Goal: Task Accomplishment & Management: Manage account settings

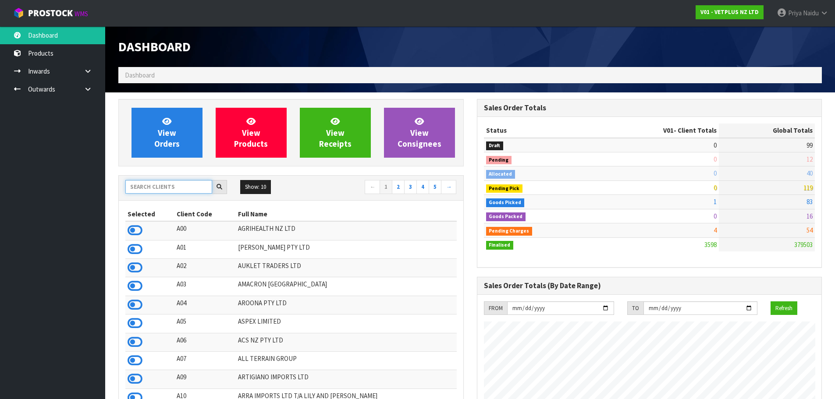
drag, startPoint x: 0, startPoint y: 0, endPoint x: 156, endPoint y: 184, distance: 241.3
click at [156, 184] on input "text" at bounding box center [168, 187] width 87 height 14
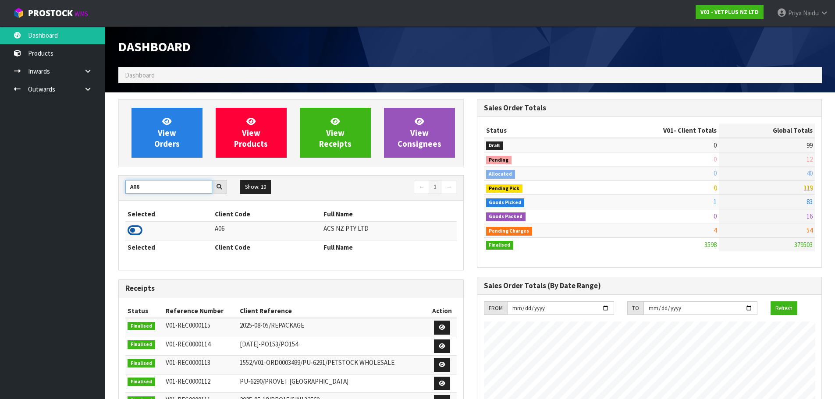
type input "A06"
click at [140, 232] on icon at bounding box center [134, 230] width 15 height 13
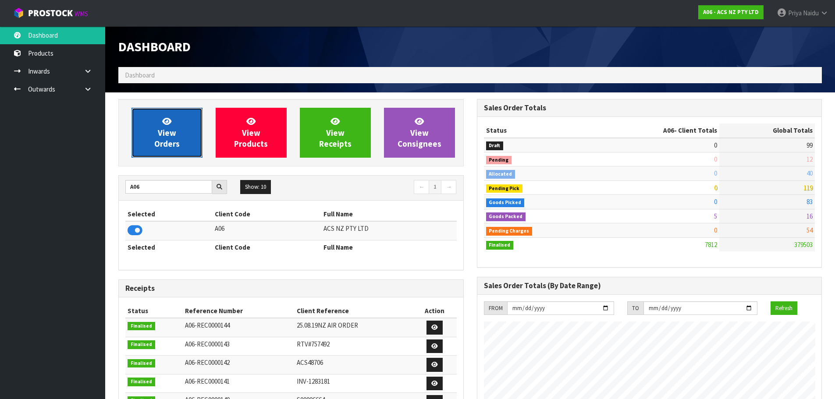
click at [179, 140] on link "View Orders" at bounding box center [166, 133] width 71 height 50
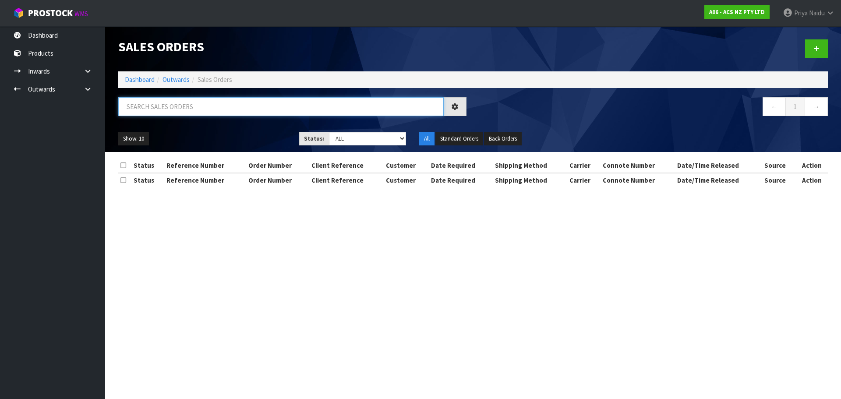
click at [169, 109] on input "text" at bounding box center [281, 106] width 326 height 19
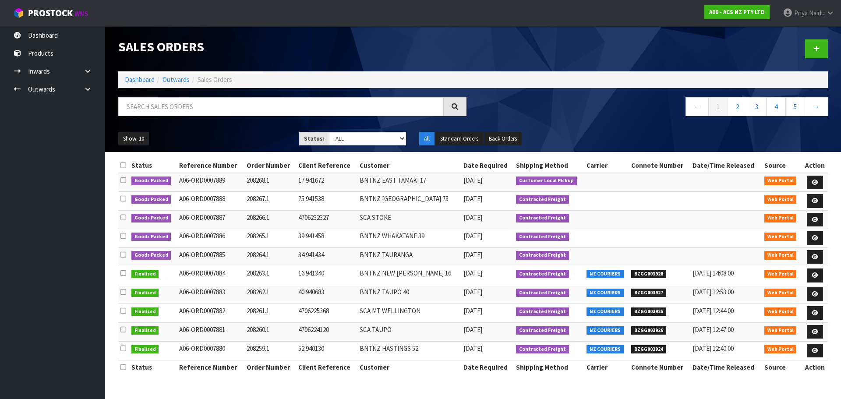
click at [203, 127] on div "Show: 10 5 10 25 50 Status: Draft Pending Allocated Pending Pick Goods Picked G…" at bounding box center [473, 138] width 723 height 27
click at [208, 124] on div "← 1 2 3 4 5 →" at bounding box center [473, 111] width 723 height 28
click at [201, 110] on input "text" at bounding box center [281, 106] width 326 height 19
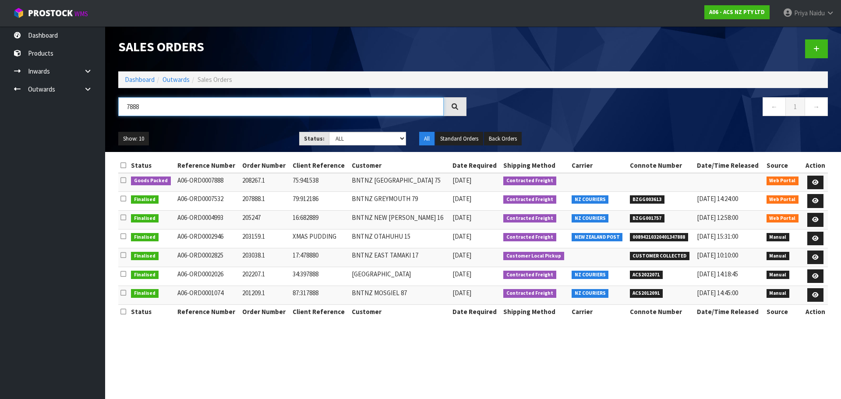
type input "7888"
click at [235, 137] on ul "Show: 10 5 10 25 50" at bounding box center [202, 139] width 168 height 14
click at [819, 181] on link at bounding box center [815, 183] width 16 height 14
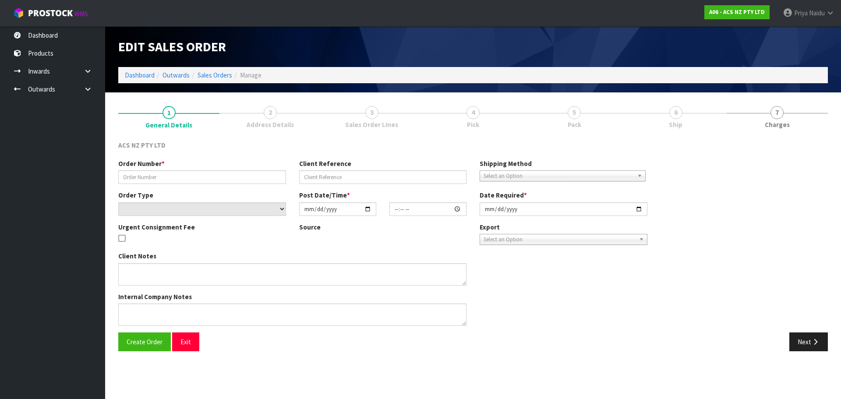
type input "208267.1"
type input "75:941538"
select select "number:0"
type input "[DATE]"
type input "12:48:00.000"
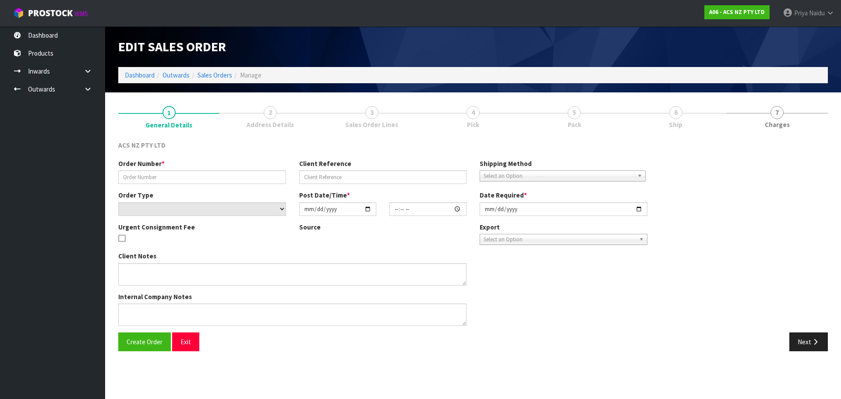
type input "[DATE]"
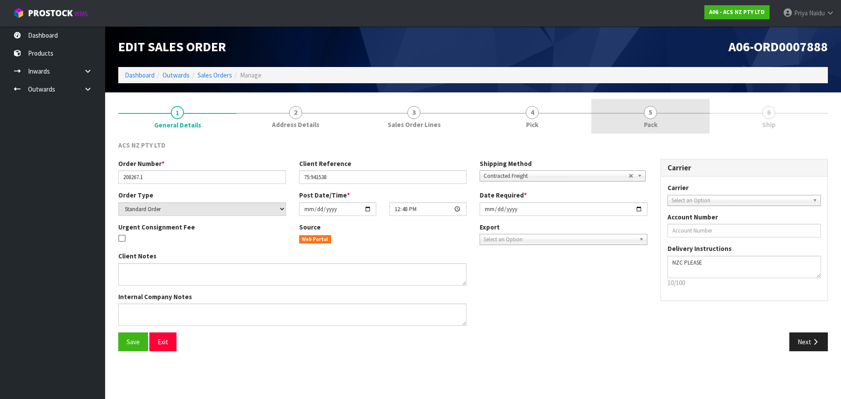
click at [656, 116] on link "5 Pack" at bounding box center [650, 116] width 118 height 35
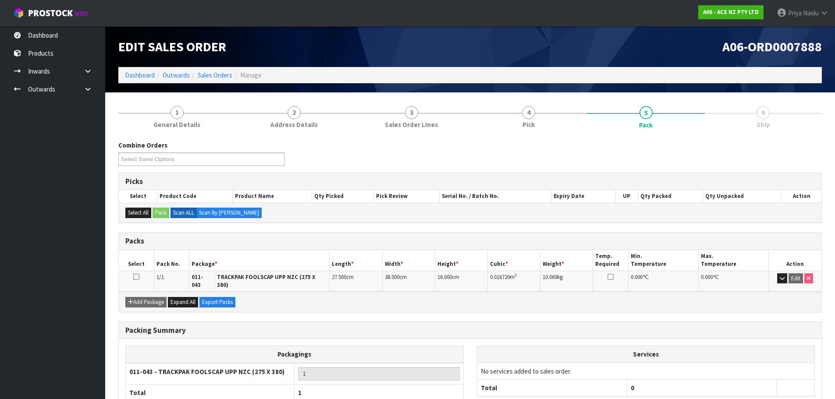
scroll to position [54, 0]
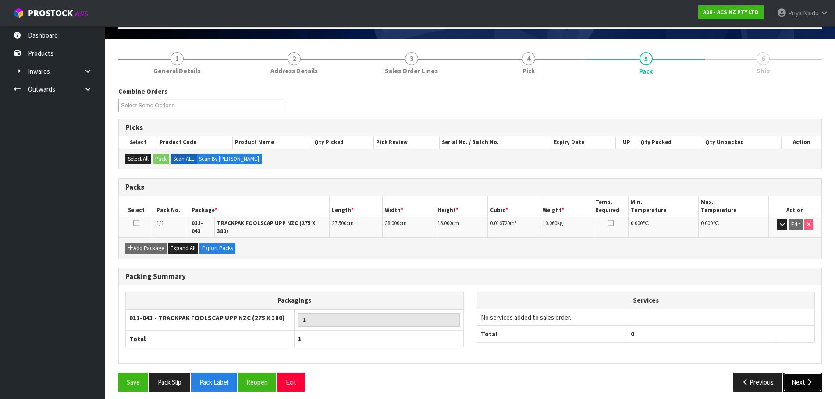
click at [805, 373] on button "Next" at bounding box center [802, 382] width 39 height 19
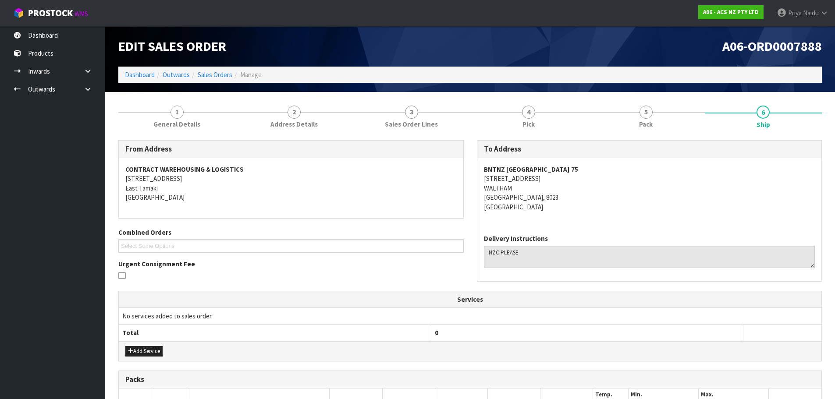
scroll to position [0, 0]
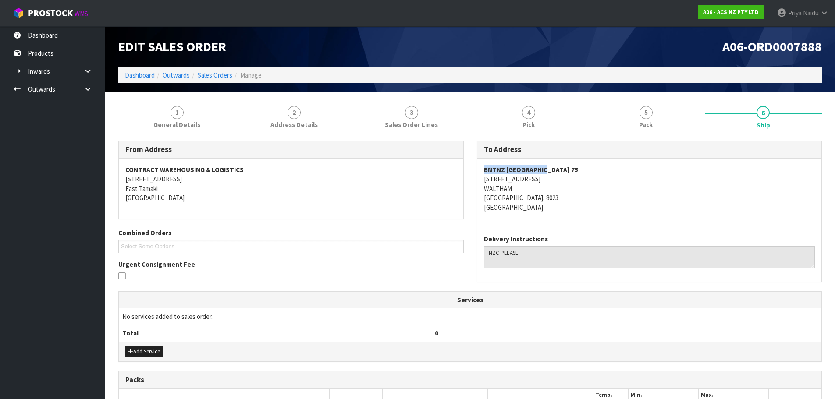
copy strong "BNTNZ [GEOGRAPHIC_DATA] 75"
drag, startPoint x: 473, startPoint y: 170, endPoint x: 557, endPoint y: 167, distance: 83.8
click at [557, 167] on div "To Address BNTNZ SYDENHAM [STREET_ADDRESS] Delivery Instructions" at bounding box center [649, 216] width 358 height 150
copy address "[STREET_ADDRESS]"
drag, startPoint x: 474, startPoint y: 177, endPoint x: 556, endPoint y: 181, distance: 82.9
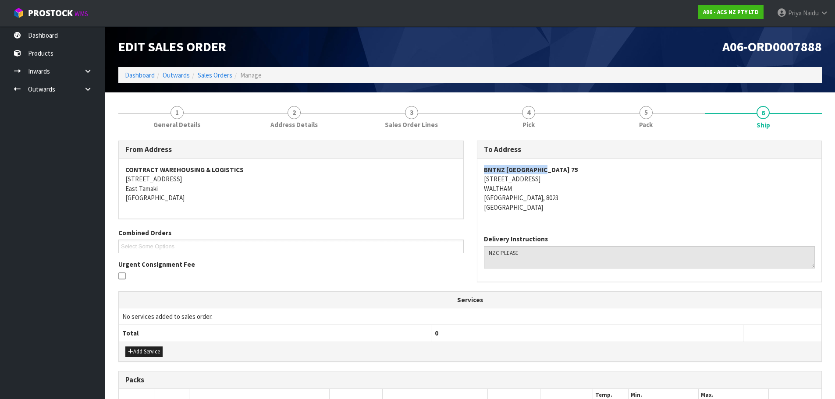
click at [556, 181] on div "To Address BNTNZ SYDENHAM [STREET_ADDRESS] Delivery Instructions" at bounding box center [649, 216] width 358 height 150
copy address "WALTHAM"
drag, startPoint x: 481, startPoint y: 187, endPoint x: 513, endPoint y: 188, distance: 32.9
click at [513, 188] on div "BNTNZ SYDENHAM [STREET_ADDRESS]" at bounding box center [649, 193] width 344 height 69
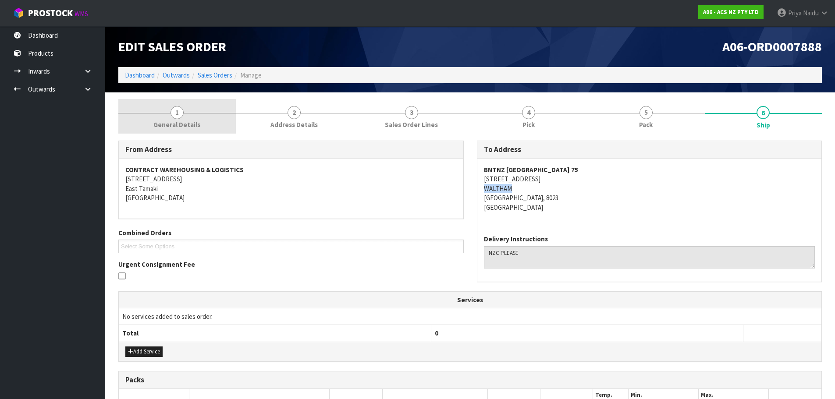
click at [178, 123] on span "General Details" at bounding box center [176, 124] width 47 height 9
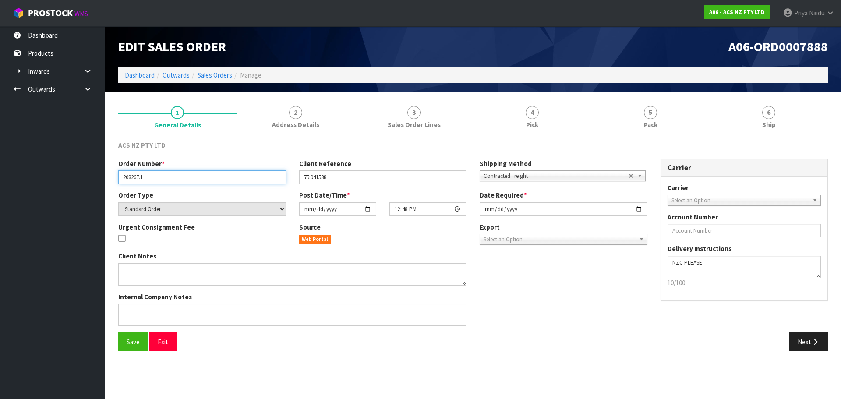
drag, startPoint x: 130, startPoint y: 179, endPoint x: 159, endPoint y: 179, distance: 28.5
click at [159, 179] on input "208267.1" at bounding box center [202, 177] width 168 height 14
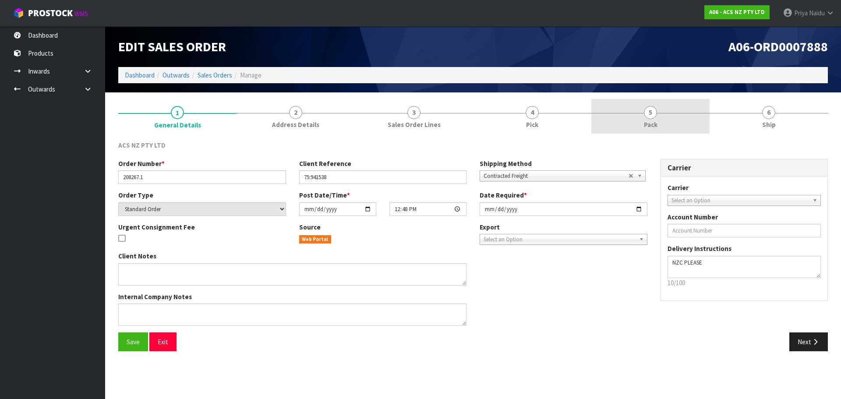
click at [662, 124] on link "5 Pack" at bounding box center [650, 116] width 118 height 35
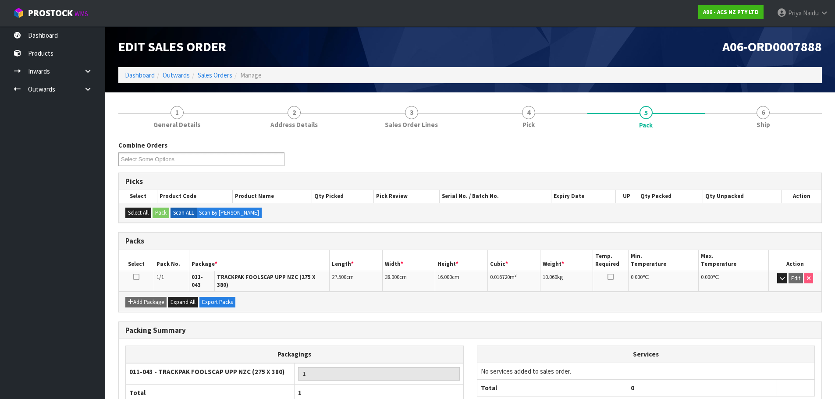
click at [142, 80] on li "Dashboard" at bounding box center [140, 75] width 30 height 9
click at [143, 78] on link "Dashboard" at bounding box center [140, 75] width 30 height 8
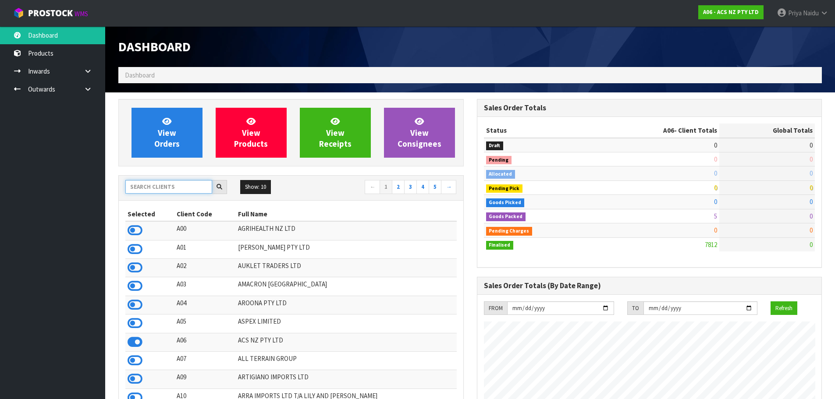
click at [153, 190] on input "text" at bounding box center [168, 187] width 87 height 14
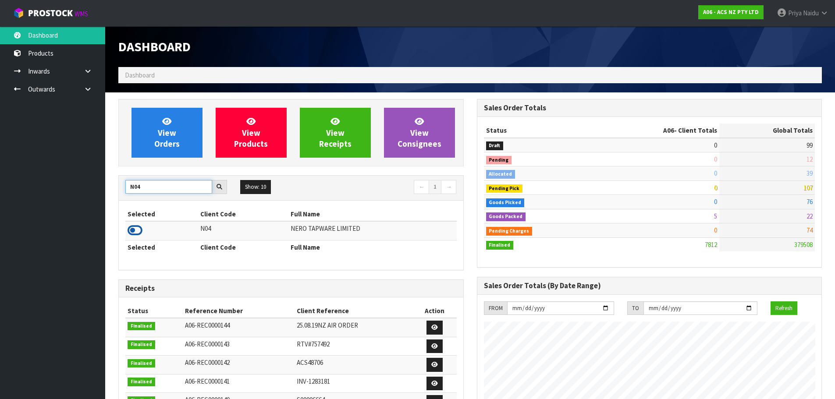
type input "N04"
click at [132, 233] on icon at bounding box center [134, 230] width 15 height 13
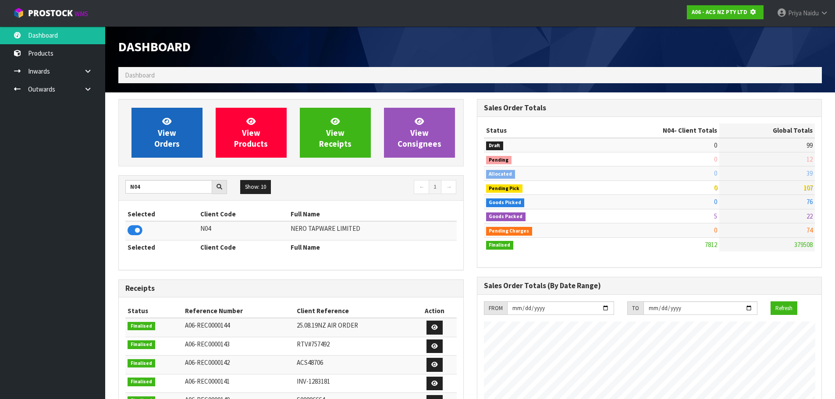
scroll to position [546, 358]
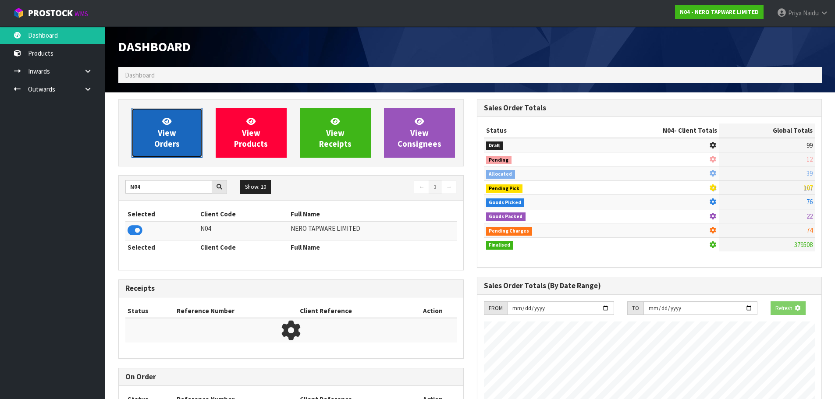
click at [169, 141] on span "View Orders" at bounding box center [166, 132] width 25 height 33
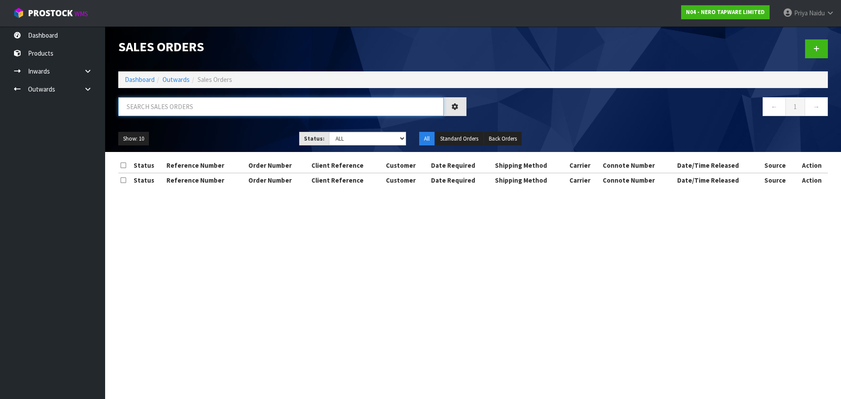
click at [176, 106] on input "text" at bounding box center [281, 106] width 326 height 19
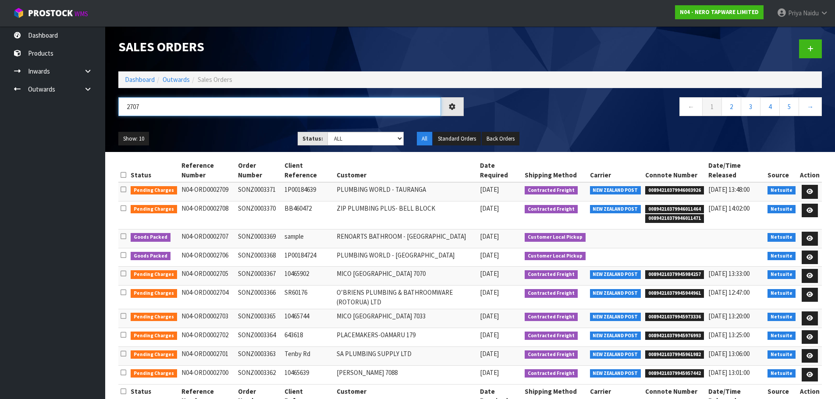
type input "2707"
click at [253, 133] on ul "Show: 10 5 10 25 50" at bounding box center [201, 139] width 166 height 14
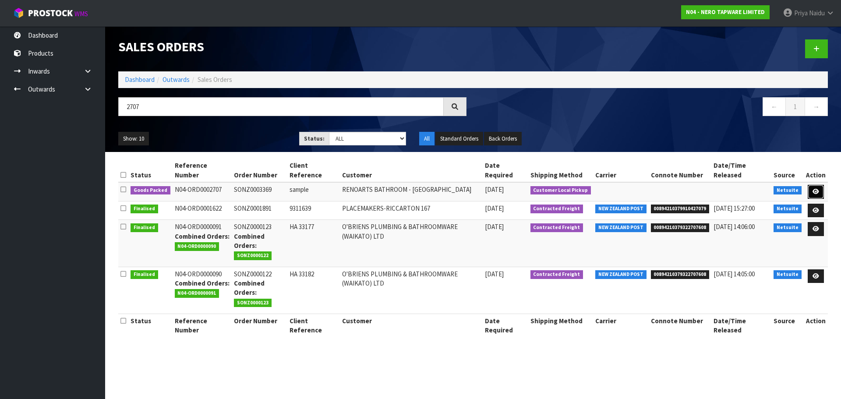
click at [819, 191] on icon at bounding box center [816, 192] width 7 height 6
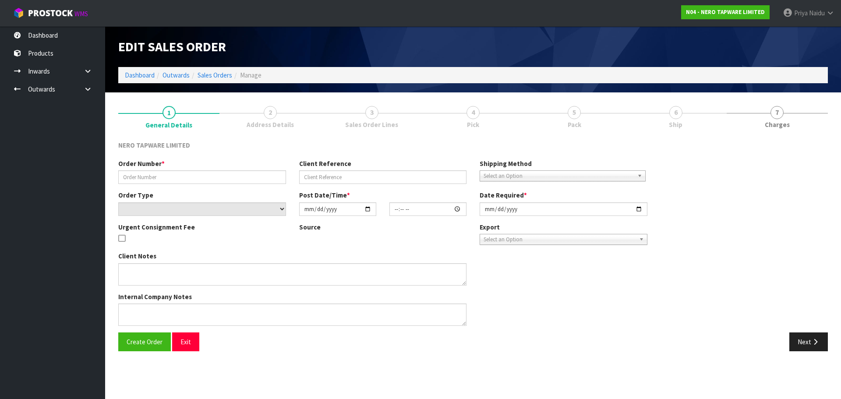
type input "SONZ0003369"
type input "sample"
select select "number:0"
type input "[DATE]"
type input "11:15:05.000"
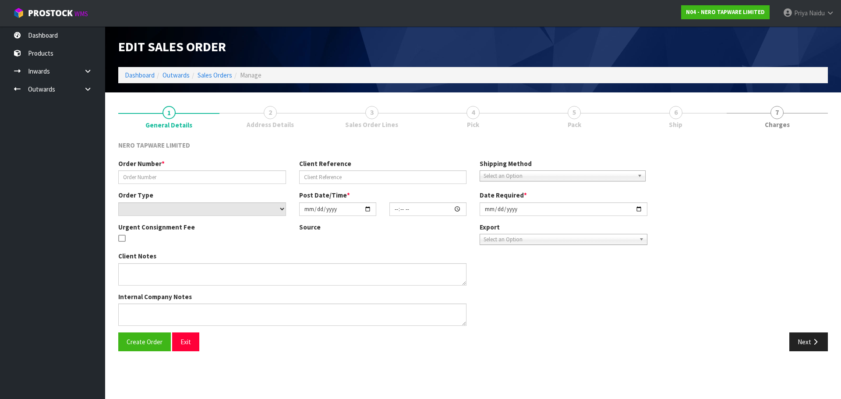
type input "[DATE]"
type textarea "customer pick up 03/09"
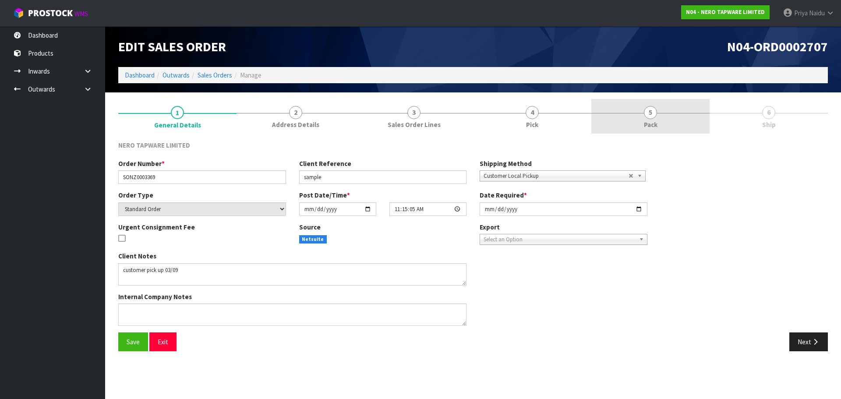
click at [658, 120] on link "5 Pack" at bounding box center [650, 116] width 118 height 35
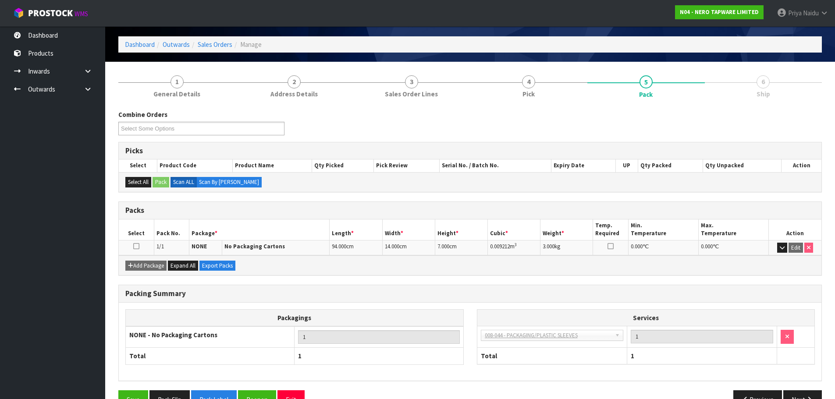
scroll to position [54, 0]
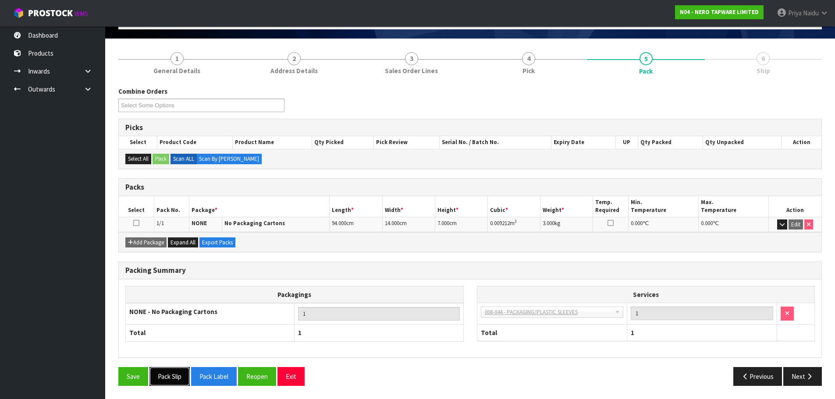
drag, startPoint x: 176, startPoint y: 379, endPoint x: 181, endPoint y: 375, distance: 6.2
click at [176, 380] on button "Pack Slip" at bounding box center [169, 376] width 40 height 19
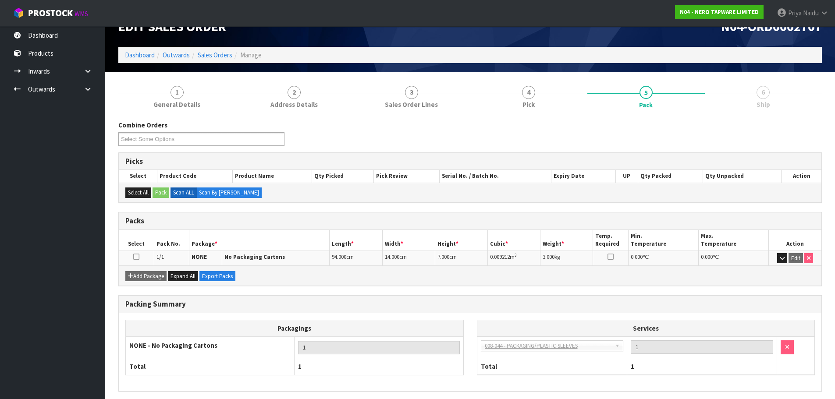
scroll to position [0, 0]
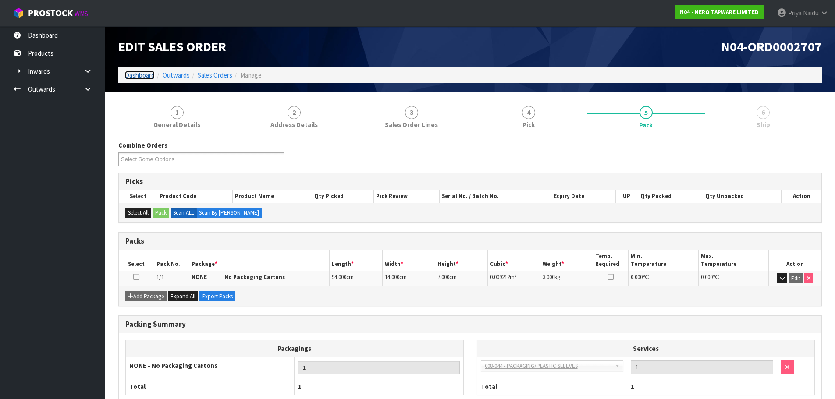
click at [135, 76] on link "Dashboard" at bounding box center [140, 75] width 30 height 8
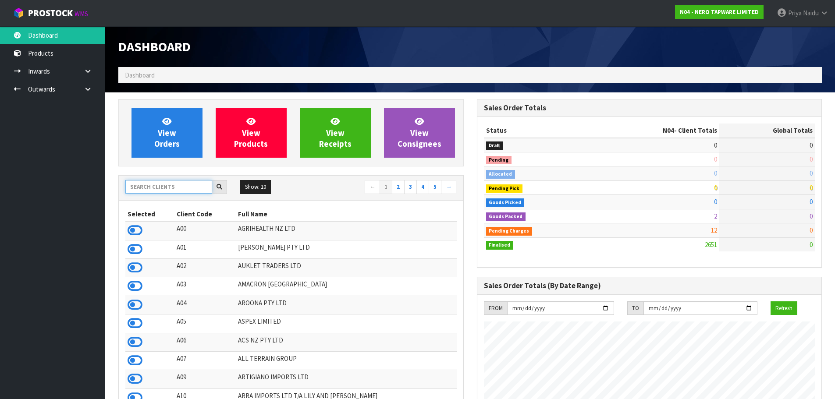
click at [149, 190] on input "text" at bounding box center [168, 187] width 87 height 14
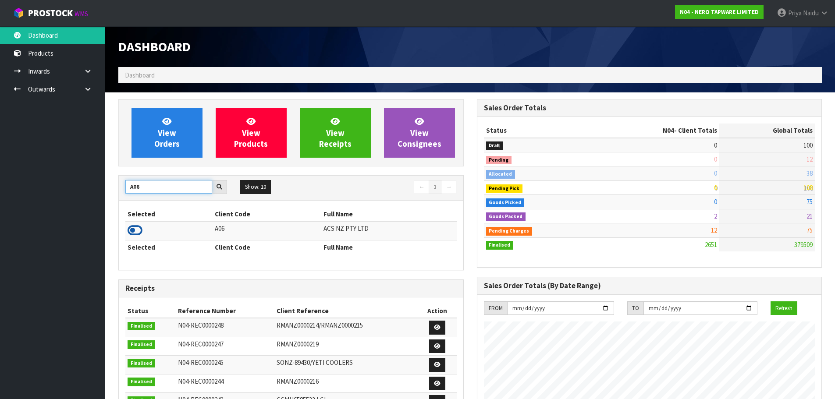
type input "A06"
click at [130, 227] on icon at bounding box center [134, 230] width 15 height 13
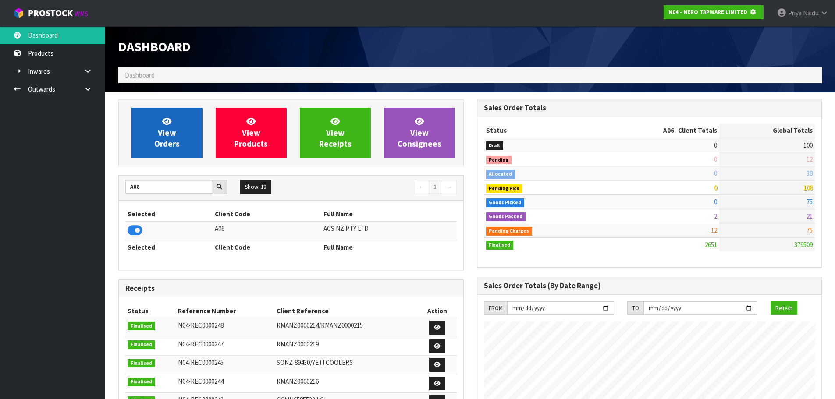
scroll to position [546, 358]
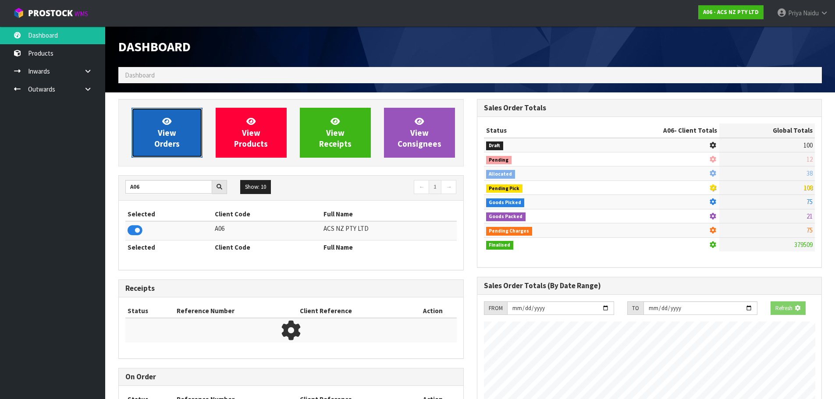
click at [162, 139] on span "View Orders" at bounding box center [166, 132] width 25 height 33
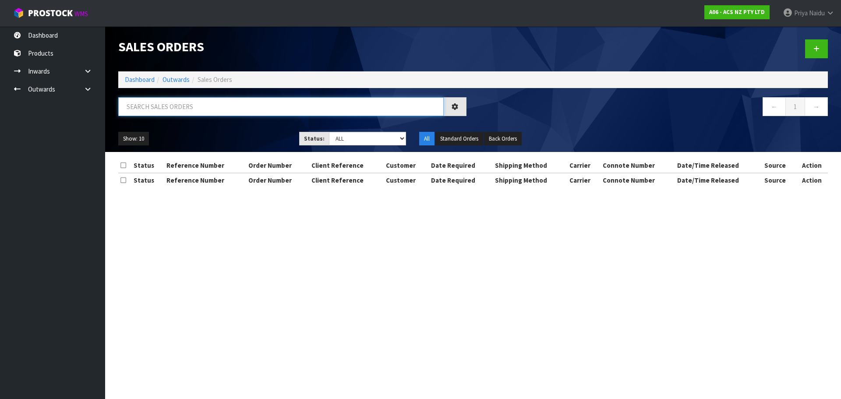
click at [173, 111] on input "text" at bounding box center [281, 106] width 326 height 19
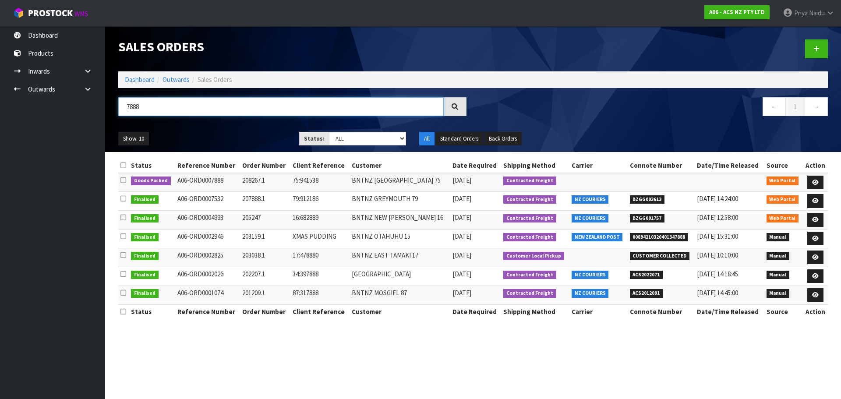
type input "7888"
click at [251, 139] on ul "Show: 10 5 10 25 50" at bounding box center [202, 139] width 168 height 14
click at [815, 182] on icon at bounding box center [815, 183] width 7 height 6
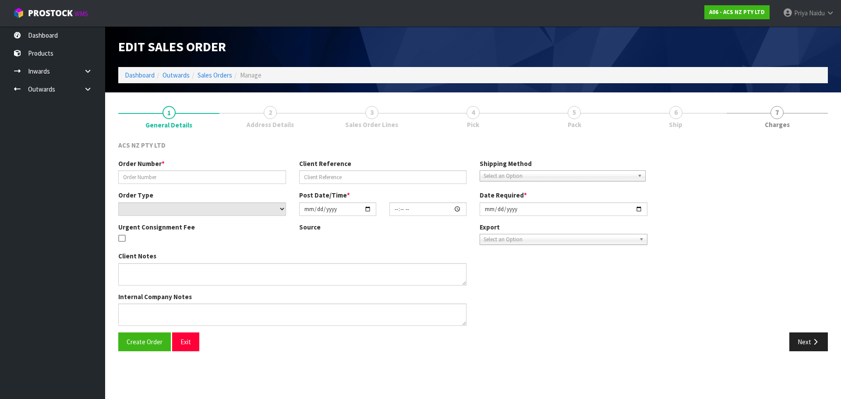
type input "208267.1"
type input "75:941538"
select select "number:0"
type input "[DATE]"
type input "12:48:00.000"
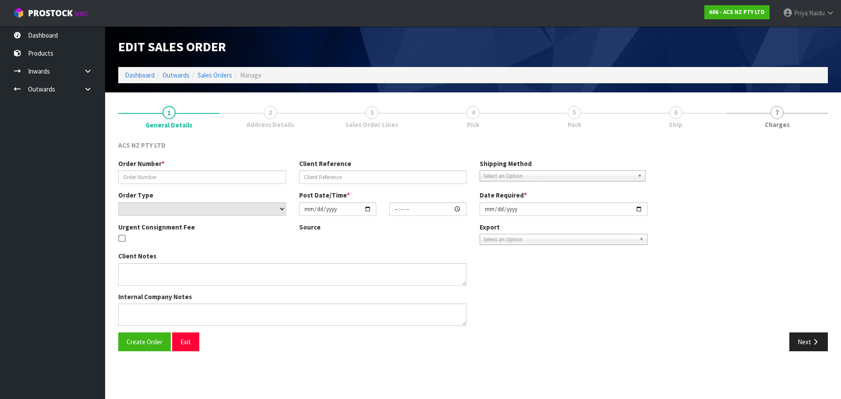
type input "[DATE]"
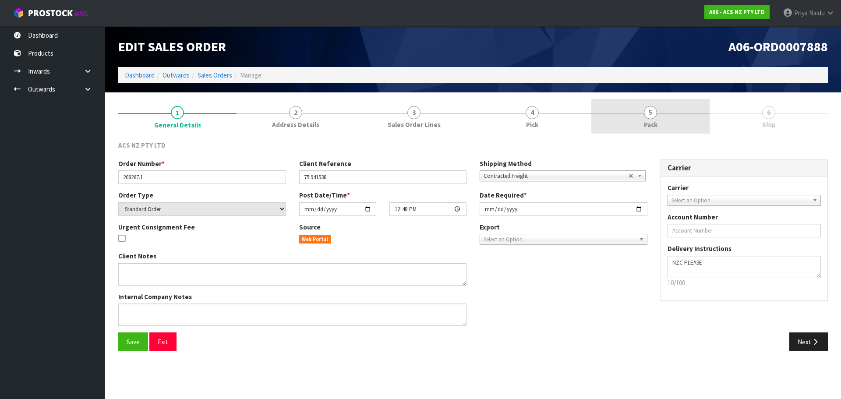
click at [637, 116] on link "5 Pack" at bounding box center [650, 116] width 118 height 35
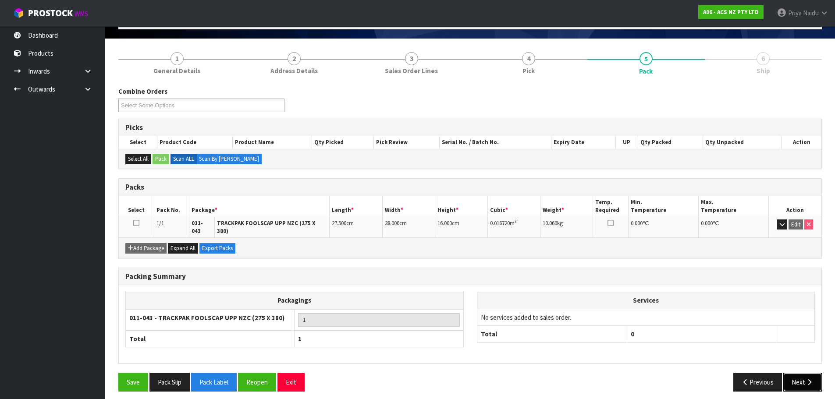
click at [796, 379] on button "Next" at bounding box center [802, 382] width 39 height 19
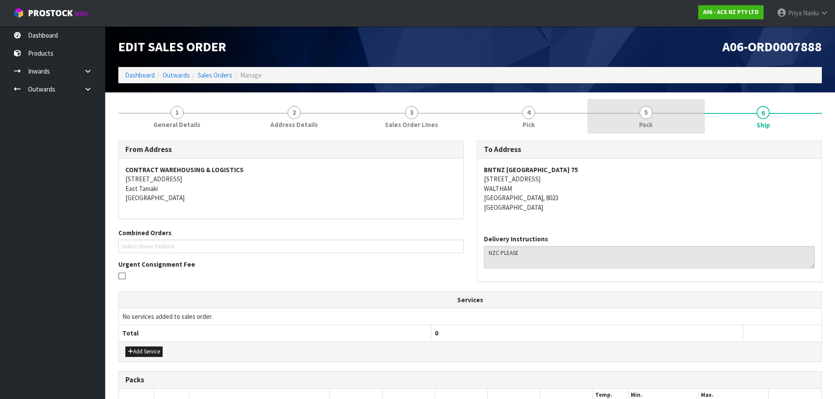
click at [633, 113] on link "5 Pack" at bounding box center [645, 116] width 117 height 35
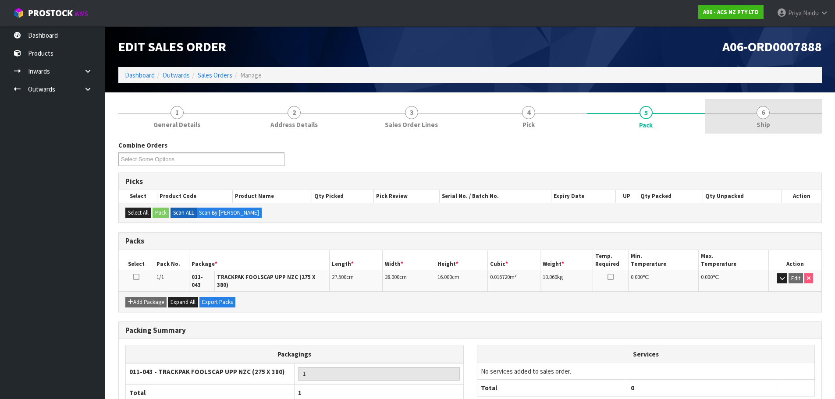
click at [769, 114] on link "6 Ship" at bounding box center [762, 116] width 117 height 35
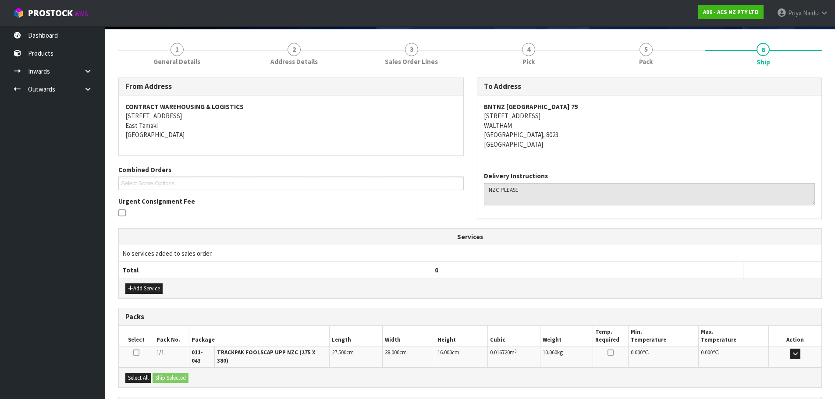
scroll to position [140, 0]
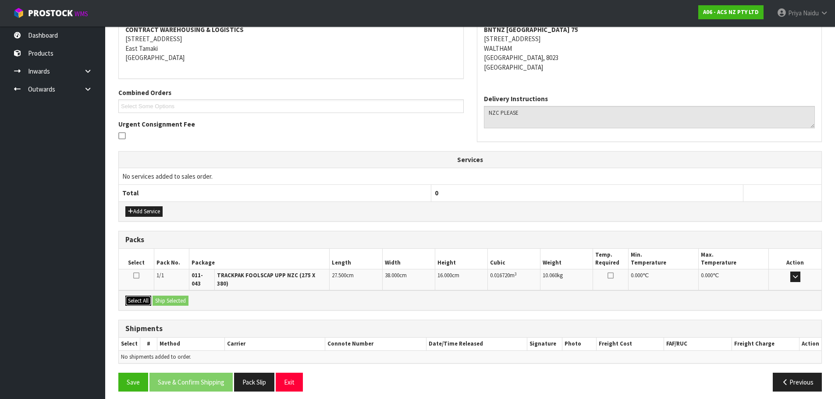
drag, startPoint x: 148, startPoint y: 291, endPoint x: 163, endPoint y: 291, distance: 15.8
click at [148, 296] on button "Select All" at bounding box center [138, 301] width 26 height 11
click at [182, 296] on button "Ship Selected" at bounding box center [170, 301] width 36 height 11
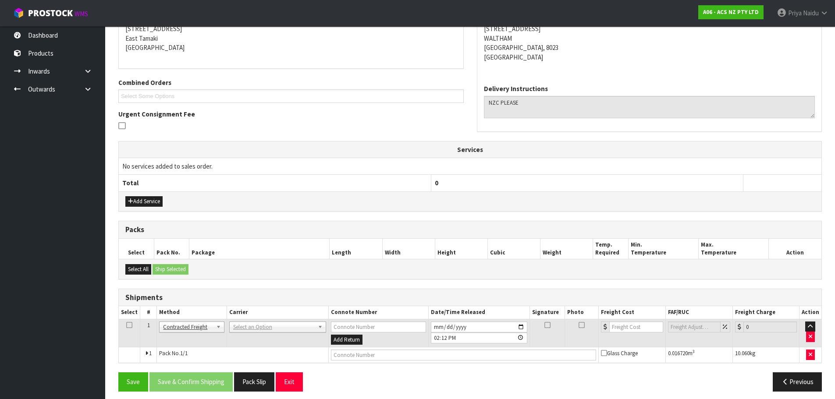
scroll to position [156, 0]
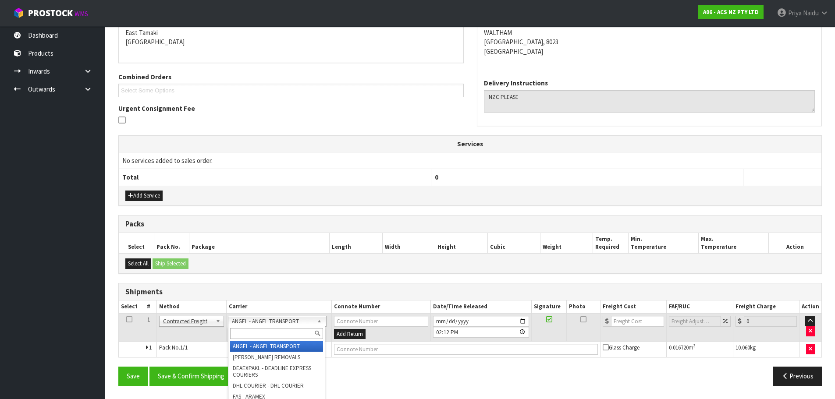
click at [259, 328] on input "text" at bounding box center [276, 333] width 93 height 11
type input "NZC"
drag, startPoint x: 285, startPoint y: 350, endPoint x: 307, endPoint y: 347, distance: 22.1
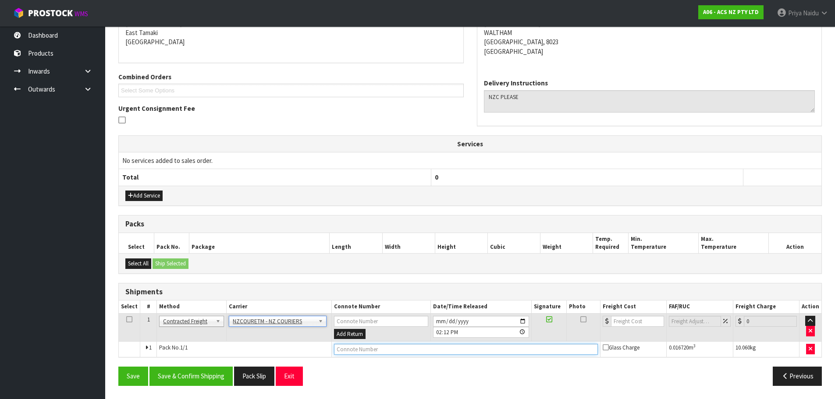
click at [347, 350] on input "text" at bounding box center [466, 349] width 264 height 11
paste input "BZGG003929"
type input "BZGG003929"
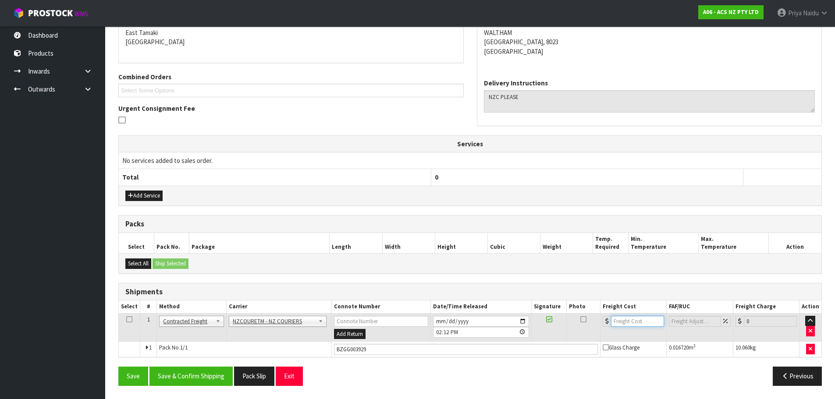
click at [619, 316] on input "number" at bounding box center [637, 321] width 53 height 11
type input "28.18"
click at [198, 378] on button "Save & Confirm Shipping" at bounding box center [190, 376] width 83 height 19
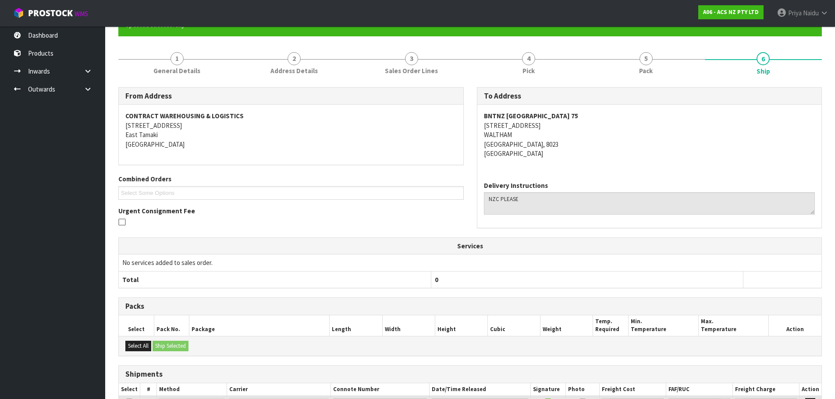
scroll to position [0, 0]
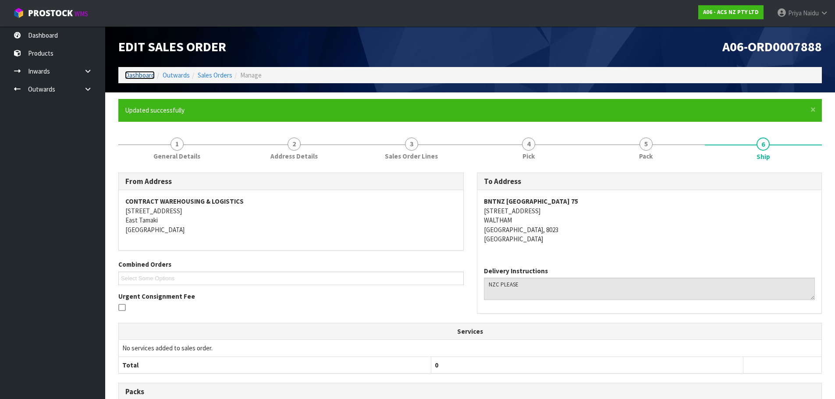
click at [142, 76] on link "Dashboard" at bounding box center [140, 75] width 30 height 8
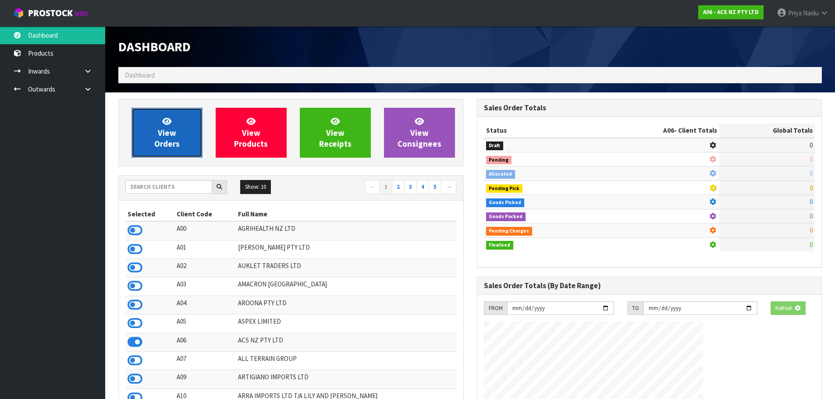
click at [149, 151] on link "View Orders" at bounding box center [166, 133] width 71 height 50
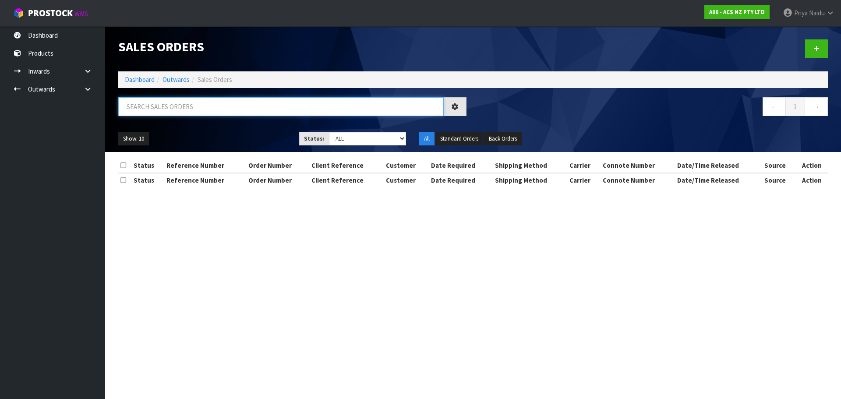
click at [189, 108] on input "text" at bounding box center [281, 106] width 326 height 19
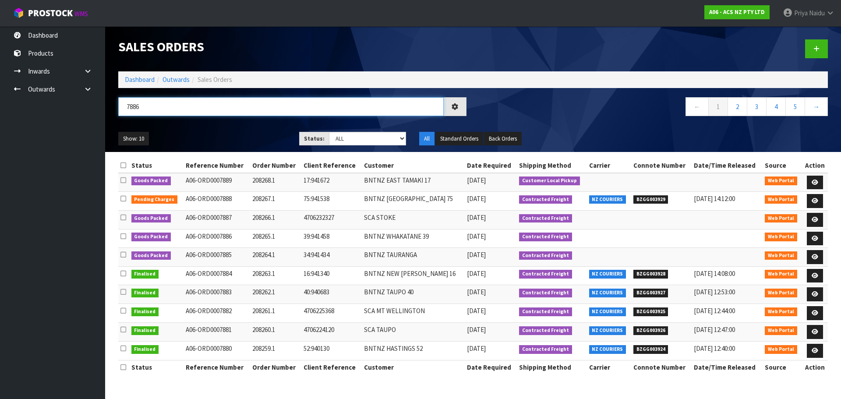
type input "7886"
click at [212, 130] on div "Show: 10 5 10 25 50 Status: Draft Pending Allocated Pending Pick Goods Picked G…" at bounding box center [473, 138] width 723 height 27
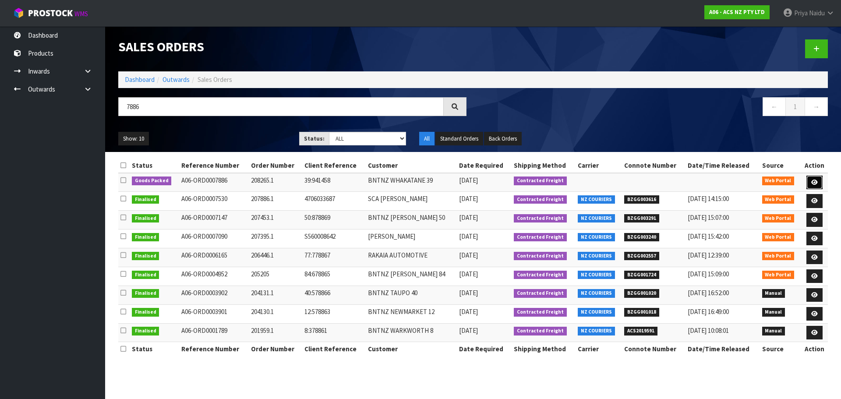
click at [816, 177] on link at bounding box center [815, 183] width 16 height 14
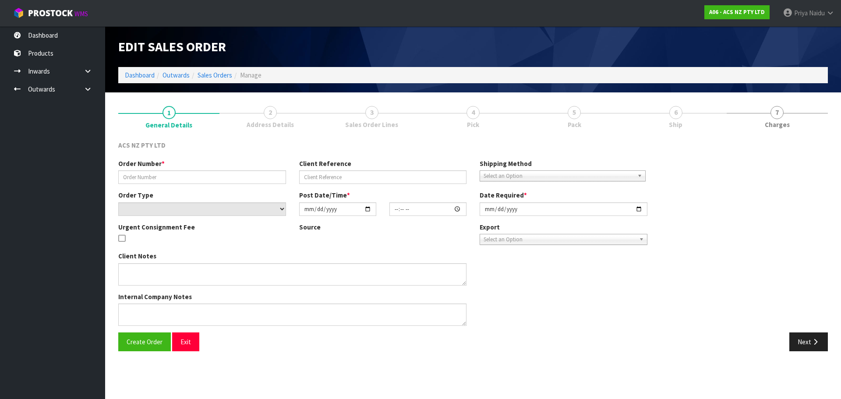
type input "208265.1"
type input "39:941458"
select select "number:0"
type input "[DATE]"
type input "16:19:00.000"
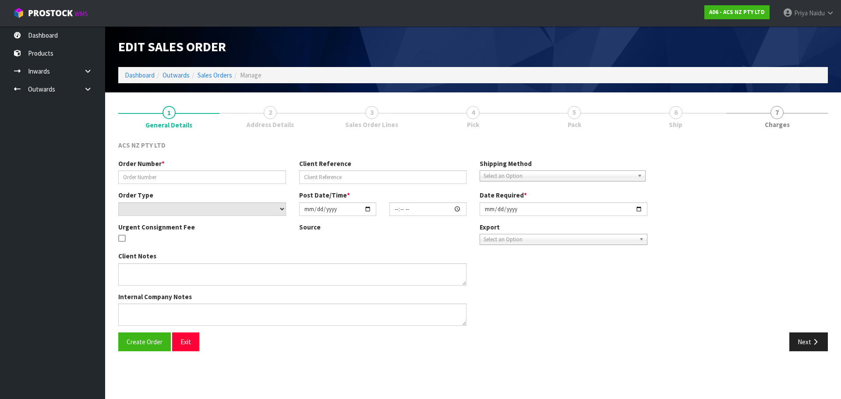
type input "[DATE]"
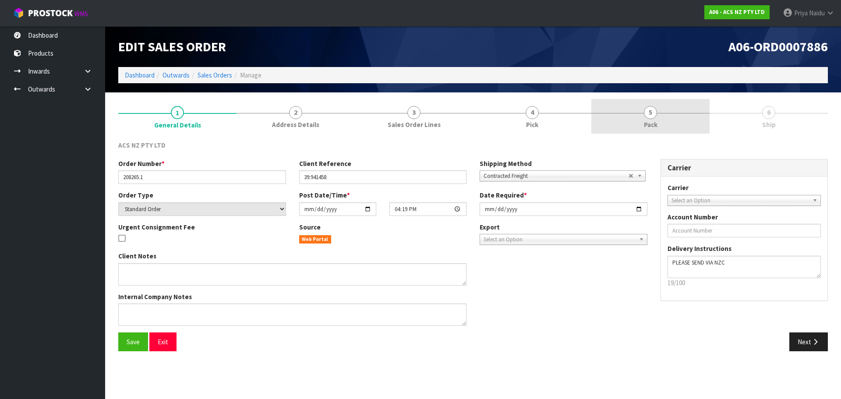
click at [657, 129] on span "Pack" at bounding box center [651, 124] width 14 height 9
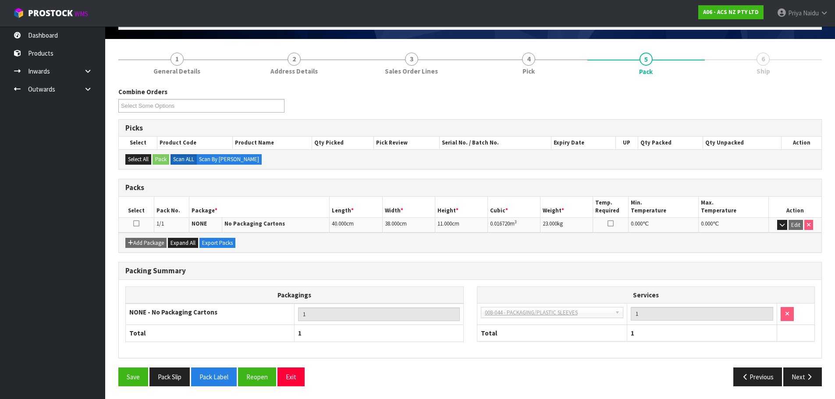
scroll to position [54, 0]
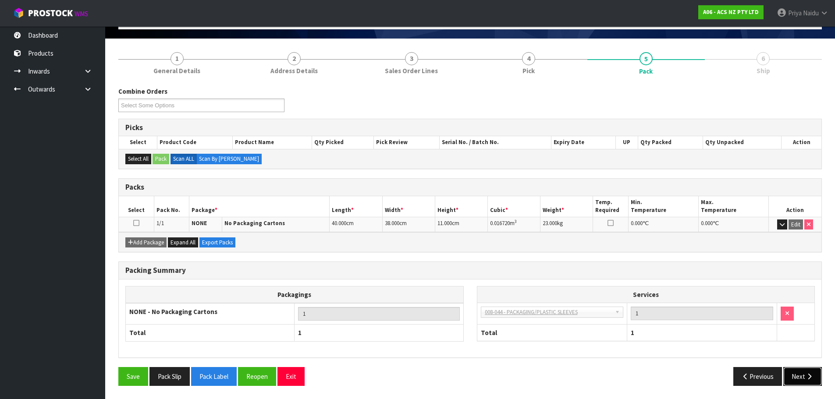
click at [804, 370] on button "Next" at bounding box center [802, 376] width 39 height 19
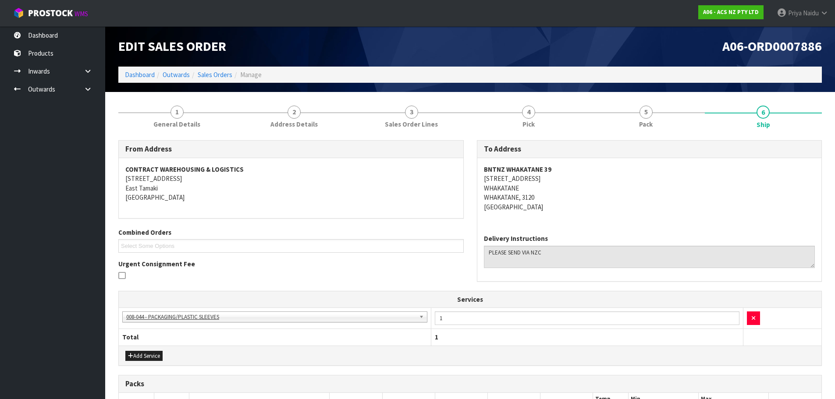
scroll to position [0, 0]
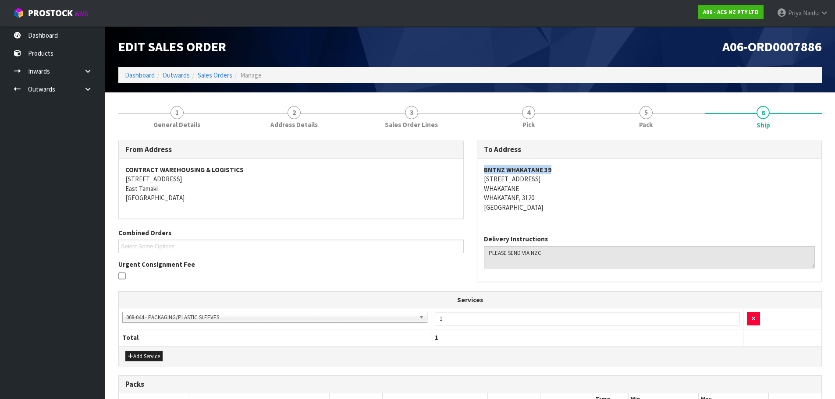
copy strong "BNTNZ WHAKATANE 39"
drag, startPoint x: 476, startPoint y: 167, endPoint x: 450, endPoint y: 207, distance: 47.5
click at [572, 169] on div "To Address BNTNZ WHAKATANE [STREET_ADDRESS] Delivery Instructions" at bounding box center [649, 216] width 358 height 150
copy address "[STREET_ADDRESS]"
drag, startPoint x: 473, startPoint y: 177, endPoint x: 534, endPoint y: 176, distance: 61.3
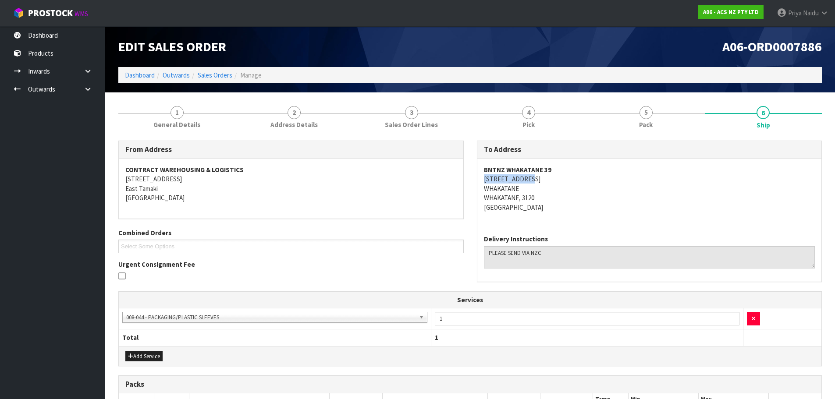
click at [534, 176] on div "To Address BNTNZ WHAKATANE [STREET_ADDRESS] Delivery Instructions" at bounding box center [649, 216] width 358 height 150
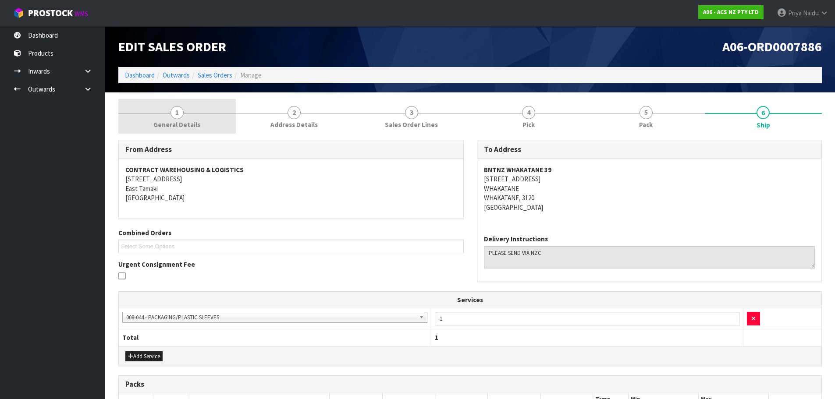
click at [178, 122] on span "General Details" at bounding box center [176, 124] width 47 height 9
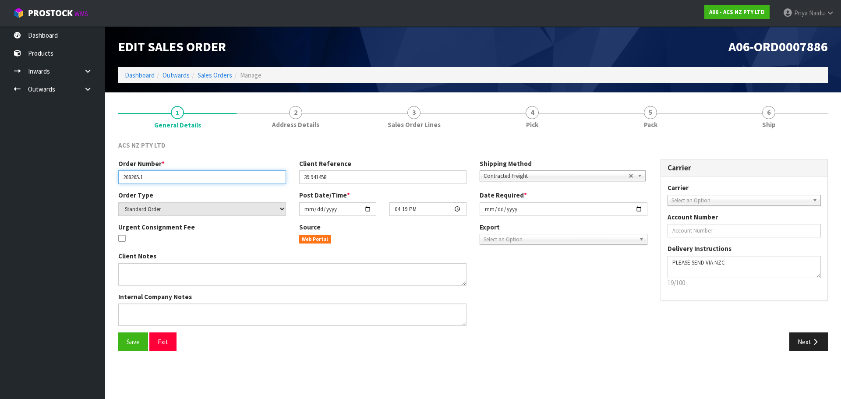
drag, startPoint x: 119, startPoint y: 176, endPoint x: 177, endPoint y: 183, distance: 58.6
click at [177, 183] on input "208265.1" at bounding box center [202, 177] width 168 height 14
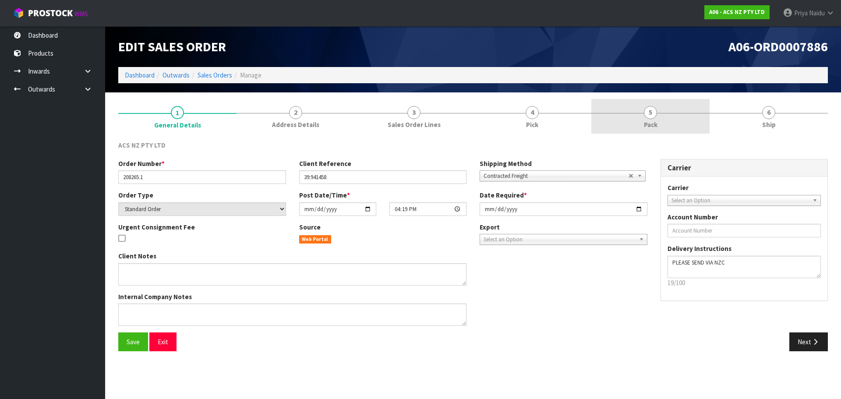
click at [705, 124] on link "5 Pack" at bounding box center [650, 116] width 118 height 35
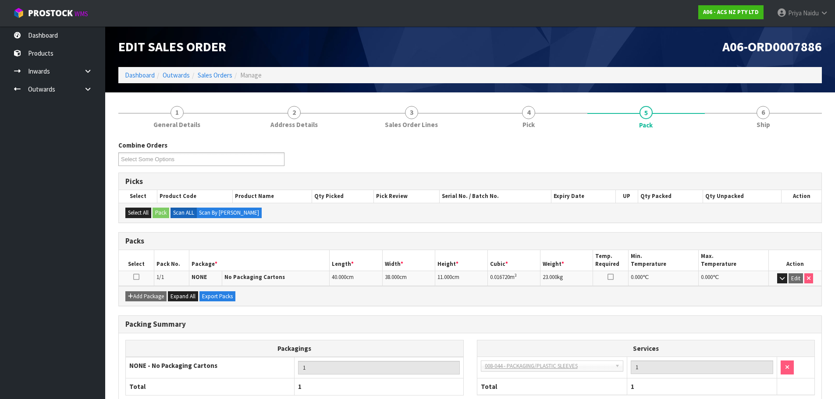
click at [743, 96] on section "1 General Details 2 Address Details 3 Sales Order Lines 4 Pick 5 Pack 6 Ship Co…" at bounding box center [469, 272] width 729 height 361
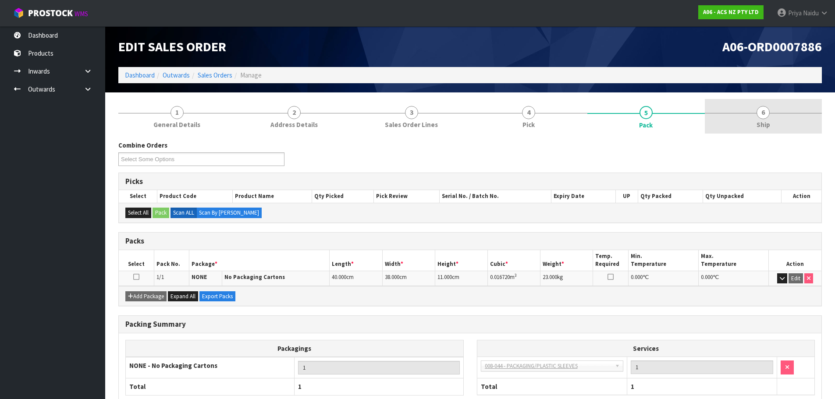
click at [748, 108] on link "6 Ship" at bounding box center [762, 116] width 117 height 35
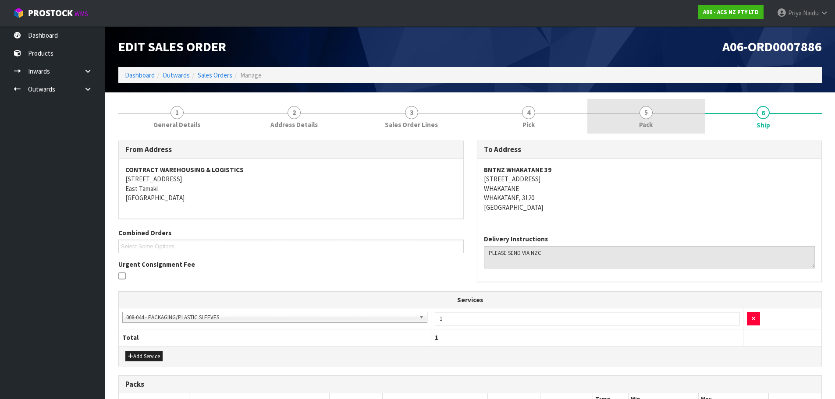
click at [648, 105] on link "5 Pack" at bounding box center [645, 116] width 117 height 35
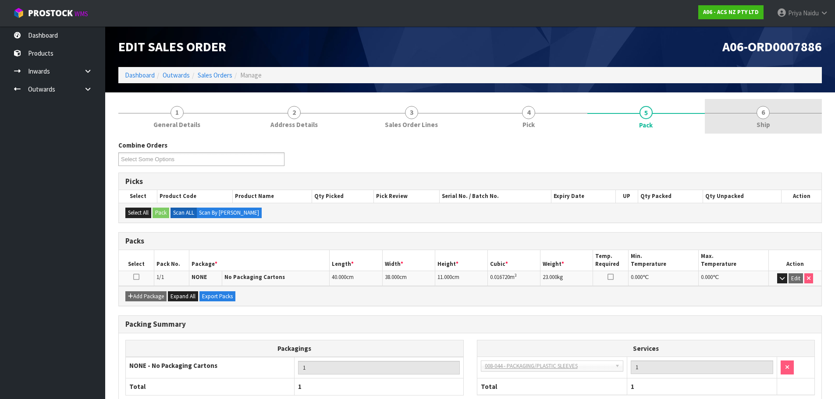
click at [814, 120] on div "1 General Details 2 Address Details 3 Sales Order Lines 4 Pick 5 Pack 6 Ship Co…" at bounding box center [470, 272] width 716 height 347
click at [751, 121] on link "6 Ship" at bounding box center [762, 116] width 117 height 35
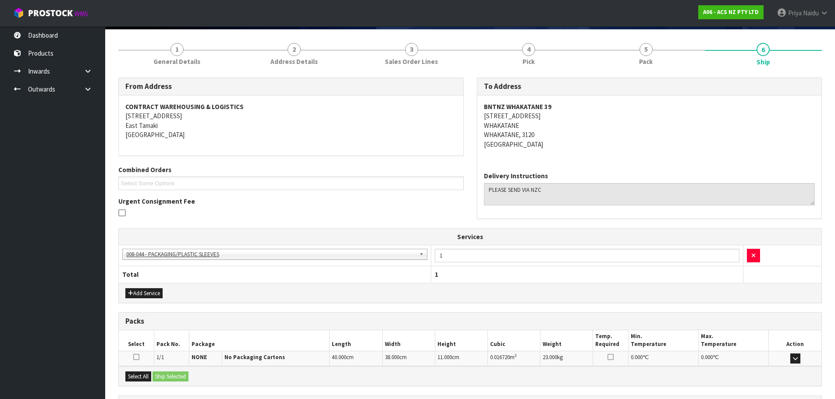
scroll to position [145, 0]
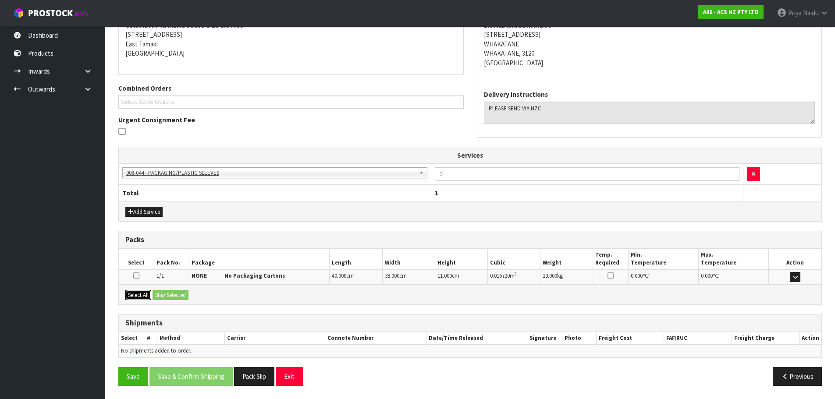
click at [143, 294] on button "Select All" at bounding box center [138, 295] width 26 height 11
drag, startPoint x: 157, startPoint y: 294, endPoint x: 200, endPoint y: 304, distance: 44.1
click at [158, 294] on button "Ship Selected" at bounding box center [170, 295] width 36 height 11
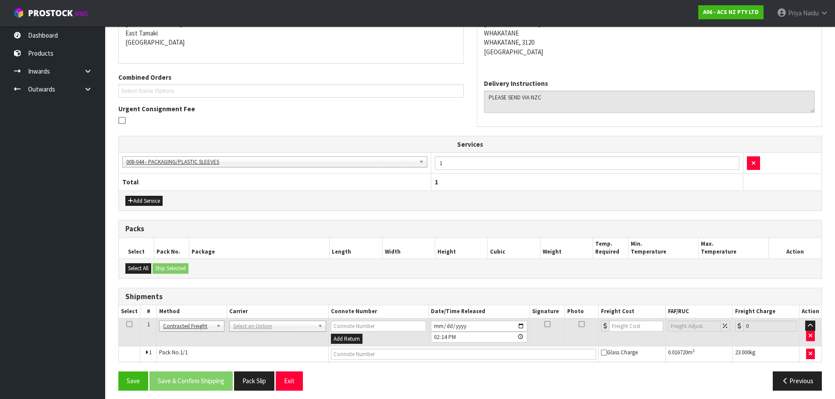
scroll to position [160, 0]
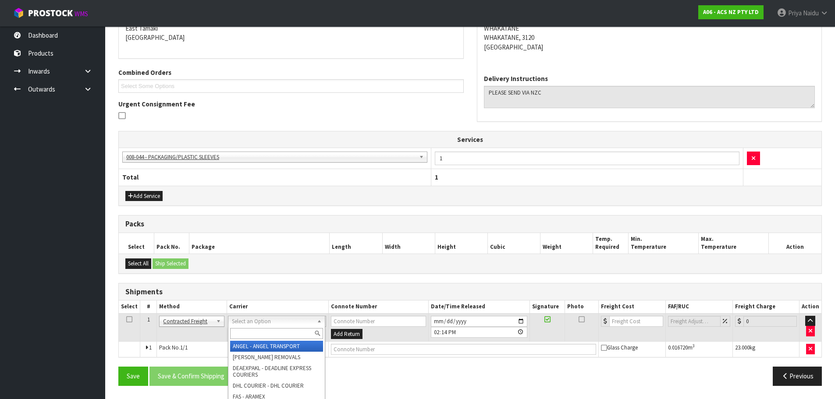
click at [237, 333] on input "text" at bounding box center [276, 333] width 93 height 11
type input "NZC"
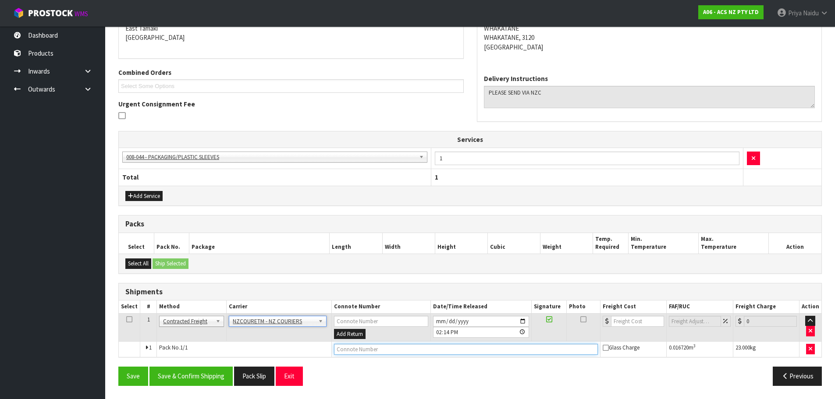
click at [357, 350] on input "text" at bounding box center [466, 349] width 264 height 11
paste input "BZGG003930"
type input "BZGG003930"
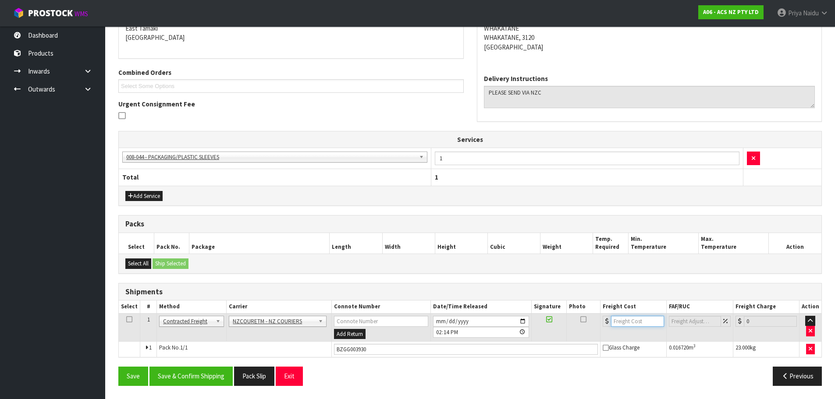
click at [631, 322] on input "number" at bounding box center [637, 321] width 53 height 11
type input "10.02"
click at [218, 375] on button "Save & Confirm Shipping" at bounding box center [190, 376] width 83 height 19
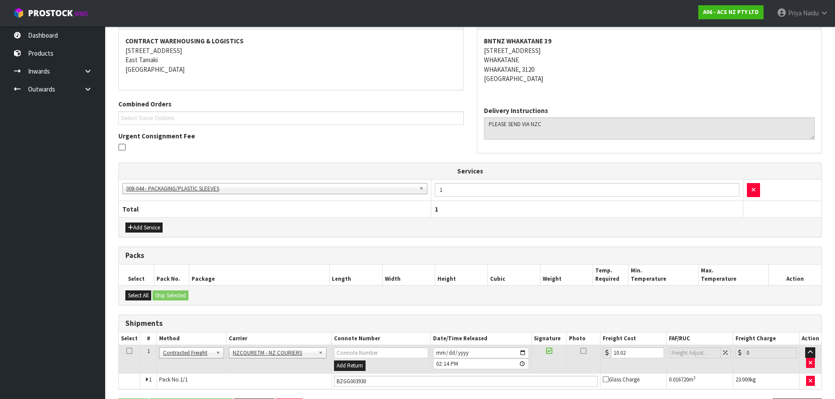
scroll to position [0, 0]
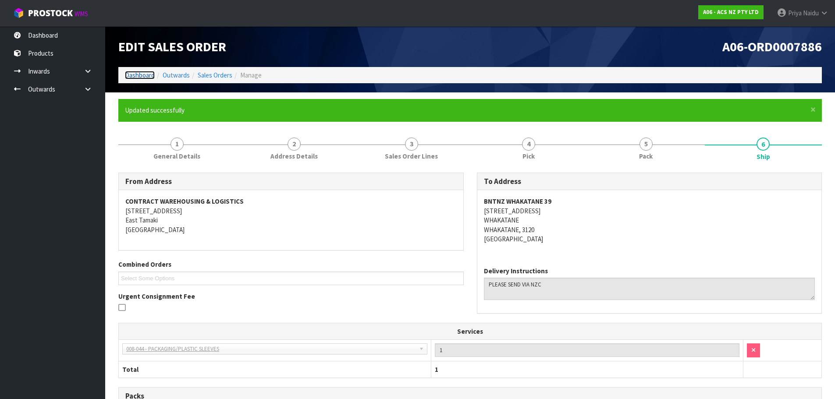
click at [148, 73] on link "Dashboard" at bounding box center [140, 75] width 30 height 8
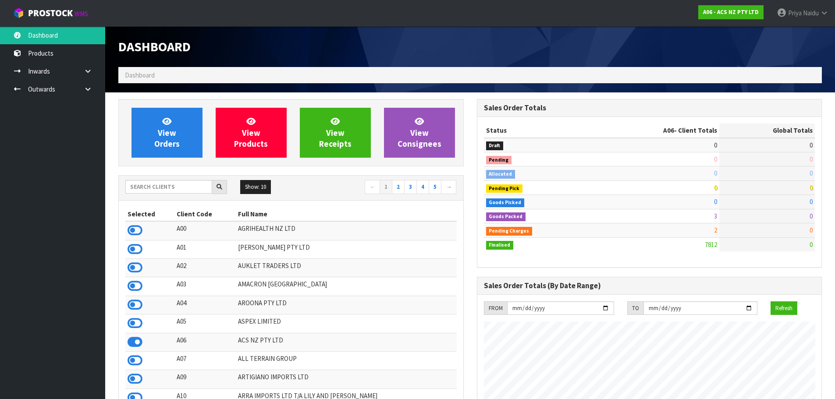
scroll to position [664, 358]
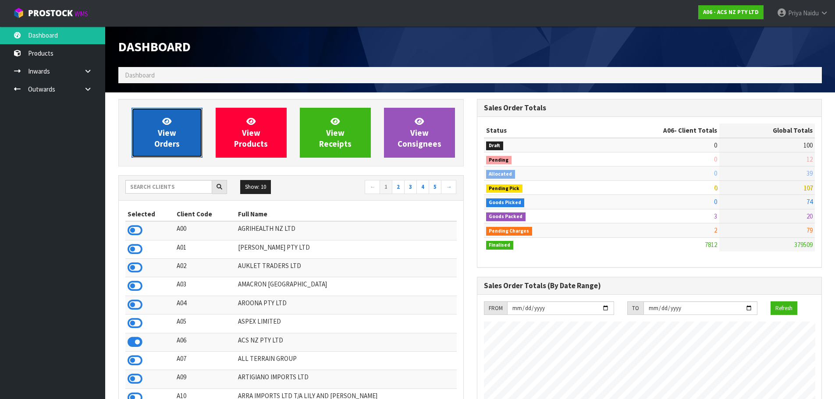
click at [191, 130] on link "View Orders" at bounding box center [166, 133] width 71 height 50
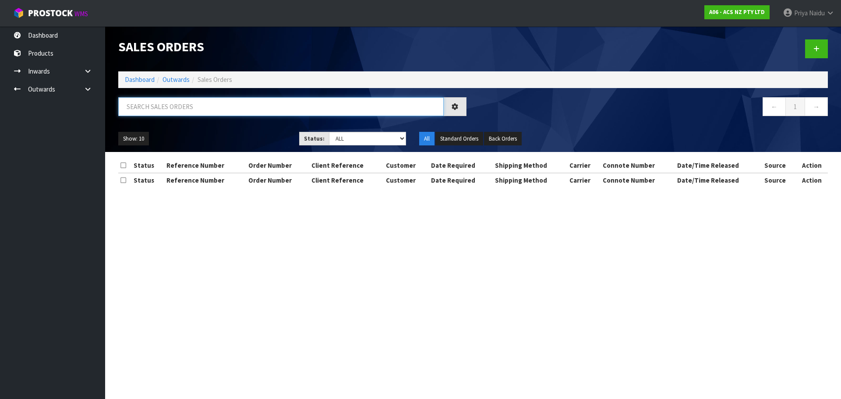
click at [200, 108] on input "text" at bounding box center [281, 106] width 326 height 19
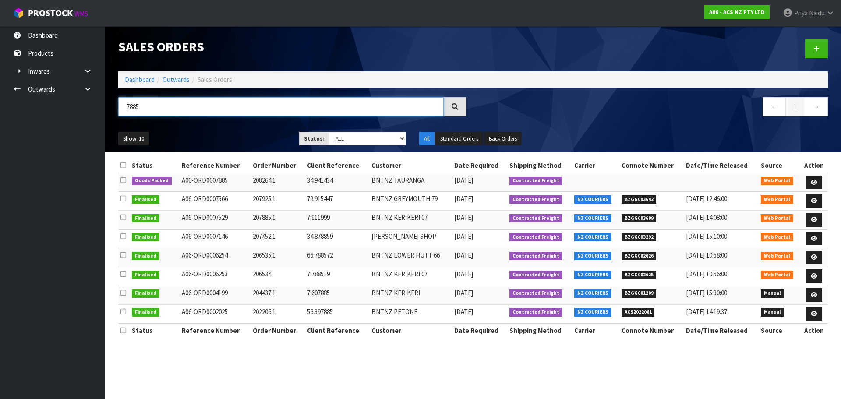
type input "7885"
click at [248, 126] on div "Show: 10 5 10 25 50 Status: Draft Pending Allocated Pending Pick Goods Picked G…" at bounding box center [473, 138] width 723 height 27
click at [231, 126] on div "Show: 10 5 10 25 50 Status: Draft Pending Allocated Pending Pick Goods Picked G…" at bounding box center [473, 138] width 723 height 27
click at [237, 127] on div "Show: 10 5 10 25 50 Status: Draft Pending Allocated Pending Pick Goods Picked G…" at bounding box center [473, 138] width 723 height 27
click at [808, 180] on link at bounding box center [814, 183] width 16 height 14
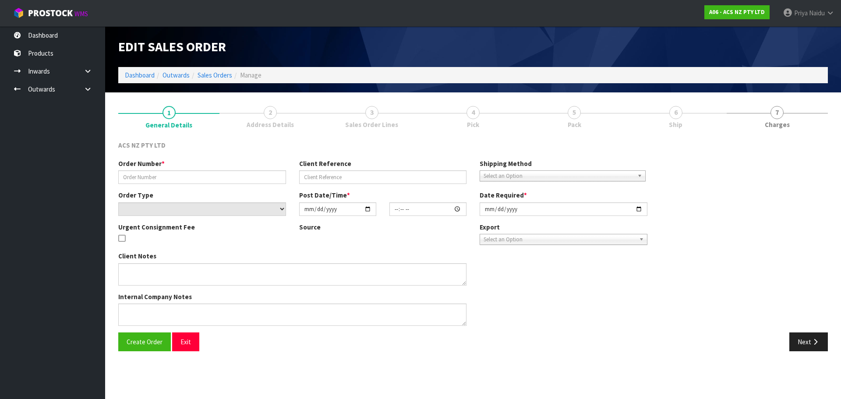
type input "208264.1"
type input "34:941434"
select select "number:0"
type input "[DATE]"
type input "16:19:00.000"
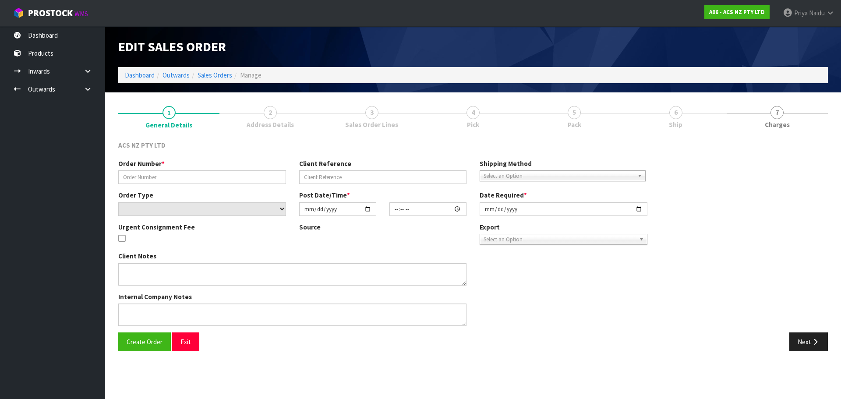
type input "[DATE]"
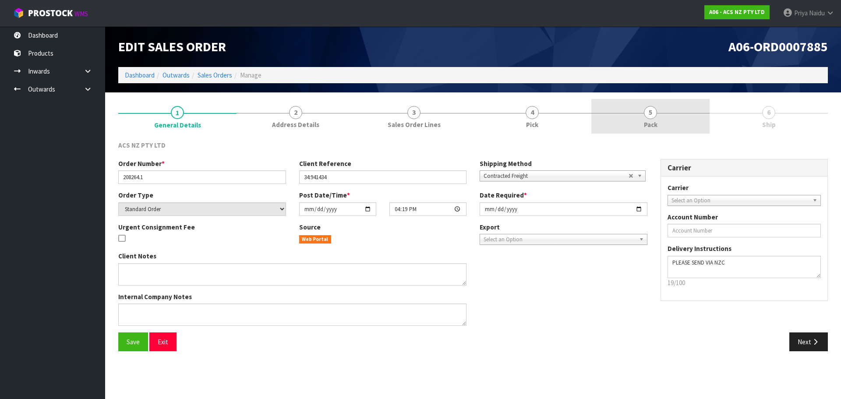
click at [675, 118] on link "5 Pack" at bounding box center [650, 116] width 118 height 35
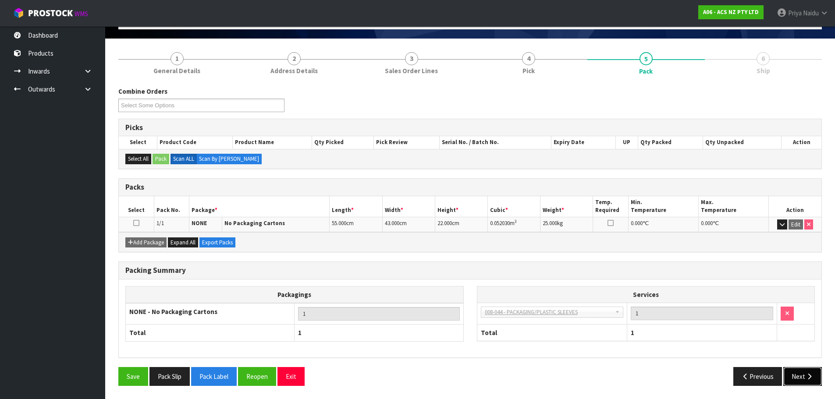
click at [798, 385] on button "Next" at bounding box center [802, 376] width 39 height 19
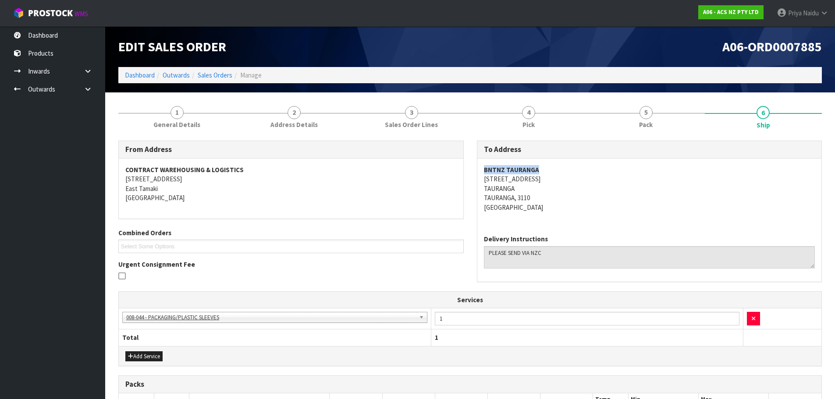
copy strong "BNTNZ TAURANGA"
drag, startPoint x: 484, startPoint y: 169, endPoint x: 565, endPoint y: 169, distance: 81.1
click at [565, 169] on address "BNTNZ TAURANGA [STREET_ADDRESS]" at bounding box center [649, 188] width 331 height 47
copy address "[STREET_ADDRESS]"
drag, startPoint x: 476, startPoint y: 181, endPoint x: 542, endPoint y: 178, distance: 65.8
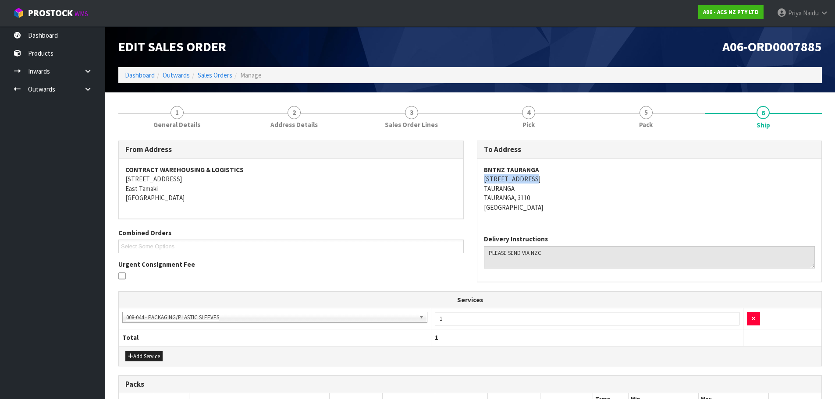
click at [542, 178] on div "To Address BNTNZ TAURANGA [STREET_ADDRESS] Delivery Instructions" at bounding box center [649, 211] width 345 height 141
copy address "TAURANGA"
drag, startPoint x: 478, startPoint y: 189, endPoint x: 523, endPoint y: 191, distance: 44.7
click at [523, 191] on div "BNTNZ TAURANGA [STREET_ADDRESS]" at bounding box center [649, 193] width 344 height 69
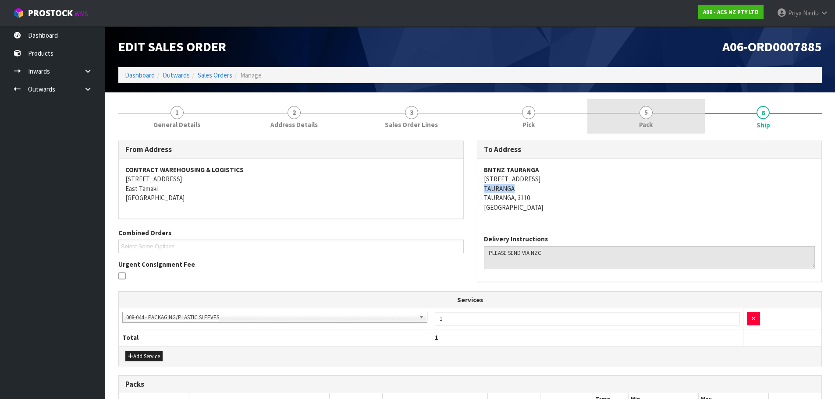
click at [633, 128] on link "5 Pack" at bounding box center [645, 116] width 117 height 35
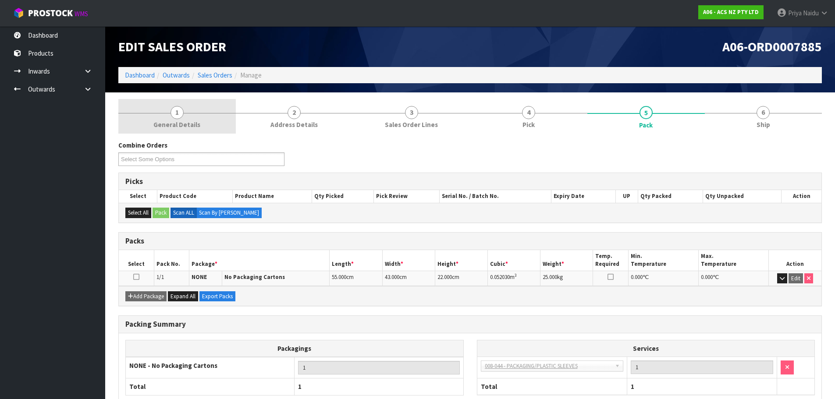
click at [183, 116] on link "1 General Details" at bounding box center [176, 116] width 117 height 35
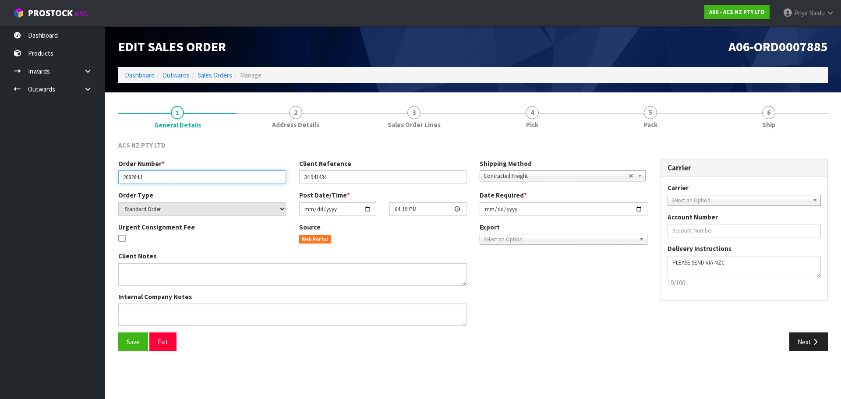
drag, startPoint x: 121, startPoint y: 177, endPoint x: 169, endPoint y: 174, distance: 47.8
click at [169, 174] on input "208264.1" at bounding box center [202, 177] width 168 height 14
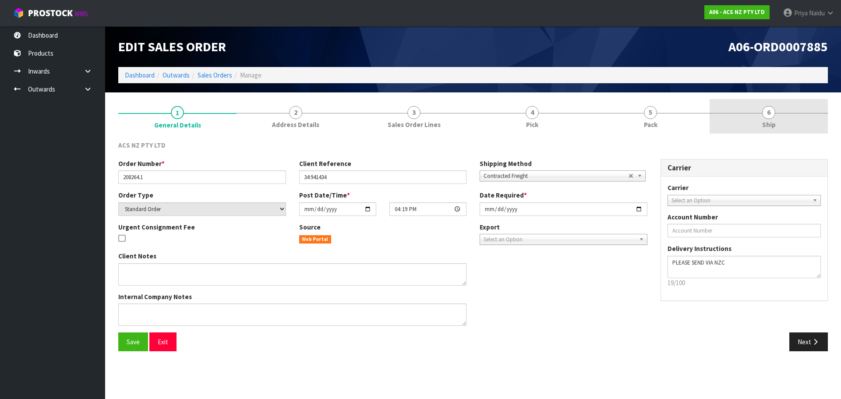
drag, startPoint x: 758, startPoint y: 127, endPoint x: 726, endPoint y: 130, distance: 33.0
click at [758, 127] on link "6 Ship" at bounding box center [769, 116] width 118 height 35
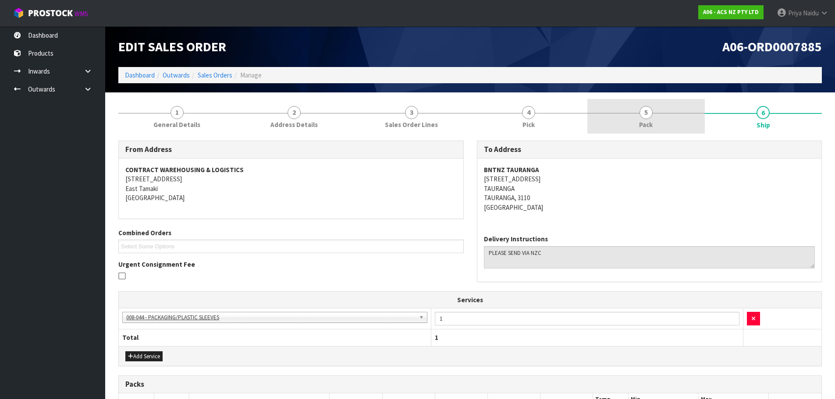
click at [641, 124] on span "Pack" at bounding box center [646, 124] width 14 height 9
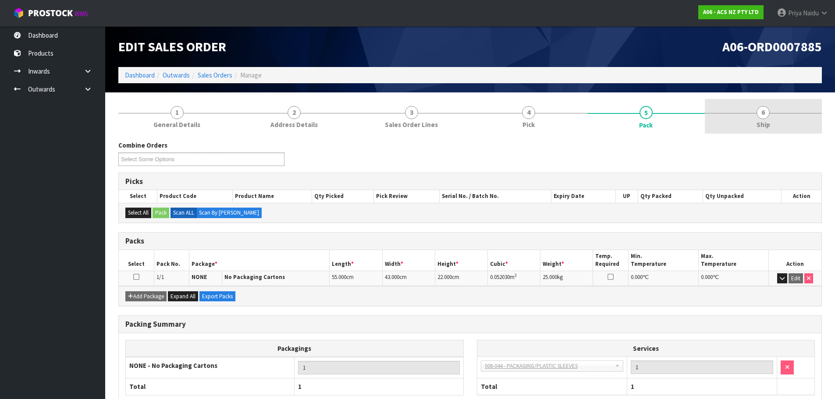
click at [795, 116] on link "6 Ship" at bounding box center [762, 116] width 117 height 35
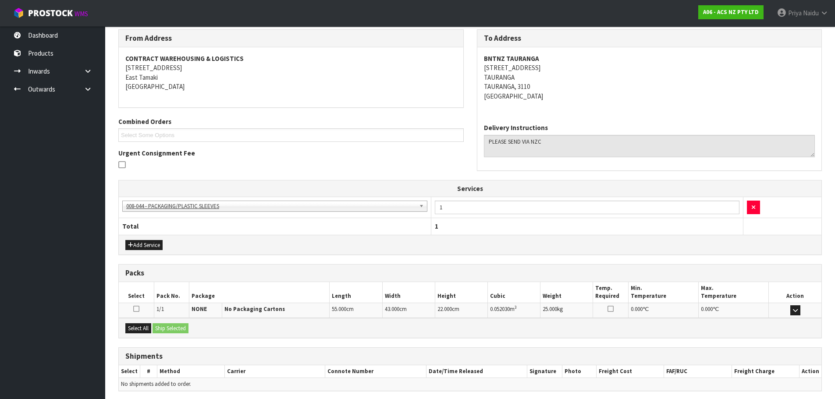
scroll to position [145, 0]
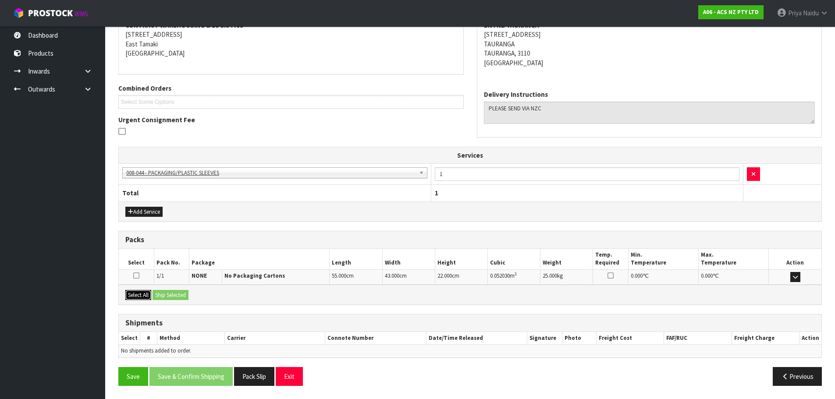
click at [141, 296] on button "Select All" at bounding box center [138, 295] width 26 height 11
click at [170, 296] on button "Ship Selected" at bounding box center [170, 295] width 36 height 11
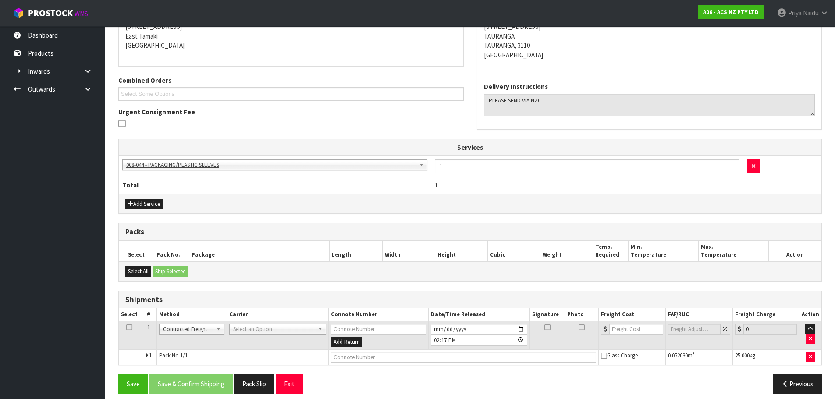
scroll to position [160, 0]
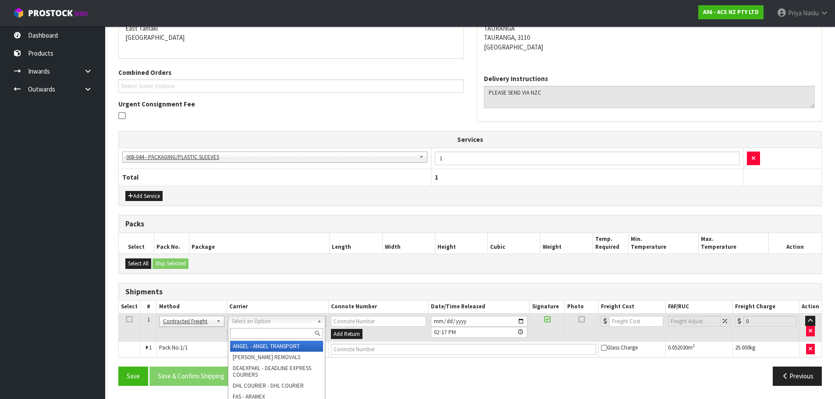
click at [263, 331] on input "text" at bounding box center [276, 333] width 93 height 11
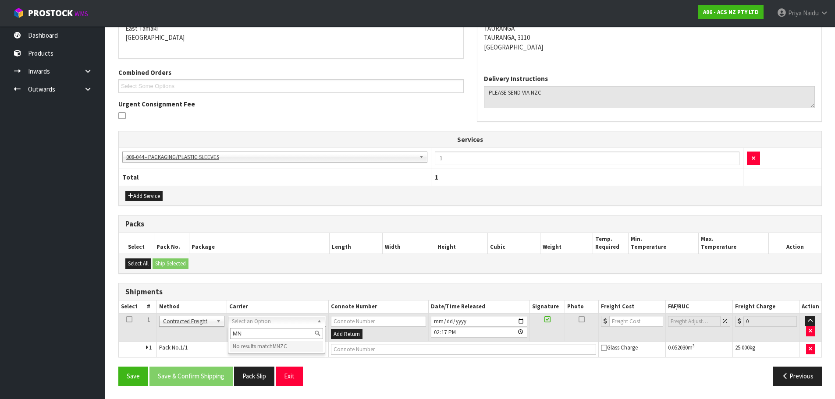
type input "M"
type input "NZC"
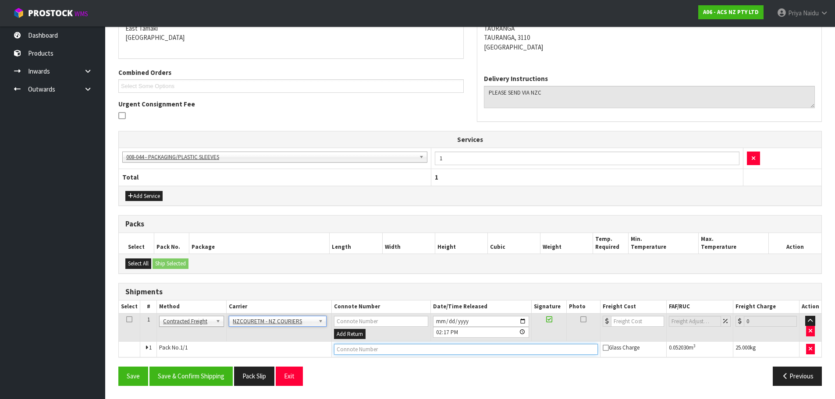
click at [365, 351] on input "text" at bounding box center [466, 349] width 264 height 11
paste input "BZGG003931"
type input "BZGG003931"
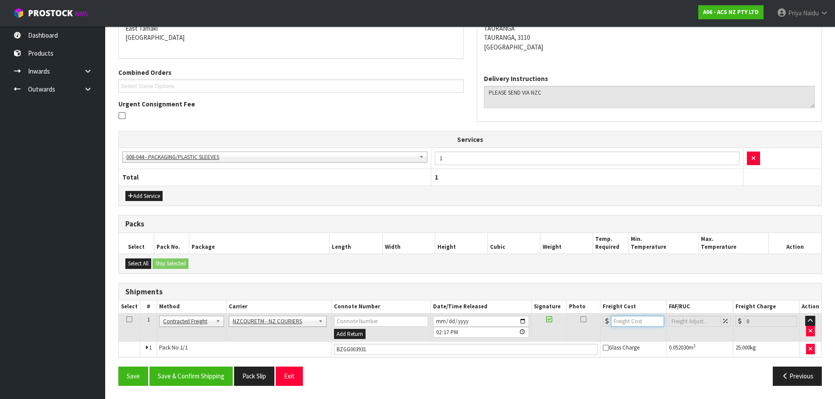
click at [624, 322] on input "number" at bounding box center [637, 321] width 53 height 11
type input "17.15"
click at [198, 377] on button "Save & Confirm Shipping" at bounding box center [190, 376] width 83 height 19
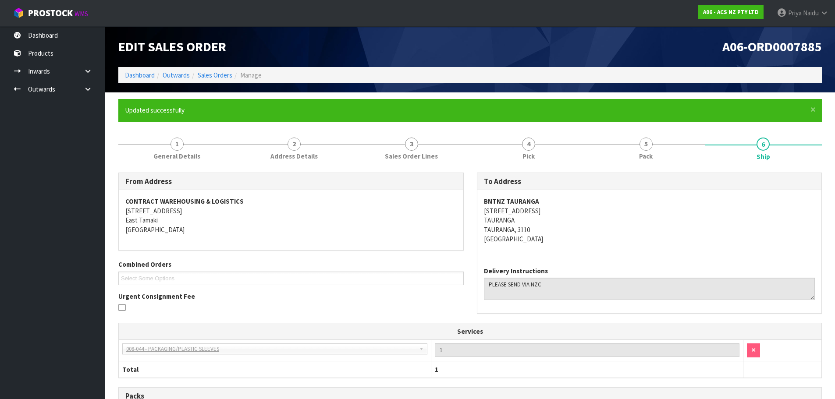
scroll to position [170, 0]
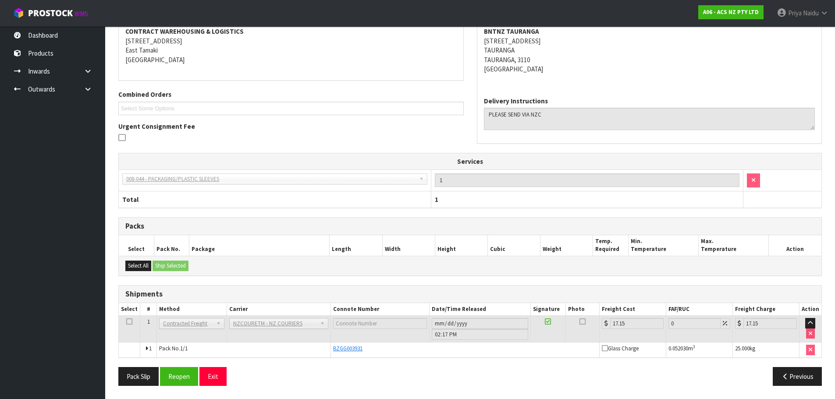
click at [298, 365] on div "From Address CONTRACT WAREHOUSING & LOGISTICS [STREET_ADDRESS] Combined Orders …" at bounding box center [469, 198] width 703 height 390
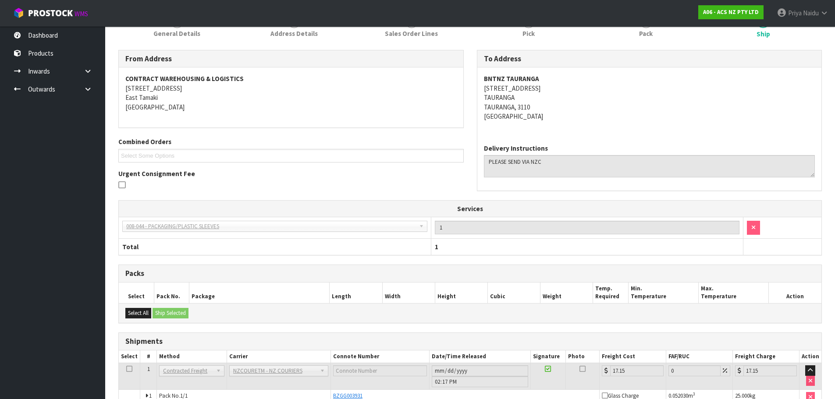
scroll to position [0, 0]
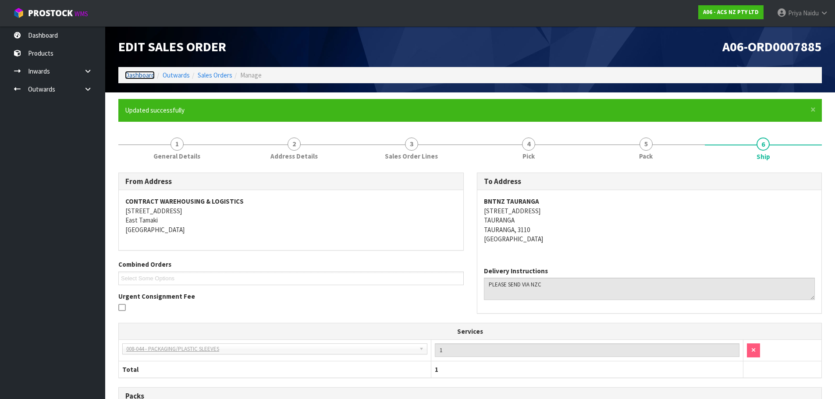
click at [141, 74] on link "Dashboard" at bounding box center [140, 75] width 30 height 8
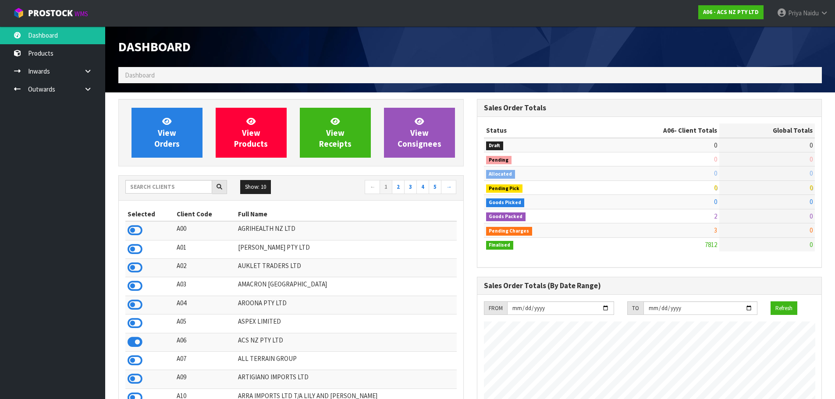
scroll to position [664, 358]
click at [156, 130] on link "View Orders" at bounding box center [166, 133] width 71 height 50
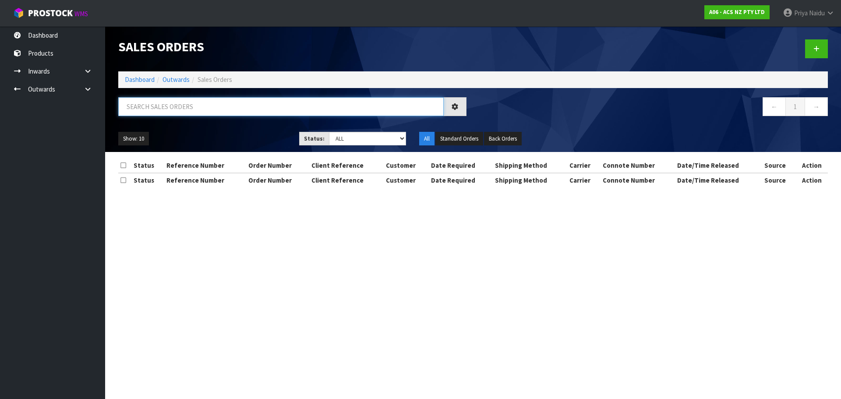
click at [162, 109] on input "text" at bounding box center [281, 106] width 326 height 19
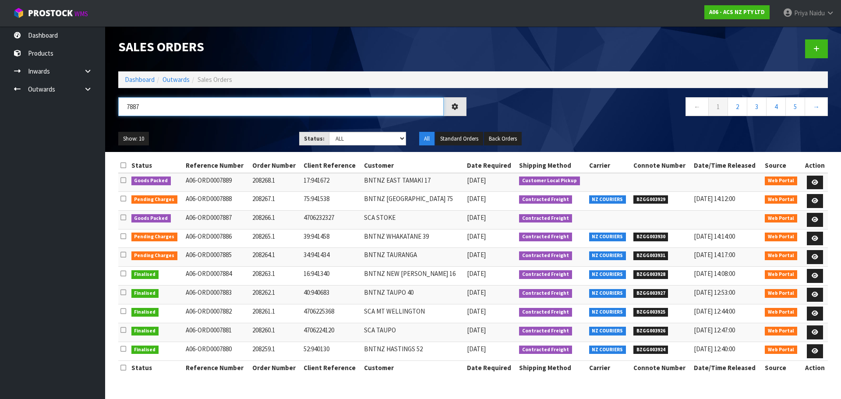
type input "7887"
click at [225, 129] on div "Show: 10 5 10 25 50 Status: Draft Pending Allocated Pending Pick Goods Picked G…" at bounding box center [473, 138] width 723 height 27
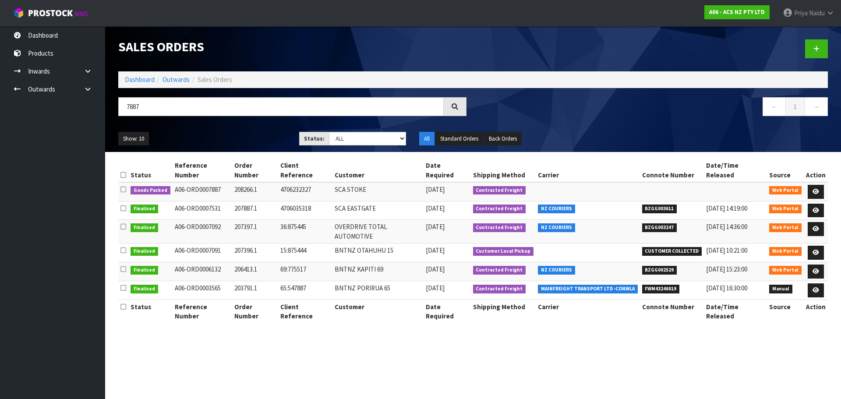
click at [259, 135] on ul "Show: 10 5 10 25 50" at bounding box center [202, 139] width 168 height 14
click at [817, 189] on icon at bounding box center [816, 192] width 7 height 6
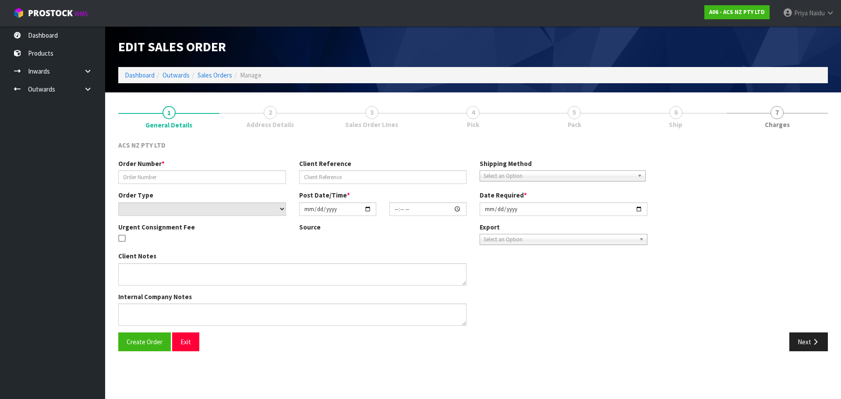
type input "208266.1"
type input "4706232327"
select select "number:0"
type input "[DATE]"
type input "10:13:00.000"
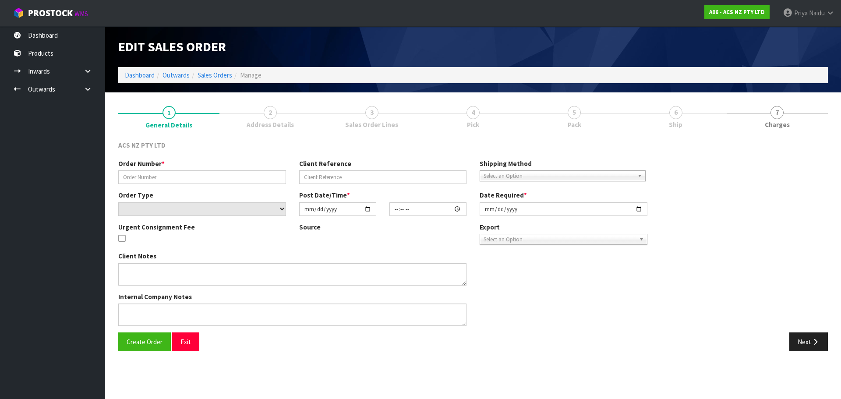
type input "[DATE]"
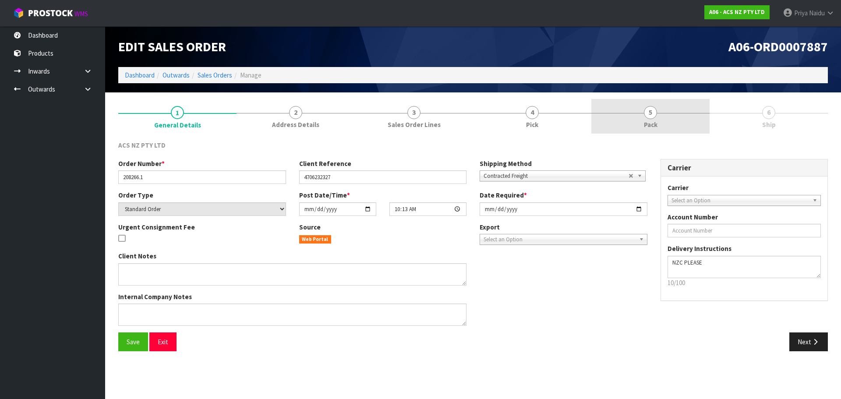
click at [633, 109] on link "5 Pack" at bounding box center [650, 116] width 118 height 35
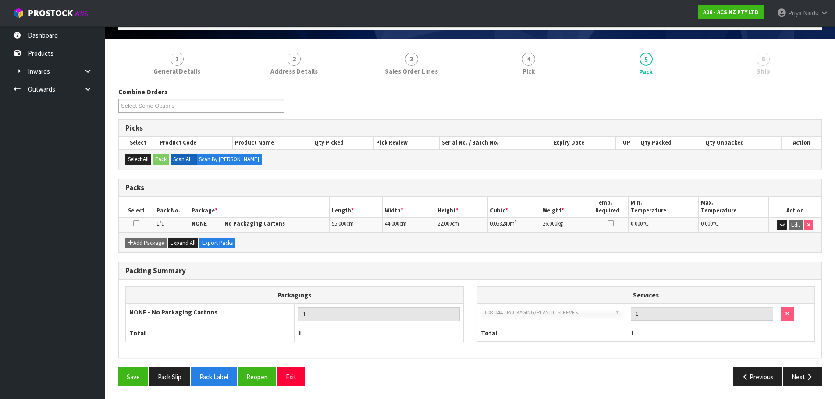
scroll to position [54, 0]
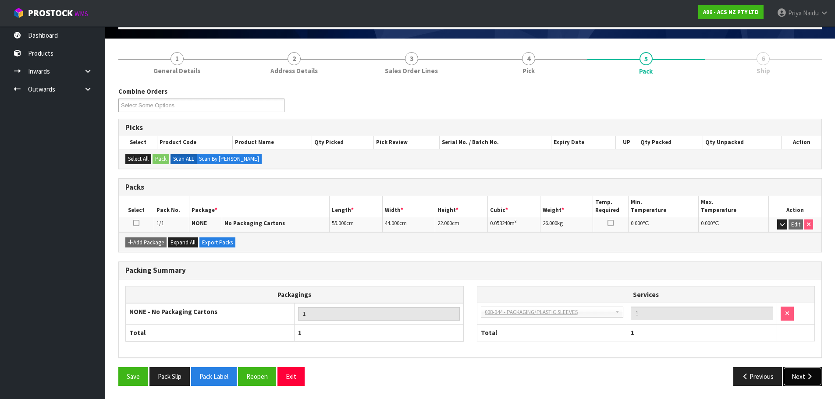
click at [793, 374] on button "Next" at bounding box center [802, 376] width 39 height 19
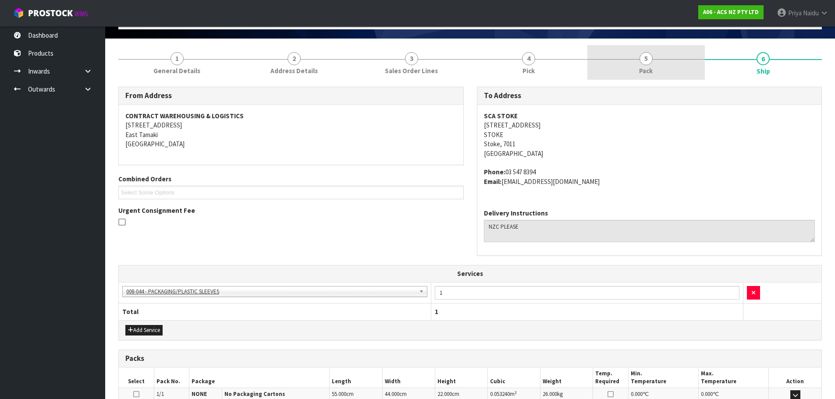
click at [627, 54] on link "5 Pack" at bounding box center [645, 62] width 117 height 35
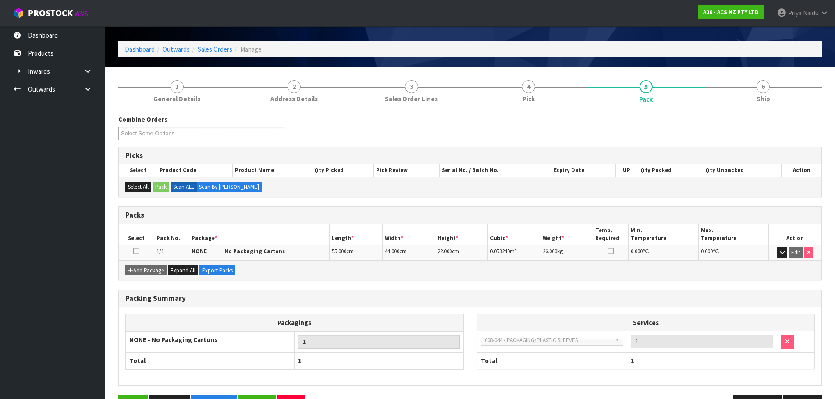
scroll to position [0, 0]
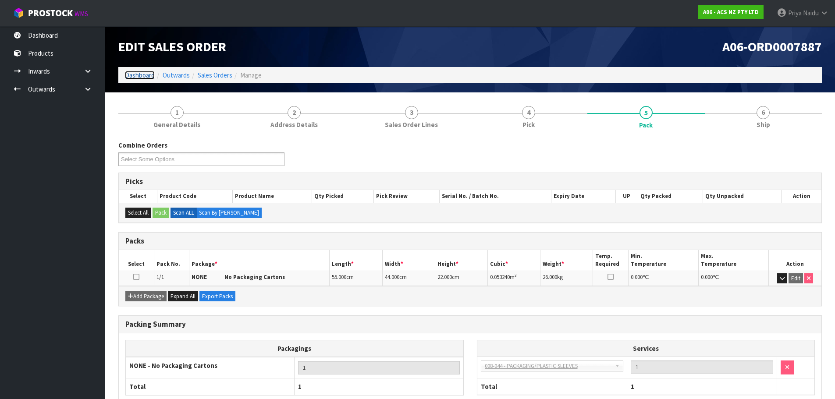
click at [134, 77] on link "Dashboard" at bounding box center [140, 75] width 30 height 8
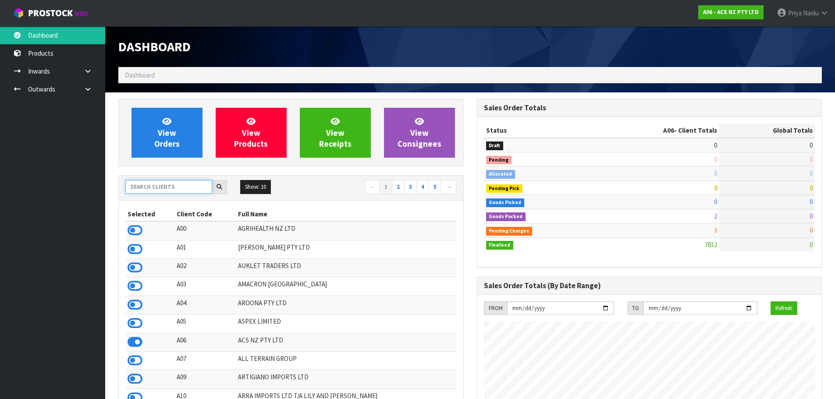
click at [163, 192] on input "text" at bounding box center [168, 187] width 87 height 14
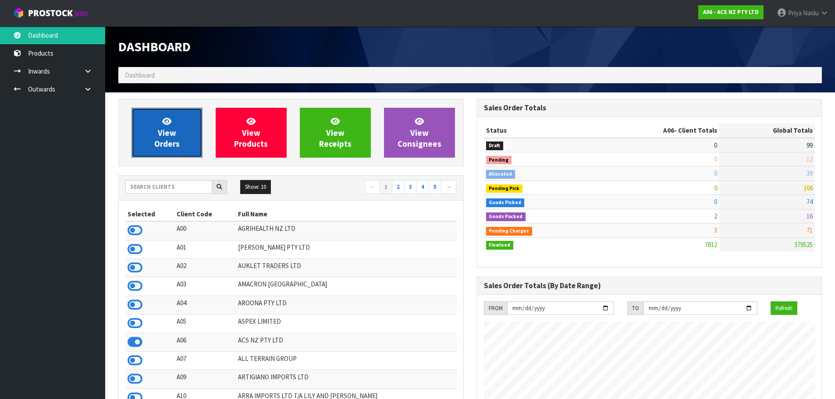
click at [185, 130] on link "View Orders" at bounding box center [166, 133] width 71 height 50
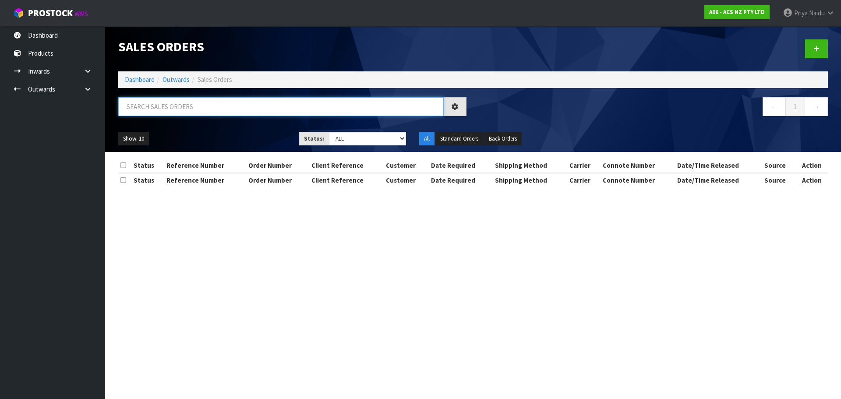
click at [184, 109] on input "text" at bounding box center [281, 106] width 326 height 19
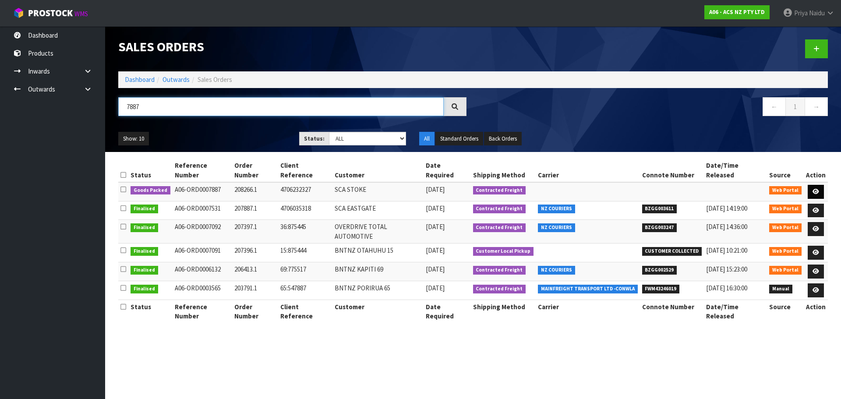
type input "7887"
click at [814, 185] on link at bounding box center [816, 192] width 16 height 14
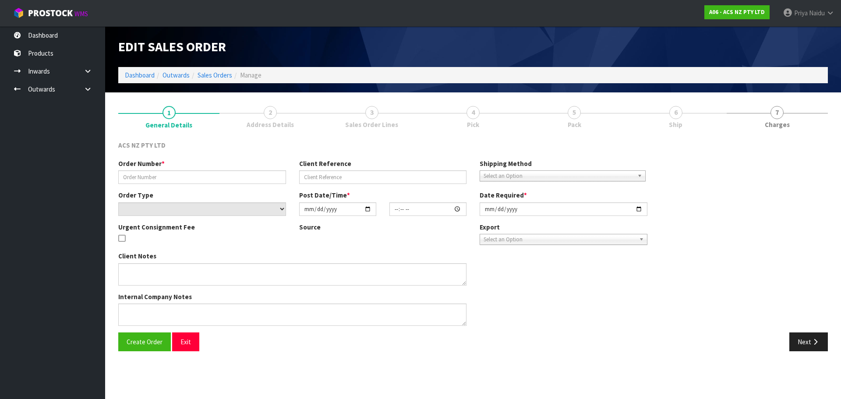
type input "208266.1"
type input "4706232327"
select select "number:0"
type input "[DATE]"
type input "10:13:00.000"
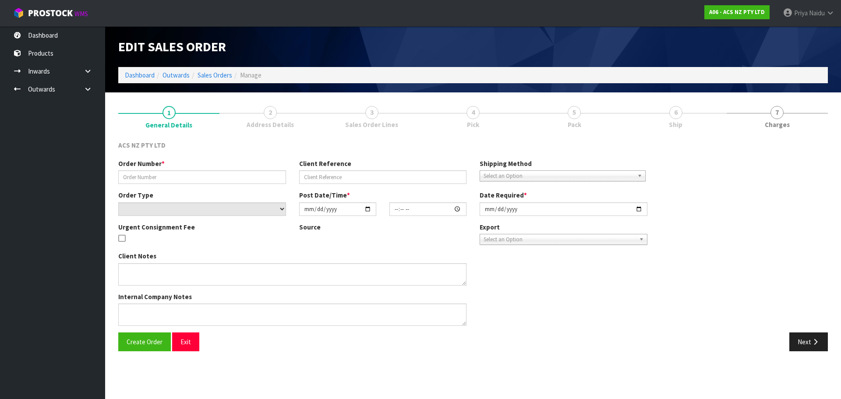
type input "[DATE]"
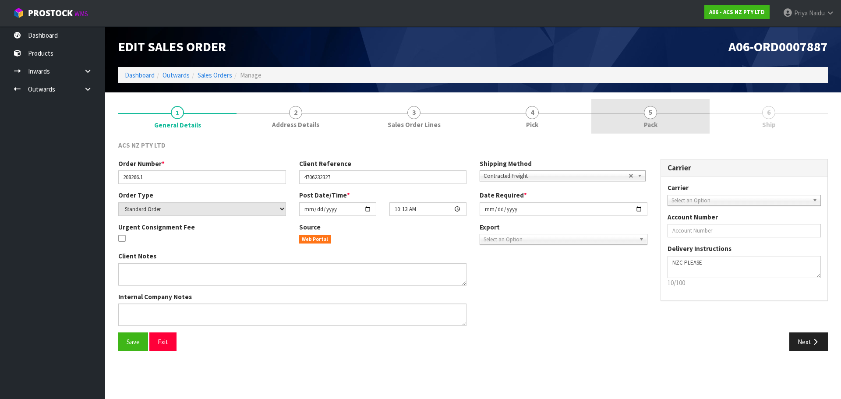
click at [652, 116] on span "5" at bounding box center [650, 112] width 13 height 13
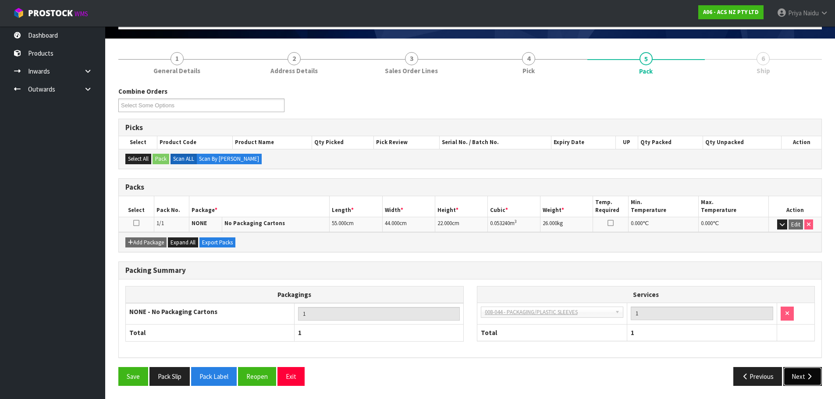
click at [809, 376] on icon "button" at bounding box center [809, 376] width 8 height 7
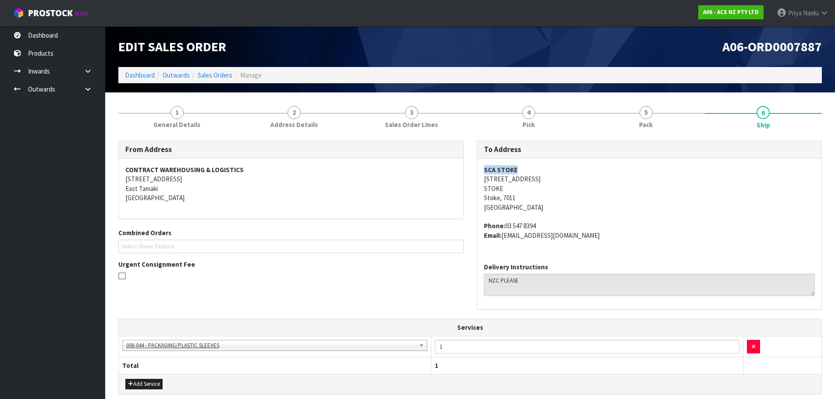
copy strong "SCA STOKE"
drag, startPoint x: 478, startPoint y: 167, endPoint x: 535, endPoint y: 168, distance: 57.0
click at [535, 168] on div "SCA [GEOGRAPHIC_DATA][STREET_ADDRESS] Phone: [PHONE_NUMBER] Email: [EMAIL_ADDRE…" at bounding box center [649, 207] width 344 height 97
copy address "[STREET_ADDRESS]"
drag, startPoint x: 479, startPoint y: 181, endPoint x: 534, endPoint y: 195, distance: 56.5
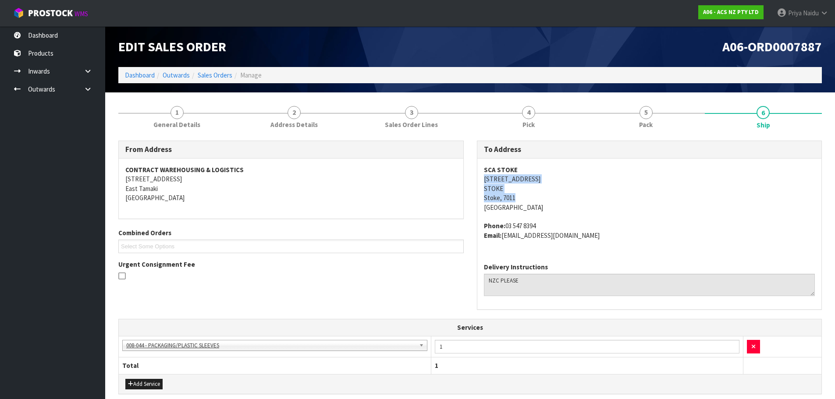
click at [534, 195] on div "SCA [GEOGRAPHIC_DATA][STREET_ADDRESS] Phone: [PHONE_NUMBER] Email: [EMAIL_ADDRE…" at bounding box center [649, 207] width 344 height 97
click at [620, 199] on address "SCA STOKE [STREET_ADDRESS]" at bounding box center [649, 188] width 331 height 47
drag, startPoint x: 482, startPoint y: 179, endPoint x: 547, endPoint y: 179, distance: 64.8
click at [547, 179] on div "SCA [GEOGRAPHIC_DATA][STREET_ADDRESS] Phone: [PHONE_NUMBER] Email: [EMAIL_ADDRE…" at bounding box center [649, 207] width 344 height 97
click at [474, 169] on div "To Address [GEOGRAPHIC_DATA][STREET_ADDRESS] Phone: [PHONE_NUMBER] Email: [EMAI…" at bounding box center [649, 230] width 358 height 178
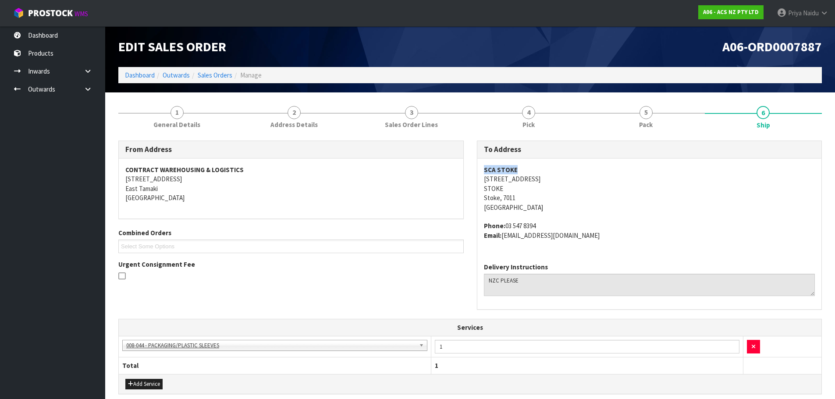
drag, startPoint x: 477, startPoint y: 169, endPoint x: 529, endPoint y: 165, distance: 52.3
click at [529, 165] on div "SCA [GEOGRAPHIC_DATA][STREET_ADDRESS] Phone: [PHONE_NUMBER] Email: [EMAIL_ADDRE…" at bounding box center [649, 207] width 344 height 97
drag, startPoint x: 472, startPoint y: 179, endPoint x: 538, endPoint y: 198, distance: 68.2
click at [538, 198] on div "To Address [GEOGRAPHIC_DATA][STREET_ADDRESS] Phone: [PHONE_NUMBER] Email: [EMAI…" at bounding box center [649, 230] width 358 height 178
click at [673, 203] on address "SCA STOKE [STREET_ADDRESS]" at bounding box center [649, 188] width 331 height 47
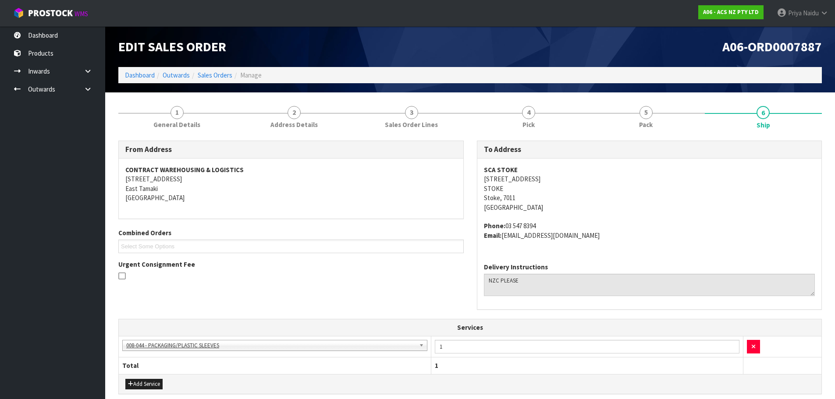
drag, startPoint x: 506, startPoint y: 227, endPoint x: 561, endPoint y: 222, distance: 55.8
click at [561, 222] on address "Phone: [PHONE_NUMBER] Email: [EMAIL_ADDRESS][DOMAIN_NAME]" at bounding box center [649, 230] width 331 height 19
drag, startPoint x: 503, startPoint y: 235, endPoint x: 563, endPoint y: 245, distance: 60.9
click at [611, 246] on div "SCA [GEOGRAPHIC_DATA][STREET_ADDRESS] Phone: [PHONE_NUMBER] Email: [EMAIL_ADDRE…" at bounding box center [649, 207] width 344 height 97
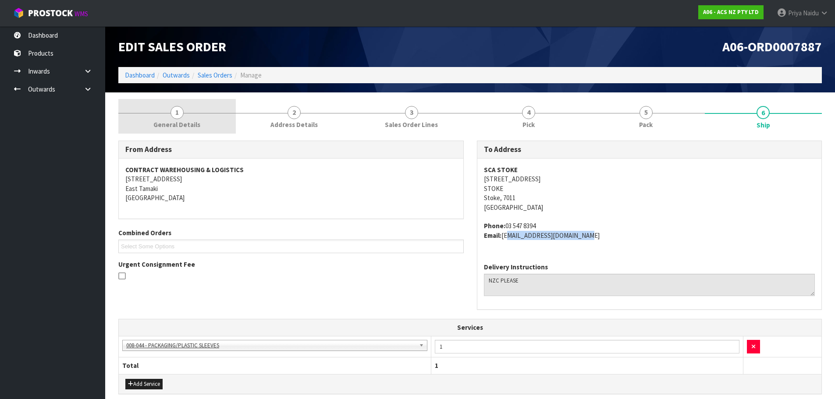
drag, startPoint x: 186, startPoint y: 127, endPoint x: 180, endPoint y: 134, distance: 9.0
click at [186, 127] on span "General Details" at bounding box center [176, 124] width 47 height 9
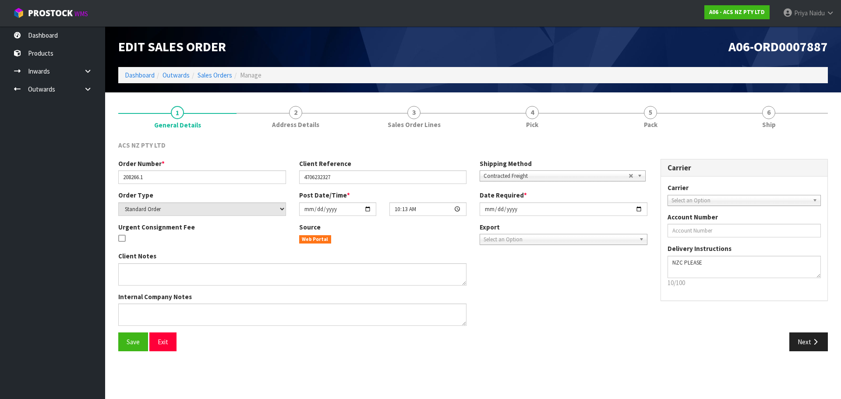
drag, startPoint x: 117, startPoint y: 177, endPoint x: 134, endPoint y: 175, distance: 17.2
click at [134, 175] on div "Order Number * 208266.1" at bounding box center [202, 171] width 181 height 25
drag, startPoint x: 123, startPoint y: 179, endPoint x: 160, endPoint y: 176, distance: 37.3
click at [160, 176] on input "208266.1" at bounding box center [202, 177] width 168 height 14
drag, startPoint x: 301, startPoint y: 177, endPoint x: 221, endPoint y: 174, distance: 79.8
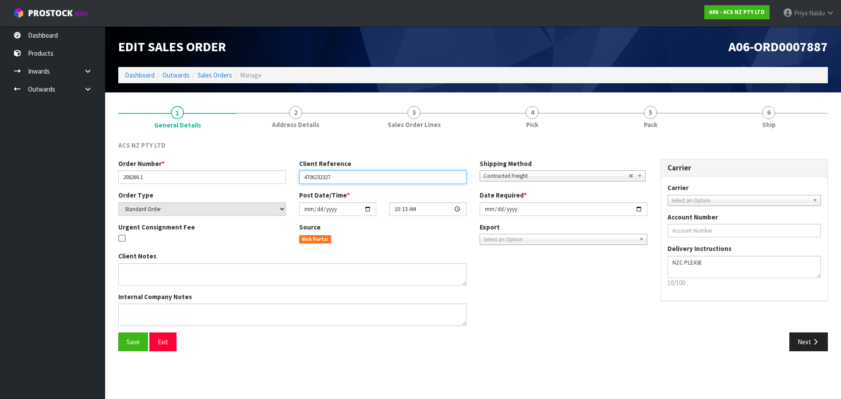
click at [371, 177] on input "4706232327" at bounding box center [383, 177] width 168 height 14
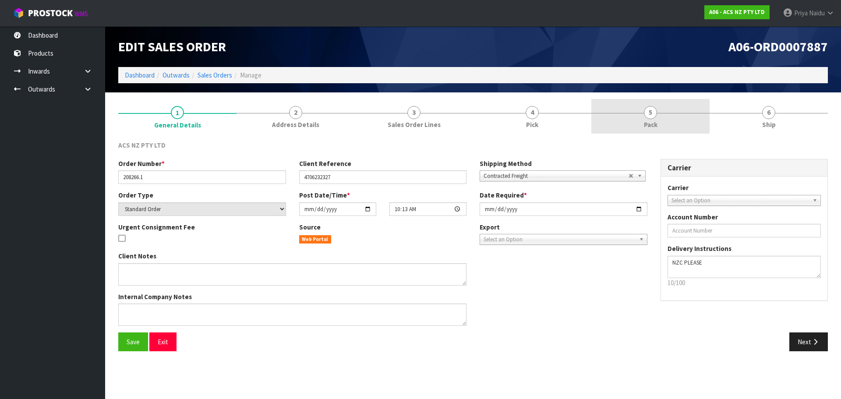
click at [640, 127] on link "5 Pack" at bounding box center [650, 116] width 118 height 35
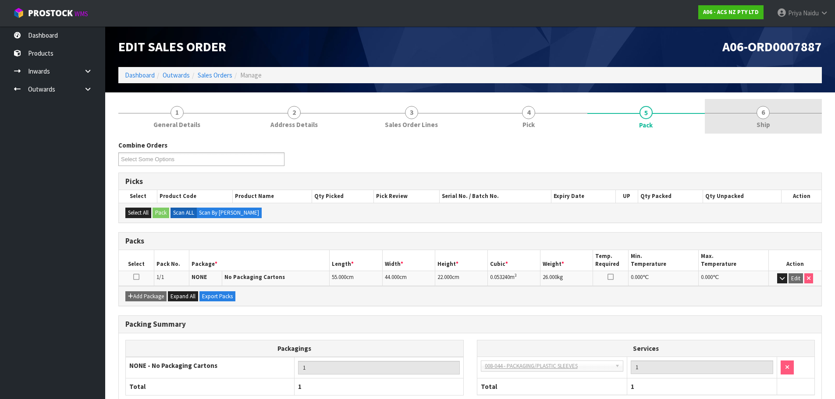
click at [774, 131] on link "6 Ship" at bounding box center [762, 116] width 117 height 35
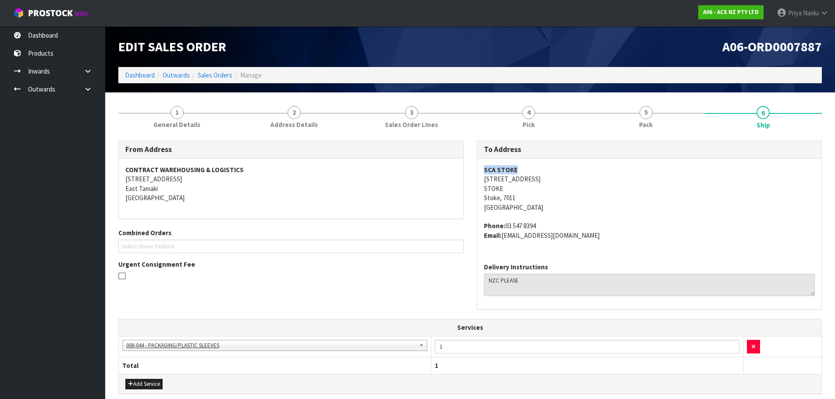
drag, startPoint x: 478, startPoint y: 170, endPoint x: 415, endPoint y: 169, distance: 63.1
click at [522, 168] on div "SCA [GEOGRAPHIC_DATA][STREET_ADDRESS] Phone: [PHONE_NUMBER] Email: [EMAIL_ADDRE…" at bounding box center [649, 207] width 344 height 97
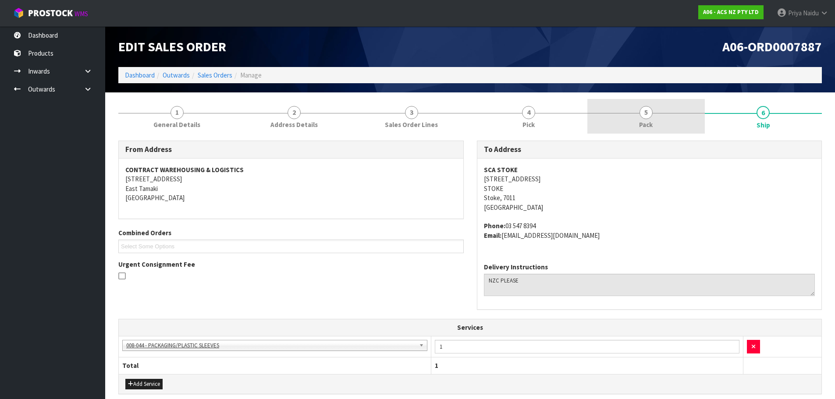
click at [636, 123] on link "5 Pack" at bounding box center [645, 116] width 117 height 35
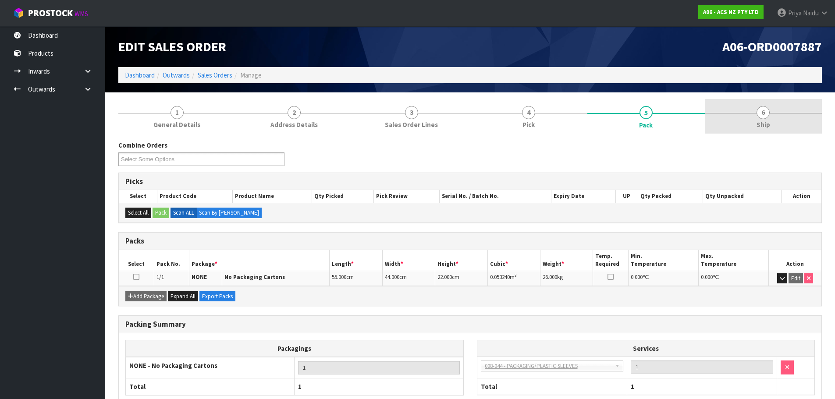
click at [793, 124] on link "6 Ship" at bounding box center [762, 116] width 117 height 35
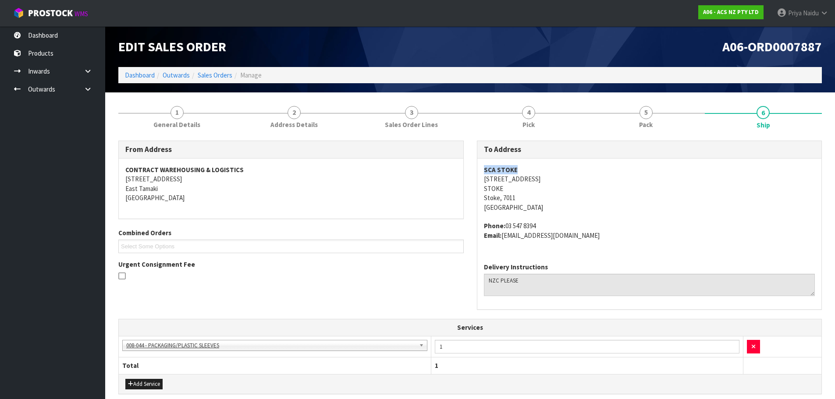
drag, startPoint x: 479, startPoint y: 168, endPoint x: 525, endPoint y: 164, distance: 46.2
click at [525, 164] on div "SCA [GEOGRAPHIC_DATA][STREET_ADDRESS] Phone: [PHONE_NUMBER] Email: [EMAIL_ADDRE…" at bounding box center [649, 207] width 344 height 97
drag, startPoint x: 477, startPoint y: 229, endPoint x: 556, endPoint y: 219, distance: 79.4
click at [556, 219] on div "SCA [GEOGRAPHIC_DATA][STREET_ADDRESS] Phone: [PHONE_NUMBER] Email: [EMAIL_ADDRE…" at bounding box center [649, 207] width 344 height 97
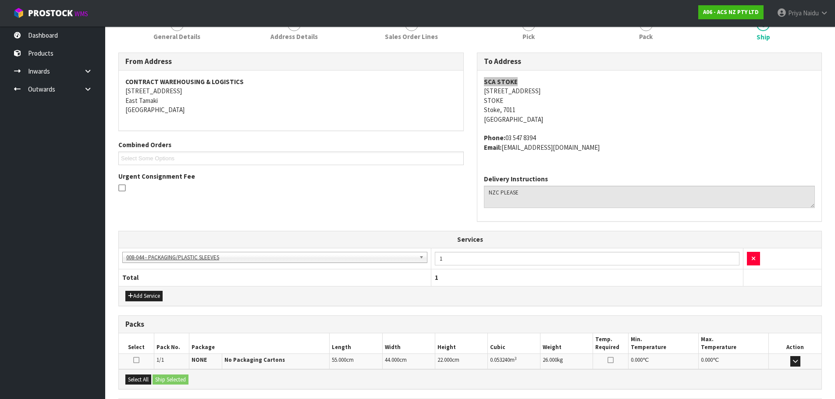
scroll to position [173, 0]
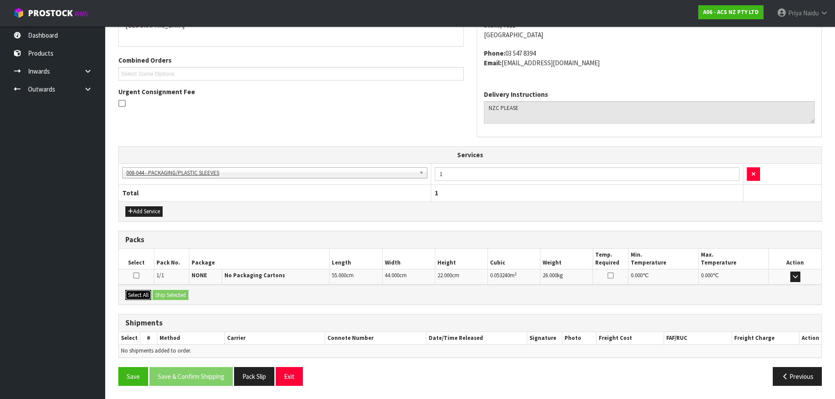
drag, startPoint x: 147, startPoint y: 290, endPoint x: 166, endPoint y: 292, distance: 18.9
click at [149, 290] on button "Select All" at bounding box center [138, 295] width 26 height 11
click at [166, 292] on button "Ship Selected" at bounding box center [170, 295] width 36 height 11
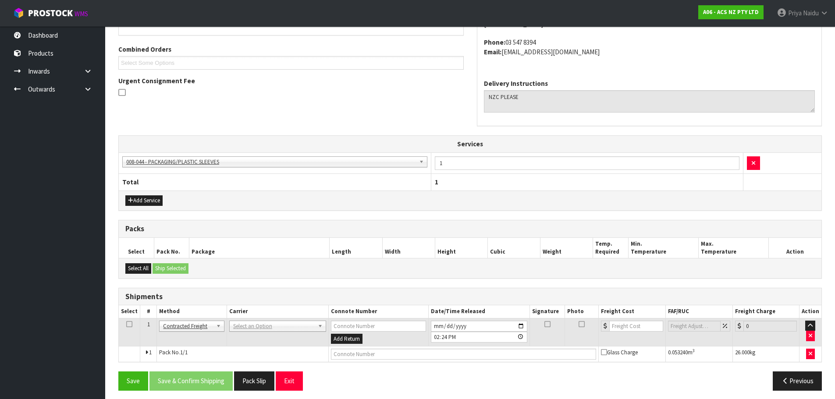
scroll to position [188, 0]
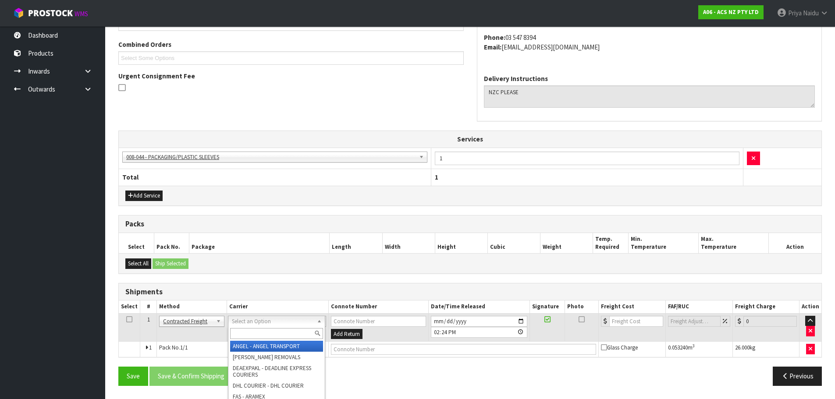
drag, startPoint x: 243, startPoint y: 323, endPoint x: 245, endPoint y: 333, distance: 10.2
click at [245, 333] on input "text" at bounding box center [276, 333] width 93 height 11
type input "N"
type input "MF"
drag, startPoint x: 278, startPoint y: 347, endPoint x: 304, endPoint y: 348, distance: 25.4
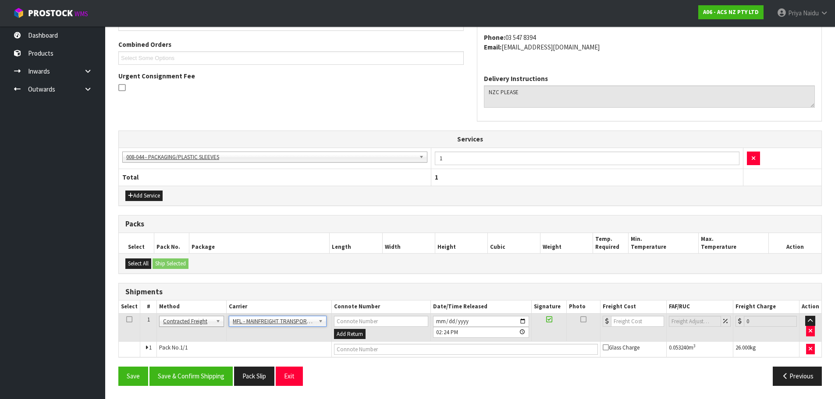
click at [340, 343] on td at bounding box center [466, 350] width 269 height 16
click at [356, 356] on td at bounding box center [466, 350] width 269 height 16
click at [360, 351] on input "text" at bounding box center [466, 349] width 264 height 11
paste input "FWM58532184"
type input "FWM58532184"
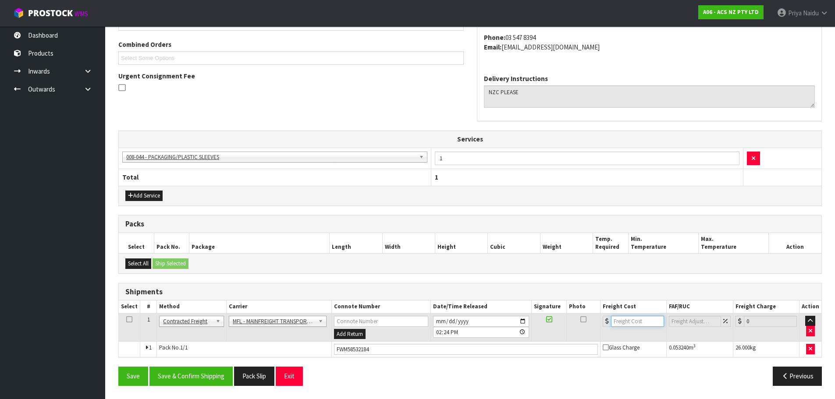
click at [622, 317] on input "number" at bounding box center [637, 321] width 53 height 11
type input "61"
click at [208, 375] on button "Save & Confirm Shipping" at bounding box center [190, 376] width 83 height 19
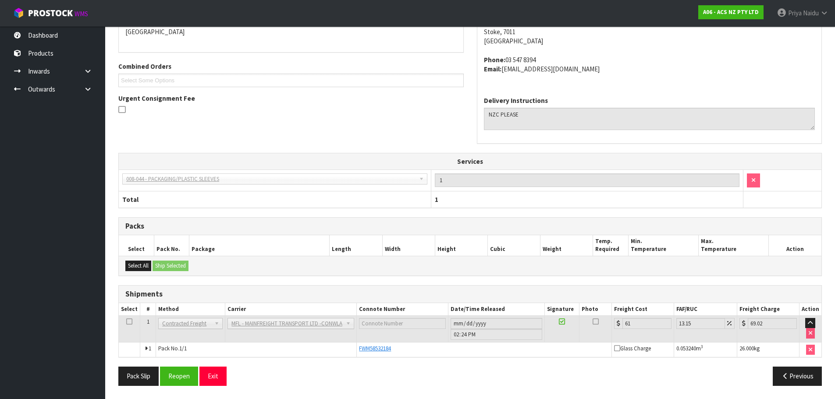
scroll to position [0, 0]
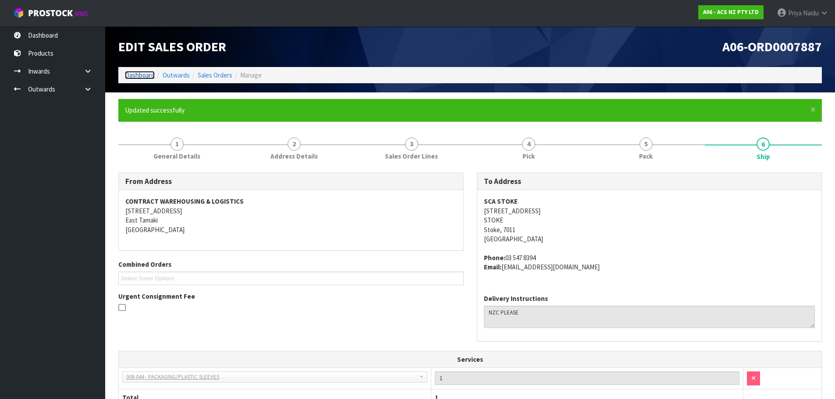
click at [146, 76] on link "Dashboard" at bounding box center [140, 75] width 30 height 8
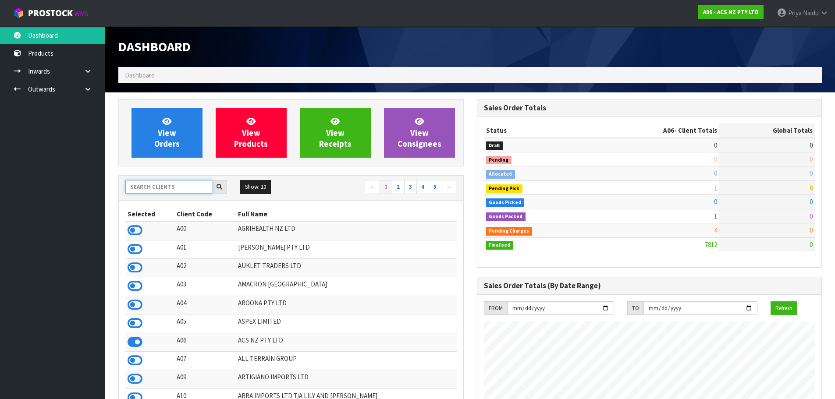
click at [175, 183] on input "text" at bounding box center [168, 187] width 87 height 14
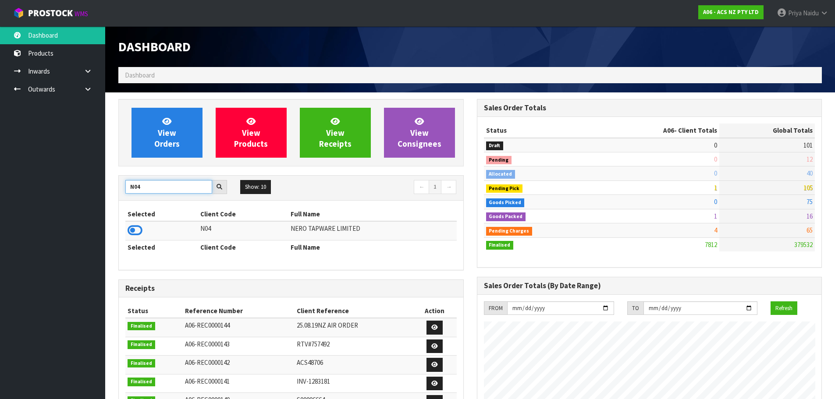
type input "N04"
click at [140, 232] on icon at bounding box center [134, 230] width 15 height 13
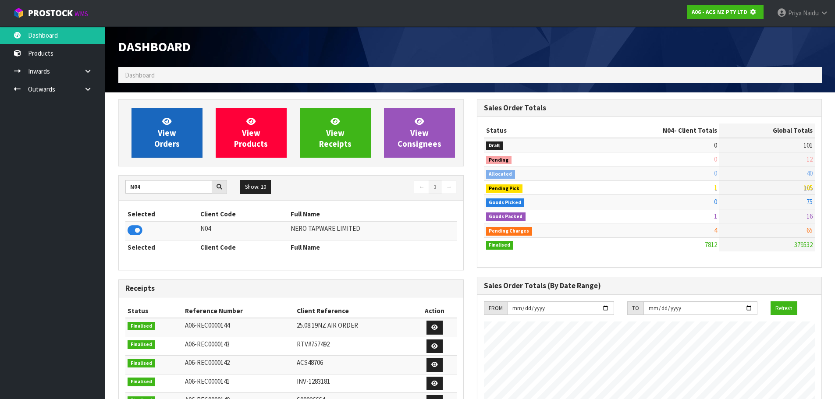
scroll to position [546, 358]
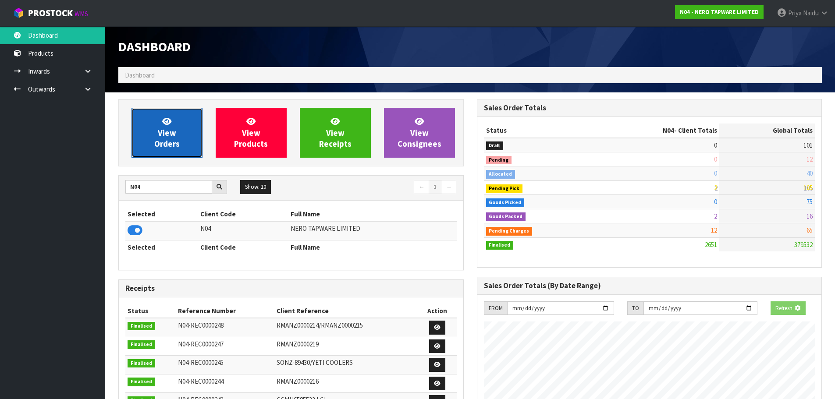
click at [154, 134] on link "View Orders" at bounding box center [166, 133] width 71 height 50
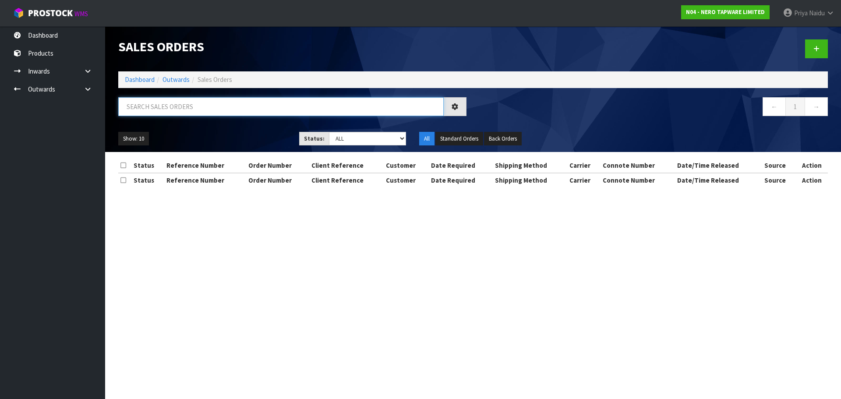
click at [174, 114] on input "text" at bounding box center [281, 106] width 326 height 19
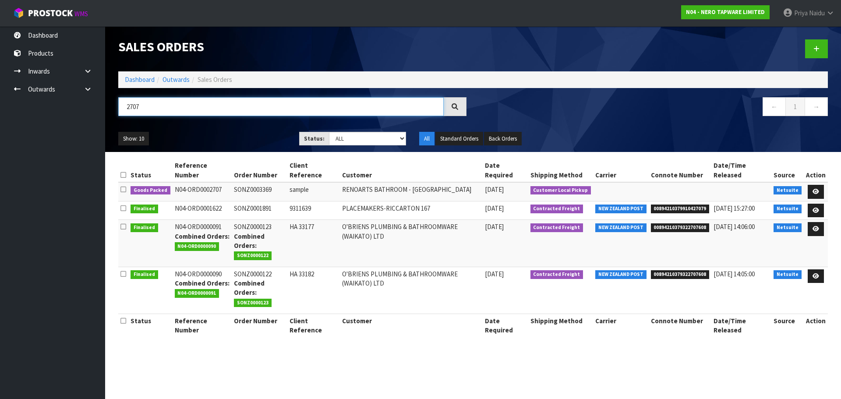
type input "2707"
click at [209, 132] on ul "Show: 10 5 10 25 50" at bounding box center [202, 139] width 168 height 14
click at [818, 187] on link at bounding box center [816, 192] width 16 height 14
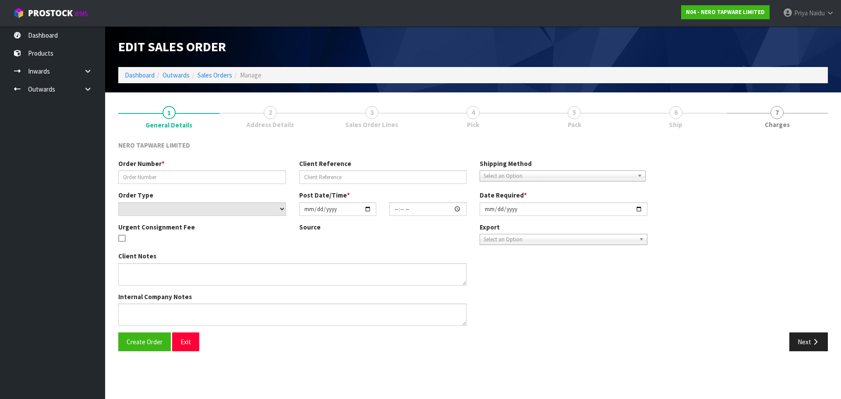
type input "SONZ0003369"
type input "sample"
select select "number:0"
type input "[DATE]"
type input "11:15:05.000"
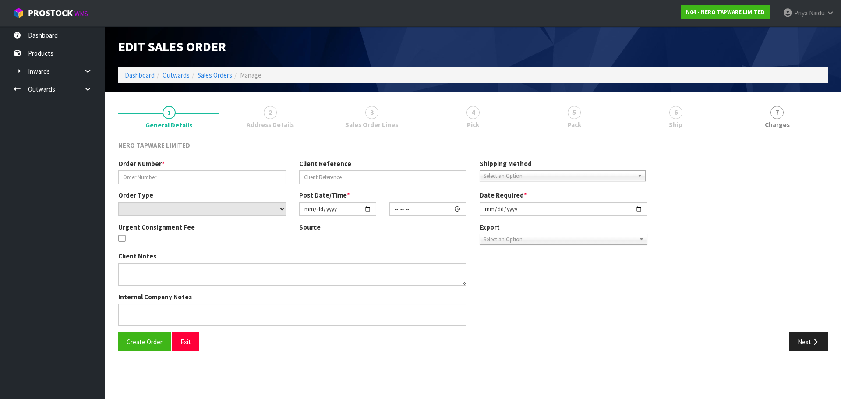
type input "[DATE]"
type textarea "customer pick up 03/09"
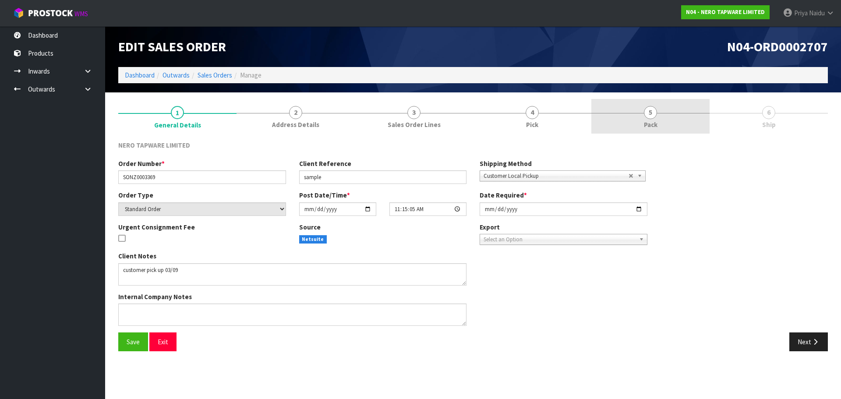
click at [662, 102] on link "5 Pack" at bounding box center [650, 116] width 118 height 35
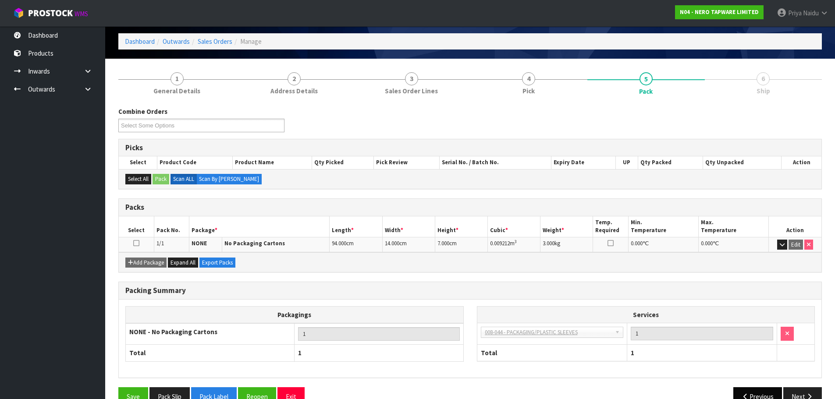
scroll to position [54, 0]
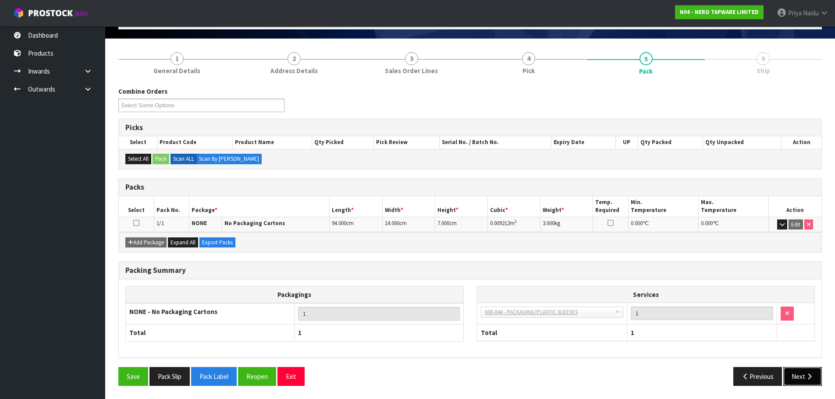
click at [807, 383] on button "Next" at bounding box center [802, 376] width 39 height 19
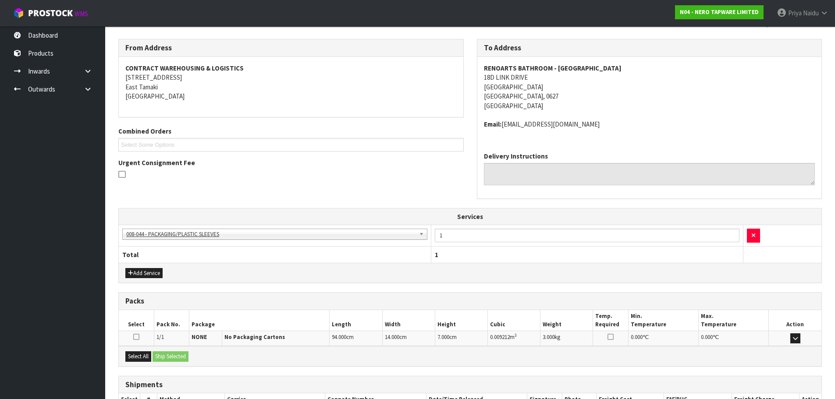
scroll to position [163, 0]
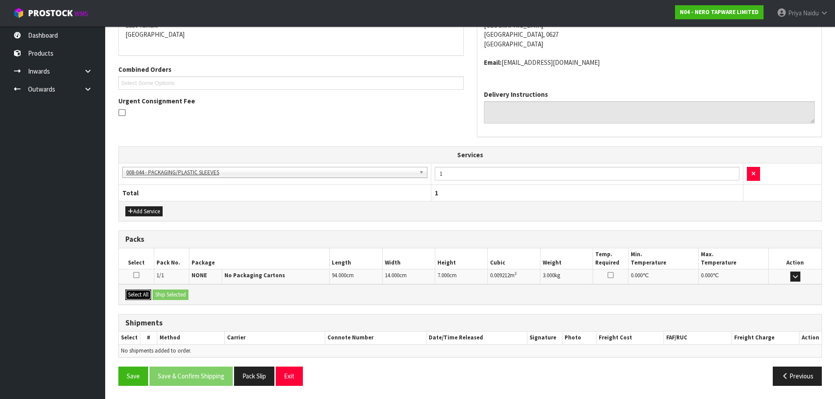
drag, startPoint x: 150, startPoint y: 296, endPoint x: 163, endPoint y: 294, distance: 12.8
click at [150, 297] on button "Select All" at bounding box center [138, 295] width 26 height 11
drag, startPoint x: 163, startPoint y: 294, endPoint x: 219, endPoint y: 312, distance: 58.9
click at [163, 294] on button "Ship Selected" at bounding box center [170, 295] width 36 height 11
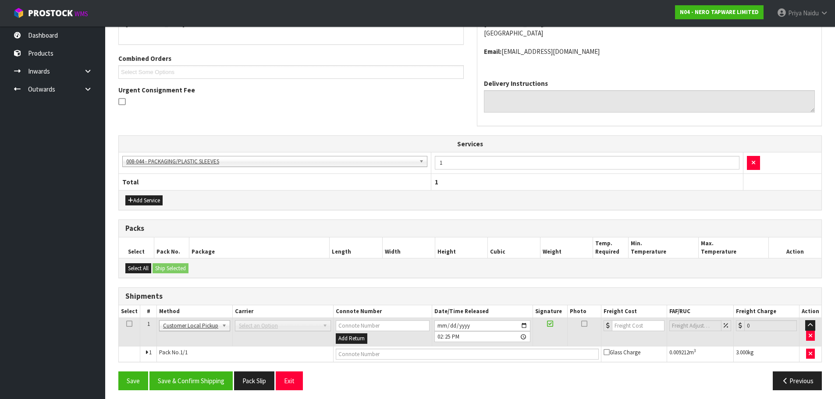
scroll to position [179, 0]
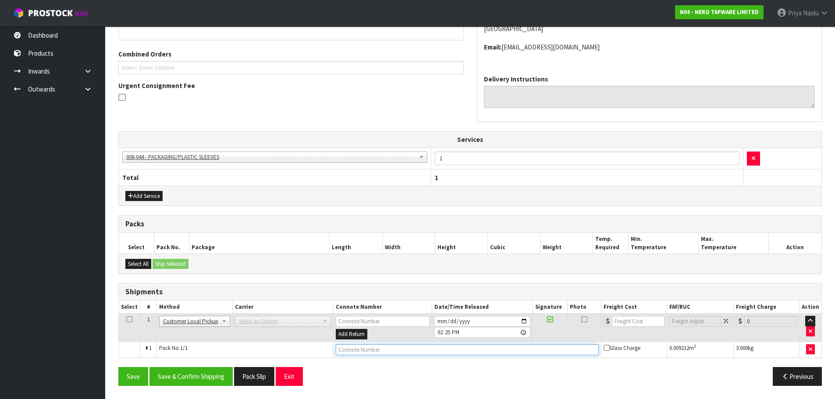
click at [368, 351] on input "text" at bounding box center [467, 349] width 263 height 11
type input "CUSTOMER COLLECTED"
click at [204, 382] on button "Save & Confirm Shipping" at bounding box center [190, 376] width 83 height 19
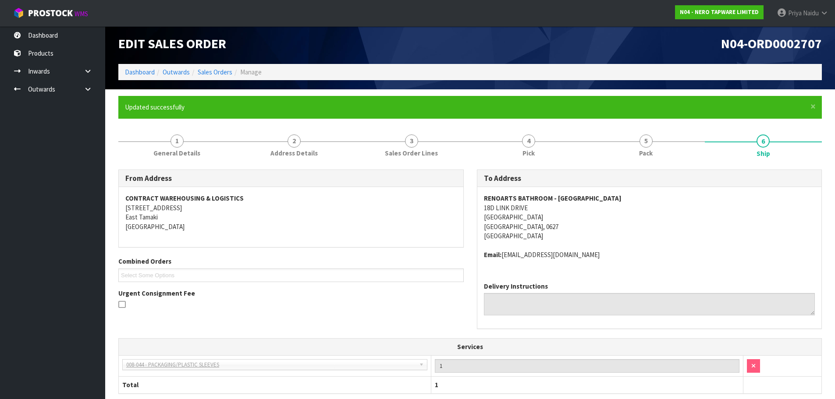
scroll to position [0, 0]
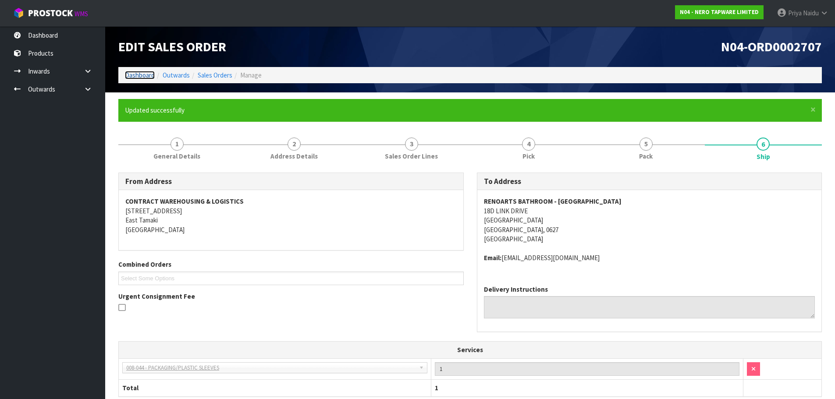
click at [140, 76] on link "Dashboard" at bounding box center [140, 75] width 30 height 8
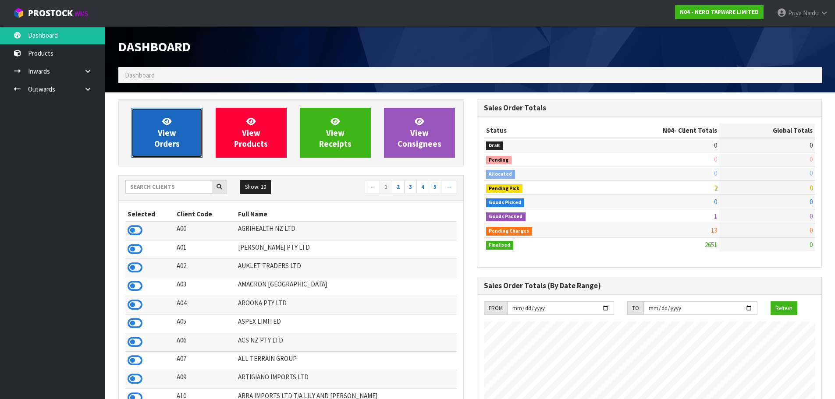
click at [170, 134] on span "View Orders" at bounding box center [166, 132] width 25 height 33
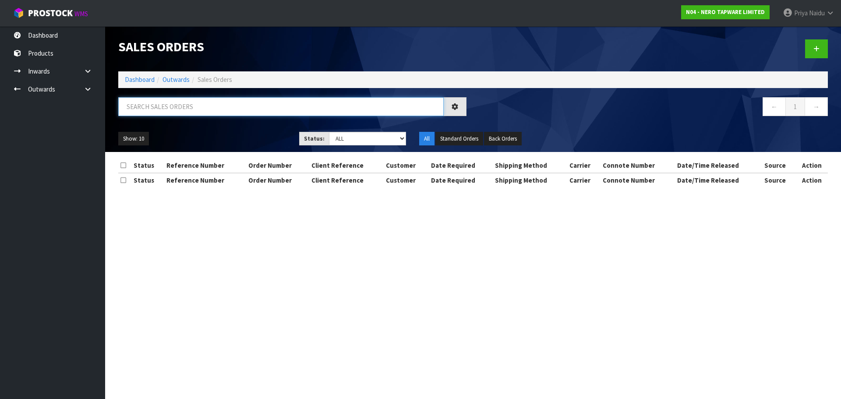
click at [183, 109] on input "text" at bounding box center [281, 106] width 326 height 19
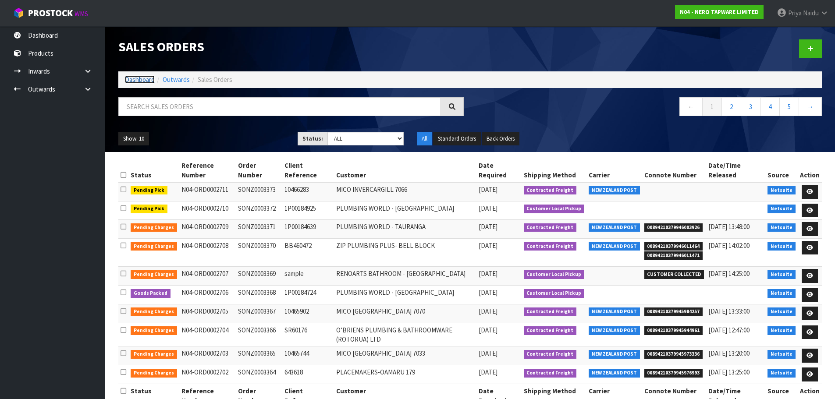
click at [149, 78] on link "Dashboard" at bounding box center [140, 79] width 30 height 8
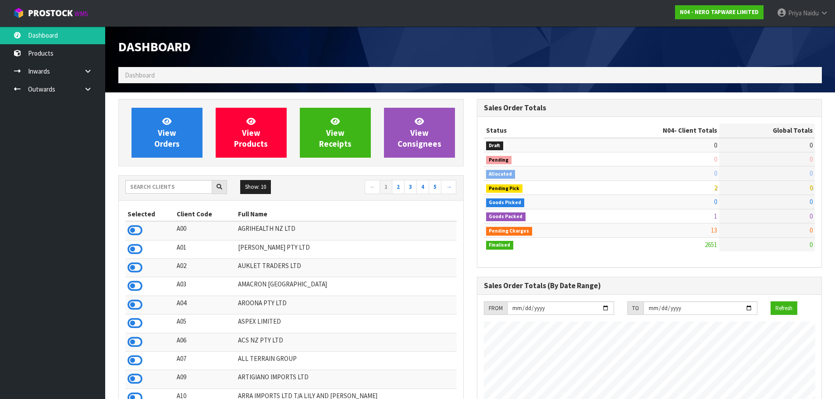
scroll to position [683, 358]
click at [143, 185] on input "text" at bounding box center [168, 187] width 87 height 14
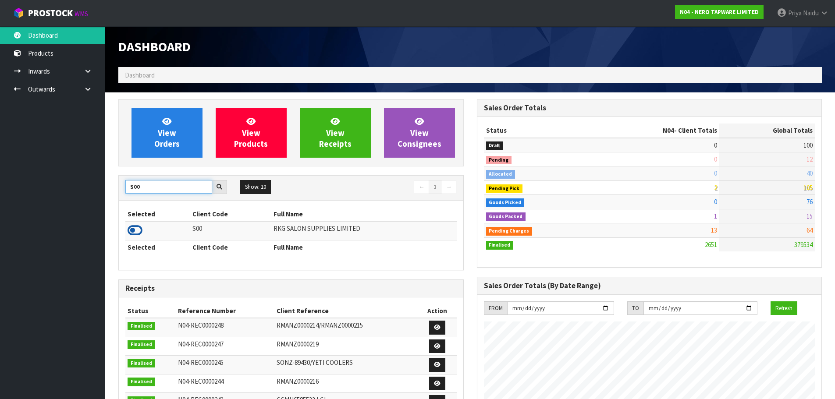
type input "S00"
click at [133, 229] on icon at bounding box center [134, 230] width 15 height 13
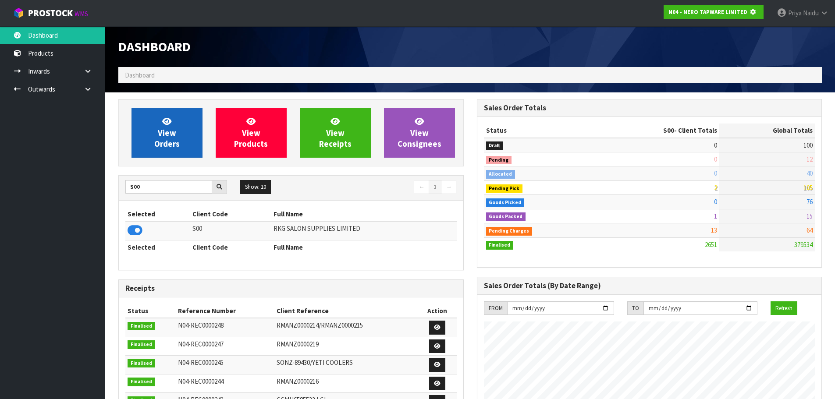
scroll to position [546, 358]
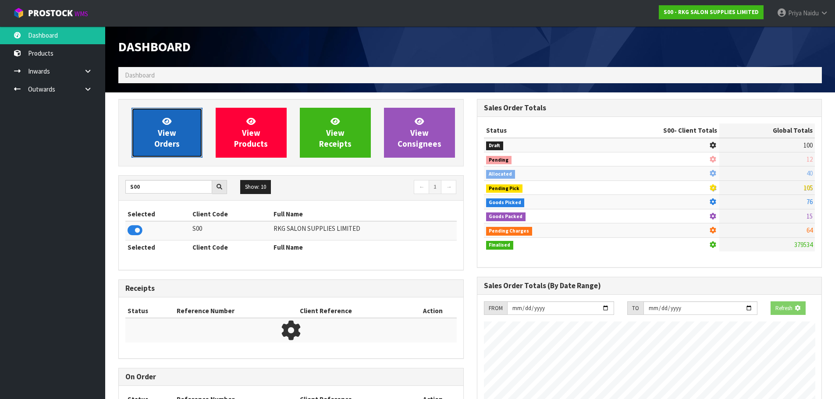
click at [156, 138] on span "View Orders" at bounding box center [166, 132] width 25 height 33
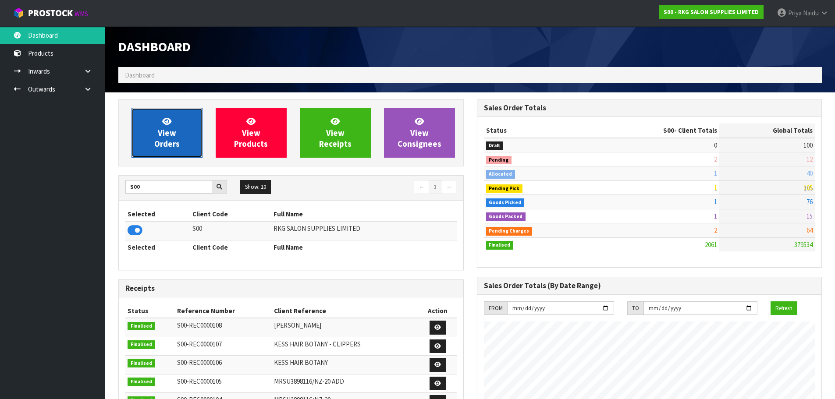
scroll to position [664, 358]
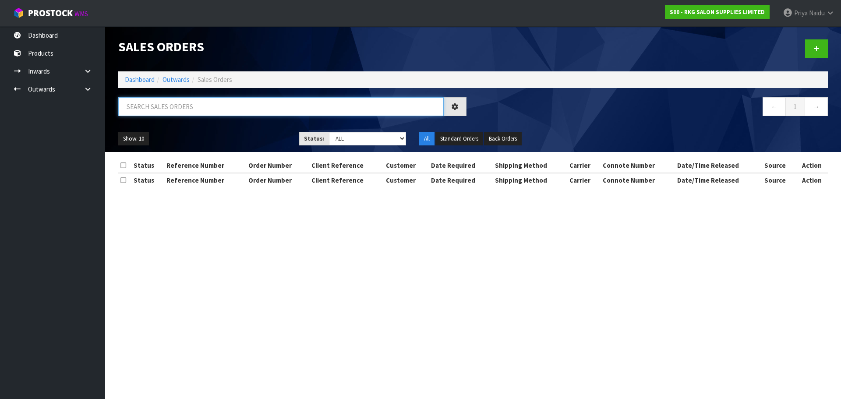
click at [180, 112] on input "text" at bounding box center [281, 106] width 326 height 19
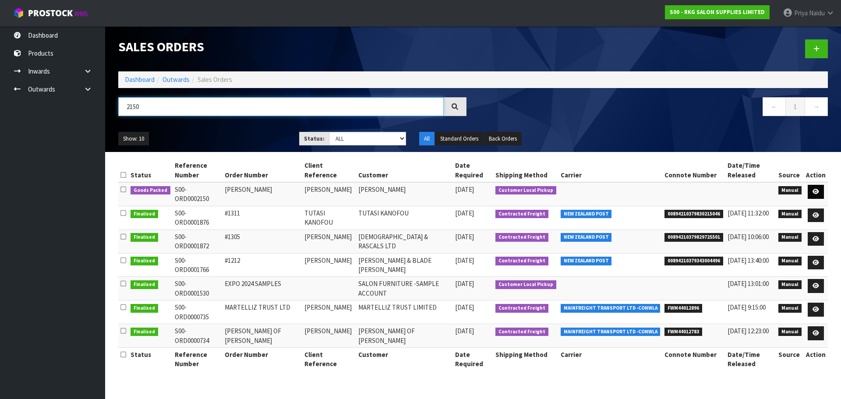
type input "2150"
click at [817, 188] on link at bounding box center [816, 192] width 16 height 14
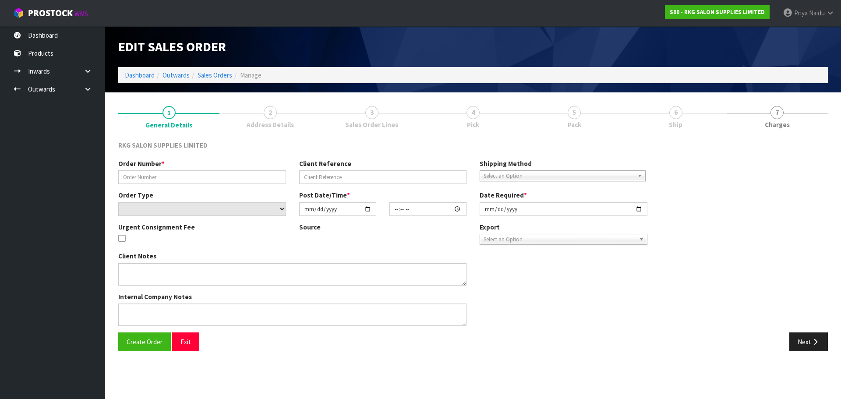
type input "[PERSON_NAME]"
select select "number:0"
type input "[DATE]"
type input "15:14:00.000"
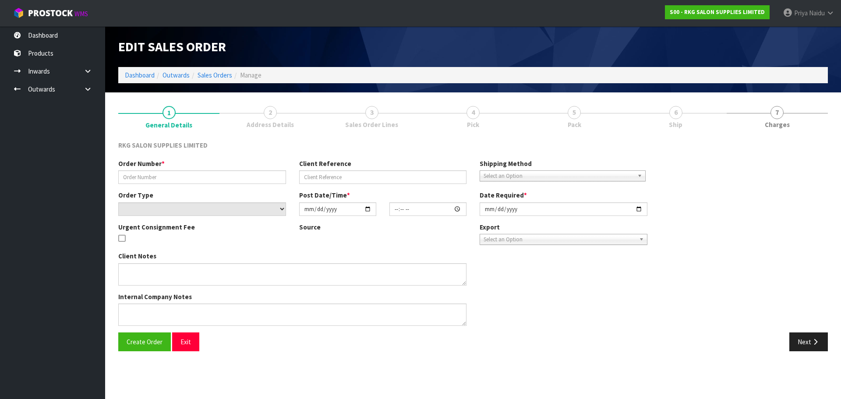
type input "[DATE]"
type textarea "FOR PICK UP"
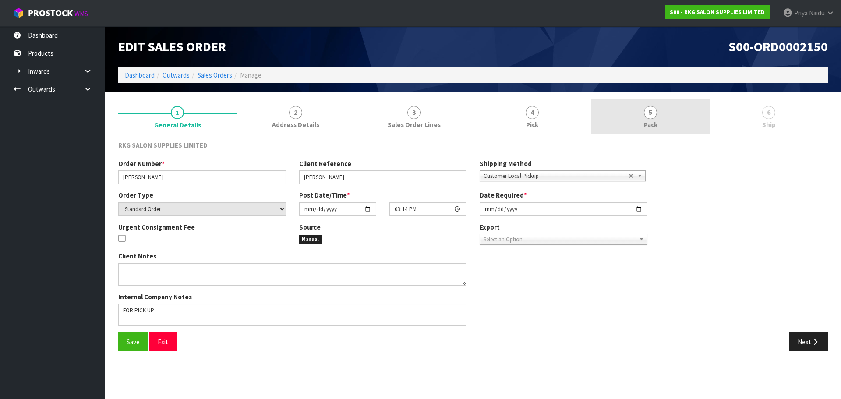
click at [647, 123] on span "Pack" at bounding box center [651, 124] width 14 height 9
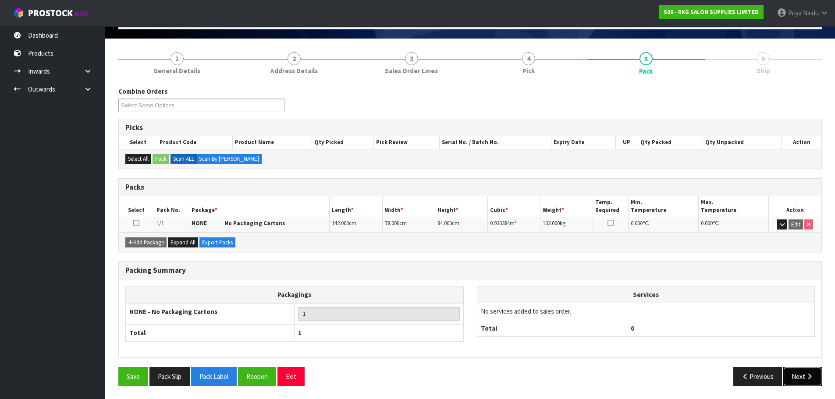
click at [800, 375] on button "Next" at bounding box center [802, 376] width 39 height 19
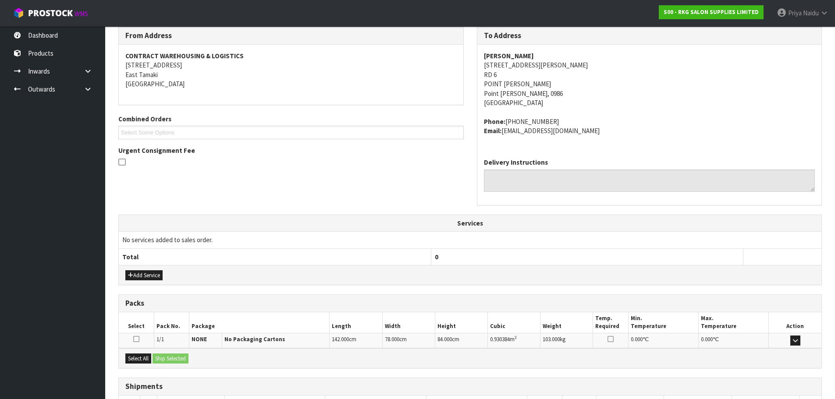
scroll to position [177, 0]
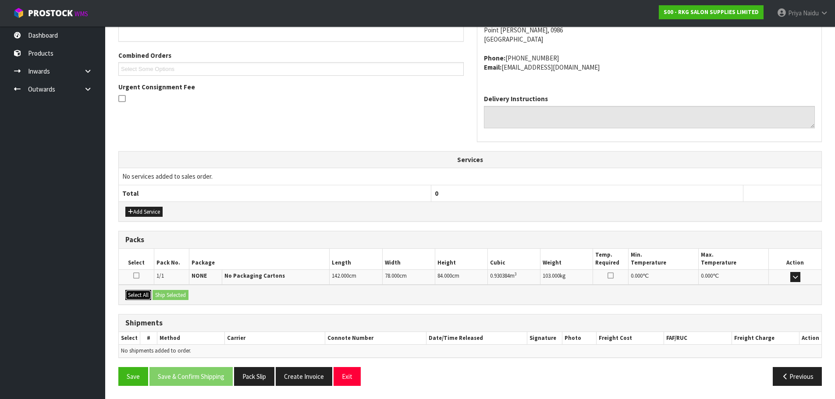
click at [140, 293] on button "Select All" at bounding box center [138, 295] width 26 height 11
click at [162, 292] on button "Ship Selected" at bounding box center [170, 295] width 36 height 11
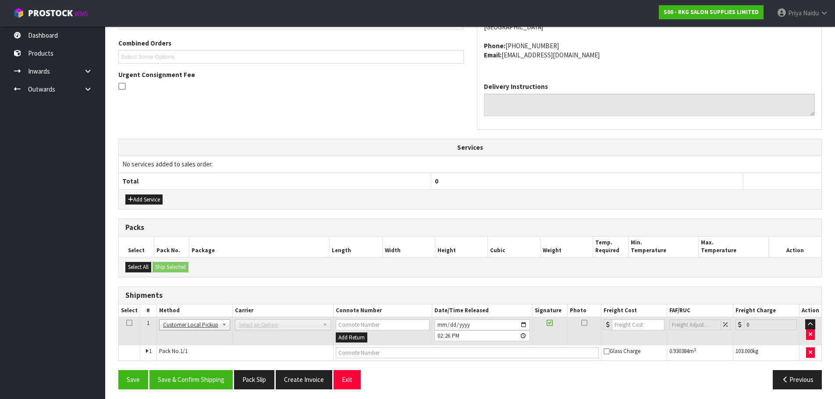
scroll to position [193, 0]
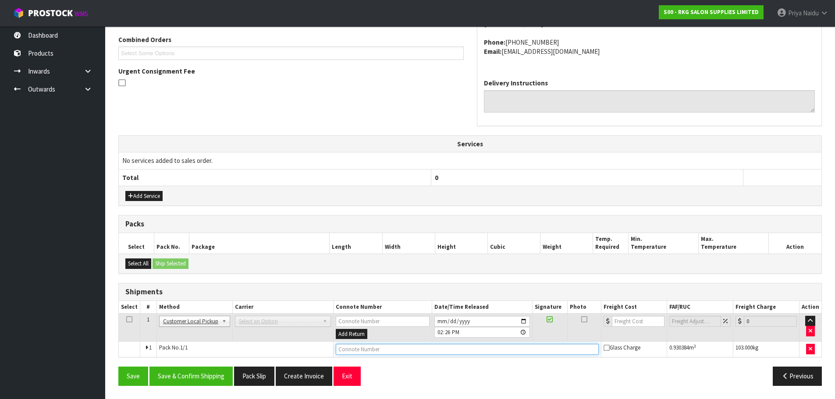
click at [370, 347] on input "text" at bounding box center [467, 349] width 263 height 11
type input "CUSTOMER COLLECTED"
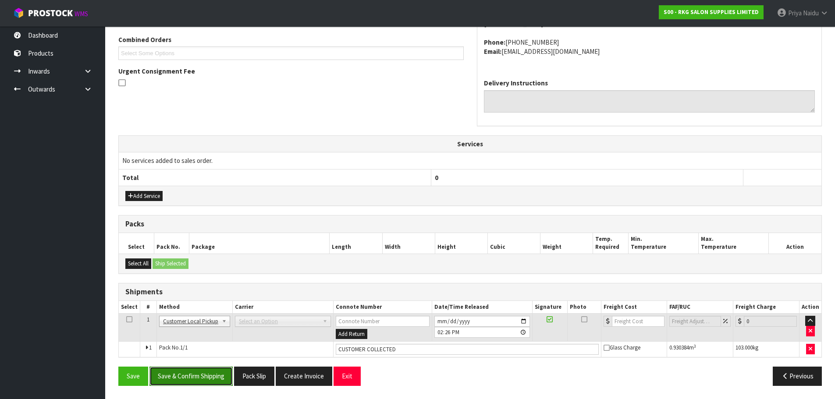
click at [207, 378] on button "Save & Confirm Shipping" at bounding box center [190, 376] width 83 height 19
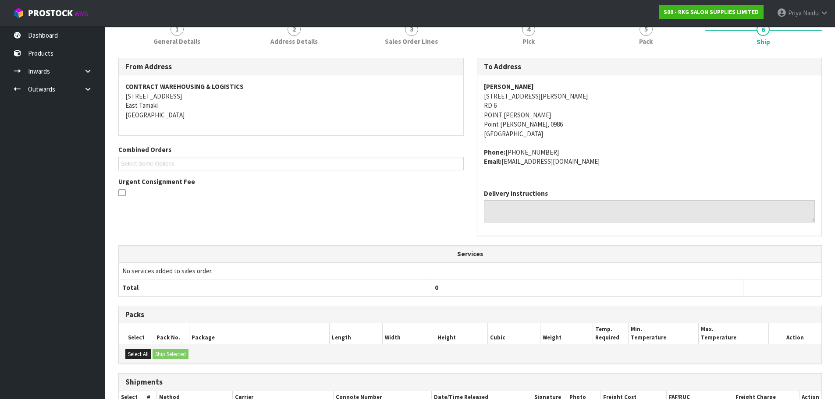
scroll to position [0, 0]
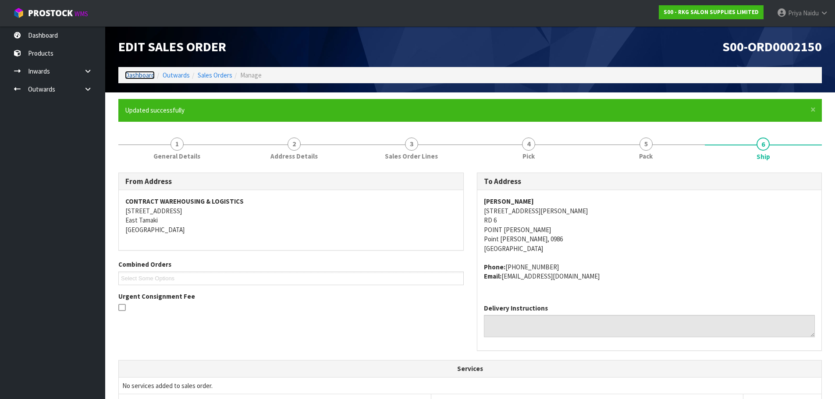
click at [142, 71] on link "Dashboard" at bounding box center [140, 75] width 30 height 8
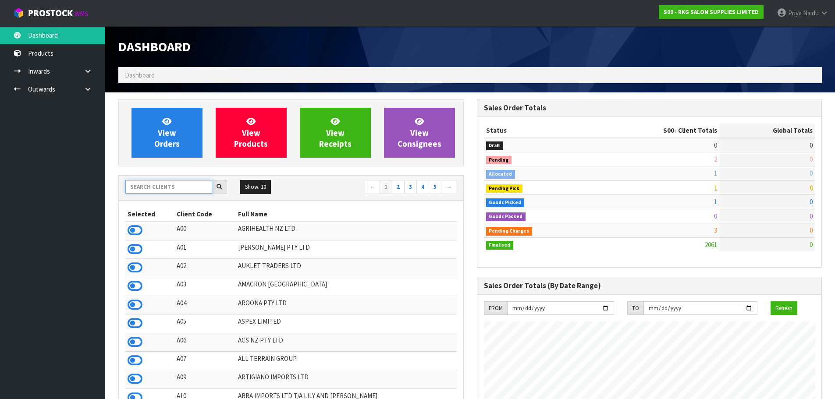
click at [151, 191] on input "text" at bounding box center [168, 187] width 87 height 14
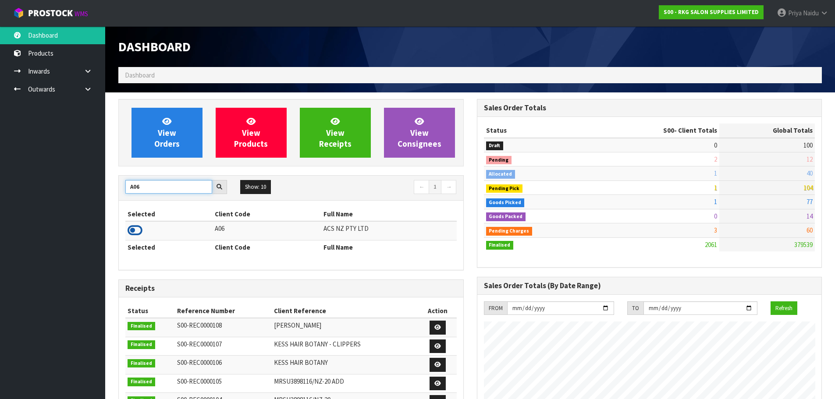
type input "A06"
click at [131, 234] on icon at bounding box center [134, 230] width 15 height 13
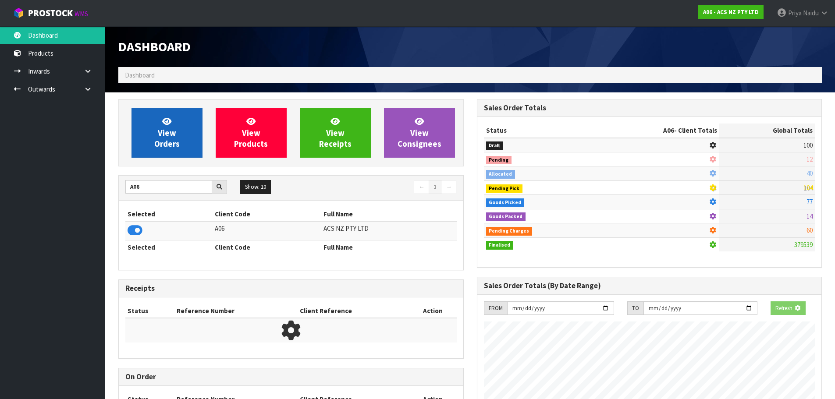
scroll to position [546, 358]
click at [171, 132] on span "View Orders" at bounding box center [166, 132] width 25 height 33
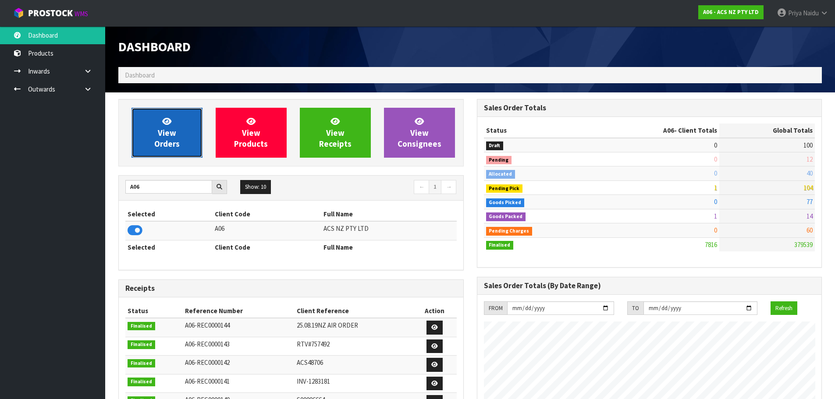
scroll to position [664, 358]
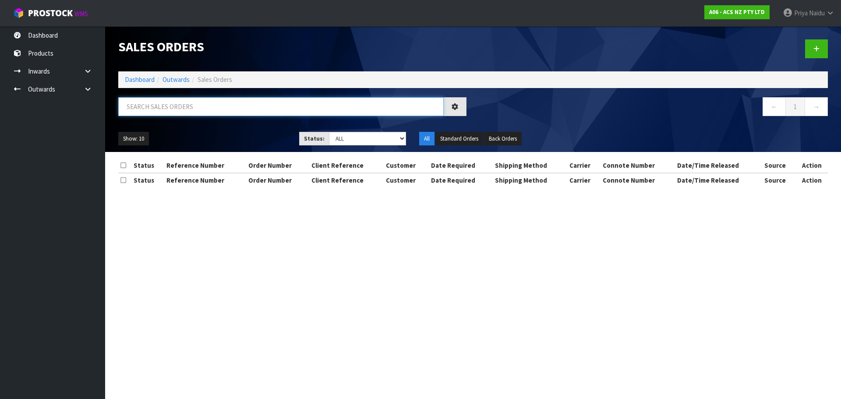
click at [180, 106] on input "text" at bounding box center [281, 106] width 326 height 19
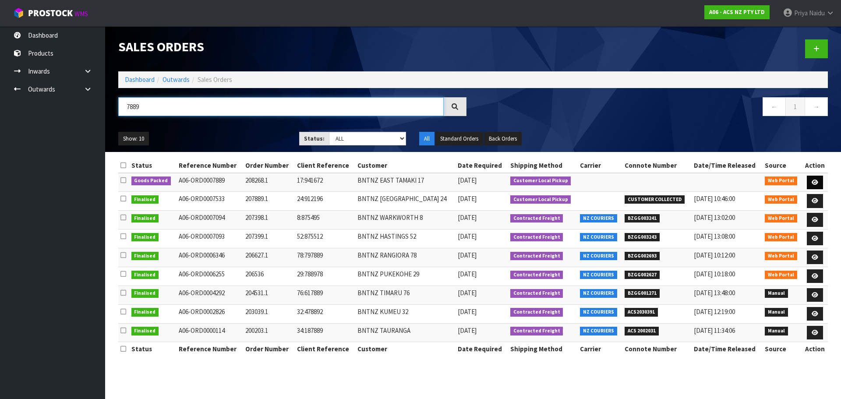
type input "7889"
click at [814, 183] on icon at bounding box center [815, 183] width 7 height 6
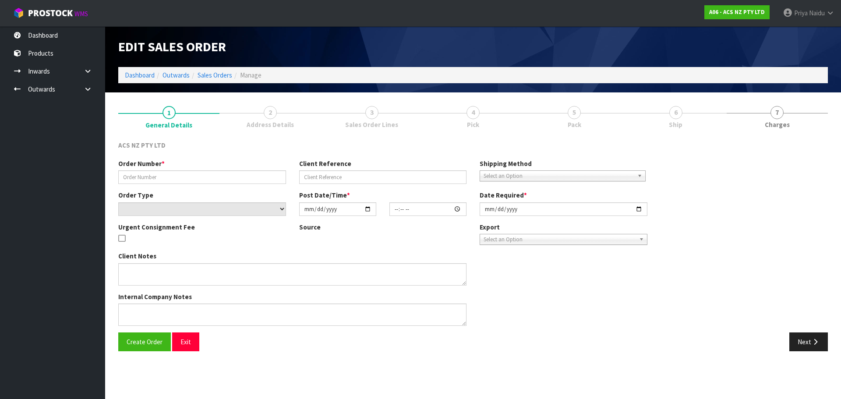
type input "208268.1"
type input "17:941672"
select select "number:0"
type input "[DATE]"
type input "11:49:00.000"
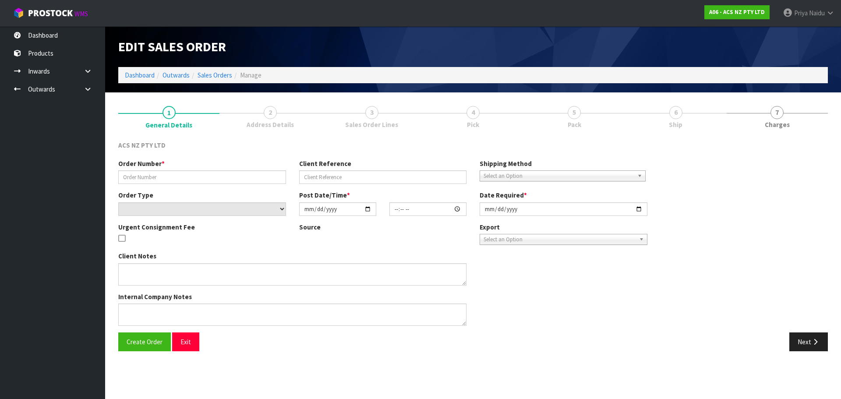
type input "[DATE]"
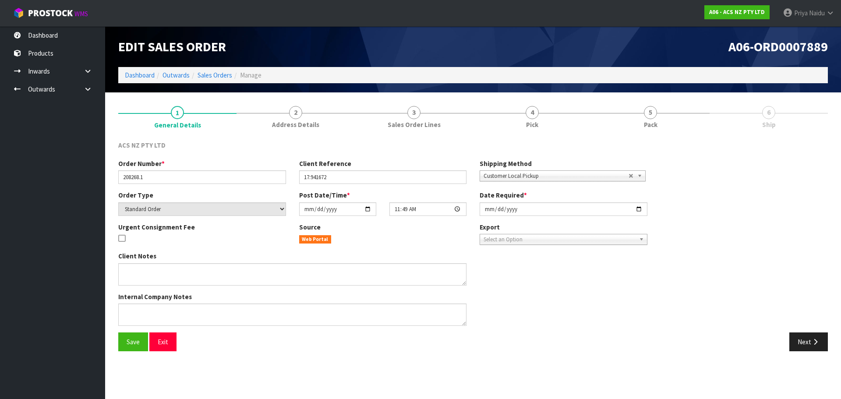
click at [653, 120] on span "Pack" at bounding box center [651, 124] width 14 height 9
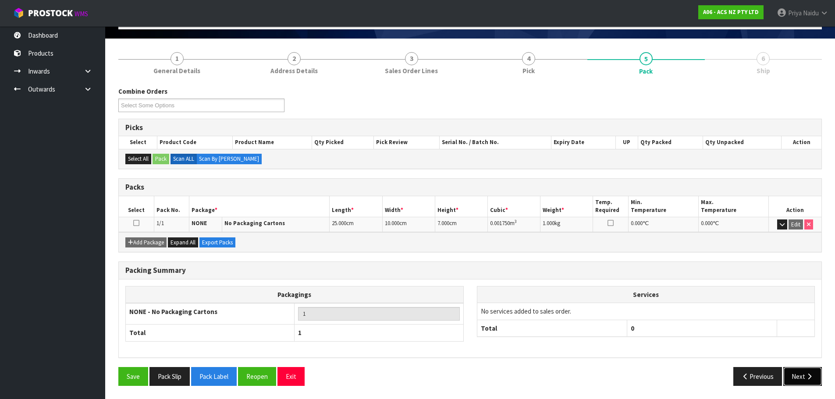
click at [796, 375] on button "Next" at bounding box center [802, 376] width 39 height 19
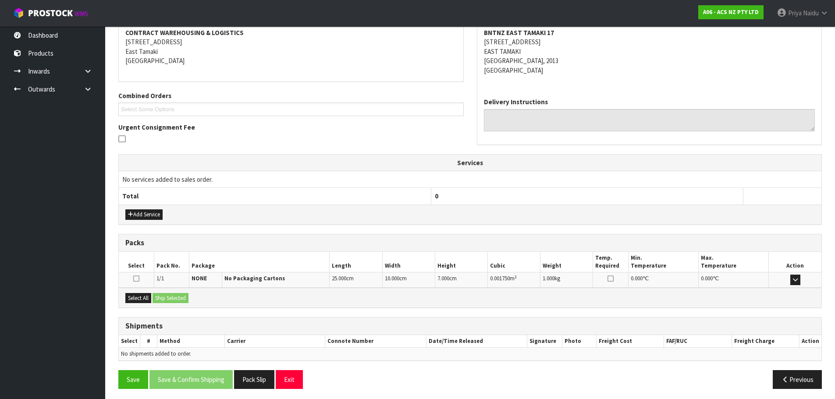
scroll to position [140, 0]
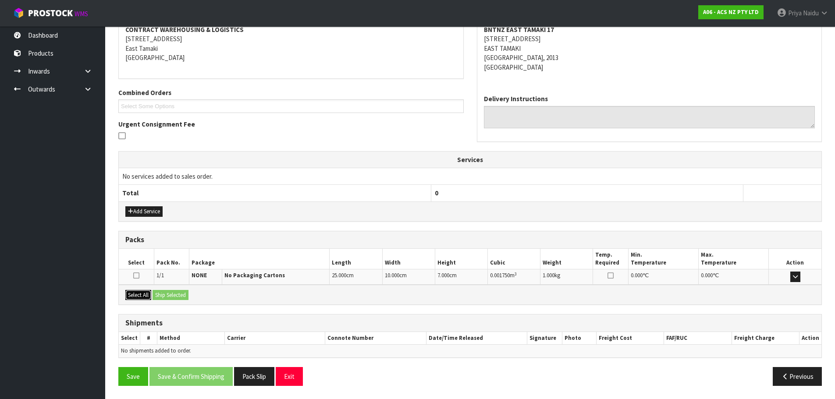
click at [144, 294] on button "Select All" at bounding box center [138, 295] width 26 height 11
click at [165, 293] on button "Ship Selected" at bounding box center [170, 295] width 36 height 11
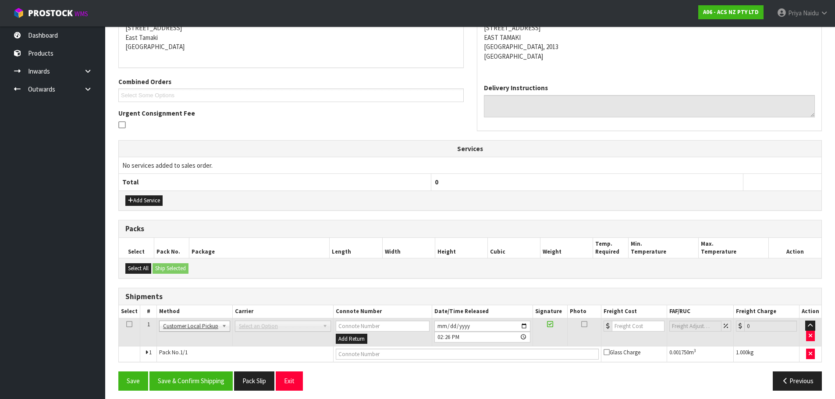
scroll to position [156, 0]
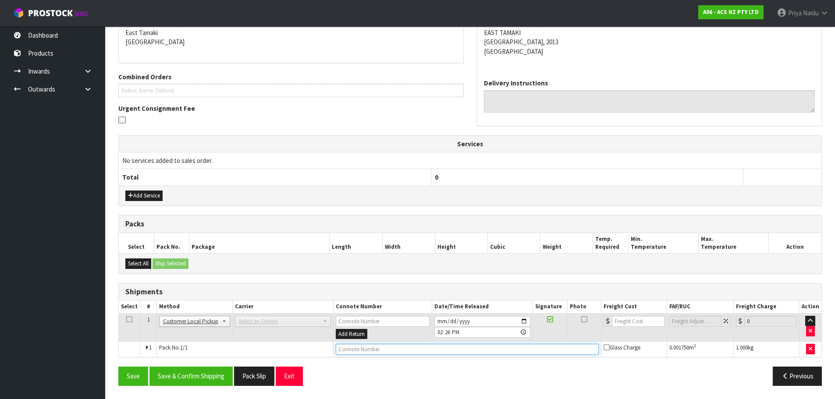
click at [357, 352] on input "text" at bounding box center [467, 349] width 263 height 11
type input "CUSTOMER COLLECTED"
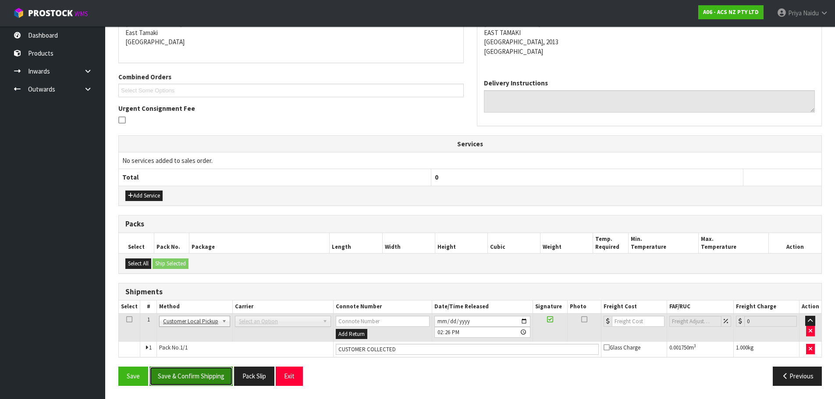
click at [201, 378] on button "Save & Confirm Shipping" at bounding box center [190, 376] width 83 height 19
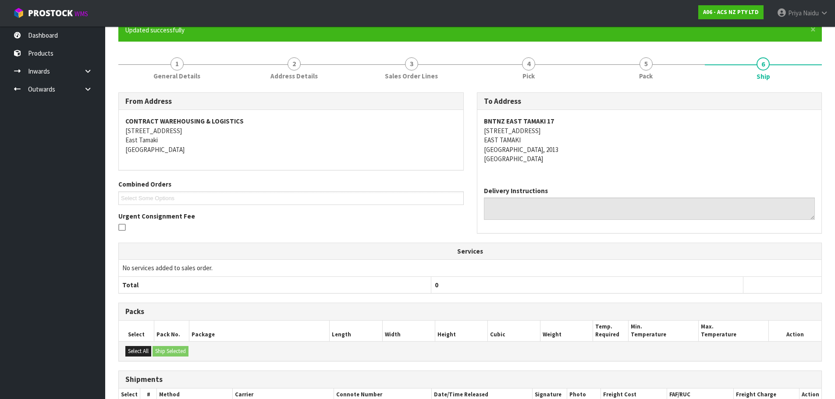
scroll to position [0, 0]
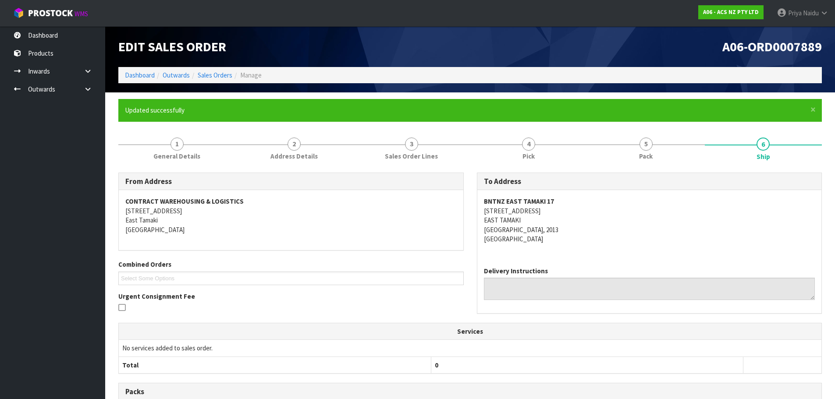
click at [150, 80] on li "Dashboard" at bounding box center [140, 75] width 30 height 9
click at [140, 73] on link "Dashboard" at bounding box center [140, 75] width 30 height 8
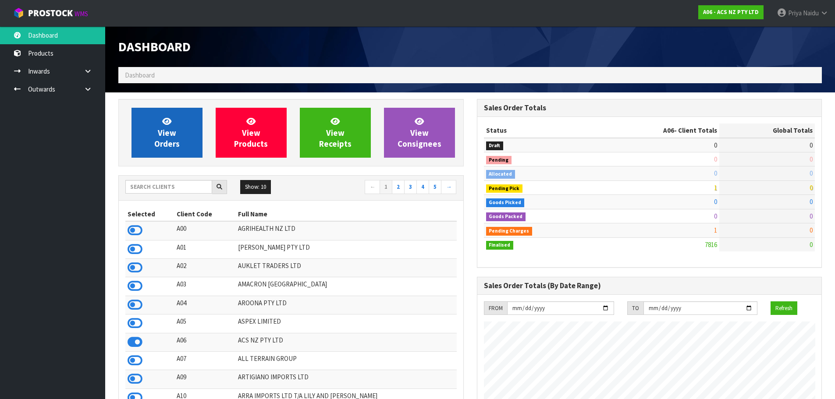
scroll to position [664, 358]
click at [178, 118] on link "View Orders" at bounding box center [166, 133] width 71 height 50
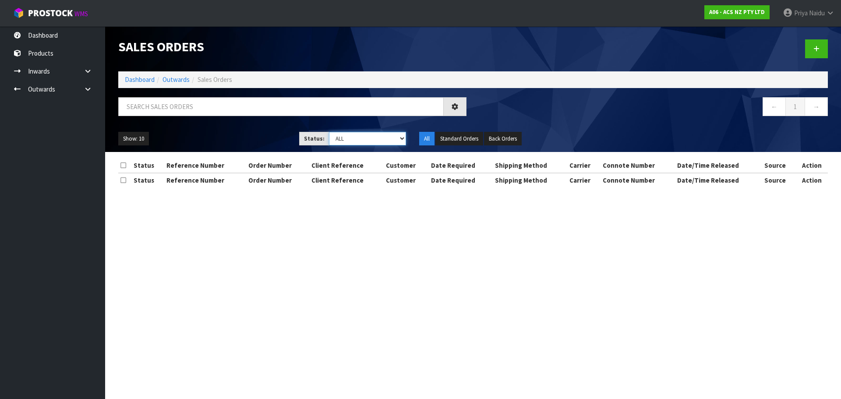
click at [350, 142] on select "Draft Pending Allocated Pending Pick Goods Picked Goods Packed Pending Charges …" at bounding box center [368, 139] width 78 height 14
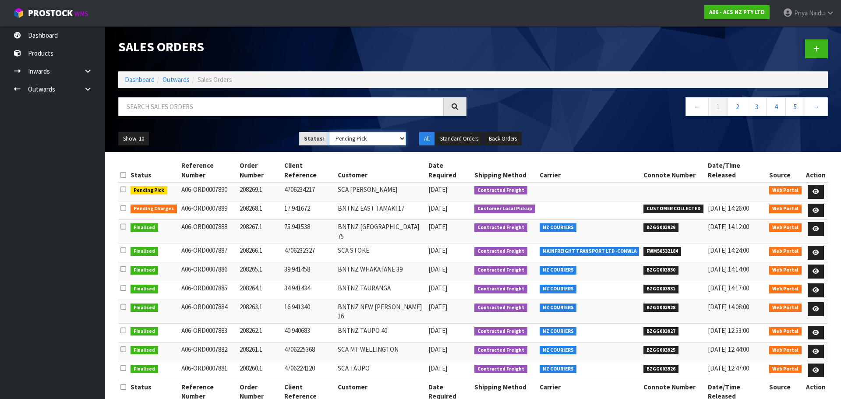
click at [329, 132] on select "Draft Pending Allocated Pending Pick Goods Picked Goods Packed Pending Charges …" at bounding box center [368, 139] width 78 height 14
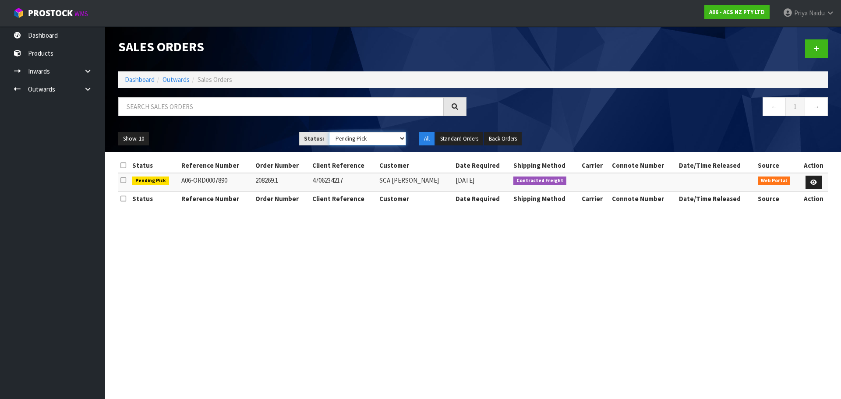
click at [350, 138] on select "Draft Pending Allocated Pending Pick Goods Picked Goods Packed Pending Charges …" at bounding box center [368, 139] width 78 height 14
click at [329, 132] on select "Draft Pending Allocated Pending Pick Goods Picked Goods Packed Pending Charges …" at bounding box center [368, 139] width 78 height 14
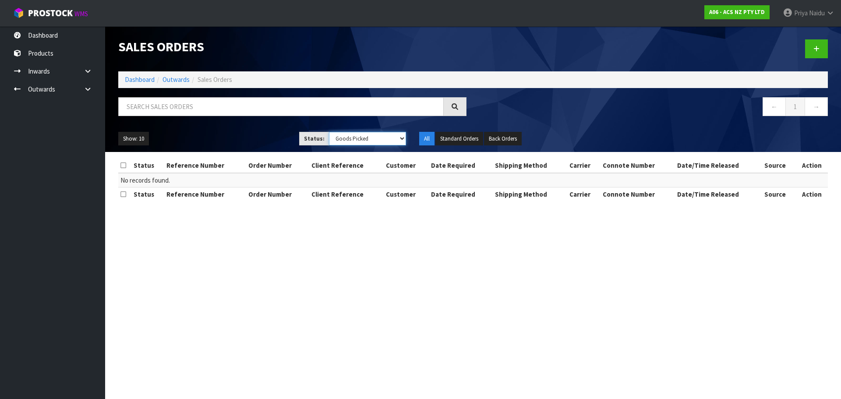
click at [351, 139] on select "Draft Pending Allocated Pending Pick Goods Picked Goods Packed Pending Charges …" at bounding box center [368, 139] width 78 height 14
click at [329, 132] on select "Draft Pending Allocated Pending Pick Goods Picked Goods Packed Pending Charges …" at bounding box center [368, 139] width 78 height 14
click at [349, 136] on select "Draft Pending Allocated Pending Pick Goods Picked Goods Packed Pending Charges …" at bounding box center [368, 139] width 78 height 14
click at [329, 132] on select "Draft Pending Allocated Pending Pick Goods Picked Goods Packed Pending Charges …" at bounding box center [368, 139] width 78 height 14
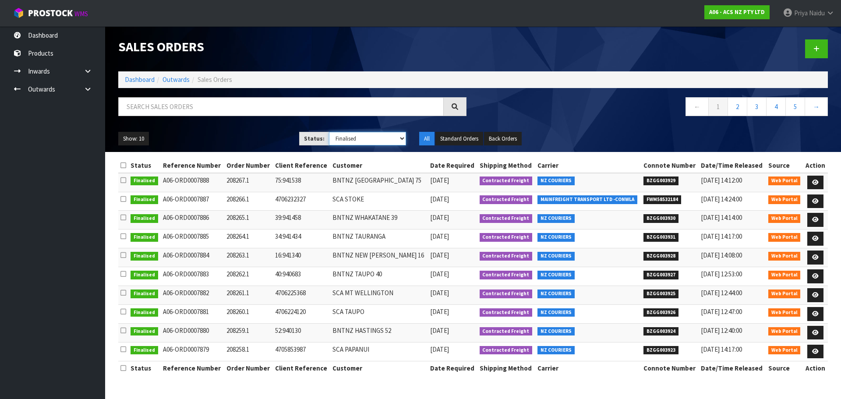
click at [361, 139] on select "Draft Pending Allocated Pending Pick Goods Picked Goods Packed Pending Charges …" at bounding box center [368, 139] width 78 height 14
select select "string:6"
click at [329, 132] on select "Draft Pending Allocated Pending Pick Goods Picked Goods Packed Pending Charges …" at bounding box center [368, 139] width 78 height 14
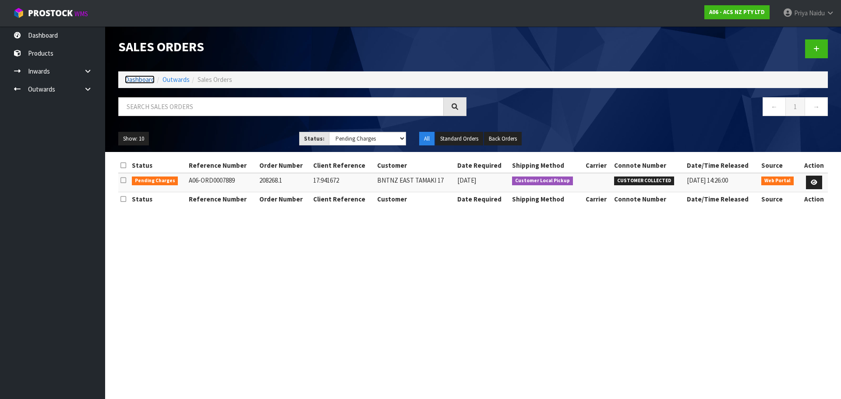
click at [139, 82] on link "Dashboard" at bounding box center [140, 79] width 30 height 8
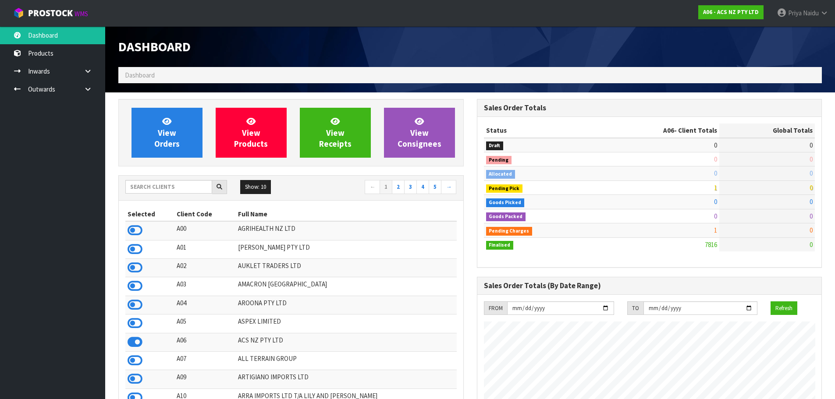
scroll to position [664, 358]
click at [173, 187] on input "text" at bounding box center [168, 187] width 87 height 14
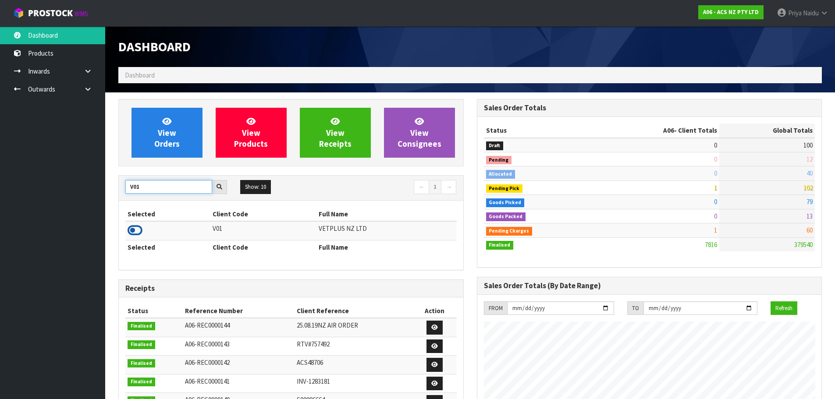
type input "V01"
click at [135, 227] on icon at bounding box center [134, 230] width 15 height 13
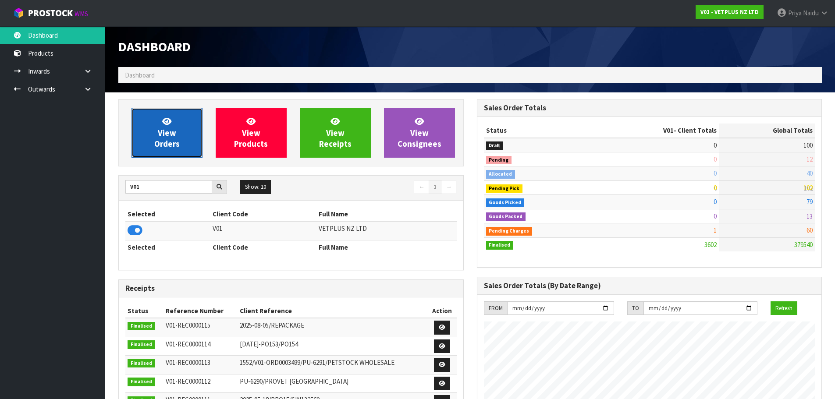
click at [173, 141] on span "View Orders" at bounding box center [166, 132] width 25 height 33
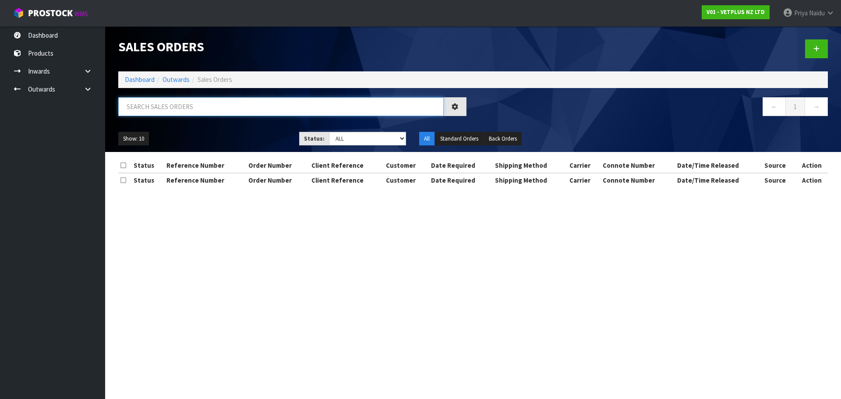
click at [181, 116] on input "text" at bounding box center [281, 106] width 326 height 19
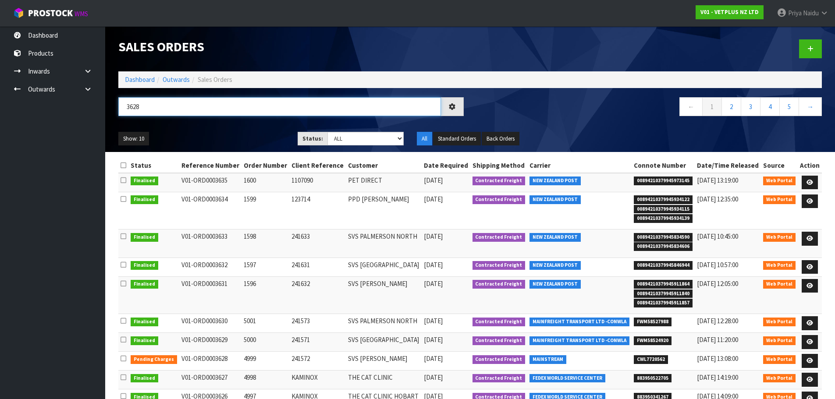
type input "3628"
click at [230, 120] on div "3628" at bounding box center [291, 109] width 358 height 25
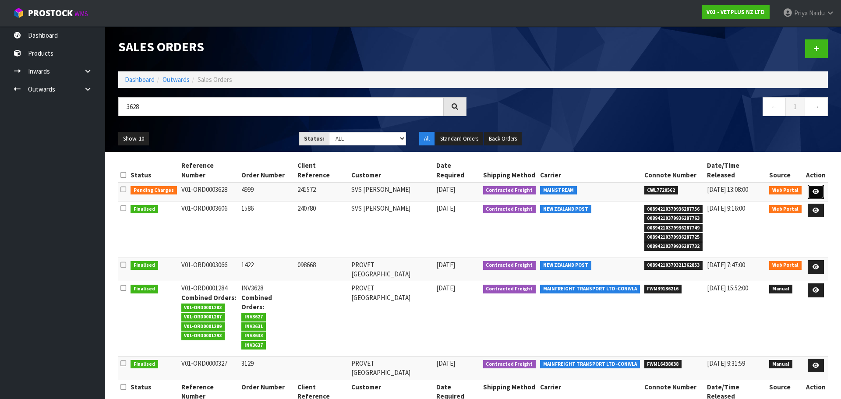
click at [815, 189] on icon at bounding box center [816, 192] width 7 height 6
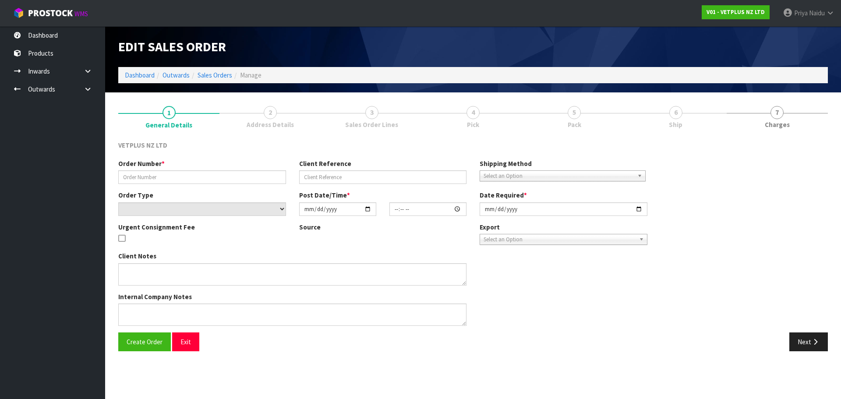
type input "4999"
type input "241572"
select select "number:0"
type input "[DATE]"
type input "14:00:00.000"
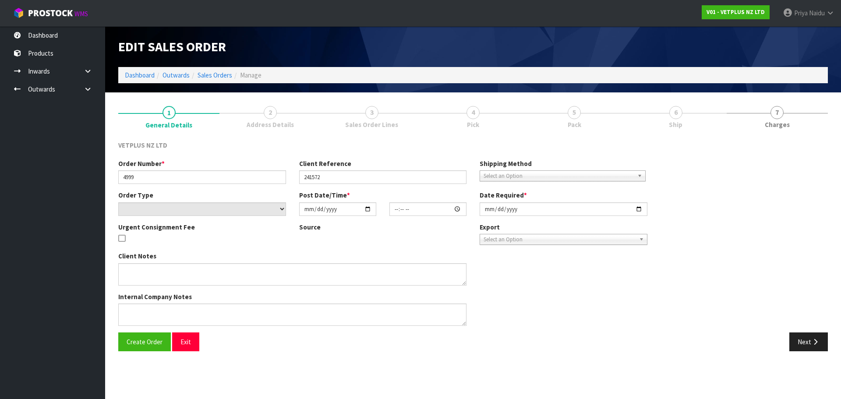
type input "[DATE]"
type textarea "BACK ORDER: 50840 COMPLIVIT 150G X 24 50304 SYNOQUIN CAT CAPS 90 (3X30CAPS) X 1…"
type textarea "SLIGHT DAMAGE 50204"
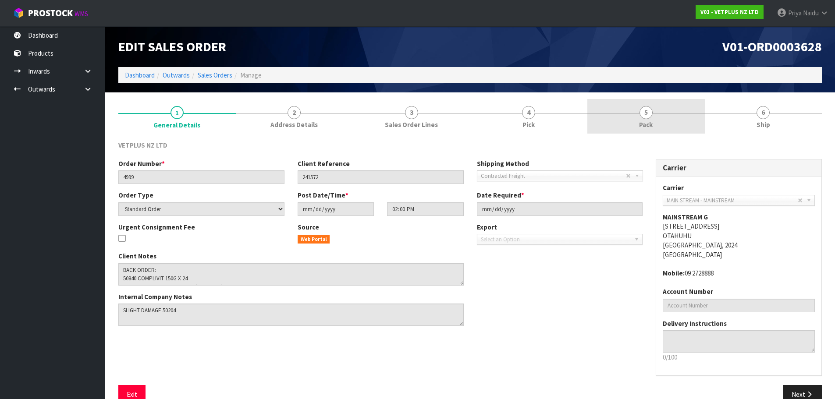
click at [644, 106] on span "5" at bounding box center [645, 112] width 13 height 13
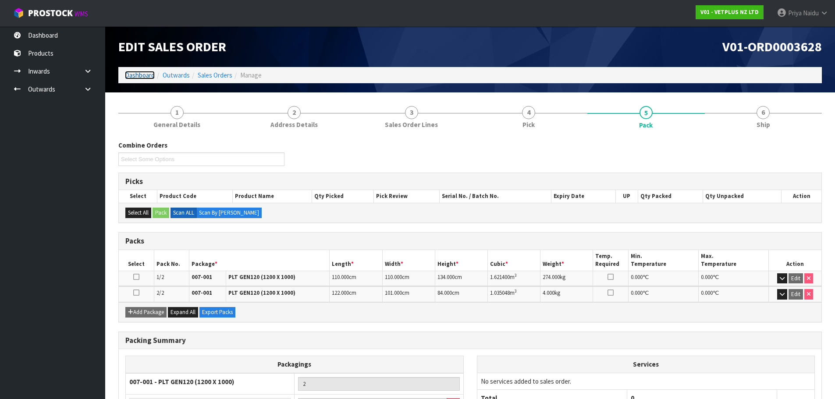
click at [136, 77] on link "Dashboard" at bounding box center [140, 75] width 30 height 8
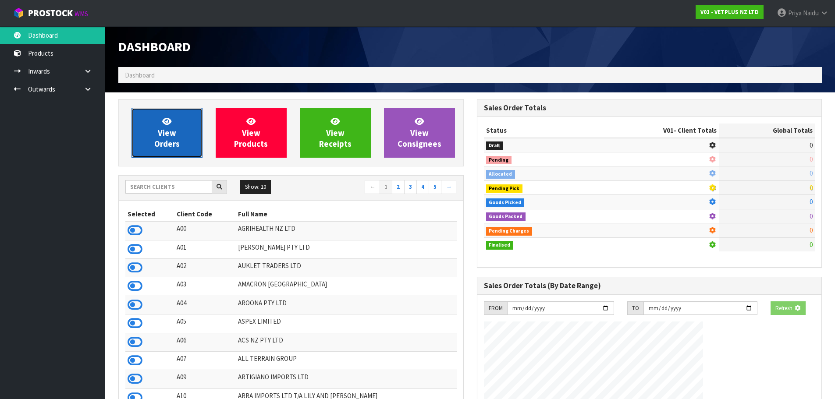
click at [167, 131] on span "View Orders" at bounding box center [166, 132] width 25 height 33
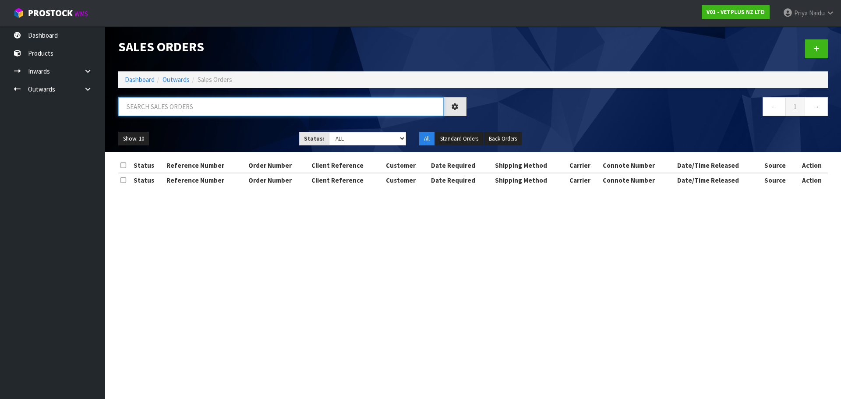
click at [186, 106] on input "text" at bounding box center [281, 106] width 326 height 19
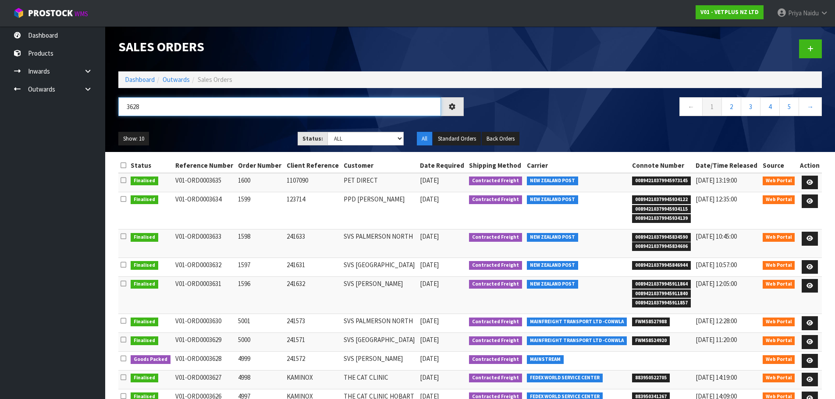
type input "3628"
click at [231, 123] on div "3628 ← 1 2 3 4 5 →" at bounding box center [470, 111] width 716 height 28
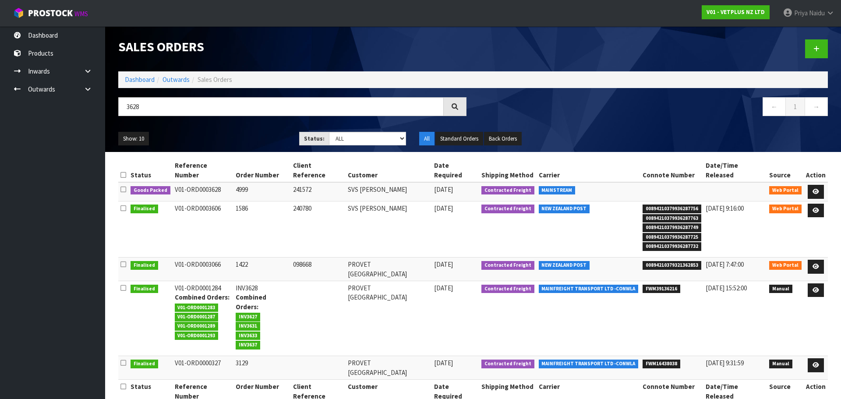
click at [230, 124] on div "3628 ← 1 →" at bounding box center [473, 111] width 723 height 28
click at [812, 185] on link at bounding box center [816, 192] width 16 height 14
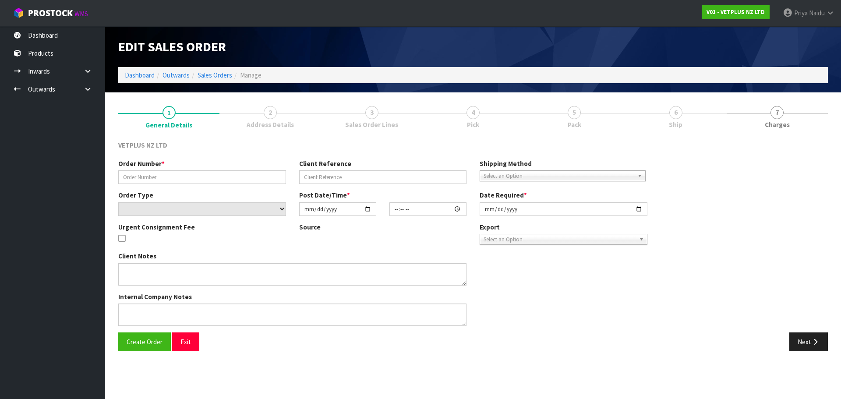
type input "4999"
type input "241572"
select select "number:0"
type input "[DATE]"
type input "14:00:00.000"
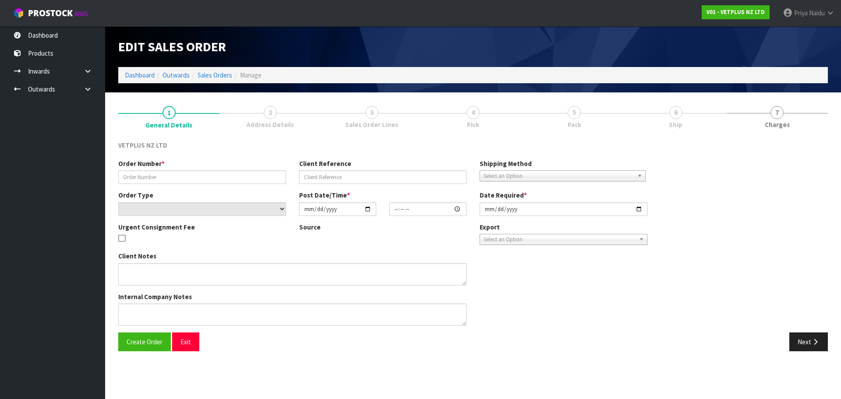
type input "[DATE]"
type textarea "BACK ORDER: 50840 COMPLIVIT 150G X 24 50304 SYNOQUIN CAT CAPS 90 (3X30CAPS) X 1…"
type textarea "SLIGHT DAMAGE 50204"
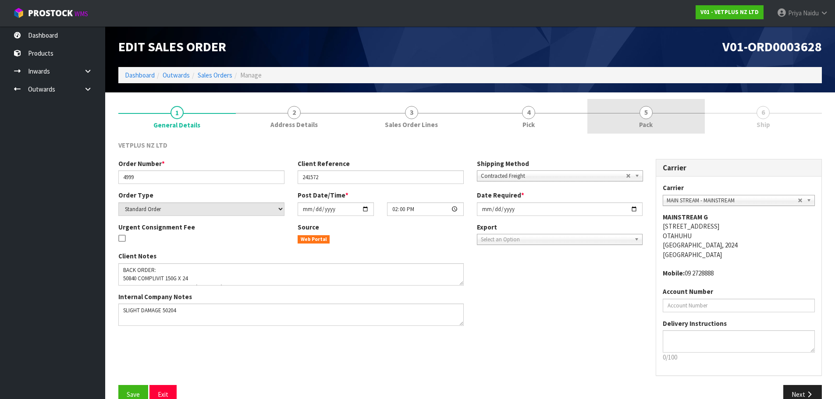
click at [673, 115] on link "5 Pack" at bounding box center [645, 116] width 117 height 35
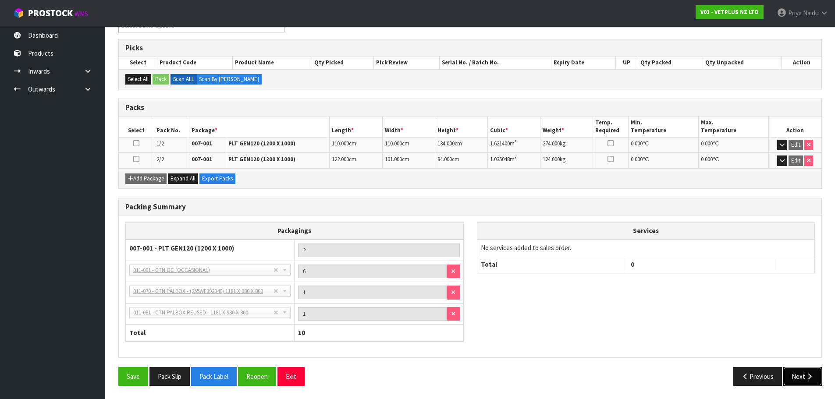
click at [797, 375] on button "Next" at bounding box center [802, 376] width 39 height 19
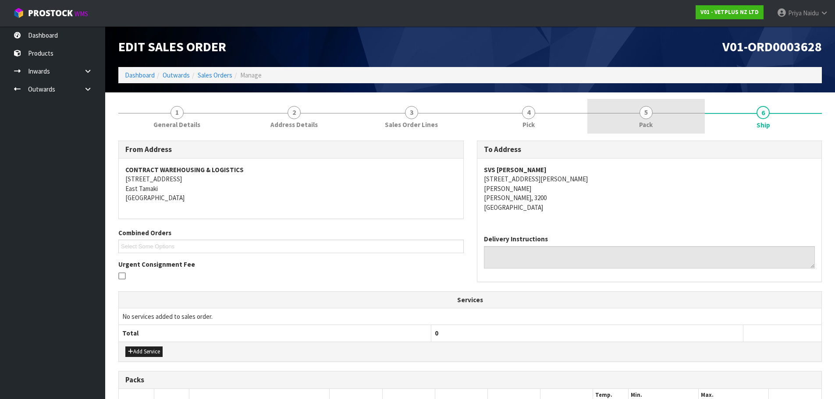
click at [655, 118] on link "5 Pack" at bounding box center [645, 116] width 117 height 35
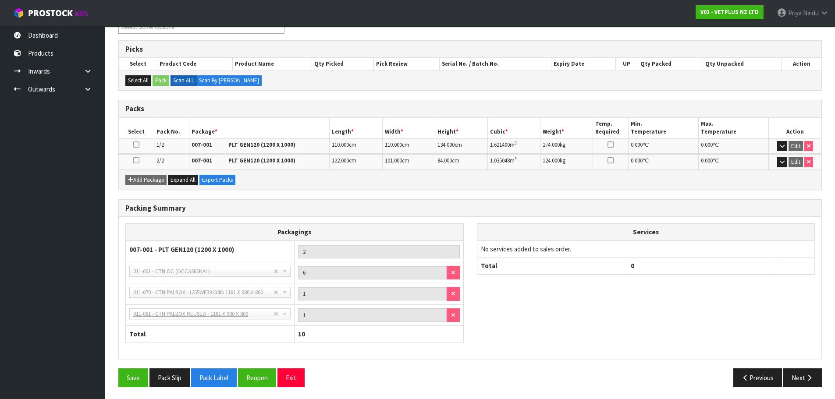
scroll to position [134, 0]
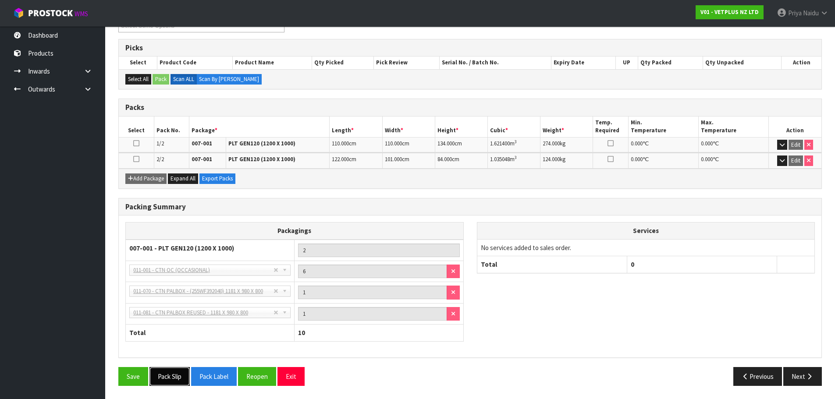
click at [167, 373] on button "Pack Slip" at bounding box center [169, 376] width 40 height 19
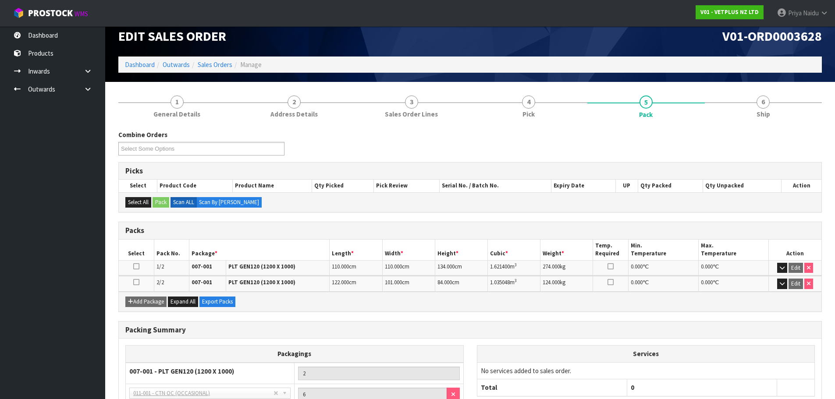
scroll to position [0, 0]
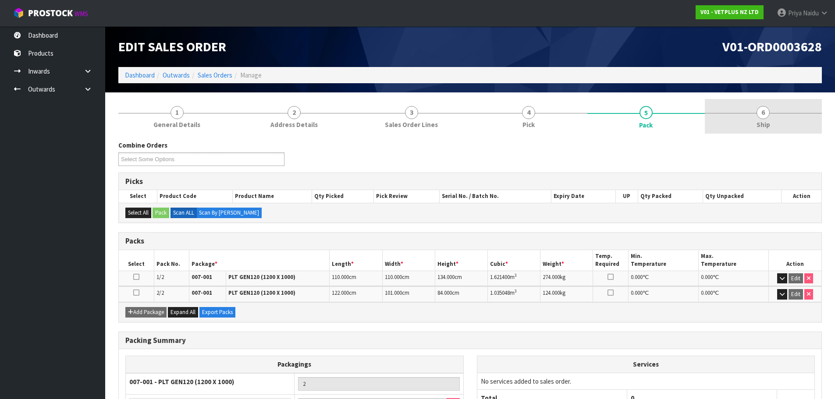
click at [752, 132] on link "6 Ship" at bounding box center [762, 116] width 117 height 35
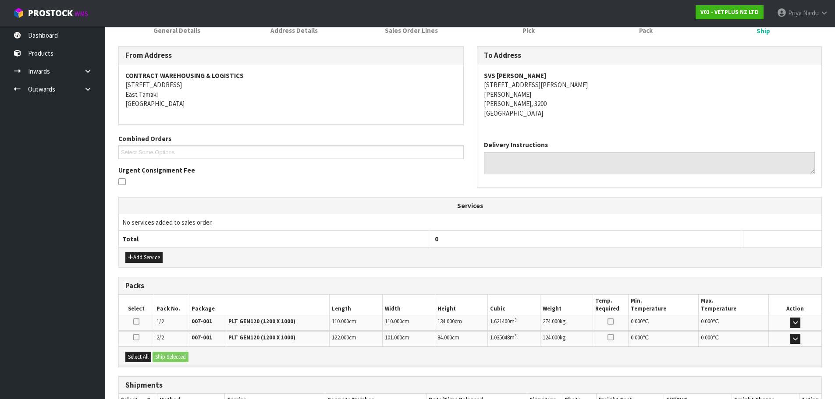
scroll to position [156, 0]
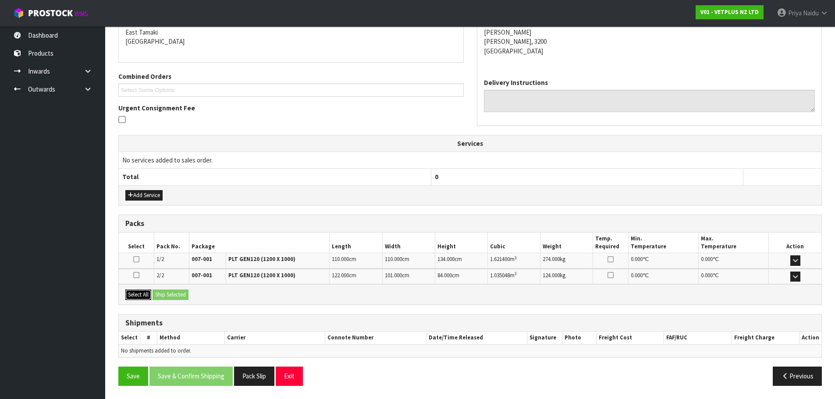
click at [142, 294] on button "Select All" at bounding box center [138, 295] width 26 height 11
click at [166, 294] on button "Ship Selected" at bounding box center [170, 295] width 36 height 11
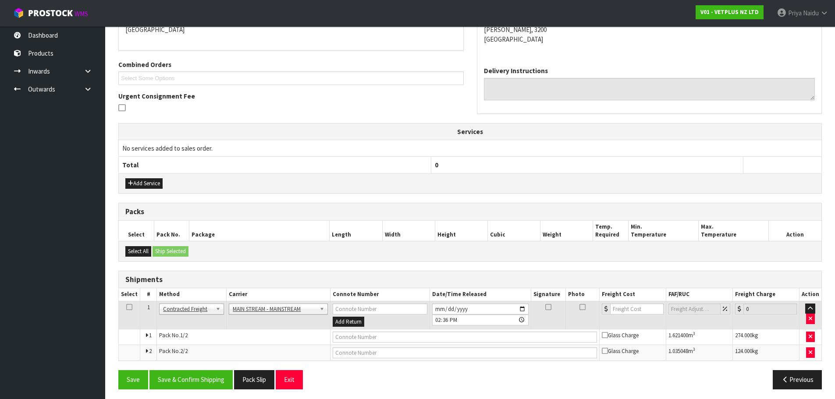
scroll to position [172, 0]
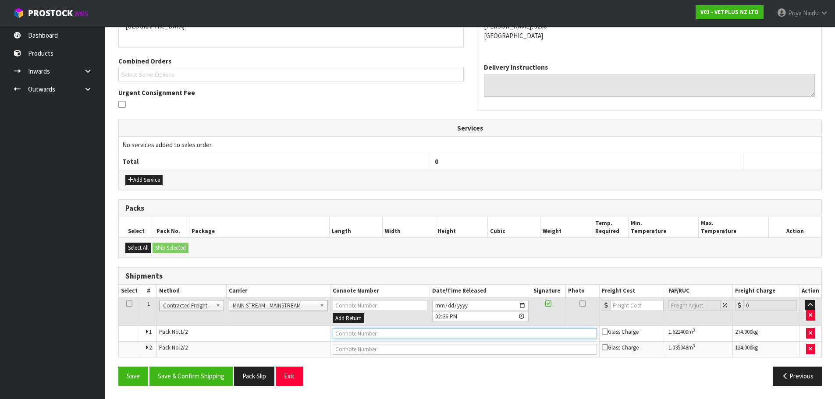
click at [355, 332] on input "text" at bounding box center [465, 333] width 264 height 11
click at [372, 333] on input "text" at bounding box center [465, 333] width 264 height 11
paste input "CWL7720562"
type input "CWL7720562"
click at [637, 308] on input "number" at bounding box center [636, 305] width 53 height 11
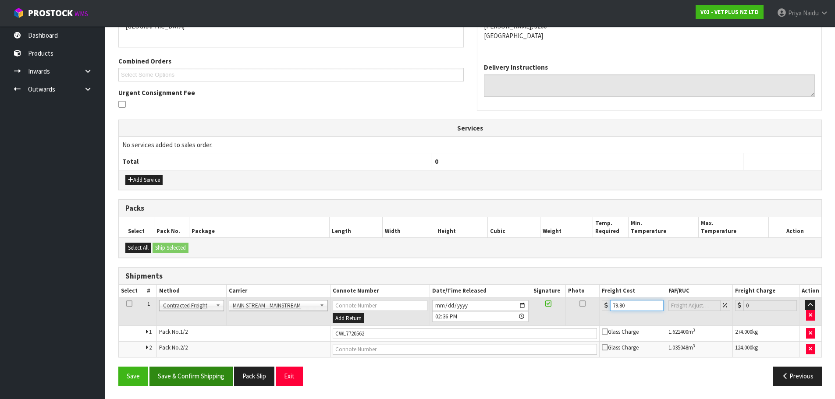
type input "79.80"
click at [191, 382] on button "Save & Confirm Shipping" at bounding box center [190, 376] width 83 height 19
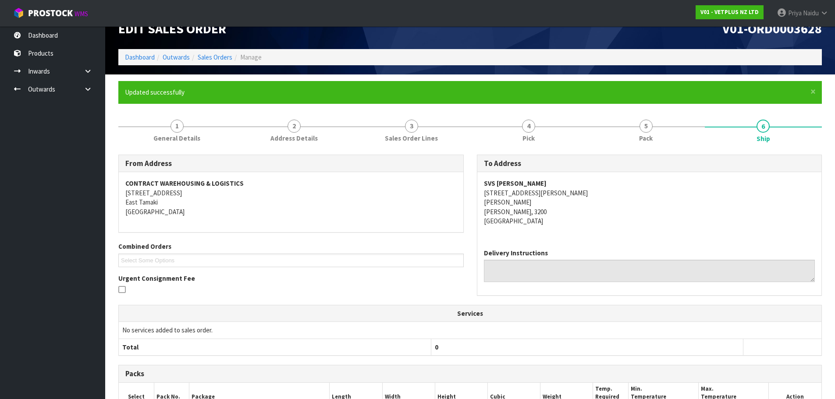
scroll to position [0, 0]
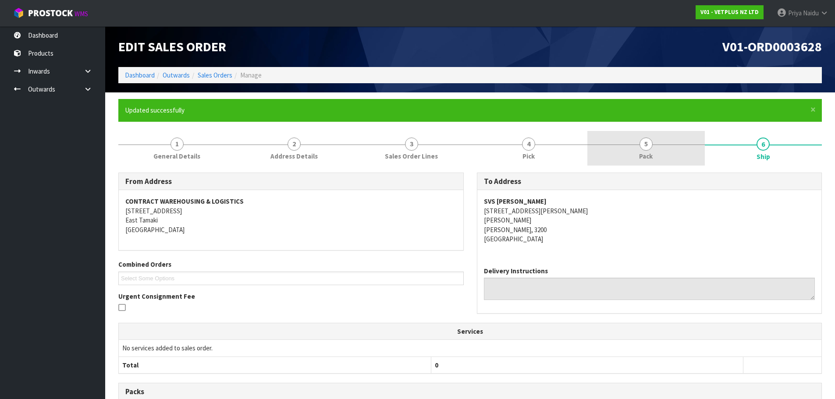
click at [635, 153] on link "5 Pack" at bounding box center [645, 148] width 117 height 35
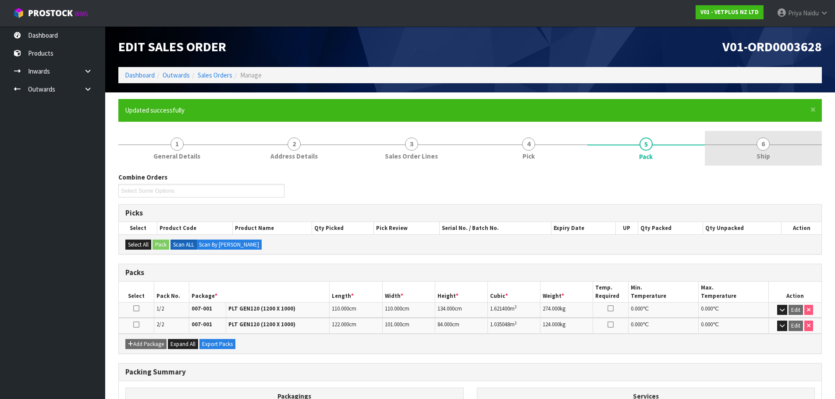
click at [774, 152] on link "6 Ship" at bounding box center [762, 148] width 117 height 35
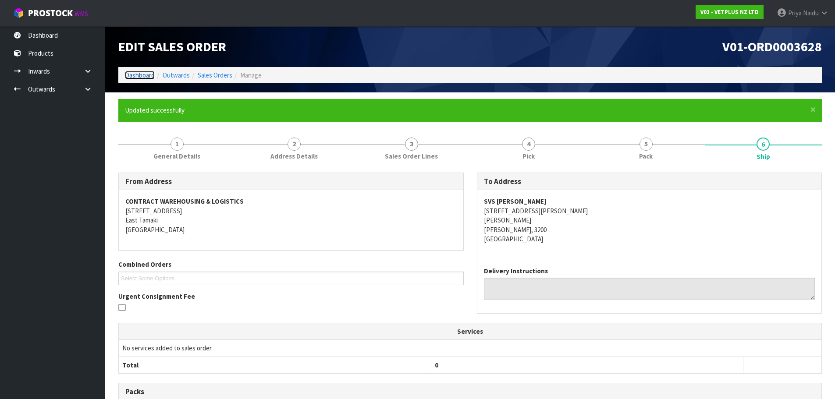
click at [138, 74] on link "Dashboard" at bounding box center [140, 75] width 30 height 8
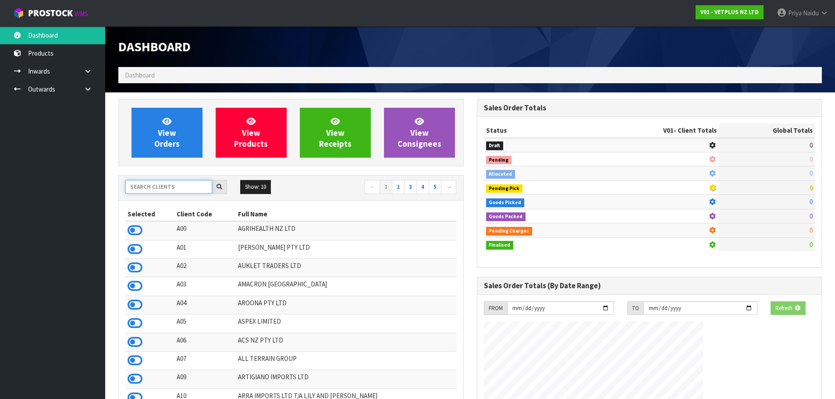
click at [166, 191] on input "text" at bounding box center [168, 187] width 87 height 14
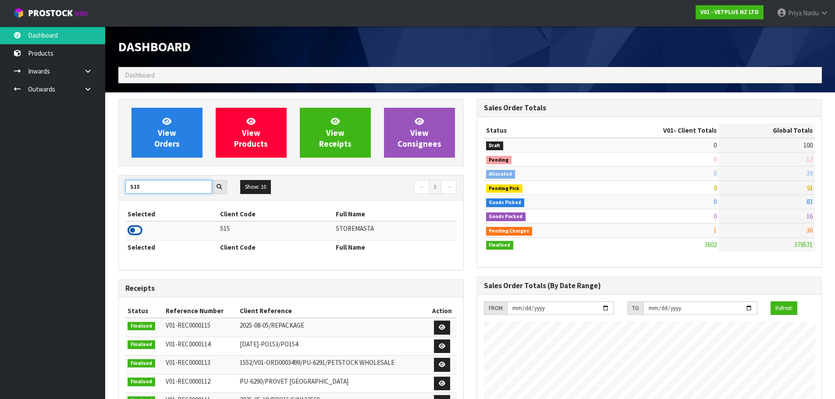
type input "S15"
click at [134, 225] on icon at bounding box center [134, 230] width 15 height 13
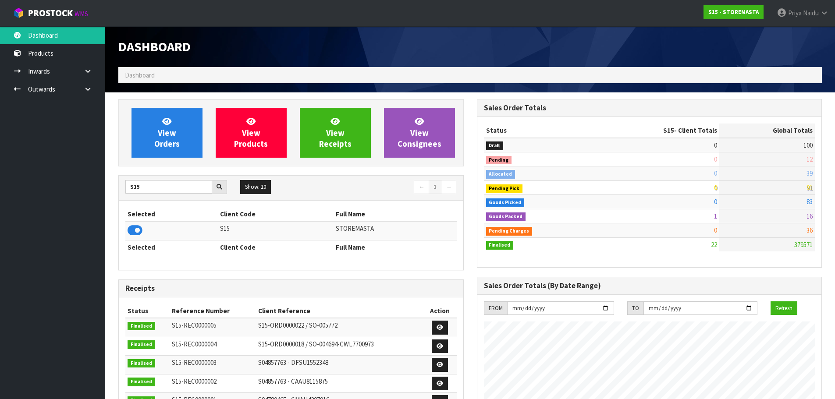
scroll to position [564, 358]
click at [179, 138] on link "View Orders" at bounding box center [166, 133] width 71 height 50
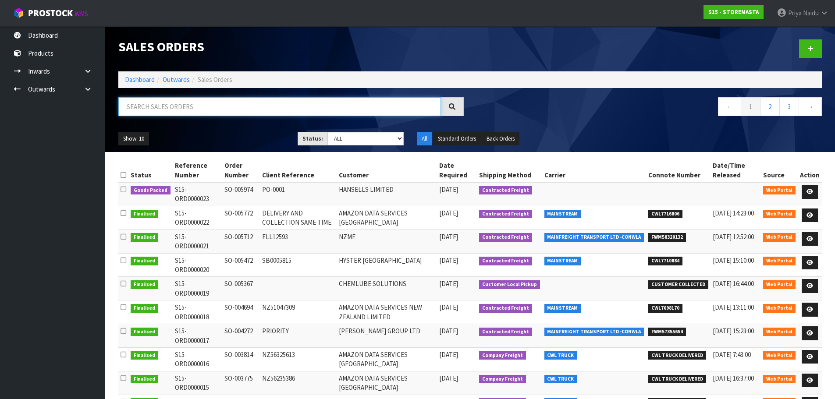
click at [209, 106] on input "text" at bounding box center [279, 106] width 322 height 19
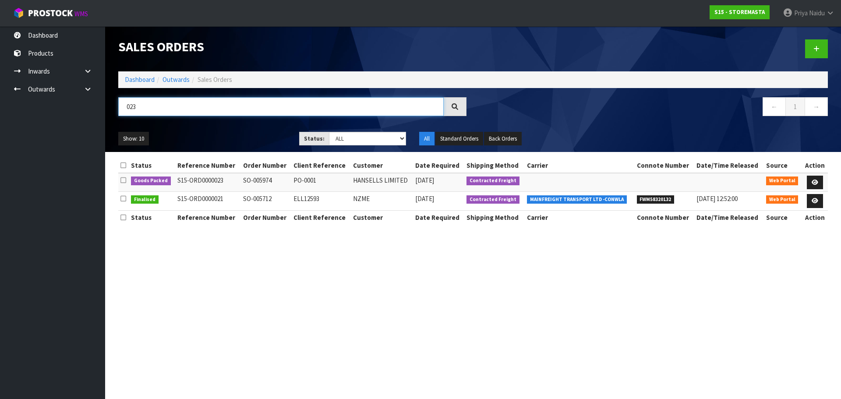
type input "023"
click at [233, 146] on div "Show: 10 5 10 25 50 Status: Draft Pending Allocated Pending Pick Goods Picked G…" at bounding box center [473, 138] width 723 height 27
click at [811, 177] on link at bounding box center [815, 183] width 16 height 14
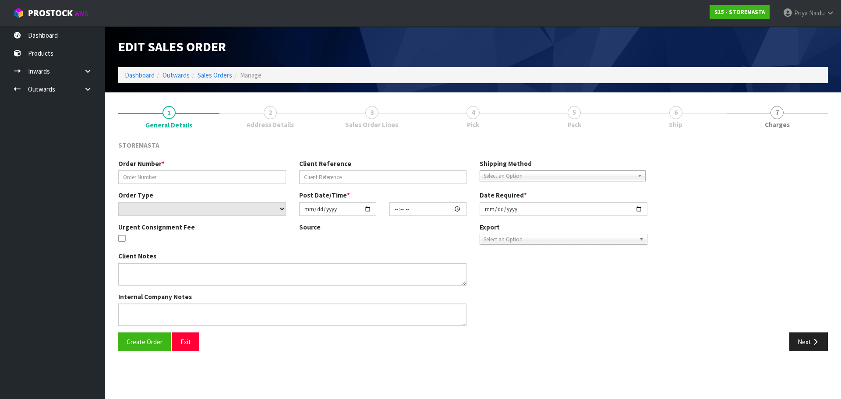
type input "SO-005974"
type input "PO-0001"
select select "number:0"
type input "[DATE]"
type input "18:52:00.000"
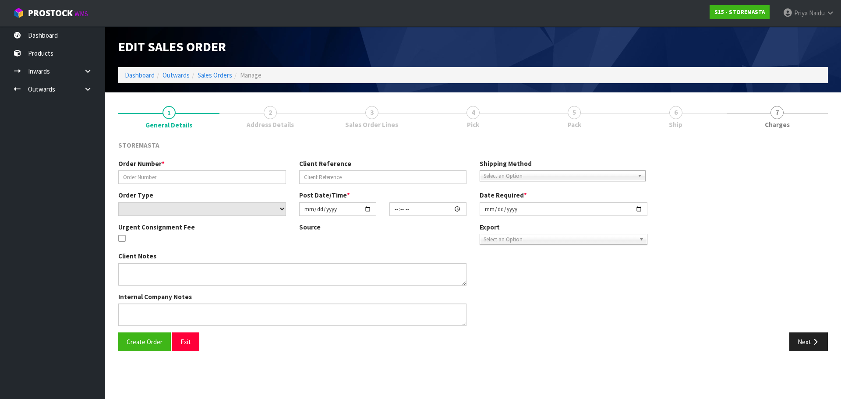
type input "[DATE]"
type textarea "NO STOREMASTA PAPERWORK TO GO WITH THE GOODS. KINDLY ADVISE THE CONNOTE ONCE AV…"
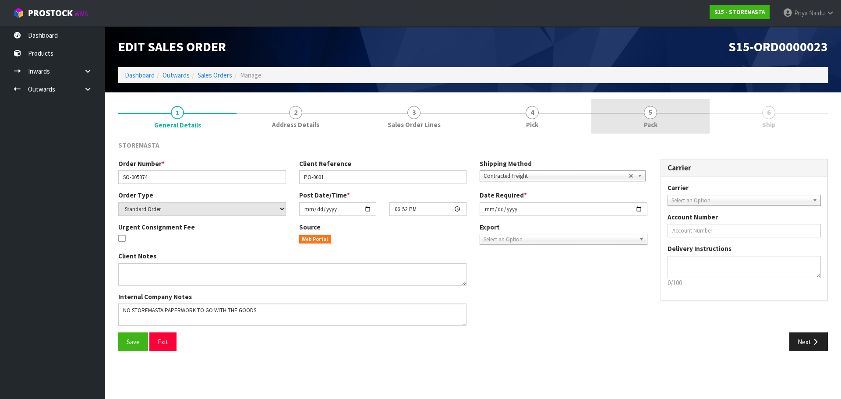
click at [670, 102] on link "5 Pack" at bounding box center [650, 116] width 118 height 35
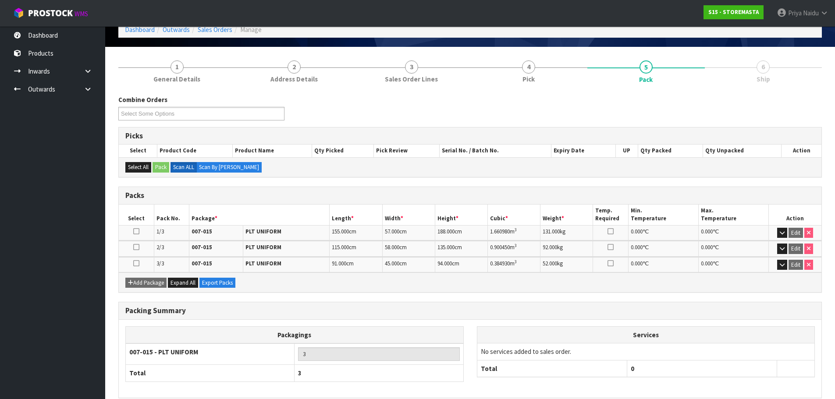
scroll to position [86, 0]
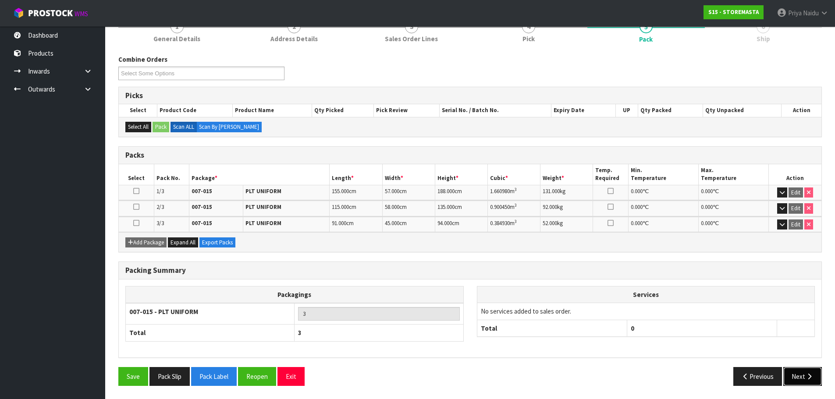
click at [799, 384] on button "Next" at bounding box center [802, 376] width 39 height 19
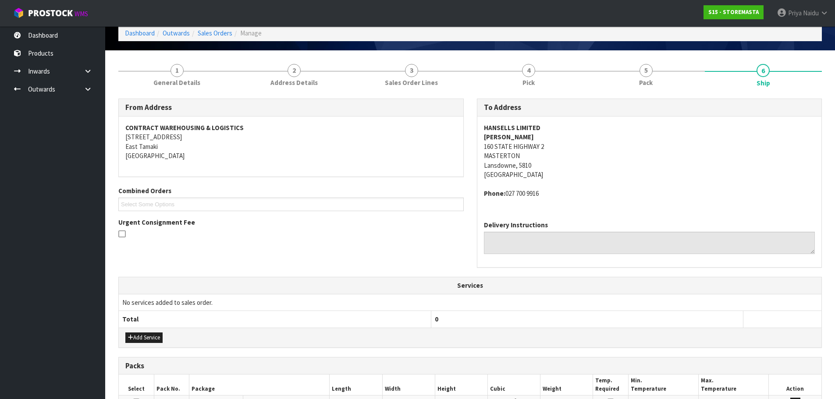
scroll to position [0, 0]
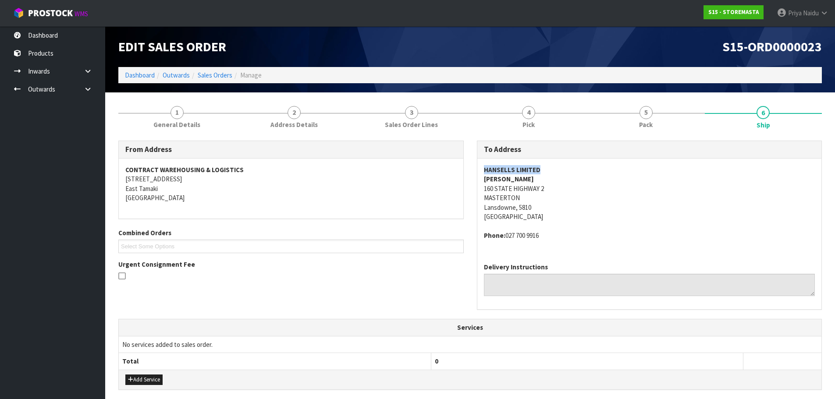
drag, startPoint x: 480, startPoint y: 167, endPoint x: 563, endPoint y: 167, distance: 82.4
click at [563, 167] on div "HANSELLS LIMITED [PERSON_NAME] [STREET_ADDRESS] Phone: [PHONE_NUMBER]" at bounding box center [649, 207] width 344 height 97
drag, startPoint x: 482, startPoint y: 188, endPoint x: 553, endPoint y: 209, distance: 73.6
click at [553, 209] on div "HANSELLS LIMITED [PERSON_NAME] [STREET_ADDRESS] Phone: [PHONE_NUMBER]" at bounding box center [649, 207] width 344 height 97
drag, startPoint x: 581, startPoint y: 174, endPoint x: 586, endPoint y: 169, distance: 7.8
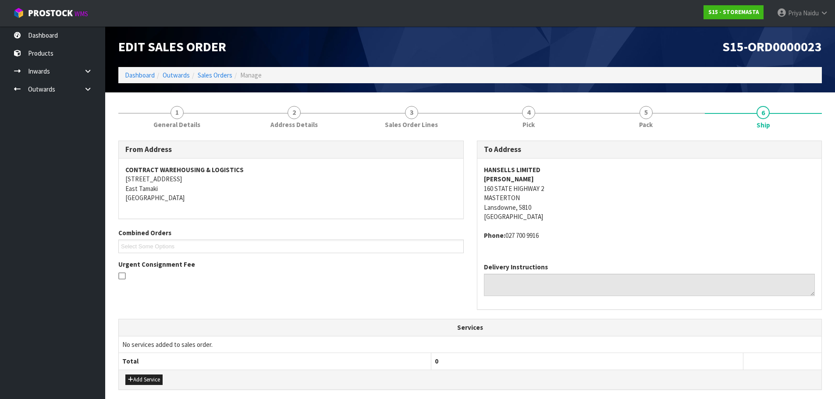
click at [587, 170] on address "HANSELLS LIMITED [PERSON_NAME] [STREET_ADDRESS]" at bounding box center [649, 193] width 331 height 57
drag, startPoint x: 481, startPoint y: 171, endPoint x: 559, endPoint y: 171, distance: 77.5
click at [559, 171] on div "HANSELLS LIMITED [PERSON_NAME] [STREET_ADDRESS] Phone: [PHONE_NUMBER]" at bounding box center [649, 207] width 344 height 97
drag, startPoint x: 480, startPoint y: 191, endPoint x: 561, endPoint y: 210, distance: 83.2
click at [561, 210] on div "HANSELLS LIMITED [PERSON_NAME] [STREET_ADDRESS] Phone: [PHONE_NUMBER]" at bounding box center [649, 207] width 344 height 97
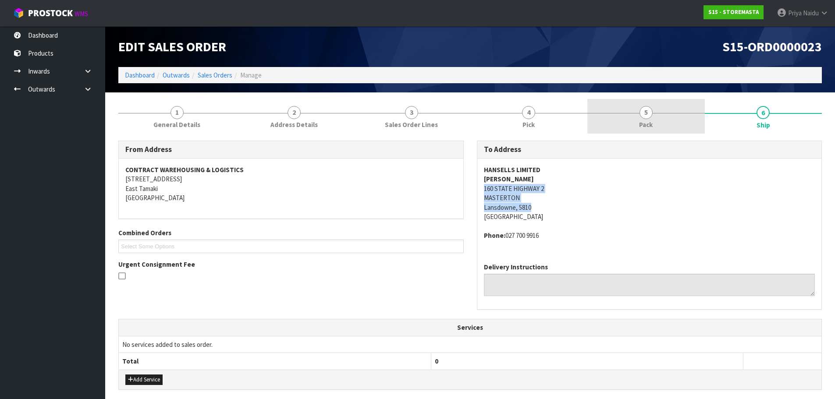
click at [647, 117] on span "5" at bounding box center [645, 112] width 13 height 13
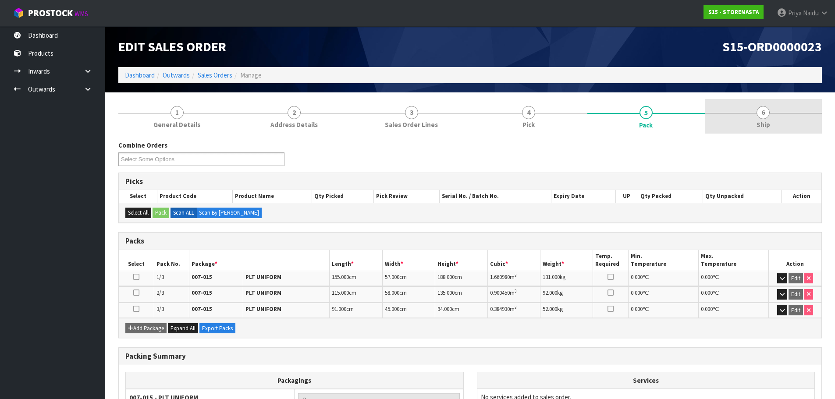
drag, startPoint x: 748, startPoint y: 110, endPoint x: 737, endPoint y: 112, distance: 11.3
click at [748, 110] on link "6 Ship" at bounding box center [762, 116] width 117 height 35
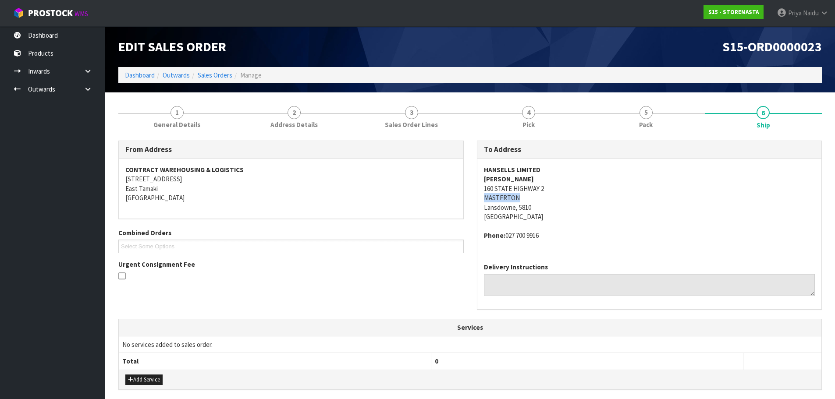
drag, startPoint x: 483, startPoint y: 197, endPoint x: 533, endPoint y: 198, distance: 50.0
click at [533, 198] on address "HANSELLS LIMITED [PERSON_NAME] [STREET_ADDRESS]" at bounding box center [649, 193] width 331 height 57
drag, startPoint x: 482, startPoint y: 209, endPoint x: 513, endPoint y: 209, distance: 31.1
click at [513, 209] on div "HANSELLS LIMITED [PERSON_NAME] [STREET_ADDRESS] Phone: [PHONE_NUMBER]" at bounding box center [649, 207] width 344 height 97
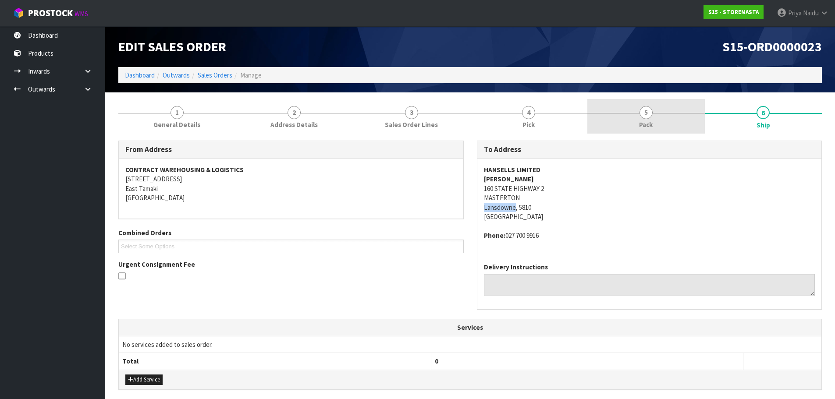
click at [640, 117] on link "5 Pack" at bounding box center [645, 116] width 117 height 35
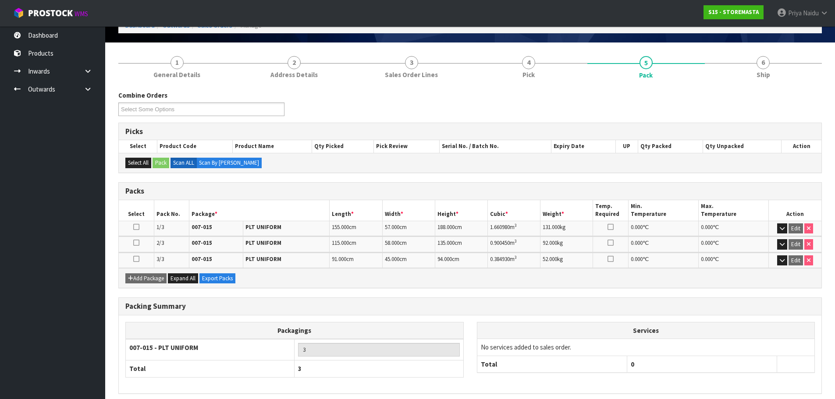
scroll to position [86, 0]
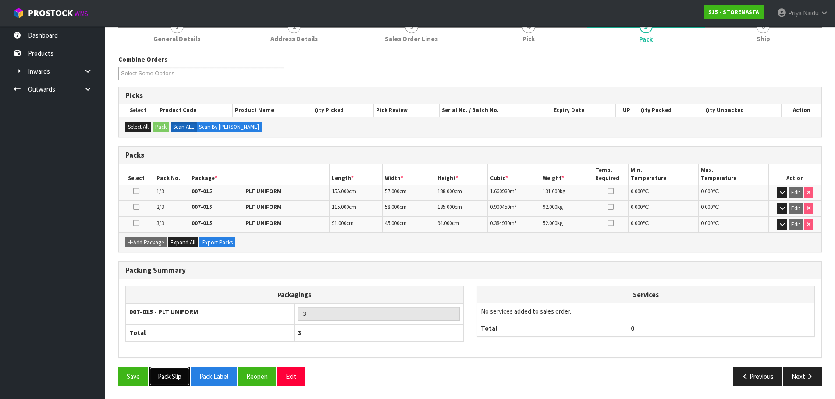
click at [173, 370] on button "Pack Slip" at bounding box center [169, 376] width 40 height 19
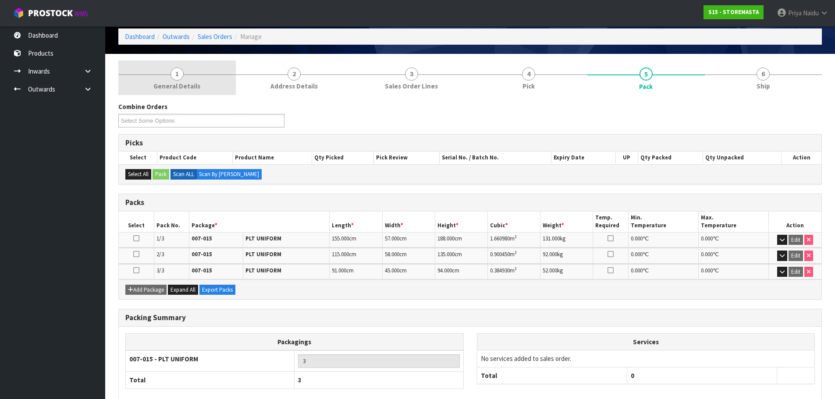
scroll to position [0, 0]
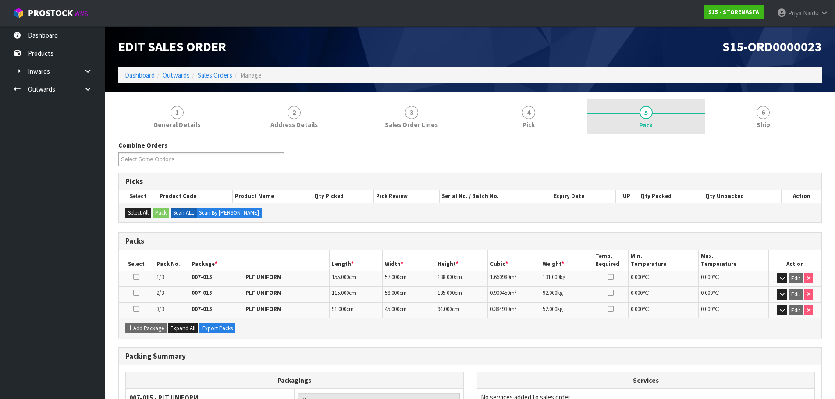
click at [657, 125] on link "5 Pack" at bounding box center [645, 116] width 117 height 35
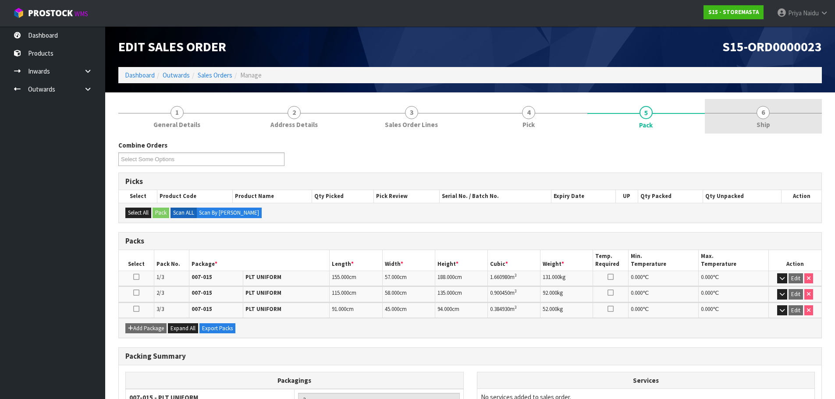
click at [782, 125] on link "6 Ship" at bounding box center [762, 116] width 117 height 35
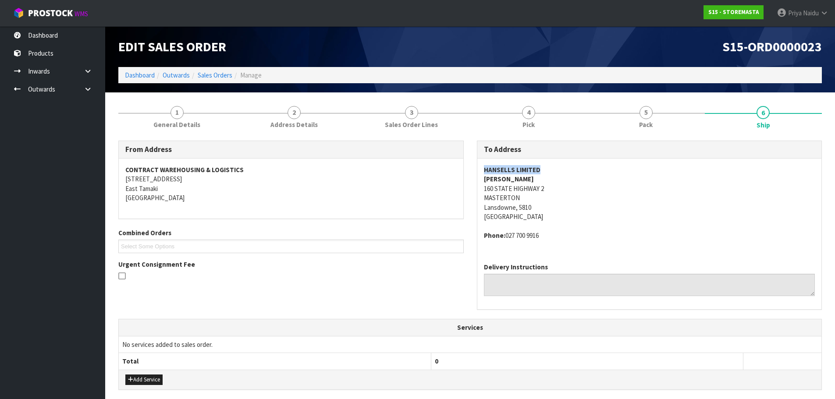
drag, startPoint x: 481, startPoint y: 170, endPoint x: 563, endPoint y: 168, distance: 81.9
click at [563, 168] on div "HANSELLS LIMITED [PERSON_NAME] [STREET_ADDRESS] Phone: [PHONE_NUMBER]" at bounding box center [649, 207] width 344 height 97
drag, startPoint x: 479, startPoint y: 190, endPoint x: 559, endPoint y: 205, distance: 81.1
click at [559, 205] on div "HANSELLS LIMITED [PERSON_NAME] [STREET_ADDRESS] Phone: [PHONE_NUMBER]" at bounding box center [649, 207] width 344 height 97
drag, startPoint x: 687, startPoint y: 230, endPoint x: 632, endPoint y: 216, distance: 56.6
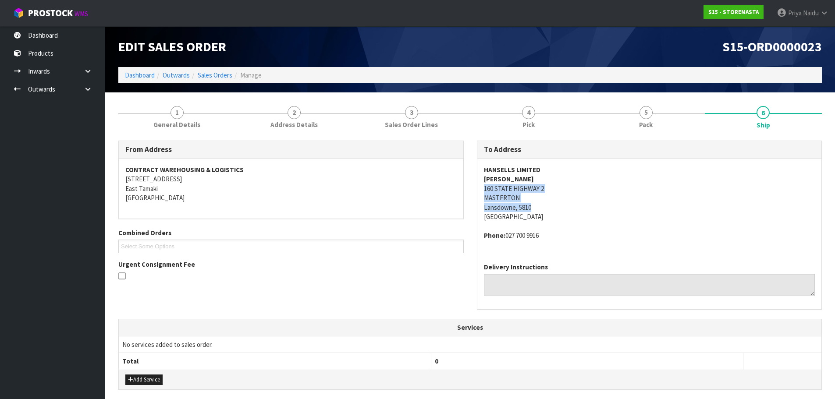
click at [687, 230] on span "HANSELLS LIMITED [PERSON_NAME] [STREET_ADDRESS] Phone: [PHONE_NUMBER]" at bounding box center [649, 202] width 331 height 75
drag, startPoint x: 480, startPoint y: 187, endPoint x: 563, endPoint y: 188, distance: 82.8
click at [563, 188] on div "HANSELLS LIMITED [PERSON_NAME] [STREET_ADDRESS] Phone: [PHONE_NUMBER]" at bounding box center [649, 207] width 344 height 97
drag, startPoint x: 615, startPoint y: 210, endPoint x: 609, endPoint y: 204, distance: 8.7
click at [615, 210] on address "HANSELLS LIMITED [PERSON_NAME] [STREET_ADDRESS]" at bounding box center [649, 193] width 331 height 57
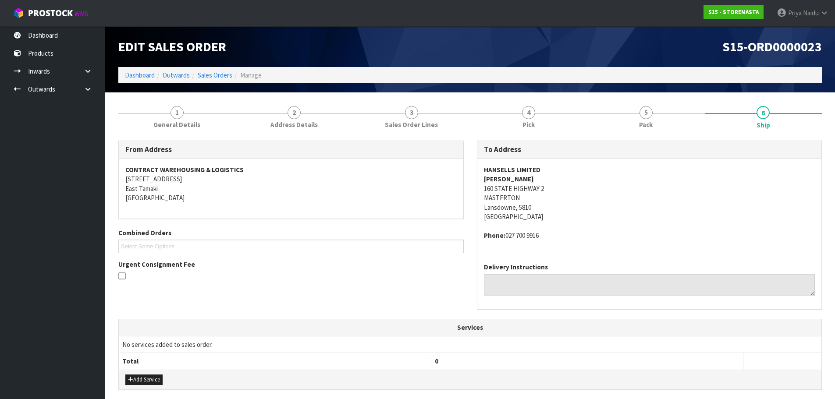
drag, startPoint x: 505, startPoint y: 235, endPoint x: 550, endPoint y: 235, distance: 45.1
click at [550, 235] on address "Phone: [PHONE_NUMBER]" at bounding box center [649, 235] width 331 height 9
drag, startPoint x: 482, startPoint y: 183, endPoint x: 395, endPoint y: 176, distance: 87.5
click at [532, 177] on div "HANSELLS LIMITED [PERSON_NAME] [STREET_ADDRESS] Phone: [PHONE_NUMBER]" at bounding box center [649, 207] width 344 height 97
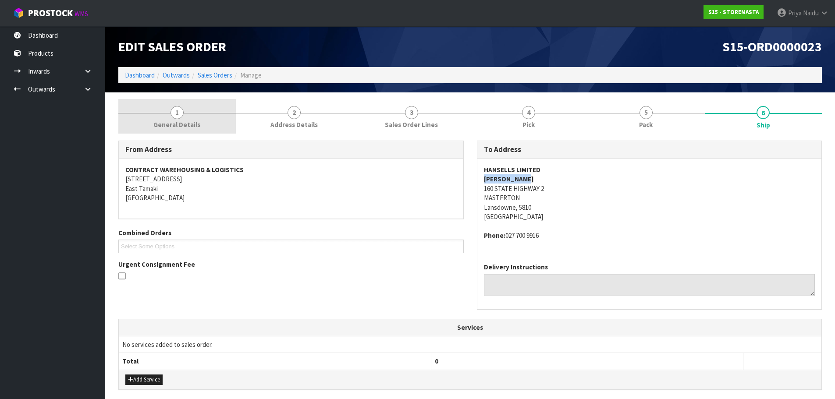
click at [173, 120] on span "General Details" at bounding box center [176, 124] width 47 height 9
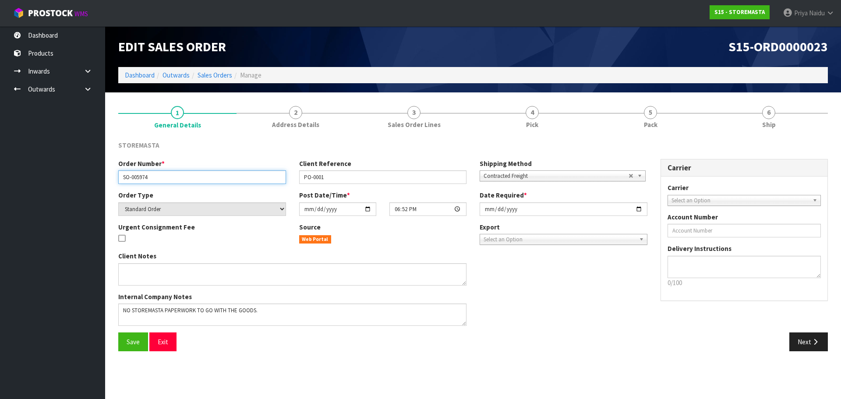
drag, startPoint x: 121, startPoint y: 173, endPoint x: 160, endPoint y: 173, distance: 39.0
click at [160, 173] on input "SO-005974" at bounding box center [202, 177] width 168 height 14
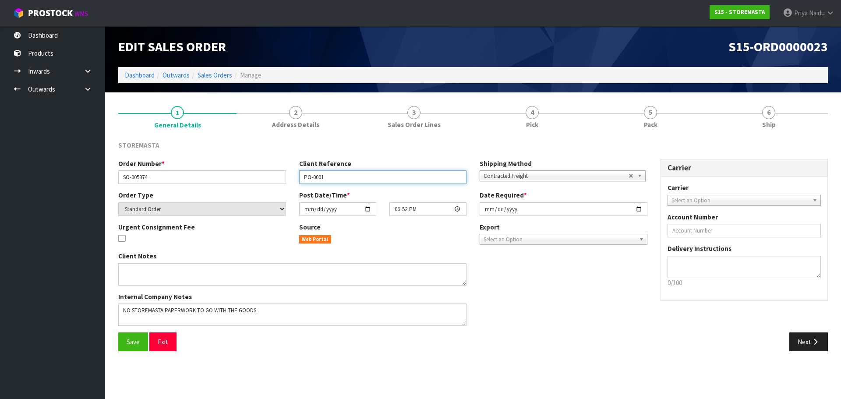
drag, startPoint x: 301, startPoint y: 178, endPoint x: 334, endPoint y: 177, distance: 32.9
click at [334, 177] on input "PO-0001" at bounding box center [383, 177] width 168 height 14
click at [659, 86] on div "Edit Sales Order S15-ORD0000023 Dashboard Outwards Sales Orders Manage" at bounding box center [473, 59] width 723 height 66
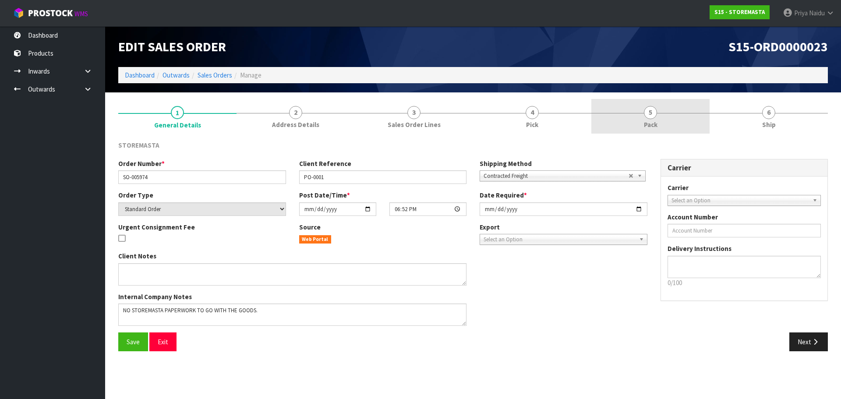
click at [646, 115] on span "5" at bounding box center [650, 112] width 13 height 13
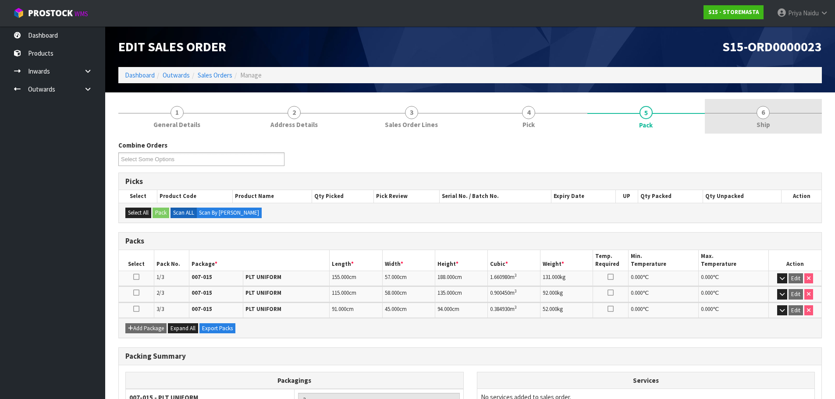
drag, startPoint x: 766, startPoint y: 100, endPoint x: 755, endPoint y: 107, distance: 13.2
click at [766, 100] on link "6 Ship" at bounding box center [762, 116] width 117 height 35
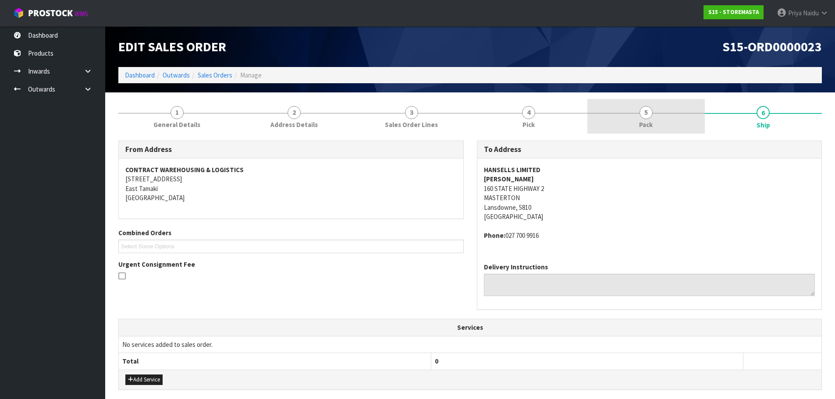
click at [617, 117] on link "5 Pack" at bounding box center [645, 116] width 117 height 35
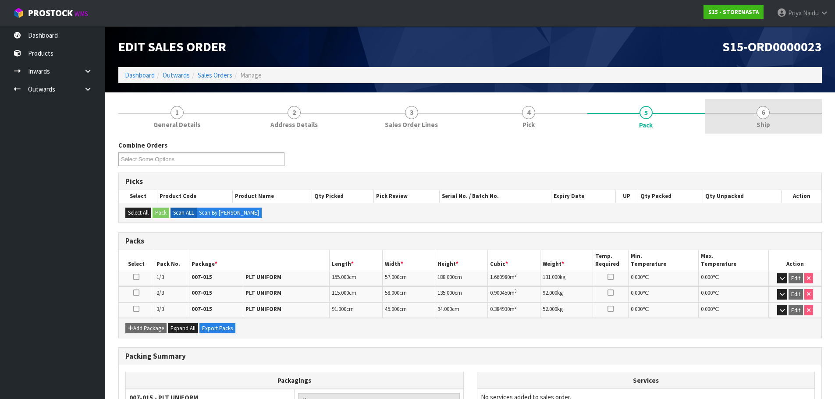
click at [765, 130] on link "6 Ship" at bounding box center [762, 116] width 117 height 35
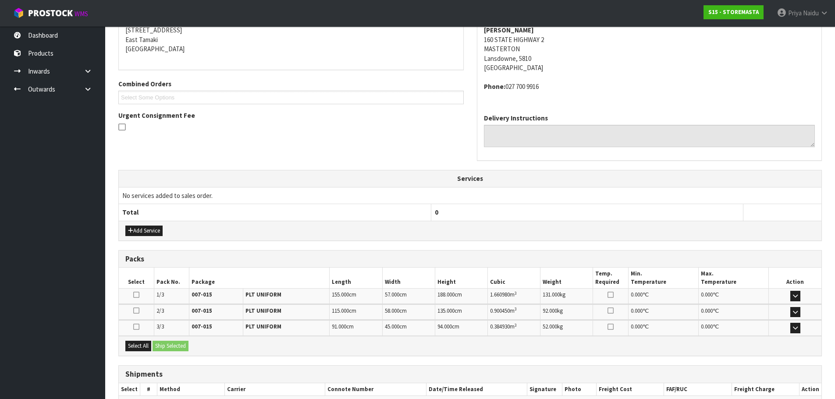
scroll to position [200, 0]
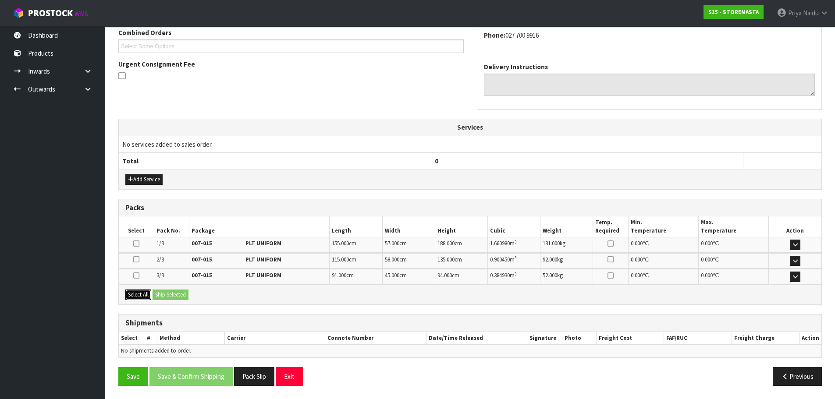
click at [132, 297] on button "Select All" at bounding box center [138, 295] width 26 height 11
click at [169, 295] on button "Ship Selected" at bounding box center [170, 295] width 36 height 11
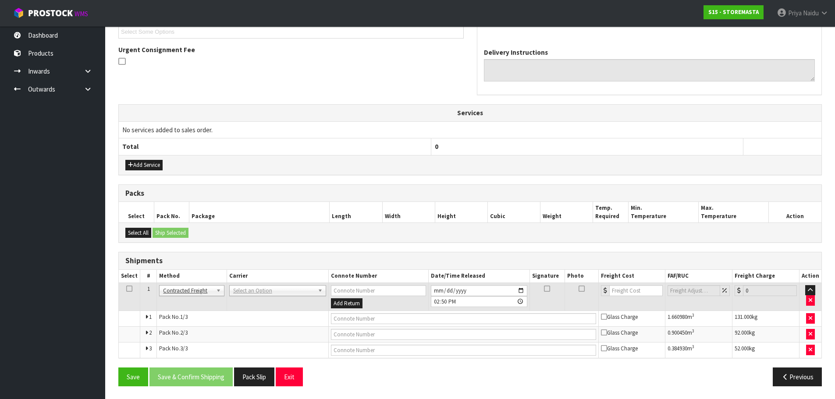
scroll to position [215, 0]
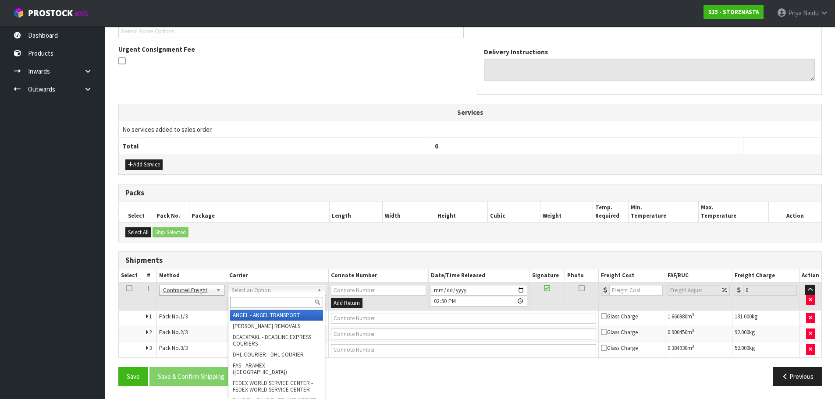
click at [267, 301] on input "text" at bounding box center [276, 302] width 93 height 11
type input "MF"
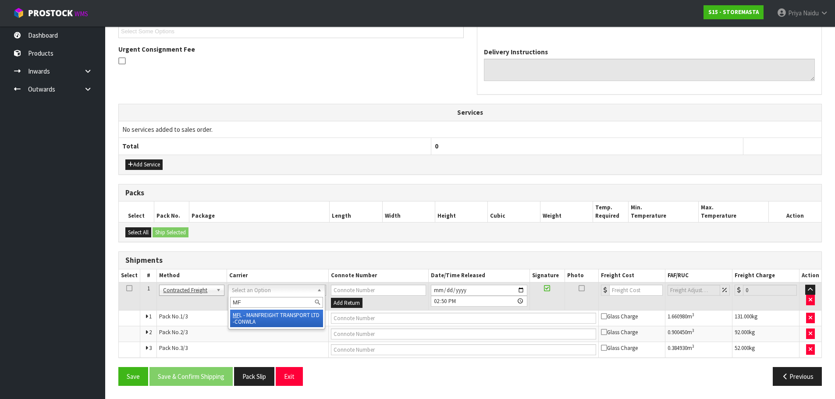
drag, startPoint x: 269, startPoint y: 318, endPoint x: 277, endPoint y: 318, distance: 7.4
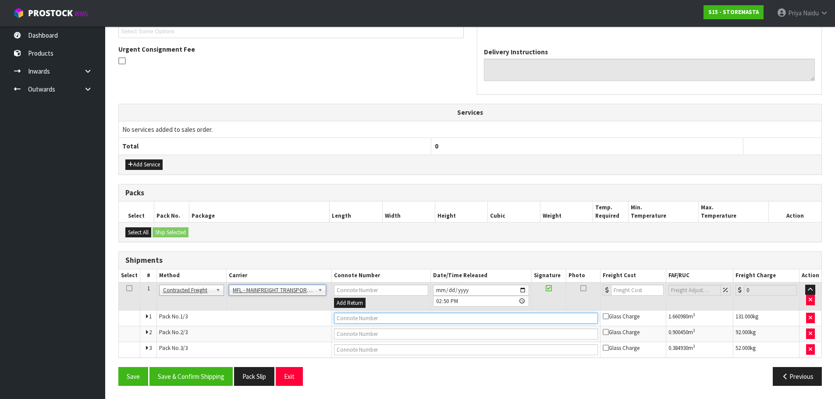
click at [356, 322] on input "text" at bounding box center [466, 318] width 264 height 11
paste input "FWM58533074"
type input "FWM58533074"
click at [630, 294] on input "number" at bounding box center [637, 290] width 53 height 11
type input "289.28"
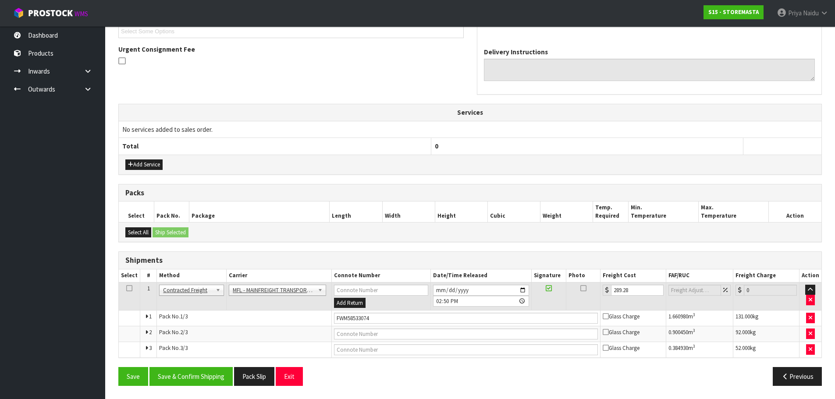
click at [308, 203] on th "Package" at bounding box center [259, 212] width 141 height 21
click at [205, 375] on button "Save & Confirm Shipping" at bounding box center [190, 376] width 83 height 19
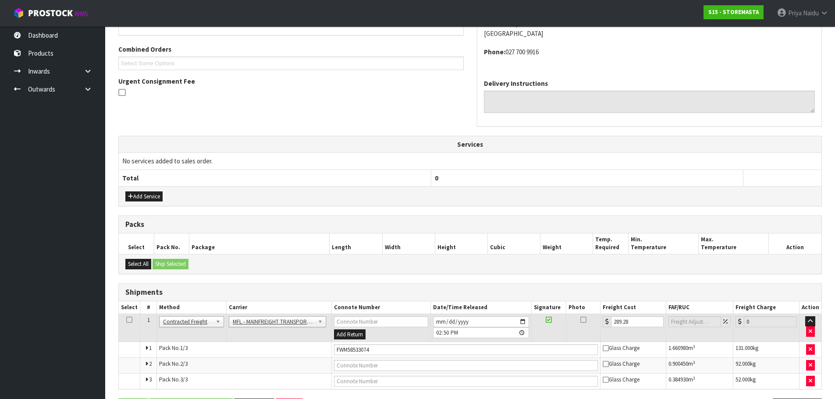
scroll to position [0, 0]
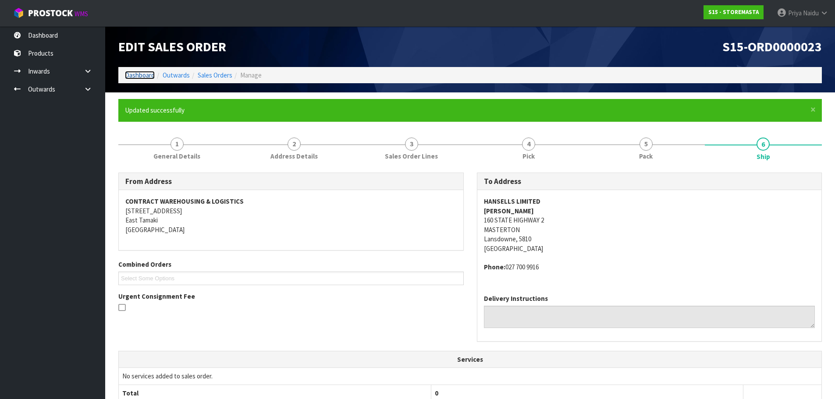
click at [131, 74] on link "Dashboard" at bounding box center [140, 75] width 30 height 8
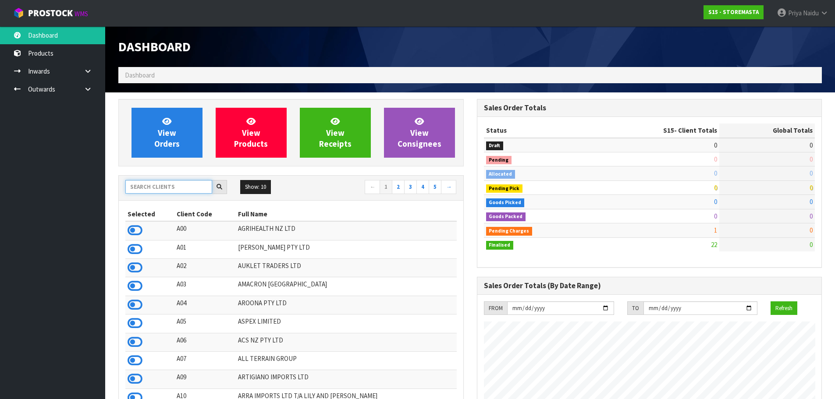
click at [173, 189] on input "text" at bounding box center [168, 187] width 87 height 14
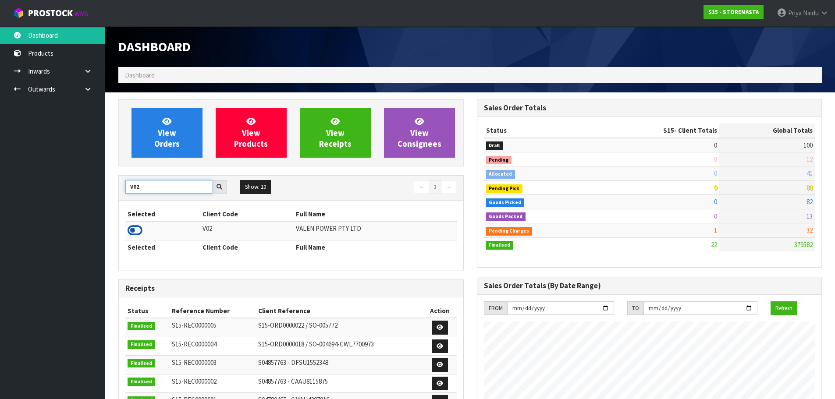
type input "V02"
click at [136, 228] on icon at bounding box center [134, 230] width 15 height 13
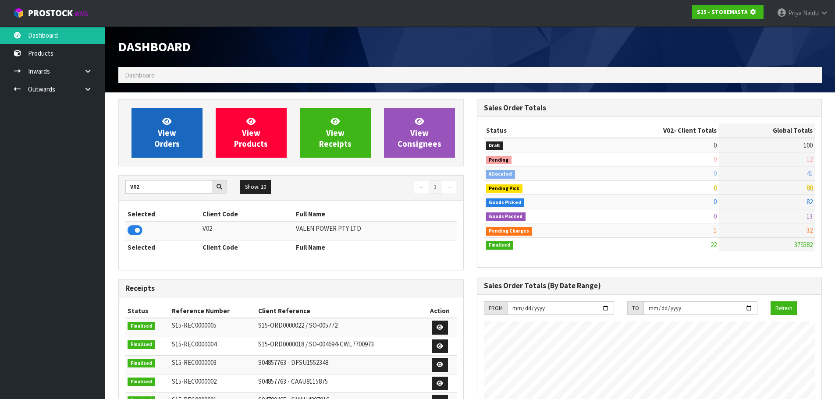
scroll to position [546, 358]
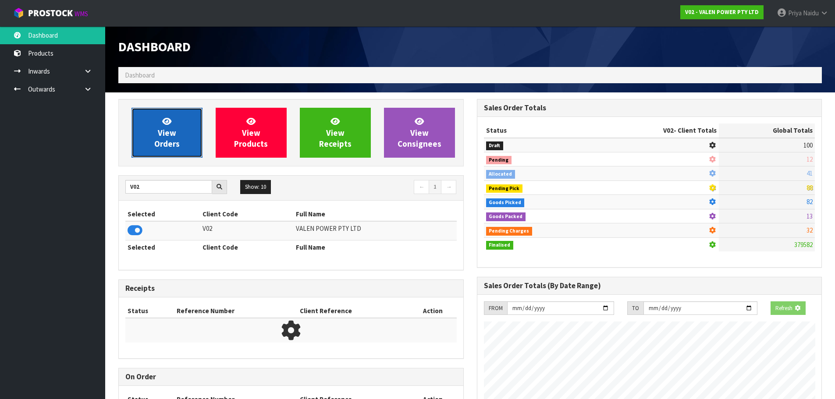
click at [173, 136] on span "View Orders" at bounding box center [166, 132] width 25 height 33
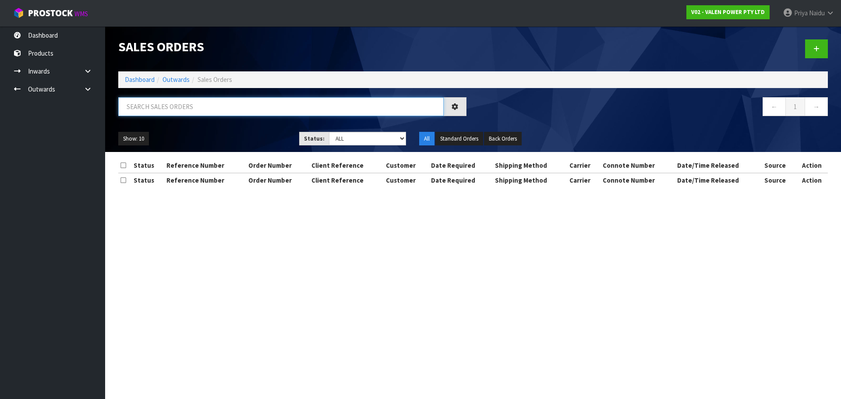
click at [180, 109] on input "text" at bounding box center [281, 106] width 326 height 19
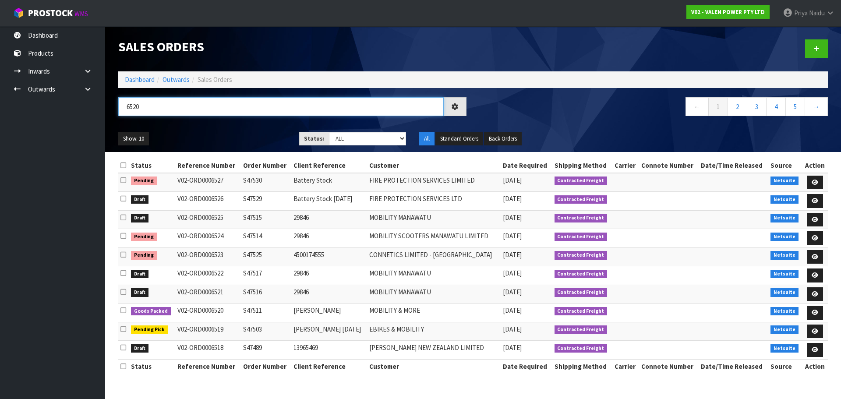
type input "6520"
click at [224, 135] on ul "Show: 10 5 10 25 50" at bounding box center [202, 139] width 168 height 14
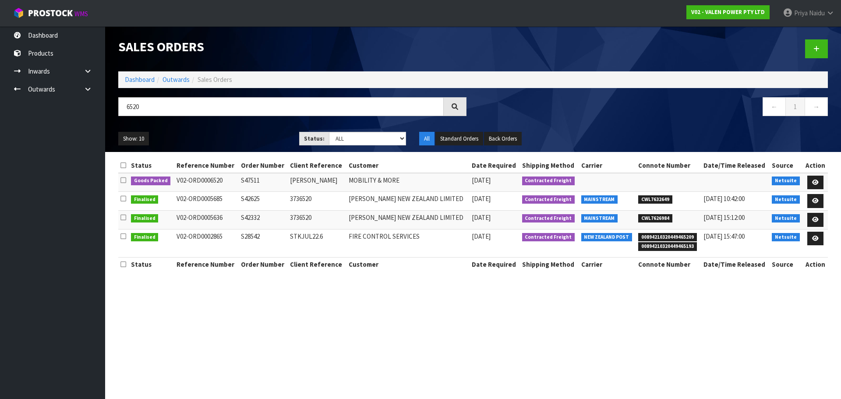
click at [250, 126] on div "Show: 10 5 10 25 50 Status: Draft Pending Allocated Pending Pick Goods Picked G…" at bounding box center [473, 138] width 723 height 27
click at [810, 185] on link at bounding box center [815, 183] width 16 height 14
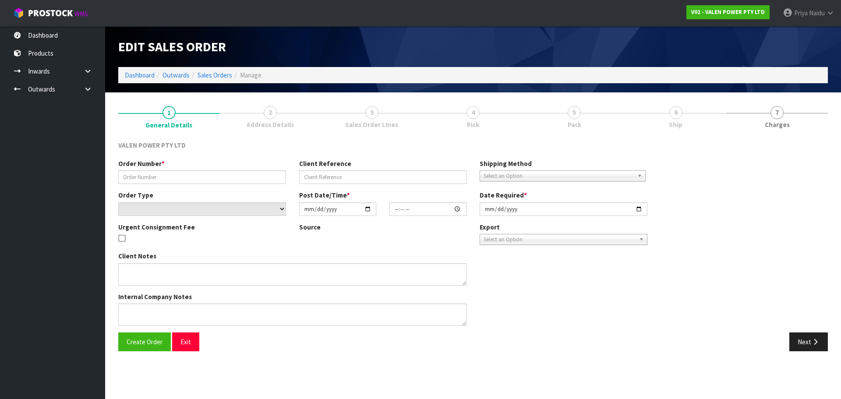
type input "S47511"
type input "[PERSON_NAME]"
select select "number:0"
type input "[DATE]"
type input "13:15:08.000"
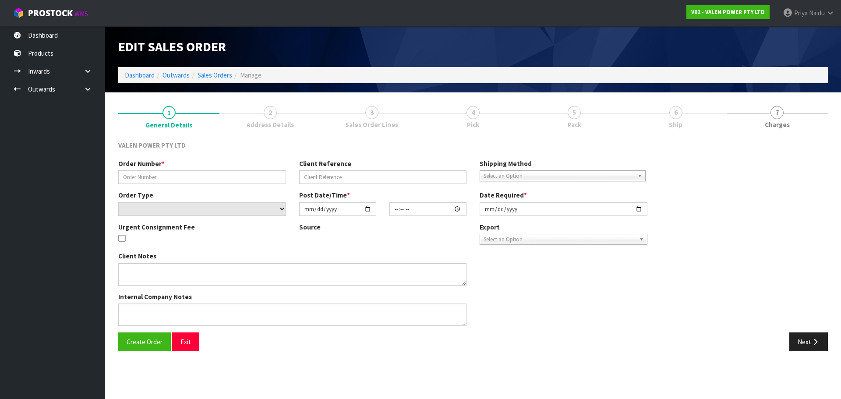
type input "[DATE]"
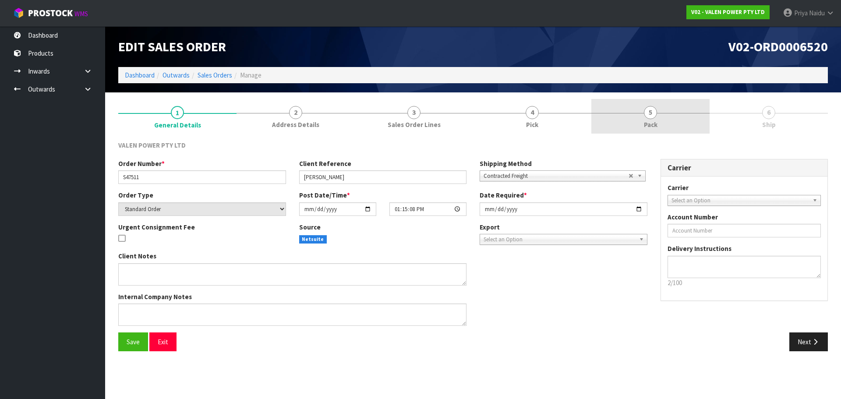
click at [646, 119] on link "5 Pack" at bounding box center [650, 116] width 118 height 35
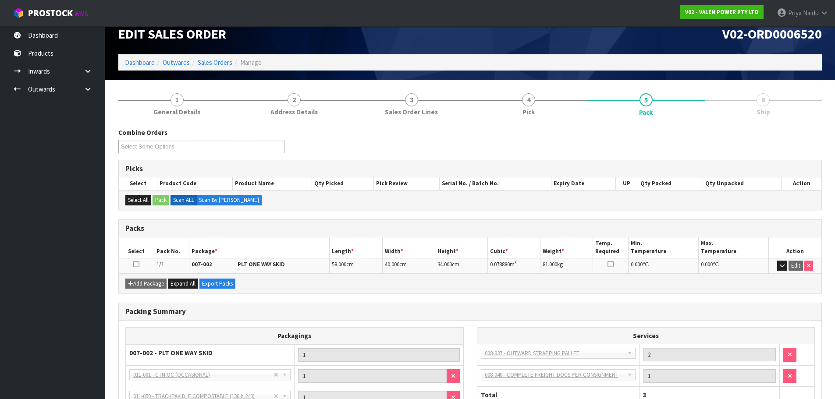
scroll to position [96, 0]
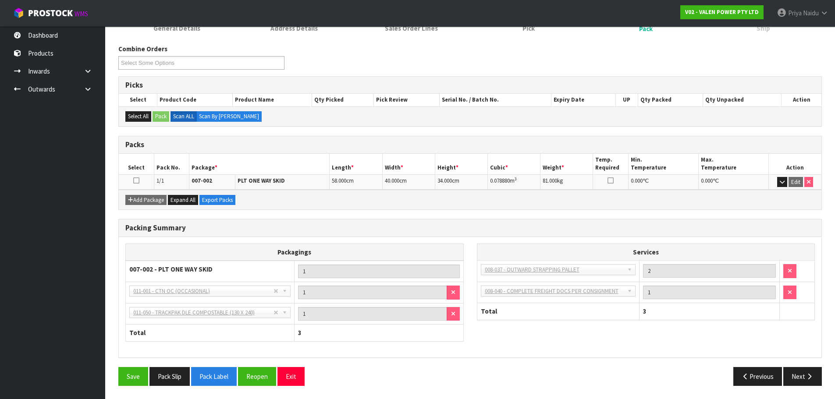
click at [806, 387] on div "Save Pack Slip Pack Label Reopen Exit Previous Next" at bounding box center [470, 379] width 716 height 25
click at [797, 371] on button "Next" at bounding box center [802, 376] width 39 height 19
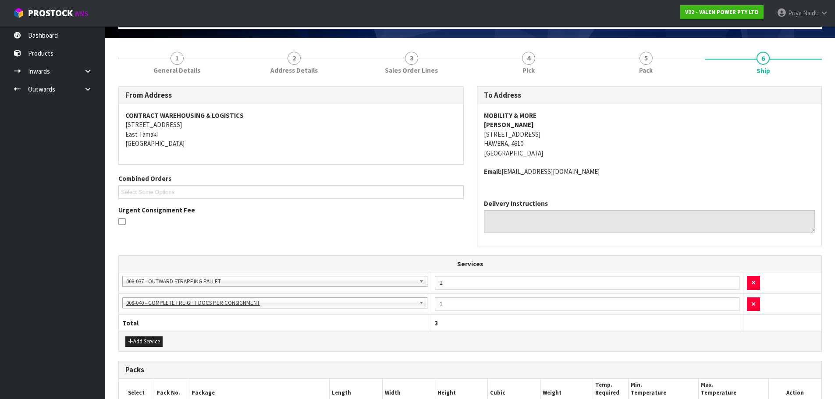
scroll to position [0, 0]
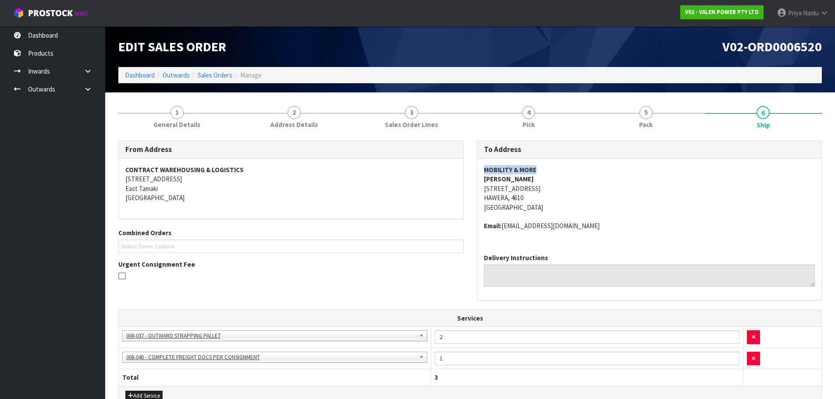
drag, startPoint x: 481, startPoint y: 171, endPoint x: 551, endPoint y: 168, distance: 70.1
click at [551, 168] on div "MOBILITY & MORE [PERSON_NAME] [STREET_ADDRESS] Email: [EMAIL_ADDRESS][DOMAIN_NA…" at bounding box center [649, 203] width 344 height 88
drag, startPoint x: 481, startPoint y: 188, endPoint x: 583, endPoint y: 202, distance: 103.5
click at [583, 202] on div "MOBILITY & MORE [PERSON_NAME] [STREET_ADDRESS] Email: [EMAIL_ADDRESS][DOMAIN_NA…" at bounding box center [649, 203] width 344 height 88
click at [596, 184] on address "MOBILITY & MORE [PERSON_NAME] [STREET_ADDRESS]" at bounding box center [649, 188] width 331 height 47
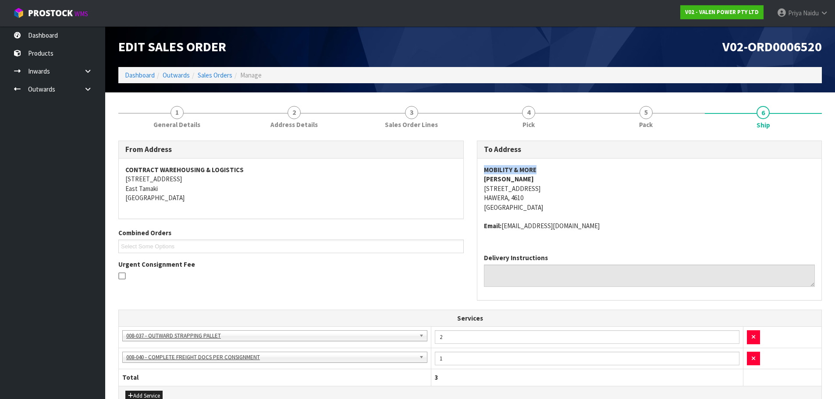
drag, startPoint x: 480, startPoint y: 173, endPoint x: 560, endPoint y: 173, distance: 80.2
click at [560, 173] on div "MOBILITY & MORE [PERSON_NAME] [STREET_ADDRESS] Email: [EMAIL_ADDRESS][DOMAIN_NA…" at bounding box center [649, 203] width 344 height 88
drag, startPoint x: 479, startPoint y: 178, endPoint x: 303, endPoint y: 178, distance: 176.6
click at [536, 178] on div "MOBILITY & MORE [PERSON_NAME] [STREET_ADDRESS] Email: [EMAIL_ADDRESS][DOMAIN_NA…" at bounding box center [649, 203] width 344 height 88
drag, startPoint x: 481, startPoint y: 226, endPoint x: 600, endPoint y: 227, distance: 119.2
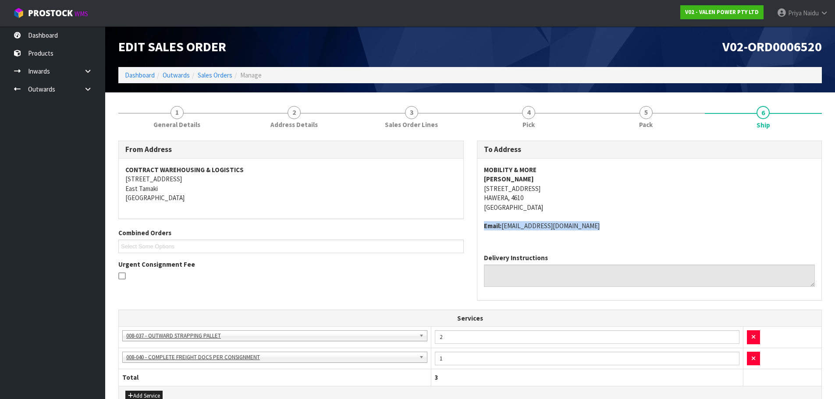
click at [600, 227] on div "MOBILITY & MORE [PERSON_NAME] [STREET_ADDRESS] Email: [EMAIL_ADDRESS][DOMAIN_NA…" at bounding box center [649, 203] width 344 height 88
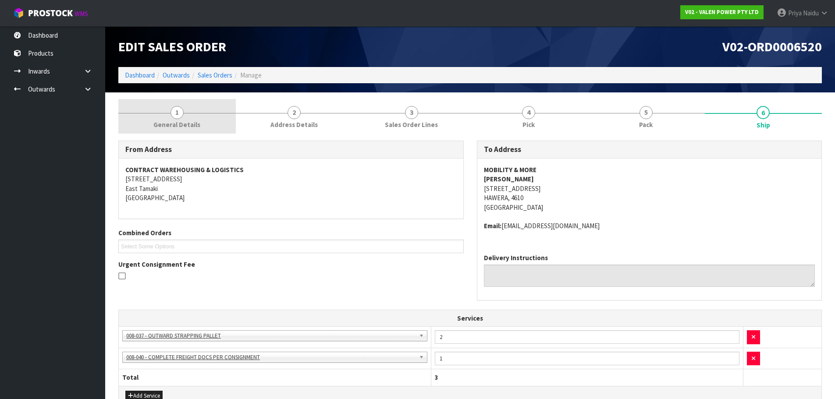
click at [212, 119] on link "1 General Details" at bounding box center [176, 116] width 117 height 35
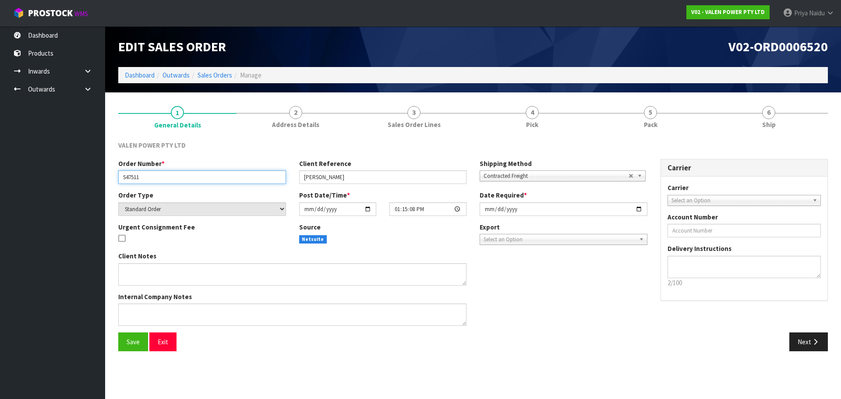
drag, startPoint x: 121, startPoint y: 176, endPoint x: 170, endPoint y: 177, distance: 49.1
click at [170, 177] on input "S47511" at bounding box center [202, 177] width 168 height 14
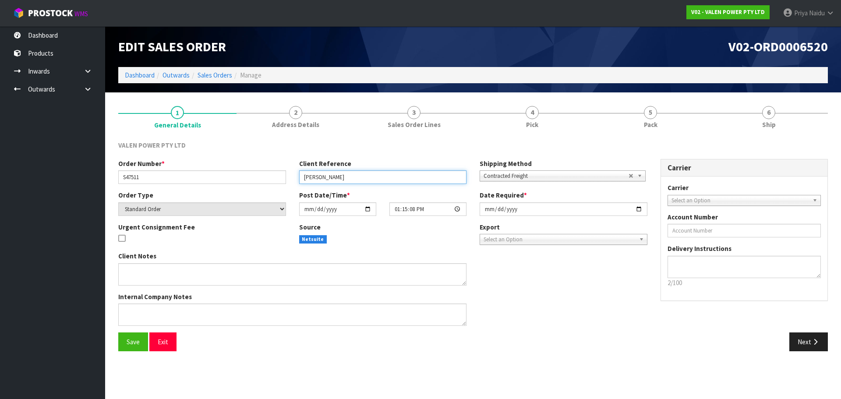
drag, startPoint x: 303, startPoint y: 178, endPoint x: 329, endPoint y: 177, distance: 26.3
click at [329, 177] on input "[PERSON_NAME]" at bounding box center [383, 177] width 168 height 14
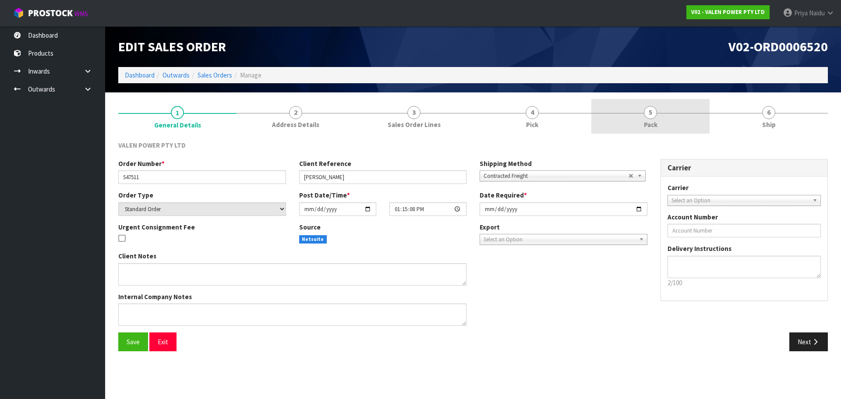
drag, startPoint x: 687, startPoint y: 124, endPoint x: 651, endPoint y: 126, distance: 35.1
click at [687, 124] on link "5 Pack" at bounding box center [650, 116] width 118 height 35
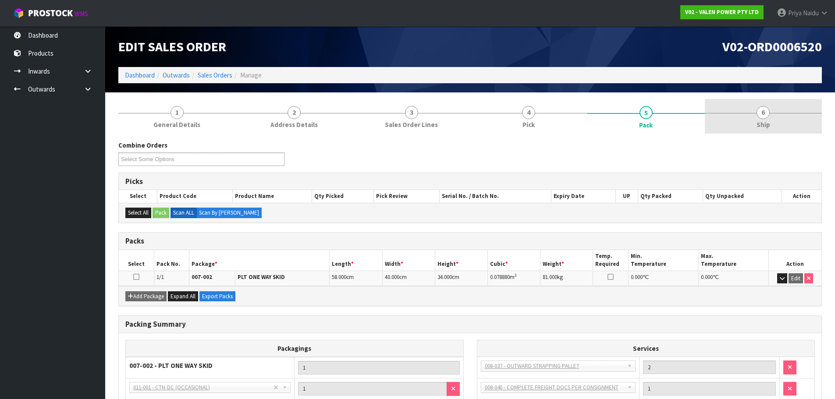
click at [726, 116] on link "6 Ship" at bounding box center [762, 116] width 117 height 35
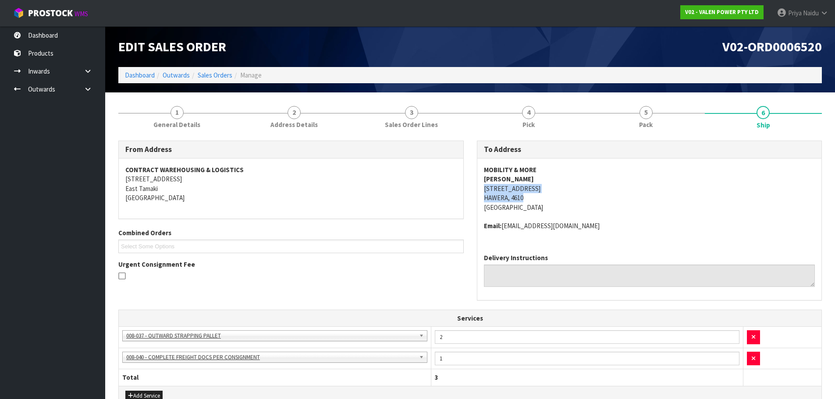
drag, startPoint x: 482, startPoint y: 192, endPoint x: 566, endPoint y: 195, distance: 84.6
click at [566, 195] on div "MOBILITY & MORE [PERSON_NAME] [STREET_ADDRESS] Email: [EMAIL_ADDRESS][DOMAIN_NA…" at bounding box center [649, 203] width 344 height 88
drag, startPoint x: 478, startPoint y: 168, endPoint x: 556, endPoint y: 166, distance: 78.0
click at [556, 166] on div "MOBILITY & MORE [PERSON_NAME] [STREET_ADDRESS] Email: [EMAIL_ADDRESS][DOMAIN_NA…" at bounding box center [649, 203] width 344 height 88
drag, startPoint x: 478, startPoint y: 175, endPoint x: 540, endPoint y: 175, distance: 62.7
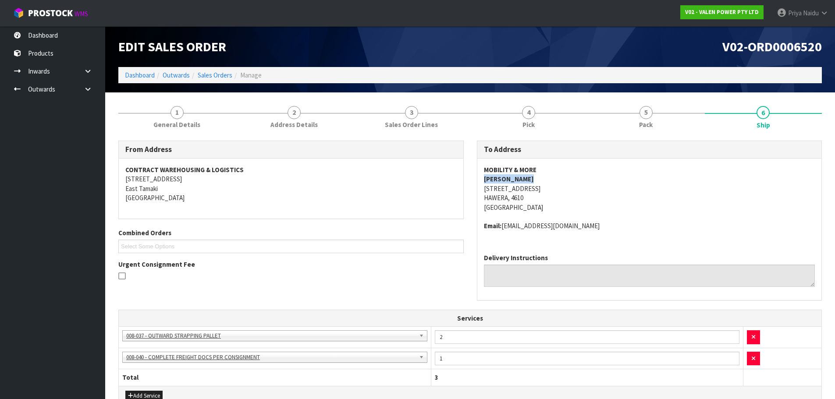
click at [540, 175] on div "MOBILITY & MORE [PERSON_NAME] [STREET_ADDRESS] Email: [EMAIL_ADDRESS][DOMAIN_NA…" at bounding box center [649, 203] width 344 height 88
drag, startPoint x: 485, startPoint y: 227, endPoint x: 612, endPoint y: 230, distance: 126.2
click at [612, 230] on address "Email: [EMAIL_ADDRESS][DOMAIN_NAME]" at bounding box center [649, 225] width 331 height 9
click at [481, 223] on div "MOBILITY & MORE [PERSON_NAME] [STREET_ADDRESS] Email: [EMAIL_ADDRESS][DOMAIN_NA…" at bounding box center [649, 203] width 344 height 88
drag, startPoint x: 481, startPoint y: 223, endPoint x: 581, endPoint y: 238, distance: 101.0
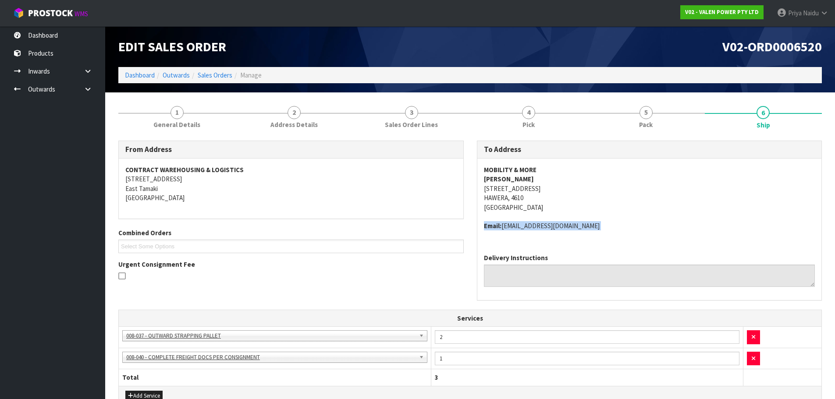
click at [604, 241] on div "MOBILITY & MORE [PERSON_NAME] [STREET_ADDRESS] Email: [EMAIL_ADDRESS][DOMAIN_NA…" at bounding box center [649, 203] width 344 height 88
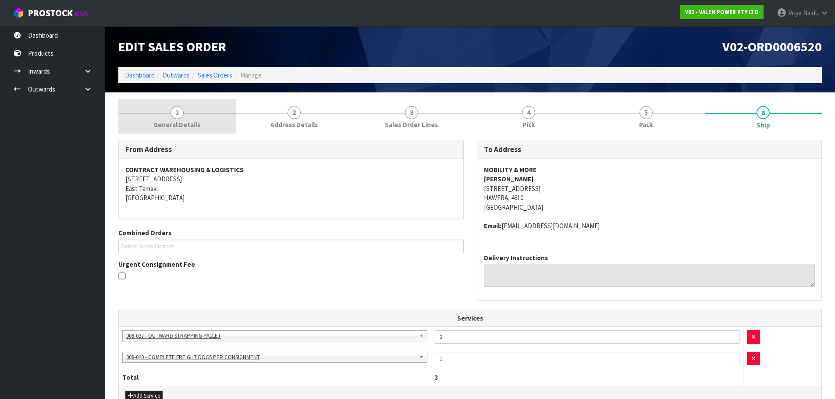
click at [201, 123] on link "1 General Details" at bounding box center [176, 116] width 117 height 35
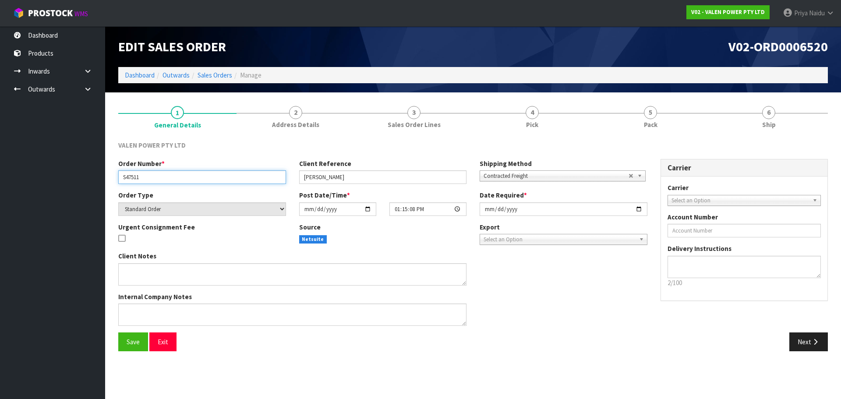
drag, startPoint x: 120, startPoint y: 179, endPoint x: 156, endPoint y: 179, distance: 35.5
click at [156, 179] on input "S47511" at bounding box center [202, 177] width 168 height 14
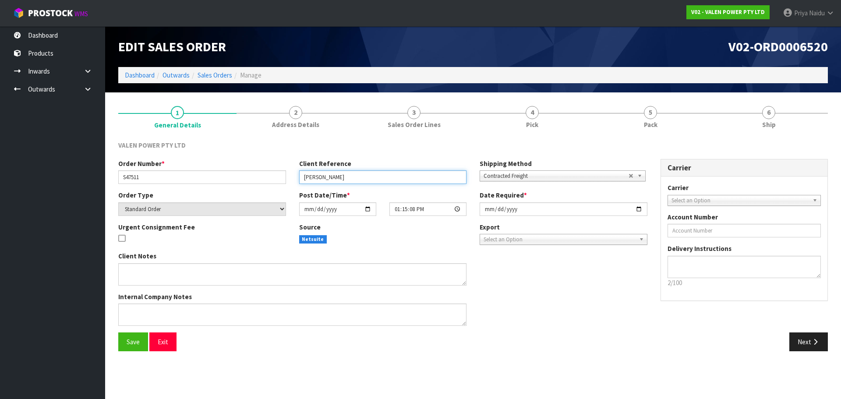
drag, startPoint x: 301, startPoint y: 177, endPoint x: 328, endPoint y: 177, distance: 26.3
click at [328, 177] on input "[PERSON_NAME]" at bounding box center [383, 177] width 168 height 14
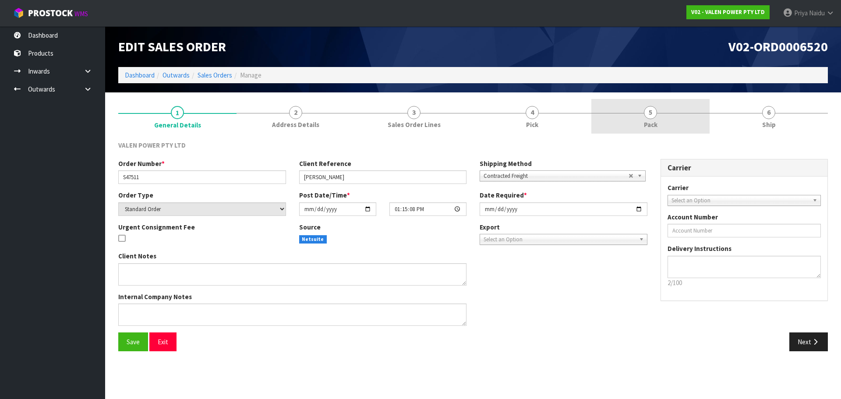
click at [656, 115] on span "5" at bounding box center [650, 112] width 13 height 13
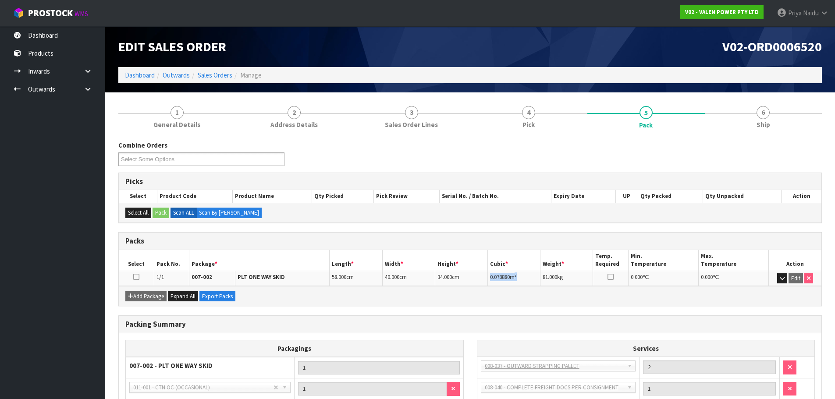
drag, startPoint x: 490, startPoint y: 279, endPoint x: 519, endPoint y: 275, distance: 29.6
click at [519, 275] on td "0.078880 m 3" at bounding box center [514, 278] width 53 height 15
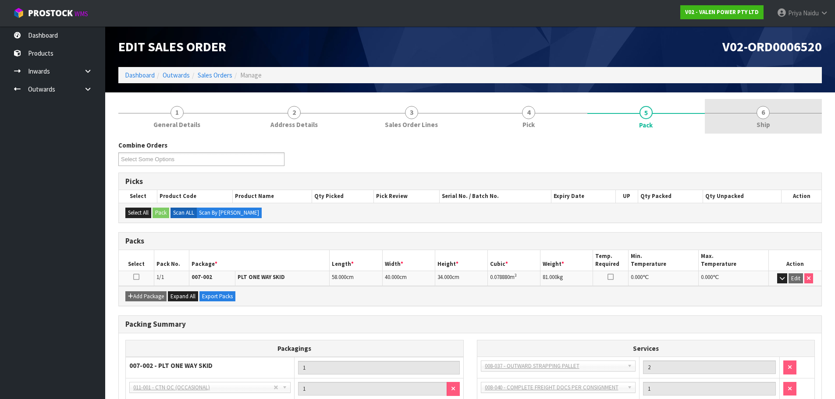
drag, startPoint x: 732, startPoint y: 117, endPoint x: 728, endPoint y: 124, distance: 7.7
click at [732, 117] on link "6 Ship" at bounding box center [762, 116] width 117 height 35
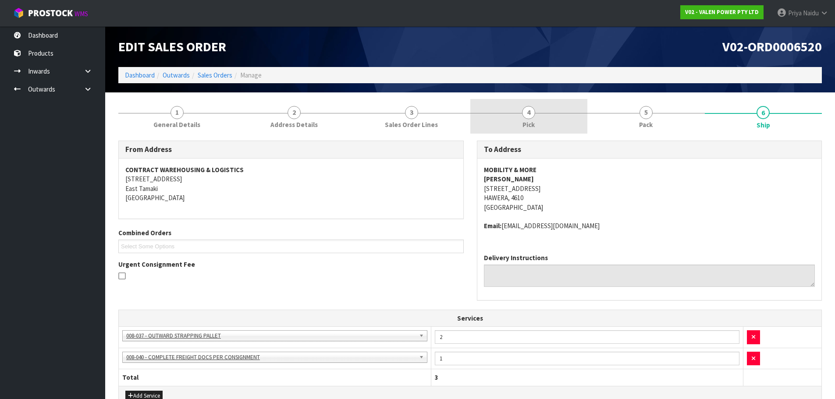
drag, startPoint x: 635, startPoint y: 128, endPoint x: 577, endPoint y: 124, distance: 58.0
click at [634, 124] on link "5 Pack" at bounding box center [645, 116] width 117 height 35
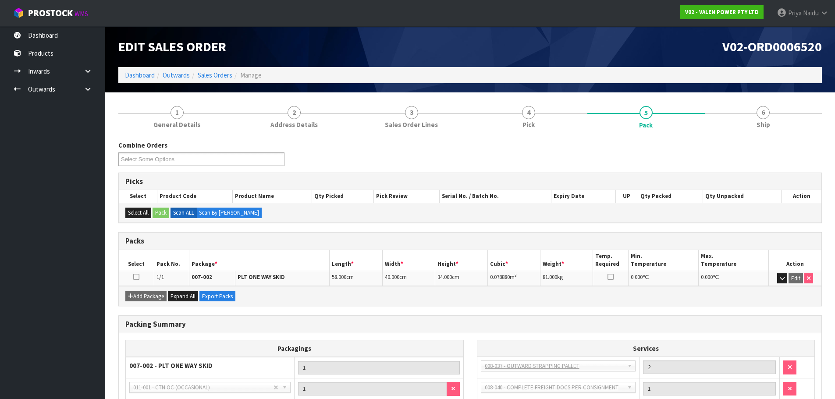
scroll to position [44, 0]
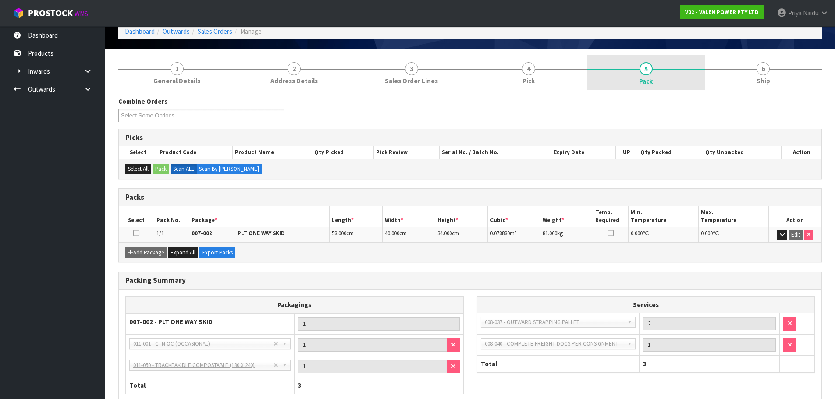
drag, startPoint x: 779, startPoint y: 86, endPoint x: 649, endPoint y: 87, distance: 129.7
click at [775, 83] on link "6 Ship" at bounding box center [762, 72] width 117 height 35
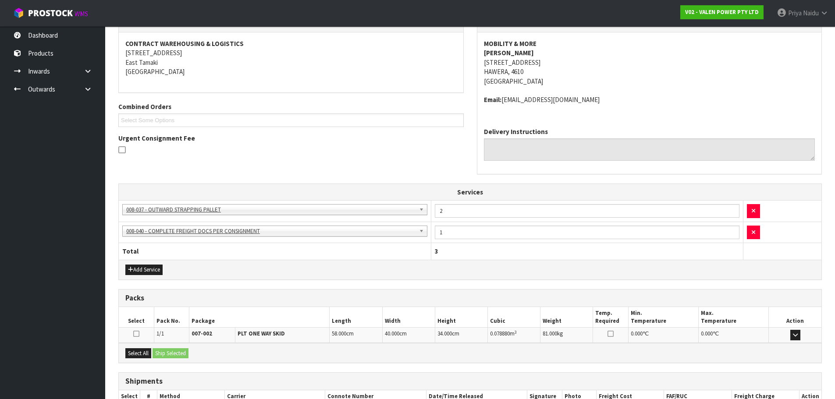
scroll to position [184, 0]
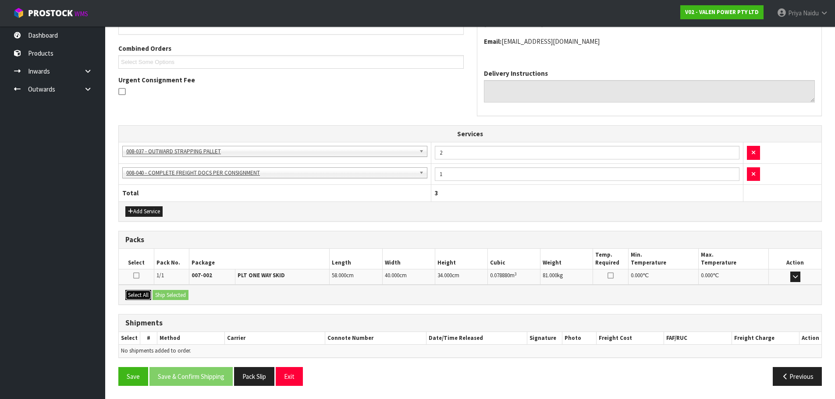
click at [151, 293] on button "Select All" at bounding box center [138, 295] width 26 height 11
click at [171, 294] on button "Ship Selected" at bounding box center [170, 295] width 36 height 11
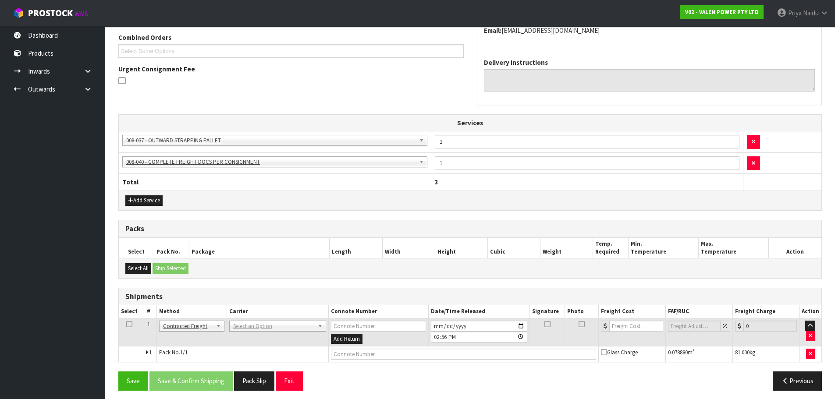
scroll to position [200, 0]
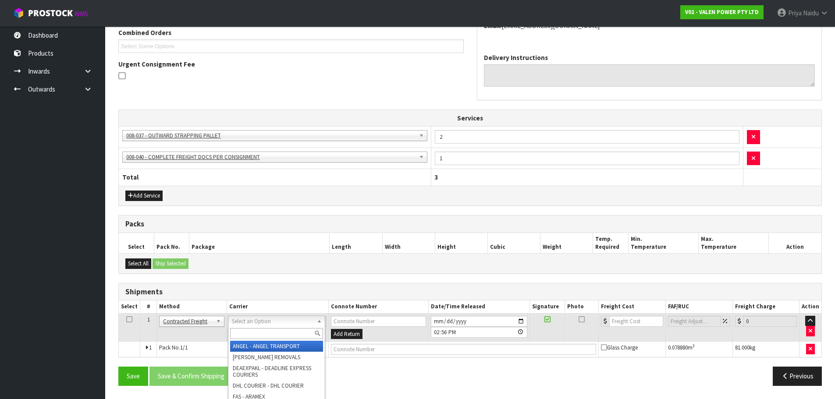
click at [243, 331] on input "text" at bounding box center [276, 333] width 93 height 11
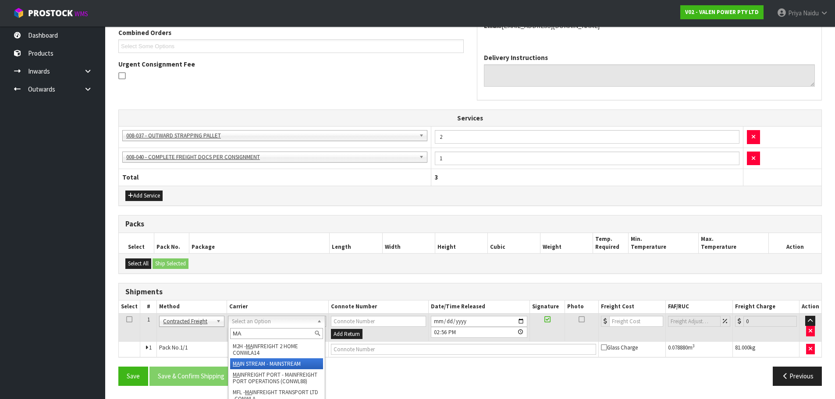
type input "MA"
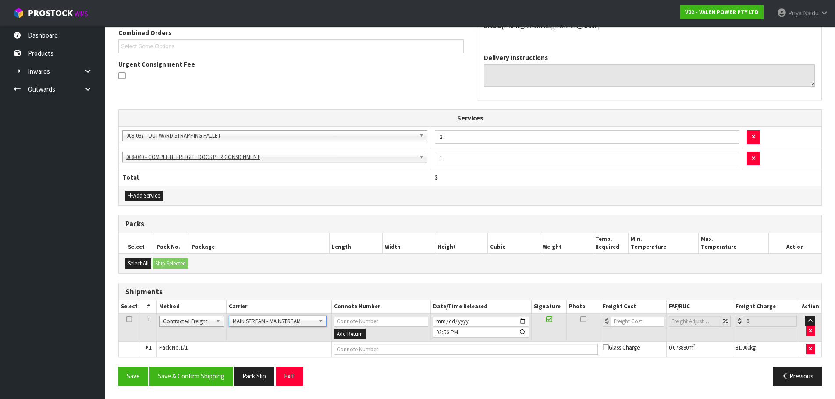
click at [348, 343] on td at bounding box center [466, 350] width 269 height 16
click at [349, 349] on input "text" at bounding box center [466, 349] width 264 height 11
paste input "CWL7720693"
type input "CWL7720693"
click at [628, 319] on input "number" at bounding box center [637, 321] width 53 height 11
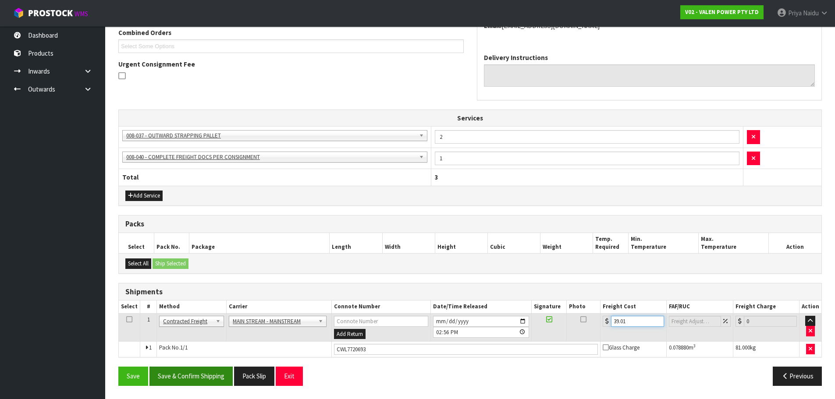
type input "39.01"
click at [205, 382] on button "Save & Confirm Shipping" at bounding box center [190, 376] width 83 height 19
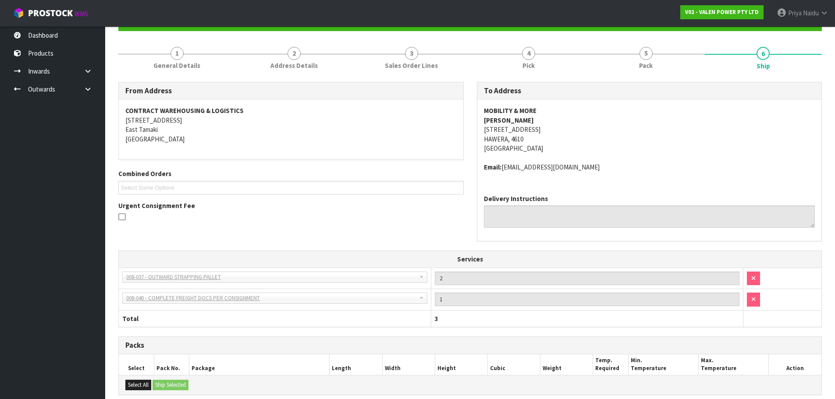
scroll to position [0, 0]
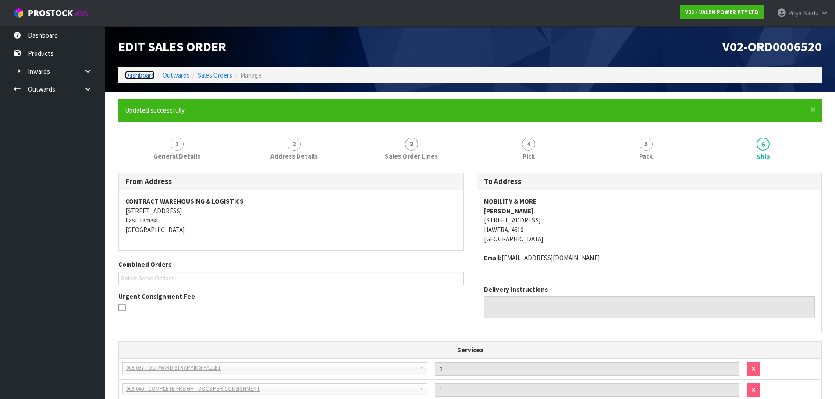
click at [131, 73] on link "Dashboard" at bounding box center [140, 75] width 30 height 8
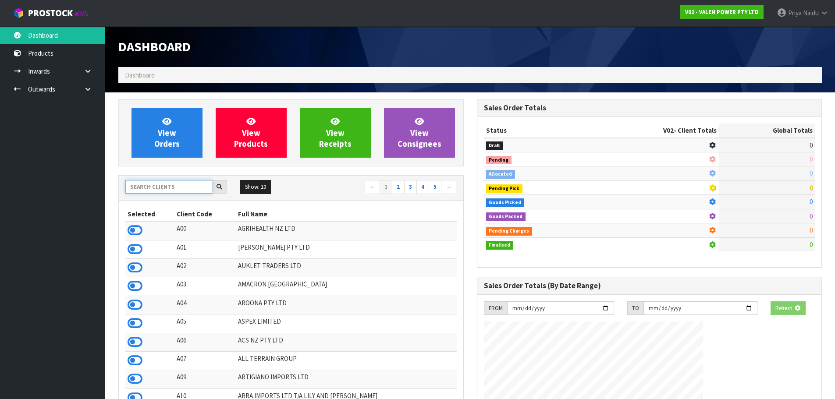
click at [149, 185] on input "text" at bounding box center [168, 187] width 87 height 14
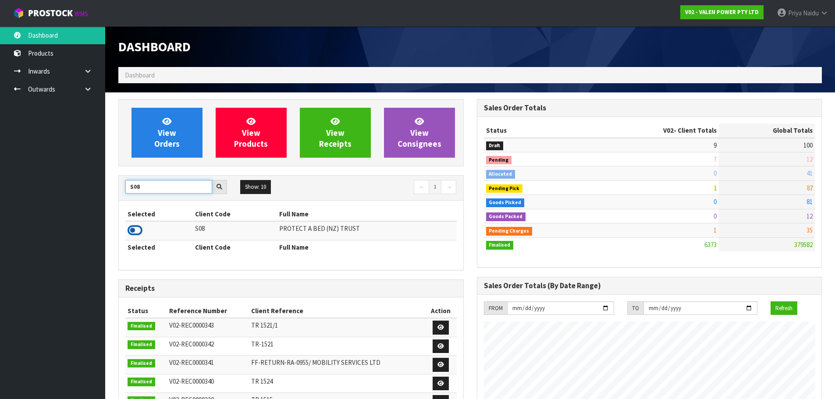
type input "S08"
click at [139, 227] on icon at bounding box center [134, 230] width 15 height 13
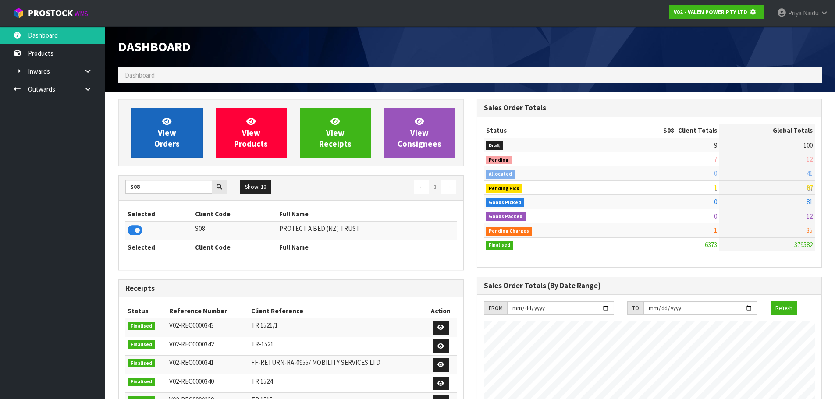
scroll to position [437566, 437754]
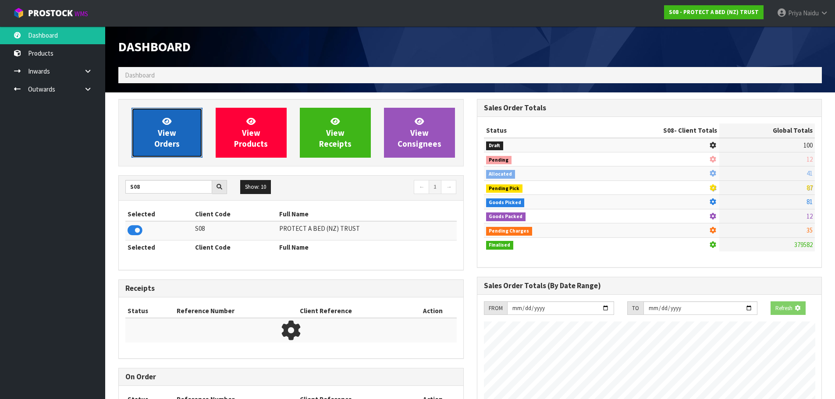
click at [175, 149] on span "View Orders" at bounding box center [166, 132] width 25 height 33
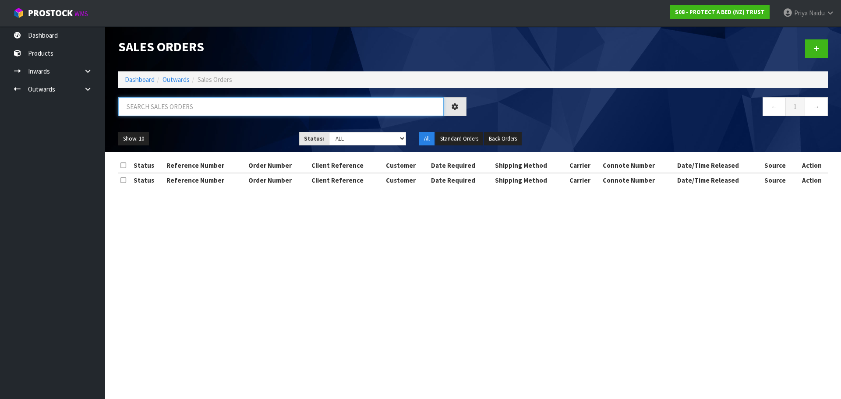
click at [188, 110] on input "text" at bounding box center [281, 106] width 326 height 19
type input "33215"
click at [235, 132] on ul "Show: 10 5 10 25 50" at bounding box center [202, 139] width 168 height 14
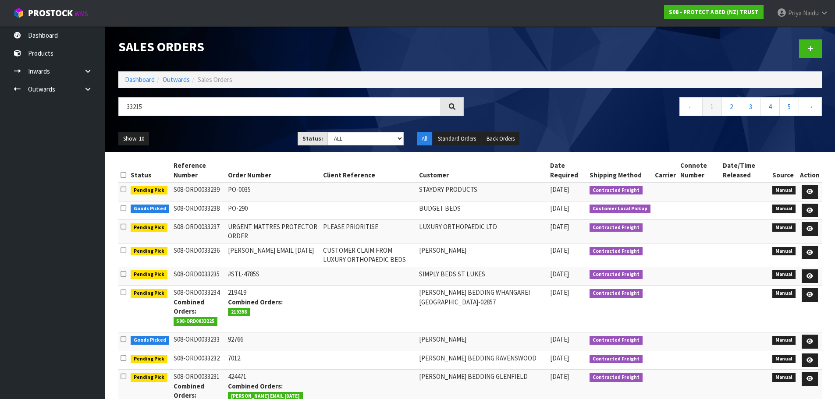
click at [217, 135] on ul "Show: 10 5 10 25 50" at bounding box center [201, 139] width 166 height 14
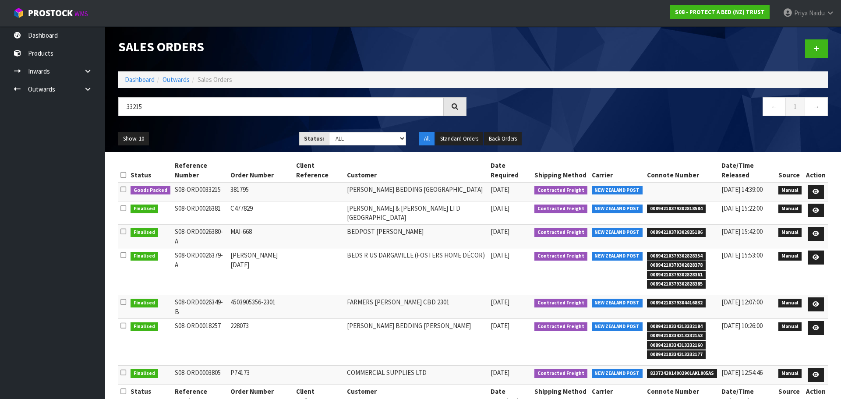
click at [223, 145] on ul "Show: 10 5 10 25 50" at bounding box center [202, 139] width 168 height 14
click at [226, 125] on div "Show: 10 5 10 25 50 Status: Draft Pending Allocated Pending Pick Goods Picked G…" at bounding box center [473, 138] width 723 height 27
click at [223, 131] on div "Show: 10 5 10 25 50 Status: Draft Pending Allocated Pending Pick Goods Picked G…" at bounding box center [473, 138] width 723 height 27
click at [824, 185] on link at bounding box center [816, 192] width 16 height 14
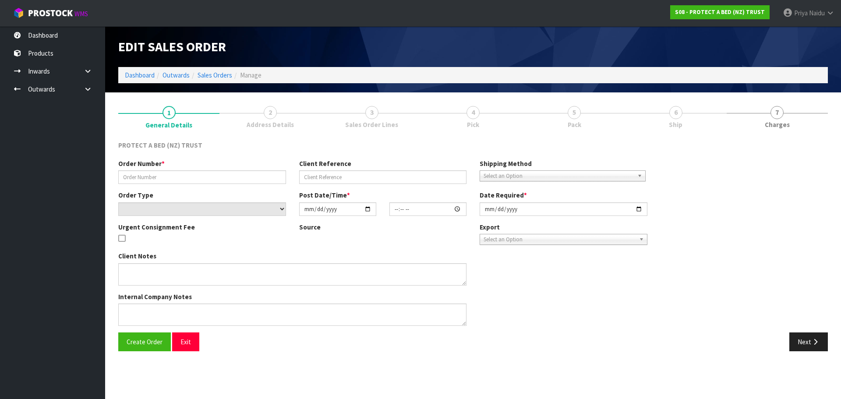
type input "381795"
select select "number:0"
type input "[DATE]"
type input "09:08:00.000"
type input "[DATE]"
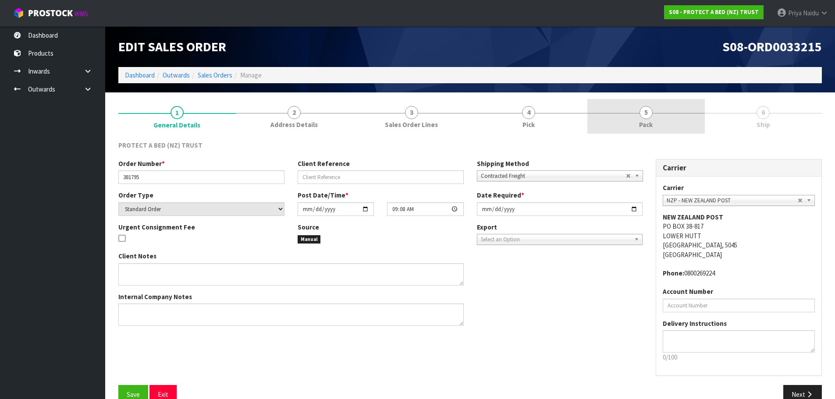
click at [652, 119] on link "5 Pack" at bounding box center [645, 116] width 117 height 35
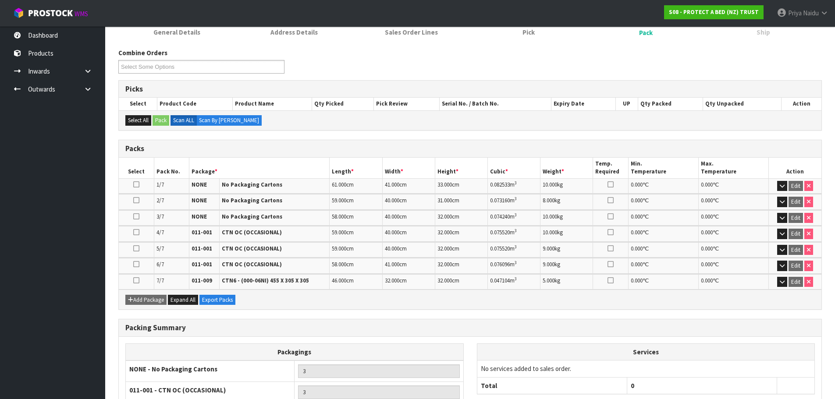
scroll to position [192, 0]
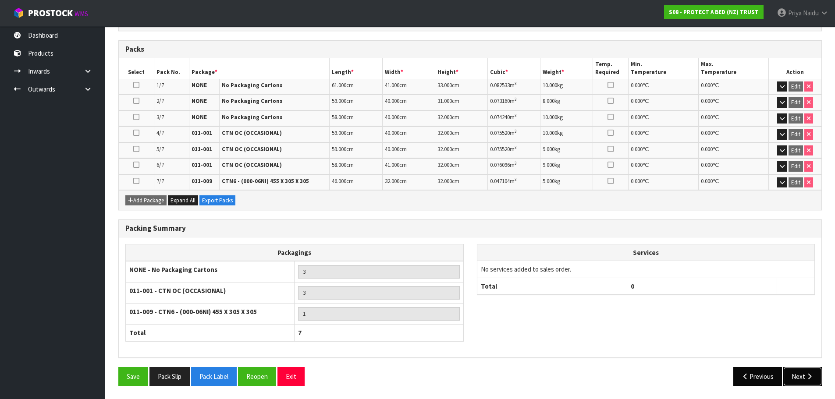
click at [786, 374] on button "Next" at bounding box center [802, 376] width 39 height 19
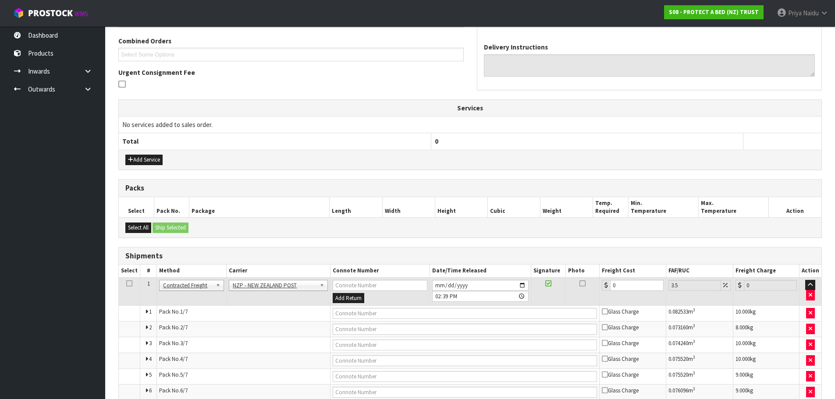
scroll to position [0, 0]
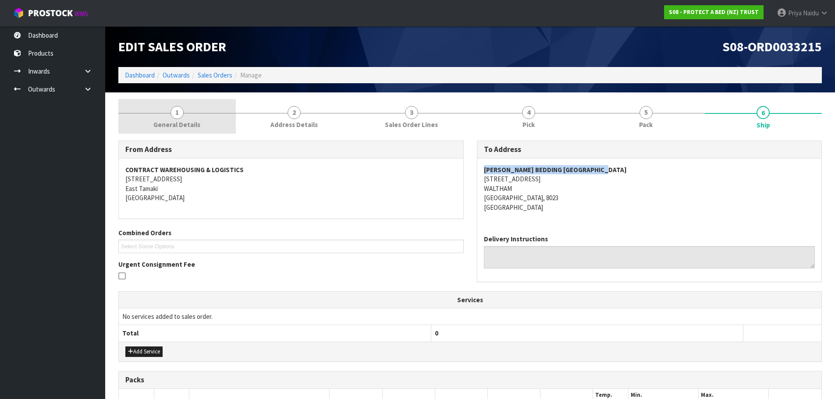
drag, startPoint x: 484, startPoint y: 170, endPoint x: 209, endPoint y: 104, distance: 283.3
click at [619, 172] on address "[PERSON_NAME] BEDDING [GEOGRAPHIC_DATA] [STREET_ADDRESS]" at bounding box center [649, 188] width 331 height 47
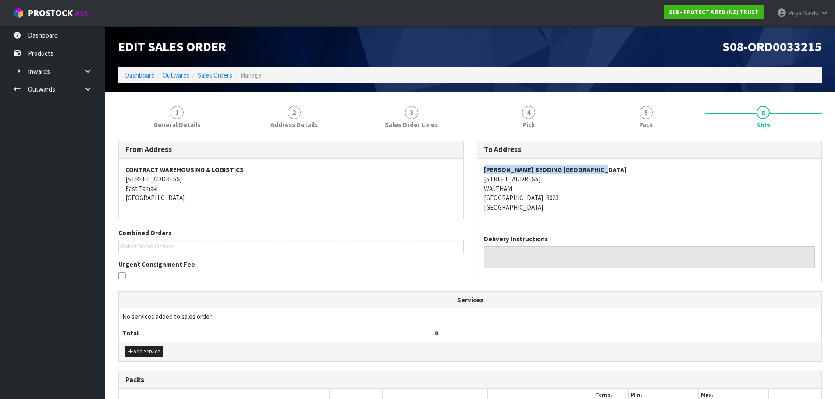
click at [586, 197] on address "[PERSON_NAME] BEDDING [GEOGRAPHIC_DATA] [STREET_ADDRESS]" at bounding box center [649, 188] width 331 height 47
drag, startPoint x: 479, startPoint y: 183, endPoint x: 567, endPoint y: 196, distance: 89.0
click at [567, 196] on div "[PERSON_NAME] BEDDING [GEOGRAPHIC_DATA] [STREET_ADDRESS]" at bounding box center [649, 193] width 344 height 69
click at [601, 207] on address "[PERSON_NAME] BEDDING [GEOGRAPHIC_DATA] [STREET_ADDRESS]" at bounding box center [649, 188] width 331 height 47
drag, startPoint x: 505, startPoint y: 179, endPoint x: 555, endPoint y: 182, distance: 49.6
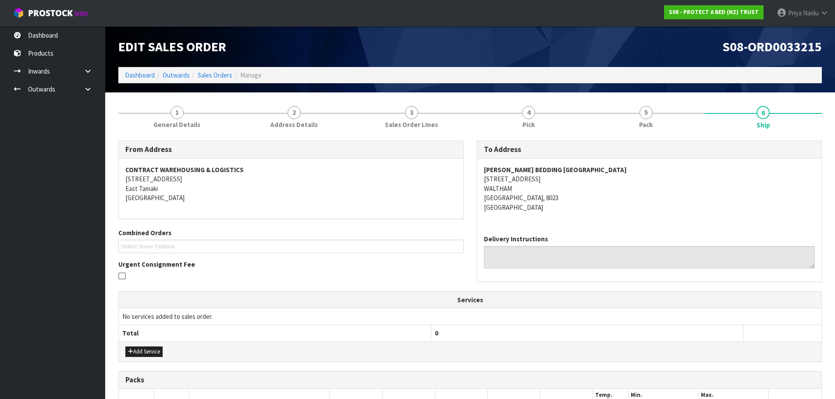
click at [555, 182] on div "[PERSON_NAME] BEDDING [GEOGRAPHIC_DATA] [STREET_ADDRESS]" at bounding box center [649, 193] width 344 height 69
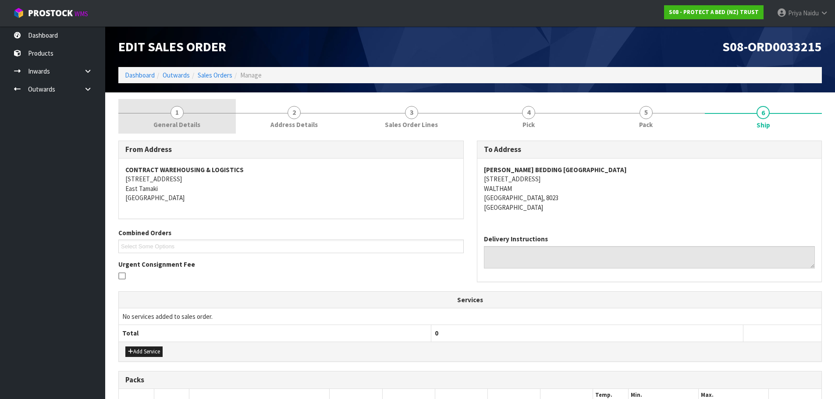
click at [163, 114] on link "1 General Details" at bounding box center [176, 116] width 117 height 35
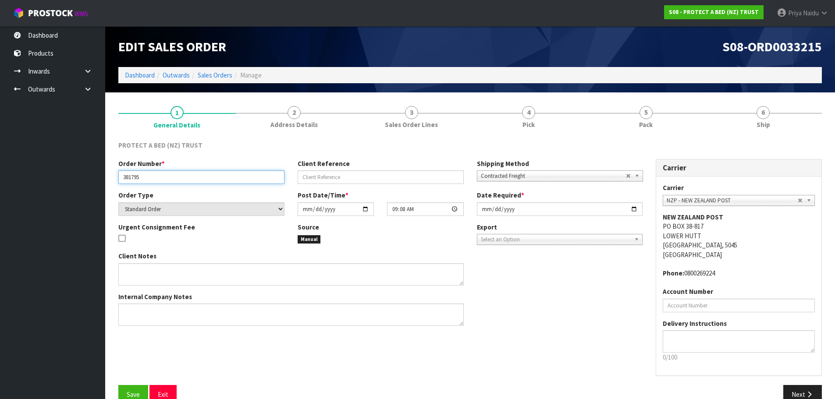
drag, startPoint x: 123, startPoint y: 179, endPoint x: 158, endPoint y: 173, distance: 35.5
click at [158, 173] on input "381795" at bounding box center [201, 177] width 166 height 14
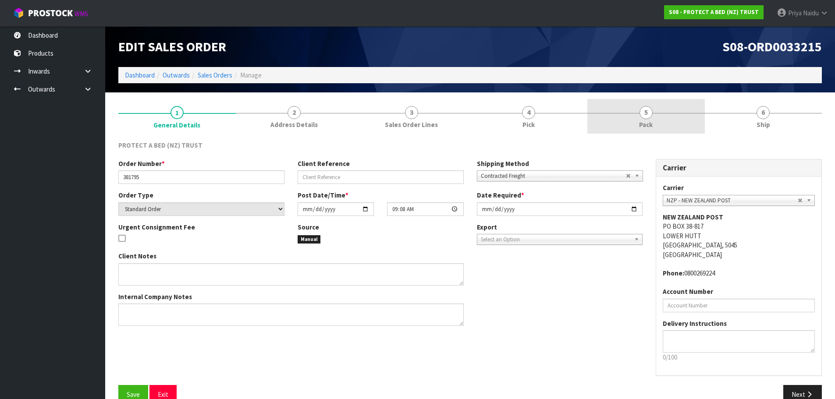
click at [625, 126] on link "5 Pack" at bounding box center [645, 116] width 117 height 35
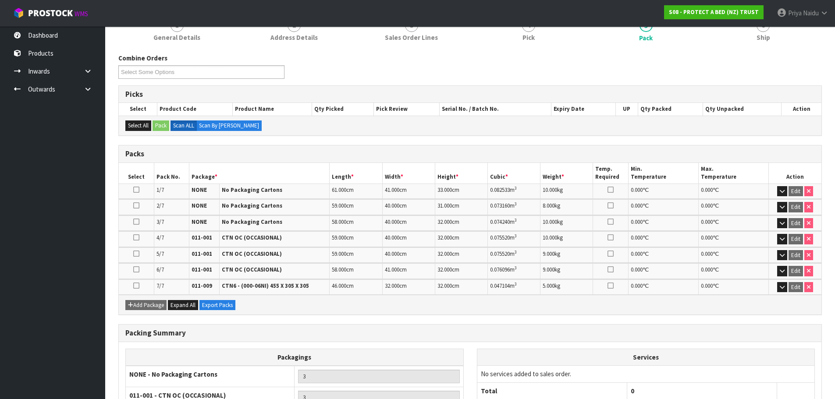
scroll to position [88, 0]
click at [766, 39] on span "Ship" at bounding box center [763, 36] width 14 height 9
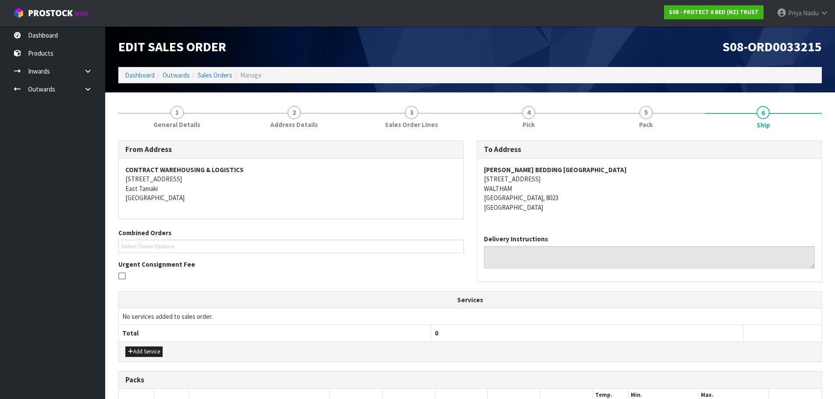
scroll to position [44, 0]
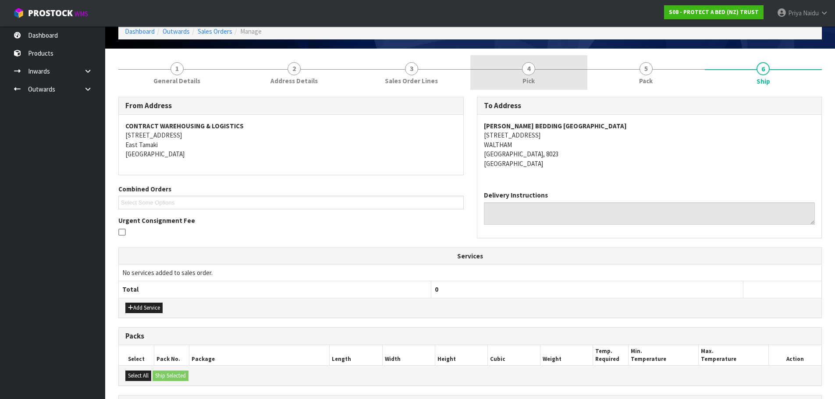
drag, startPoint x: 628, startPoint y: 75, endPoint x: 582, endPoint y: 72, distance: 46.1
click at [627, 75] on link "5 Pack" at bounding box center [645, 72] width 117 height 35
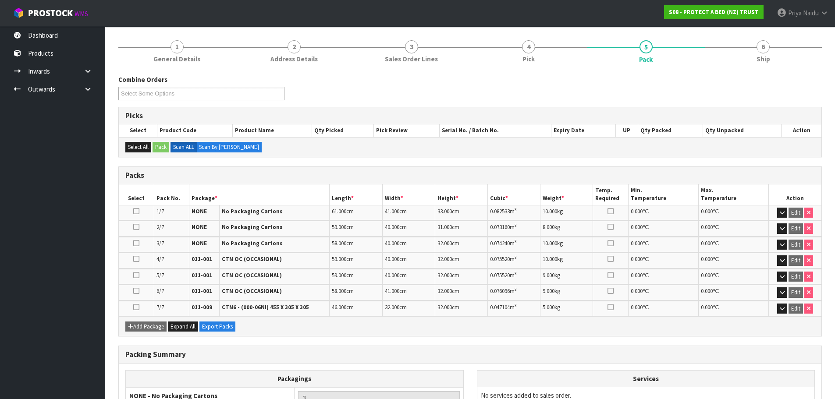
scroll to position [88, 0]
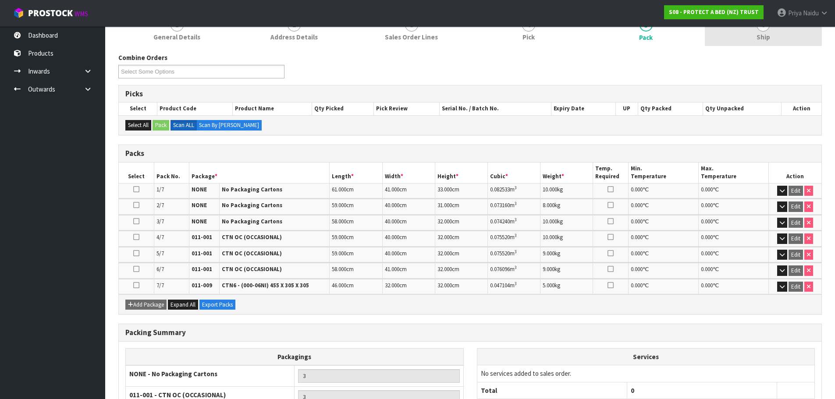
drag, startPoint x: 766, startPoint y: 34, endPoint x: 757, endPoint y: 41, distance: 10.6
click at [766, 34] on span "Ship" at bounding box center [763, 36] width 14 height 9
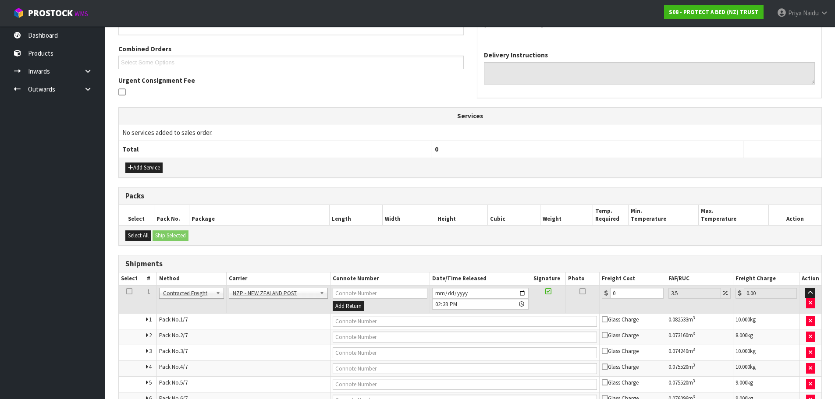
scroll to position [251, 0]
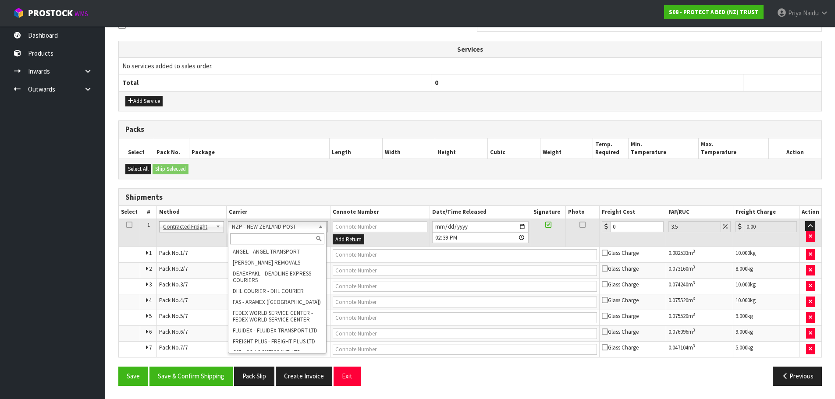
click at [252, 244] on div at bounding box center [277, 239] width 98 height 14
click at [256, 240] on input "text" at bounding box center [277, 239] width 95 height 11
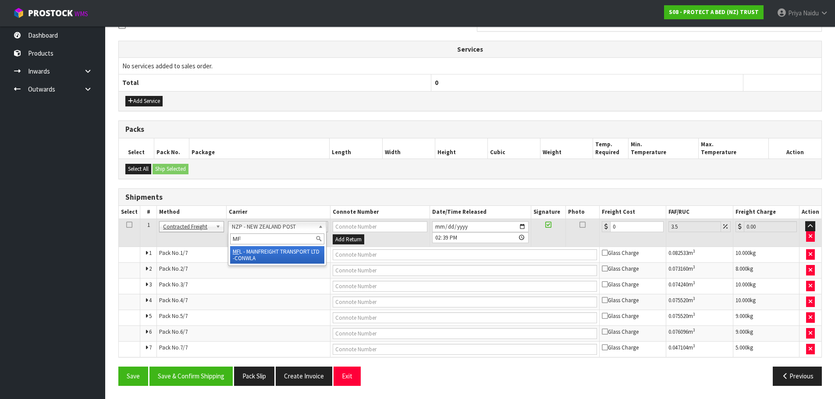
type input "MF"
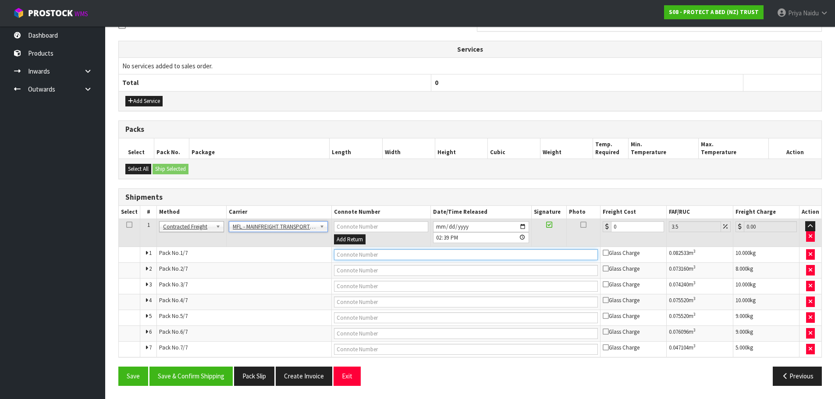
click at [363, 257] on input "text" at bounding box center [466, 254] width 264 height 11
paste input "FWM58533549"
type input "FWM58533549"
click at [636, 227] on input "0" at bounding box center [637, 226] width 53 height 11
type input "0"
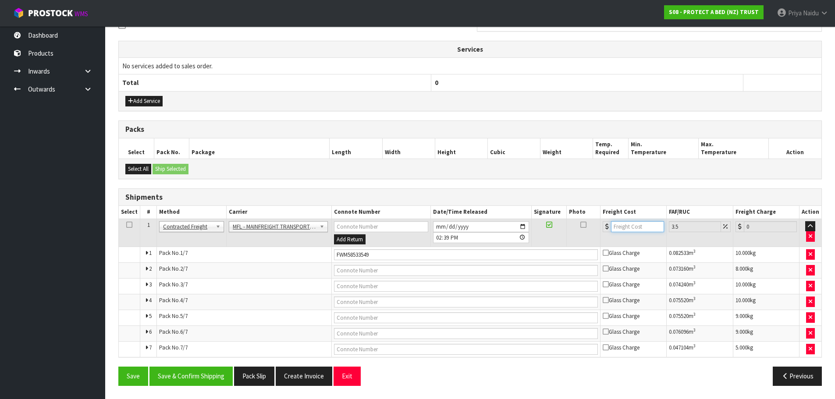
type input "8"
type input "8.28"
type input "81"
type input "83.83"
type input "81.1"
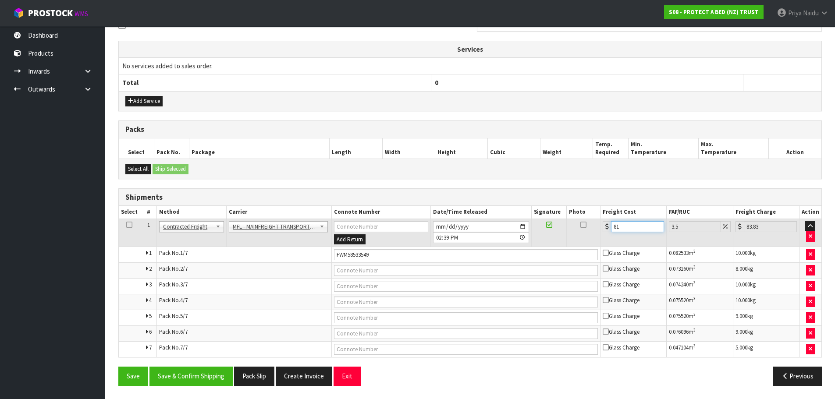
type input "83.94"
type input "81.11"
type input "83.95"
type input "81.11"
click at [185, 370] on button "Save & Confirm Shipping" at bounding box center [190, 376] width 83 height 19
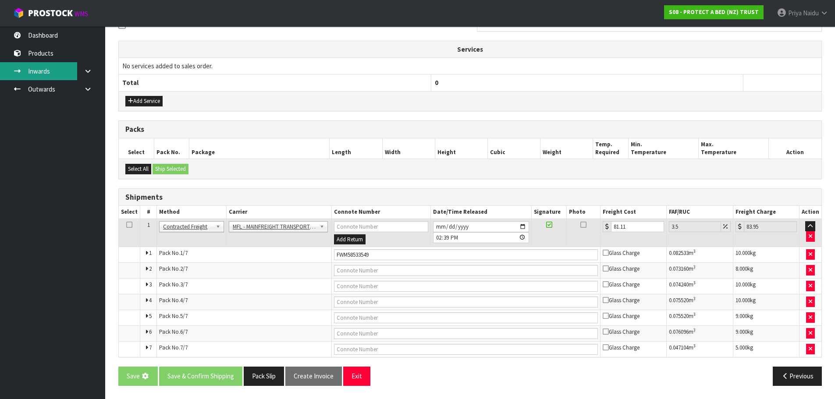
scroll to position [0, 0]
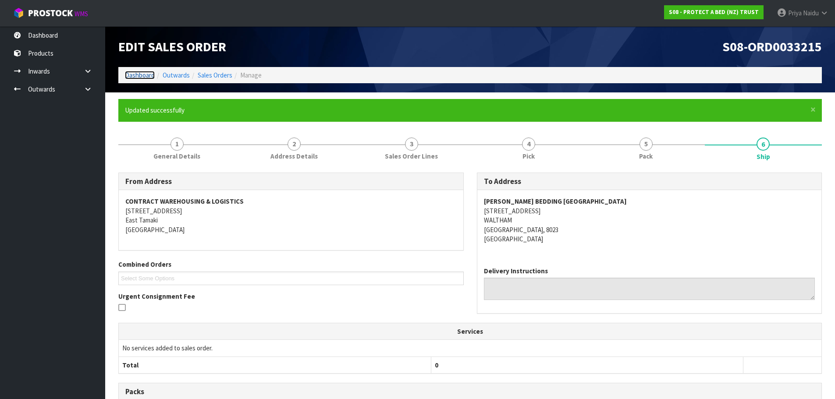
click at [136, 74] on link "Dashboard" at bounding box center [140, 75] width 30 height 8
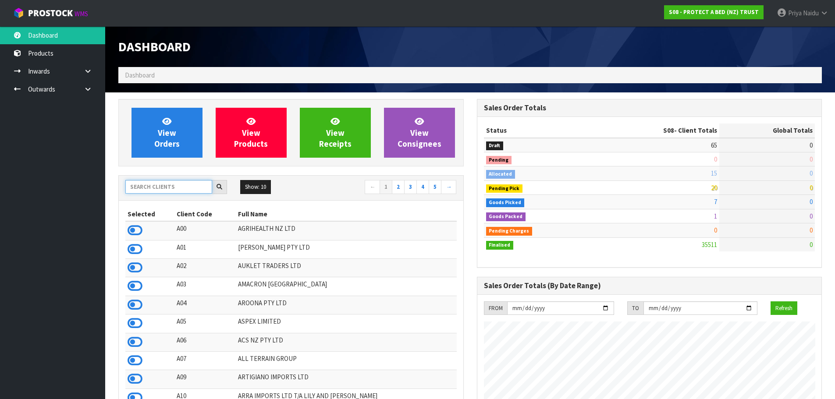
scroll to position [664, 358]
click at [165, 193] on input "text" at bounding box center [168, 187] width 87 height 14
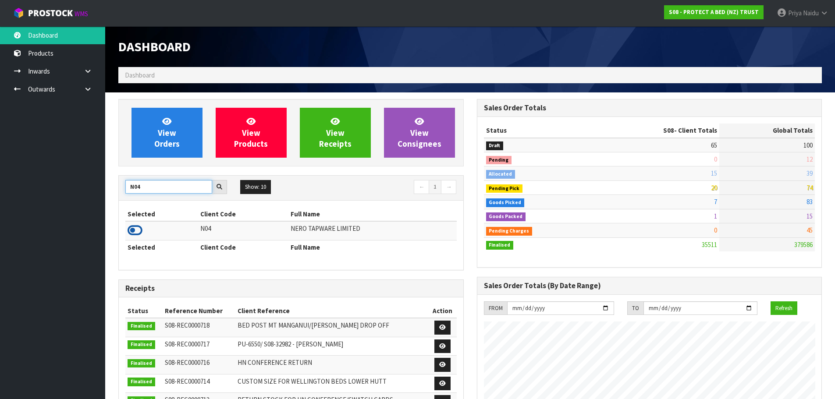
type input "N04"
click at [139, 230] on icon at bounding box center [134, 230] width 15 height 13
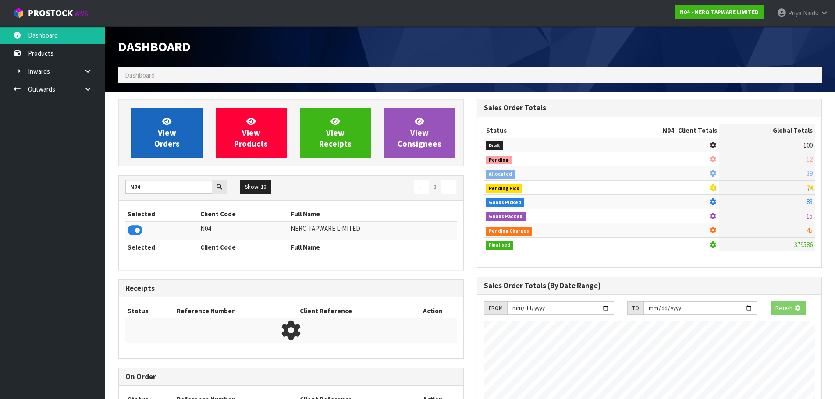
scroll to position [546, 358]
click at [172, 142] on span "View Orders" at bounding box center [166, 132] width 25 height 33
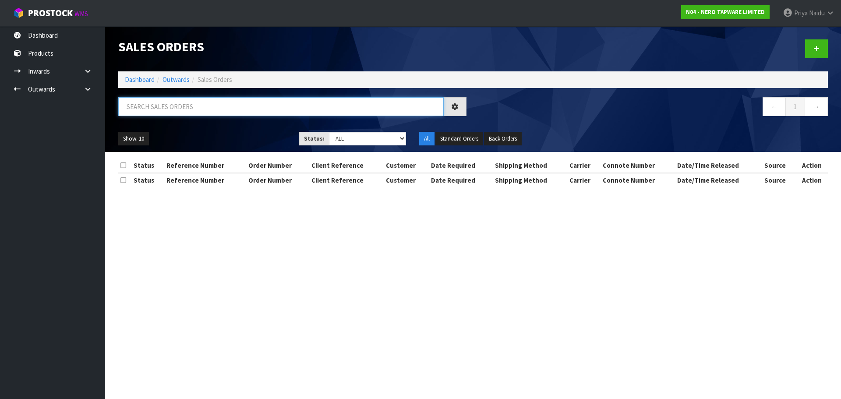
click at [185, 106] on input "text" at bounding box center [281, 106] width 326 height 19
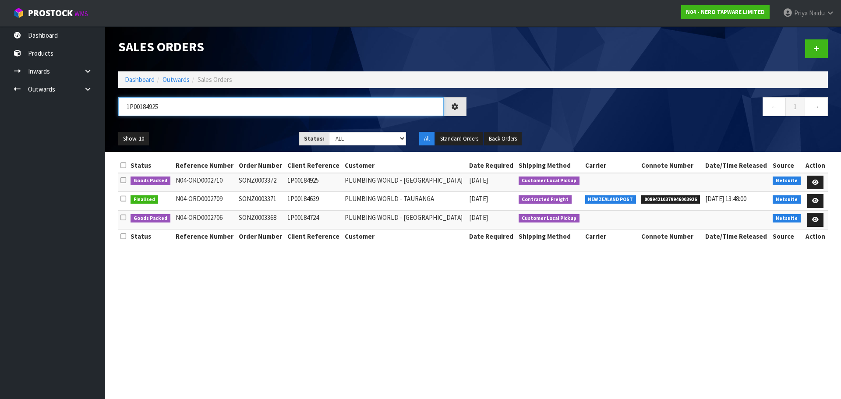
type input "1P00184925"
click at [237, 132] on ul "Show: 10 5 10 25 50" at bounding box center [202, 139] width 168 height 14
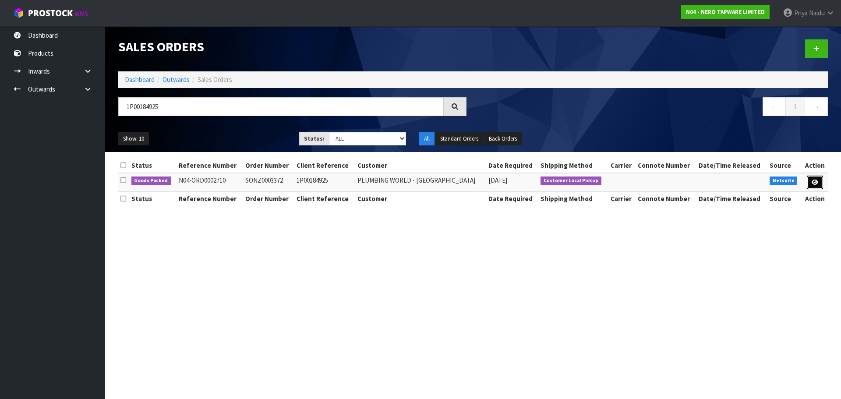
click at [816, 180] on icon at bounding box center [815, 183] width 7 height 6
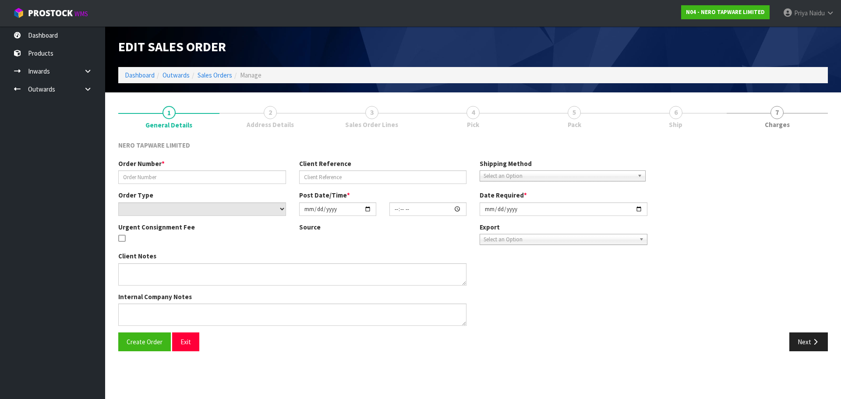
type input "SONZ0003372"
type input "1P00184925"
select select "number:0"
type input "[DATE]"
type input "14:15:07.000"
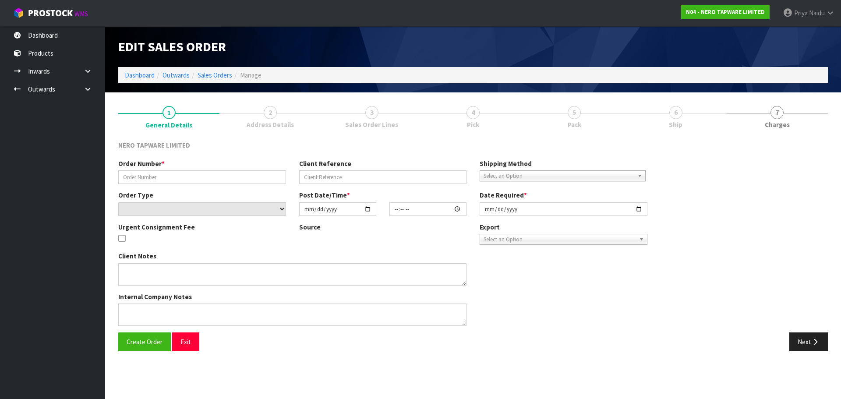
type input "[DATE]"
type textarea "customer pick up 03/09"
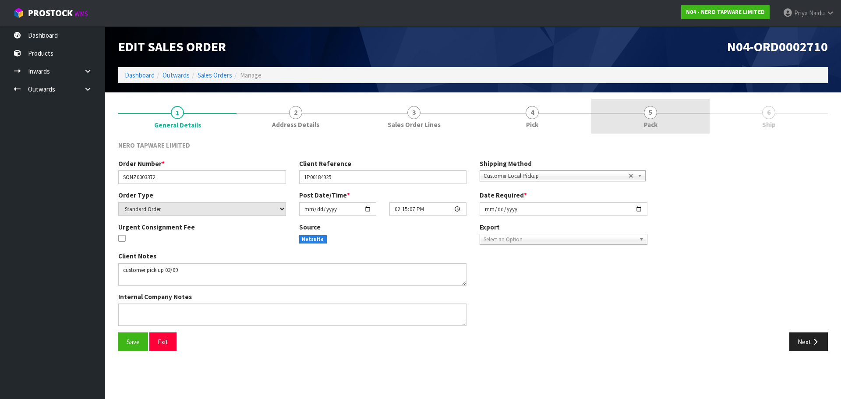
click at [656, 115] on span "5" at bounding box center [650, 112] width 13 height 13
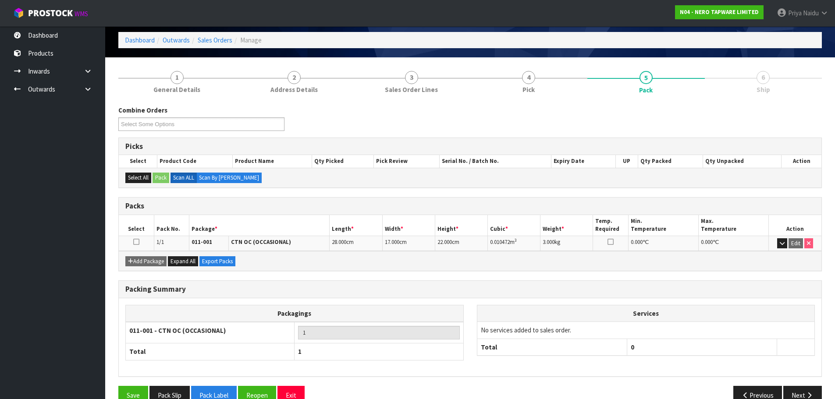
scroll to position [54, 0]
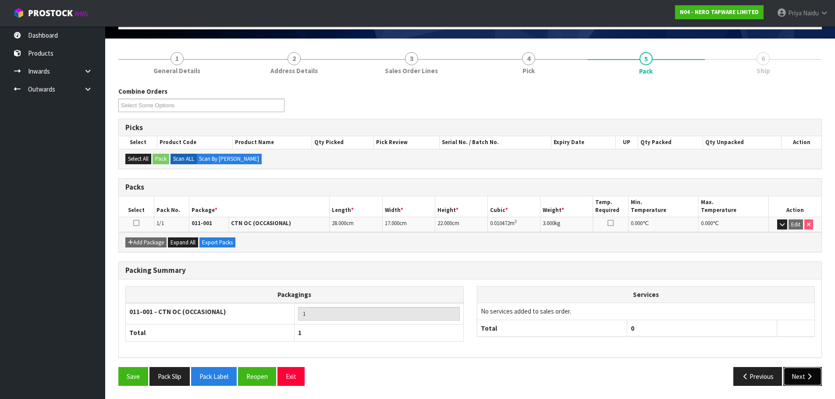
click at [789, 375] on button "Next" at bounding box center [802, 376] width 39 height 19
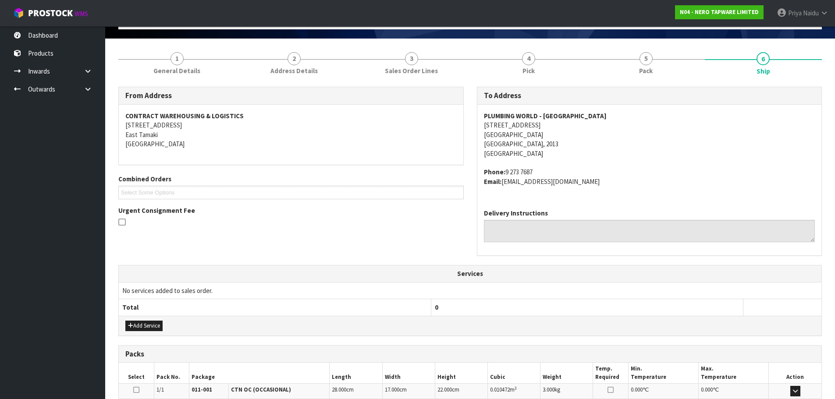
scroll to position [10, 0]
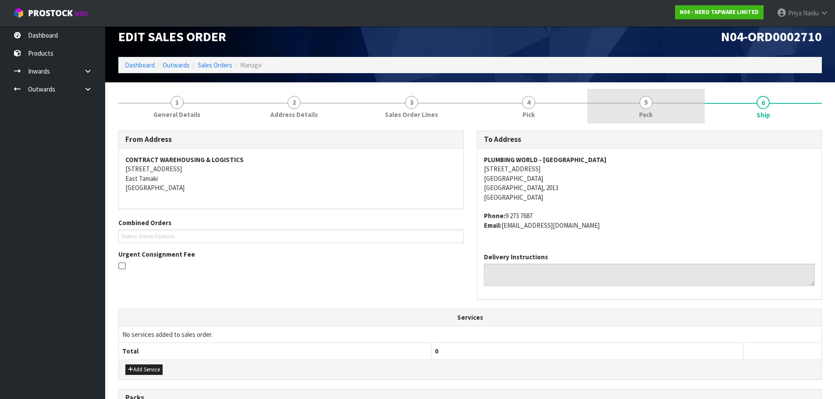
click at [627, 116] on link "5 Pack" at bounding box center [645, 106] width 117 height 35
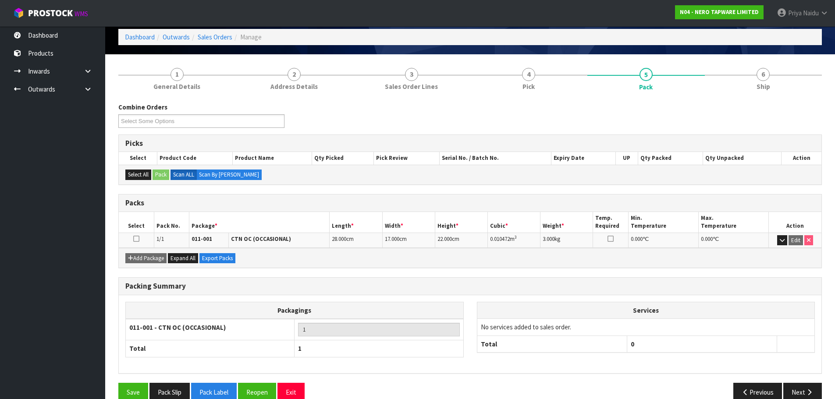
scroll to position [54, 0]
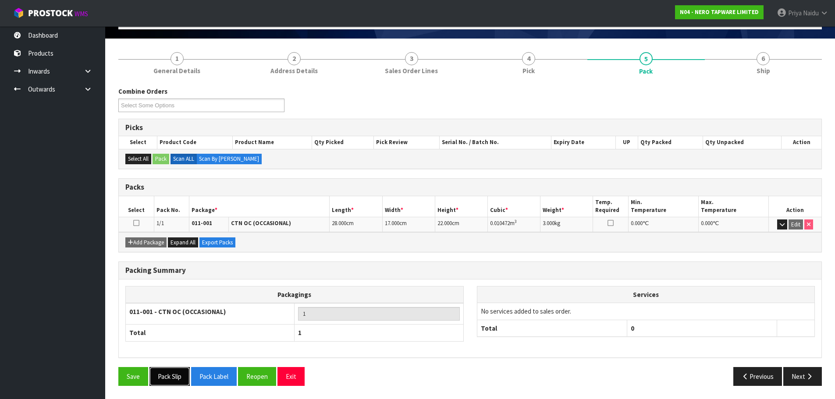
click at [177, 373] on button "Pack Slip" at bounding box center [169, 376] width 40 height 19
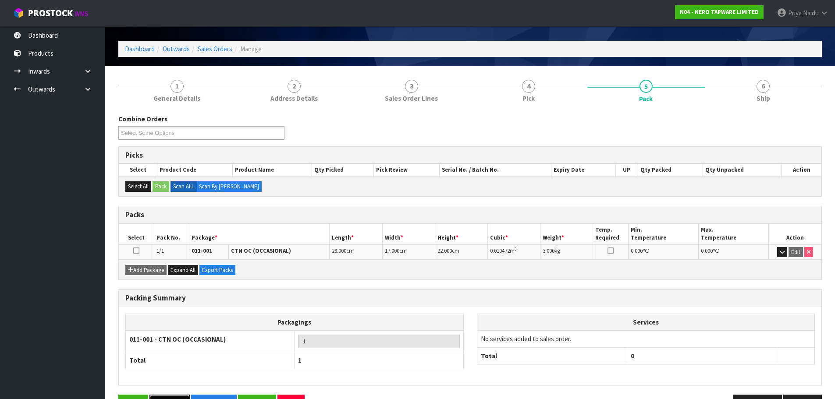
scroll to position [0, 0]
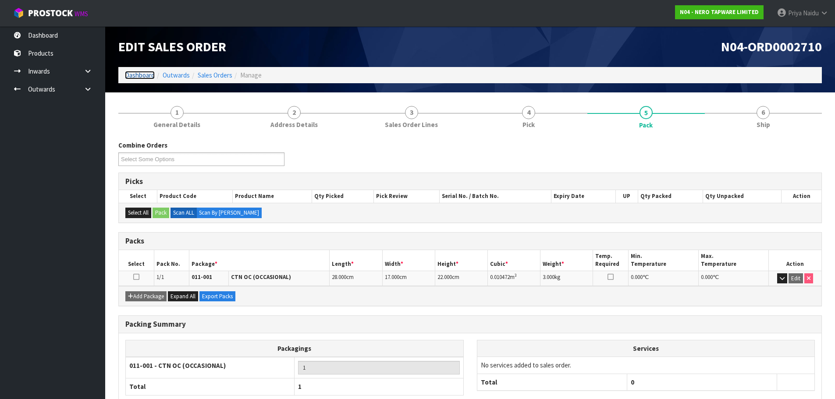
click at [145, 75] on link "Dashboard" at bounding box center [140, 75] width 30 height 8
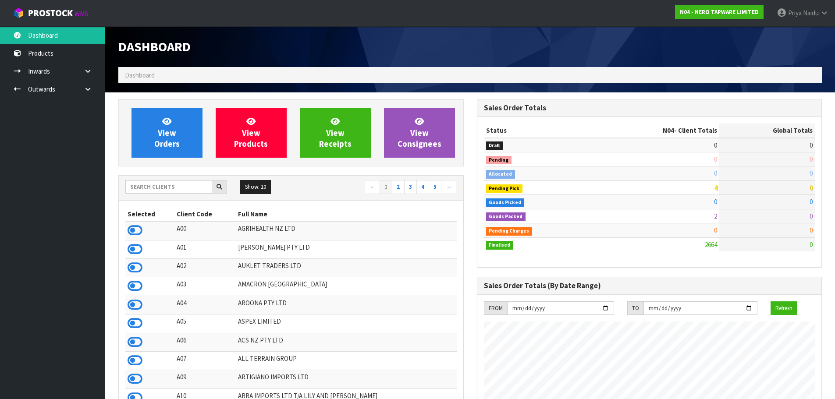
scroll to position [683, 358]
click at [166, 180] on input "text" at bounding box center [168, 187] width 87 height 14
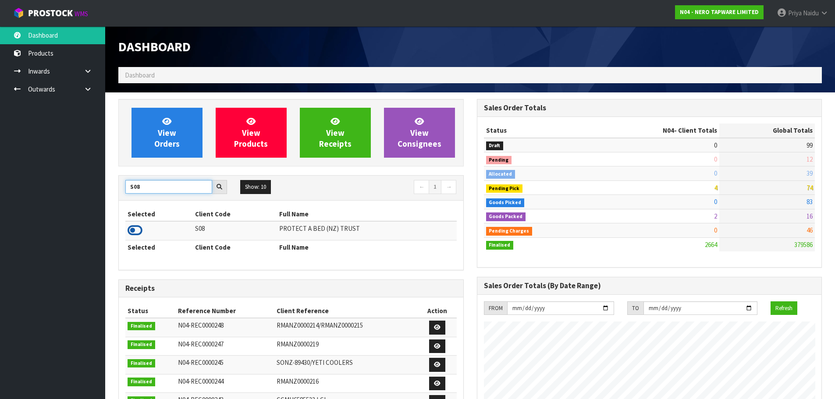
type input "S08"
click at [135, 229] on icon at bounding box center [134, 230] width 15 height 13
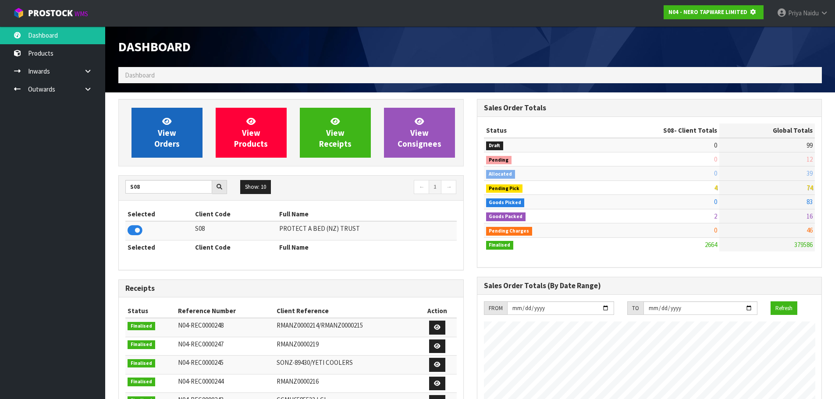
scroll to position [437566, 437754]
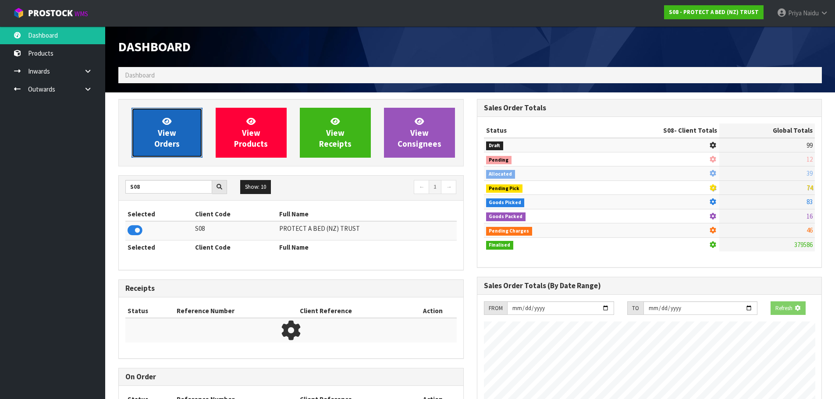
click at [183, 151] on link "View Orders" at bounding box center [166, 133] width 71 height 50
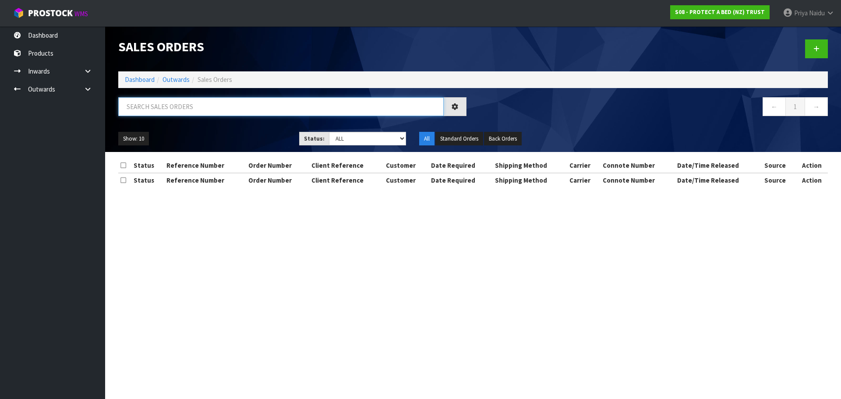
click at [184, 102] on input "text" at bounding box center [281, 106] width 326 height 19
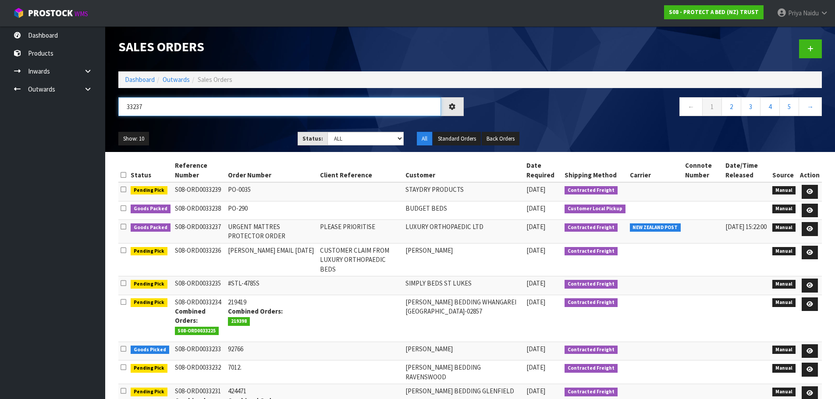
type input "33237"
click at [233, 131] on div "Show: 10 5 10 25 50 Status: Draft Pending Allocated Pending Pick Goods Picked G…" at bounding box center [470, 138] width 716 height 27
click at [237, 137] on ul "Show: 10 5 10 25 50" at bounding box center [201, 139] width 166 height 14
click at [242, 135] on ul "Show: 10 5 10 25 50" at bounding box center [201, 139] width 166 height 14
click at [244, 134] on ul "Show: 10 5 10 25 50" at bounding box center [201, 139] width 166 height 14
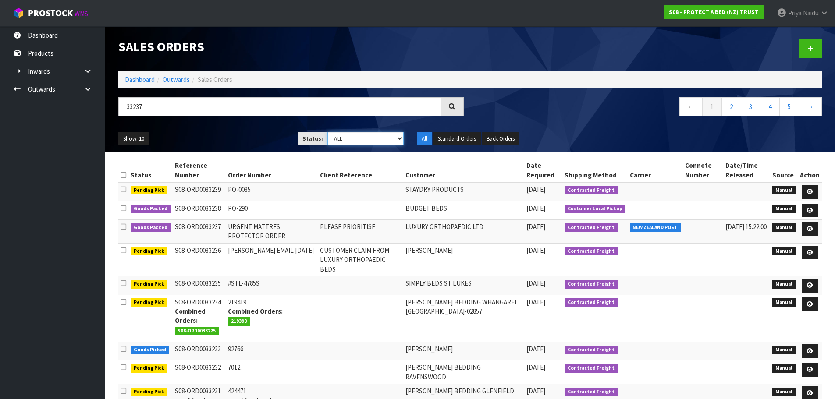
drag, startPoint x: 348, startPoint y: 138, endPoint x: 347, endPoint y: 143, distance: 5.4
click at [348, 138] on select "Draft Pending Allocated Pending Pick Goods Picked Goods Packed Pending Charges …" at bounding box center [365, 139] width 76 height 14
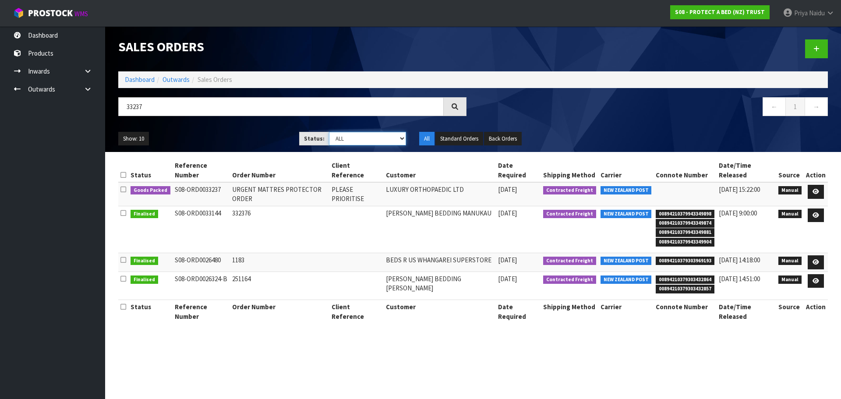
select select "string:5"
click at [329, 132] on select "Draft Pending Allocated Pending Pick Goods Picked Goods Packed Pending Charges …" at bounding box center [368, 139] width 78 height 14
click at [240, 130] on div "Show: 10 5 10 25 50 Status: Draft Pending Allocated Pending Pick Goods Picked G…" at bounding box center [473, 138] width 723 height 27
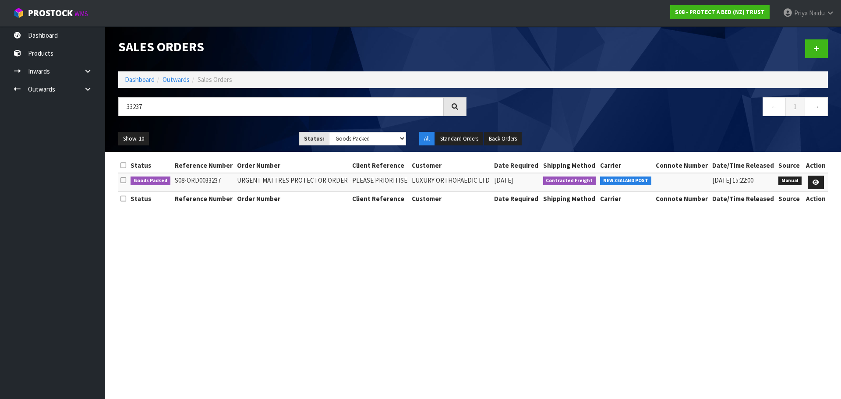
click at [244, 134] on ul "Show: 10 5 10 25 50" at bounding box center [202, 139] width 168 height 14
click at [240, 133] on ul "Show: 10 5 10 25 50" at bounding box center [202, 139] width 168 height 14
click at [814, 177] on link at bounding box center [816, 183] width 16 height 14
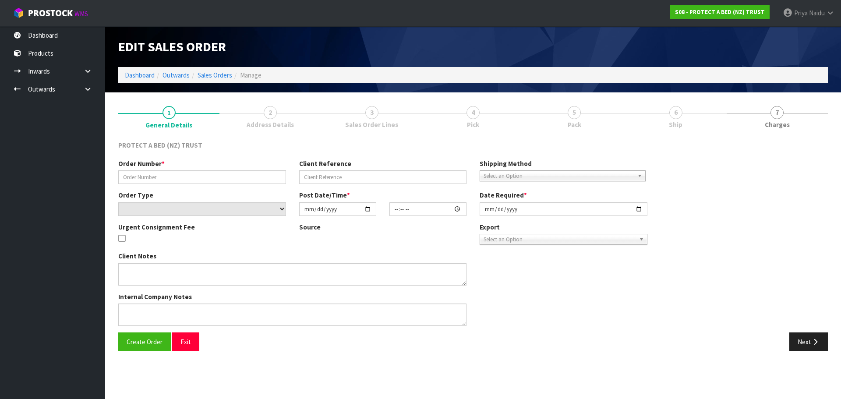
type input "URGENT MATTRES PROTECTOR ORDER"
type input "PLEASE PRIORITISE"
select select "number:0"
type input "[DATE]"
type input "13:57:00.000"
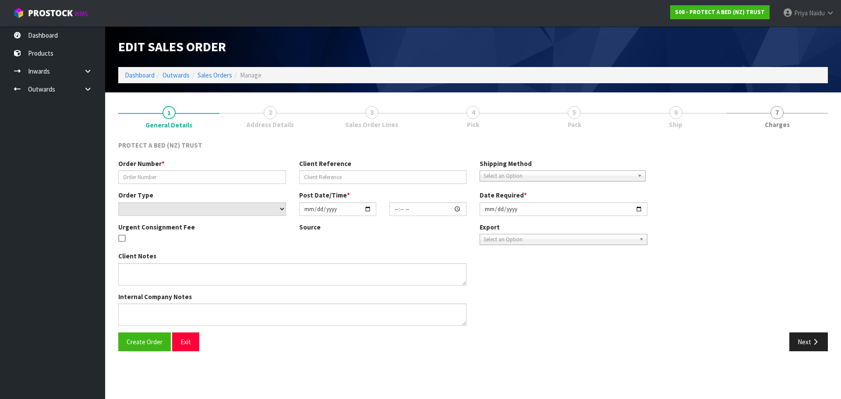
type input "[DATE]"
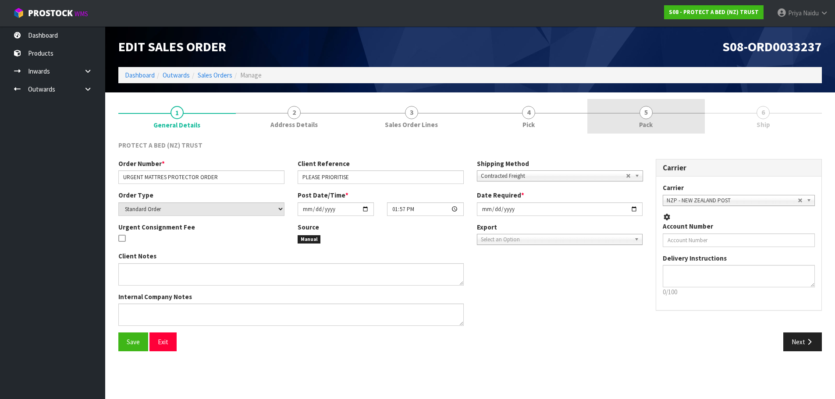
click at [631, 126] on link "5 Pack" at bounding box center [645, 116] width 117 height 35
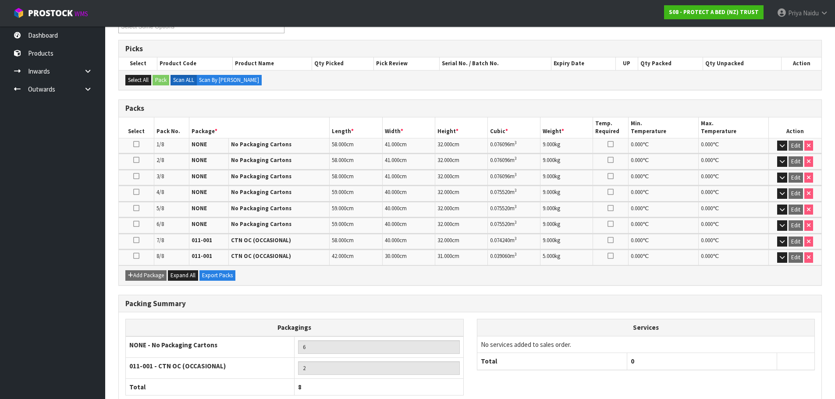
scroll to position [187, 0]
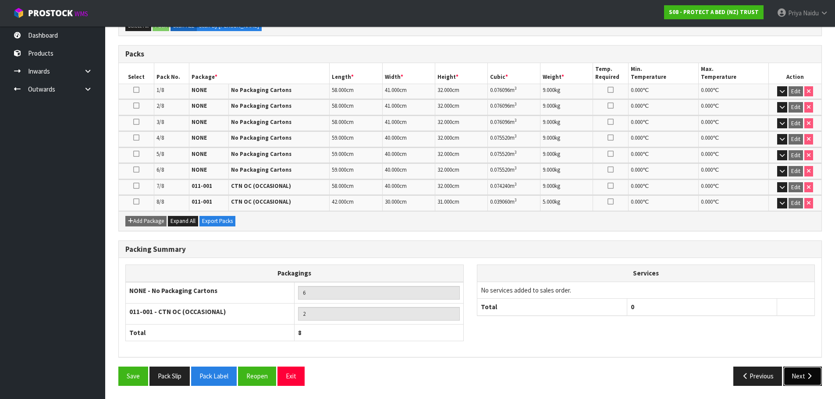
drag, startPoint x: 789, startPoint y: 373, endPoint x: 772, endPoint y: 356, distance: 23.9
click at [789, 372] on button "Next" at bounding box center [802, 376] width 39 height 19
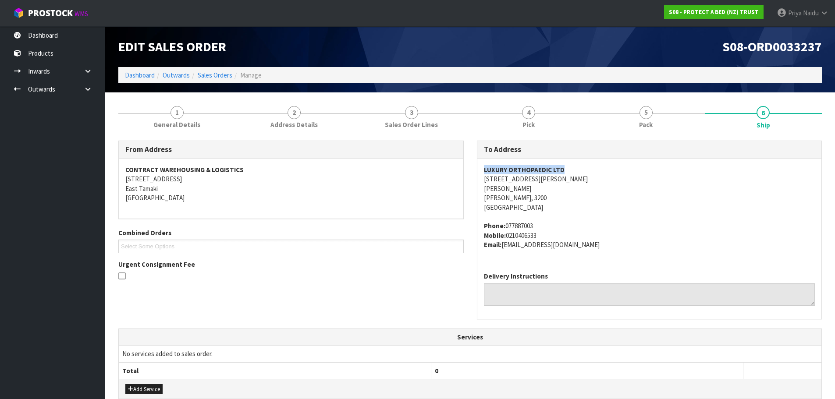
drag, startPoint x: 476, startPoint y: 169, endPoint x: 596, endPoint y: 170, distance: 119.6
click at [596, 170] on div "To Address LUXURY ORTHOPAEDIC LTD [STREET_ADDRESS][PERSON_NAME][PERSON_NAME] Ph…" at bounding box center [649, 230] width 345 height 178
drag, startPoint x: 478, startPoint y: 179, endPoint x: 556, endPoint y: 195, distance: 79.6
click at [556, 195] on div "LUXURY ORTHOPAEDIC LTD [STREET_ADDRESS][PERSON_NAME][PERSON_NAME] Phone: 077887…" at bounding box center [649, 212] width 344 height 106
click at [655, 218] on span "LUXURY ORTHOPAEDIC LTD [STREET_ADDRESS][PERSON_NAME][PERSON_NAME] Phone: 077887…" at bounding box center [649, 207] width 331 height 84
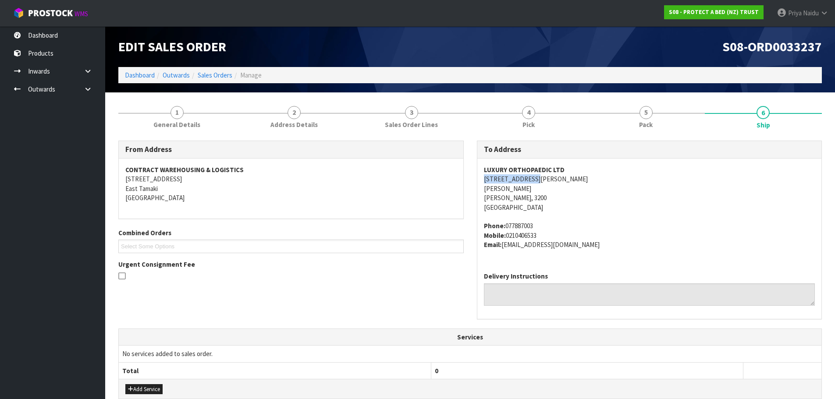
drag, startPoint x: 477, startPoint y: 177, endPoint x: 545, endPoint y: 178, distance: 67.5
click at [545, 178] on div "To Address LUXURY ORTHOPAEDIC LTD [STREET_ADDRESS][PERSON_NAME][PERSON_NAME] Ph…" at bounding box center [649, 235] width 358 height 188
drag, startPoint x: 480, startPoint y: 169, endPoint x: 590, endPoint y: 164, distance: 110.1
click at [590, 164] on div "LUXURY ORTHOPAEDIC LTD [STREET_ADDRESS][PERSON_NAME][PERSON_NAME] Phone: 077887…" at bounding box center [649, 212] width 344 height 106
click at [664, 202] on address "LUXURY ORTHOPAEDIC LTD [STREET_ADDRESS][PERSON_NAME][PERSON_NAME]" at bounding box center [649, 188] width 331 height 47
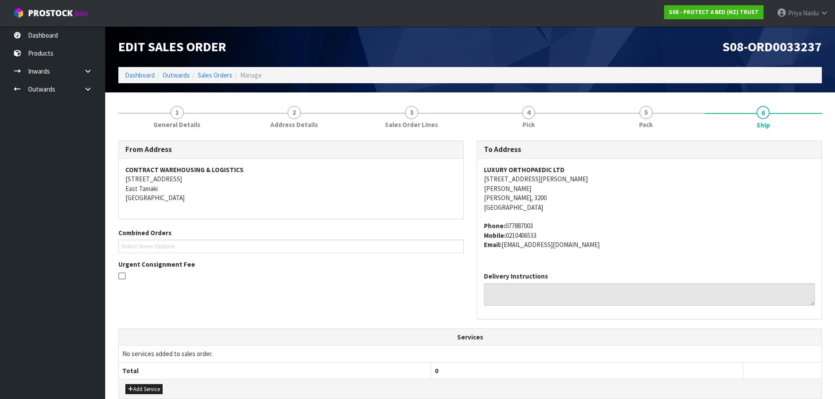
drag, startPoint x: 506, startPoint y: 226, endPoint x: 309, endPoint y: 176, distance: 202.5
click at [549, 227] on address "Phone: 077887003 Mobile: [PHONE_NUMBER] Email: [EMAIL_ADDRESS][DOMAIN_NAME]" at bounding box center [649, 235] width 331 height 28
drag, startPoint x: 504, startPoint y: 244, endPoint x: 326, endPoint y: 212, distance: 181.2
click at [603, 248] on address "Phone: 077887003 Mobile: [PHONE_NUMBER] Email: [EMAIL_ADDRESS][DOMAIN_NAME]" at bounding box center [649, 235] width 331 height 28
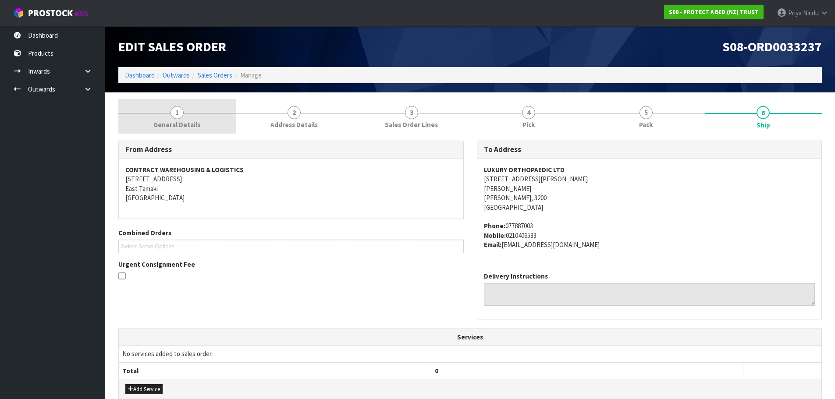
click at [144, 116] on link "1 General Details" at bounding box center [176, 116] width 117 height 35
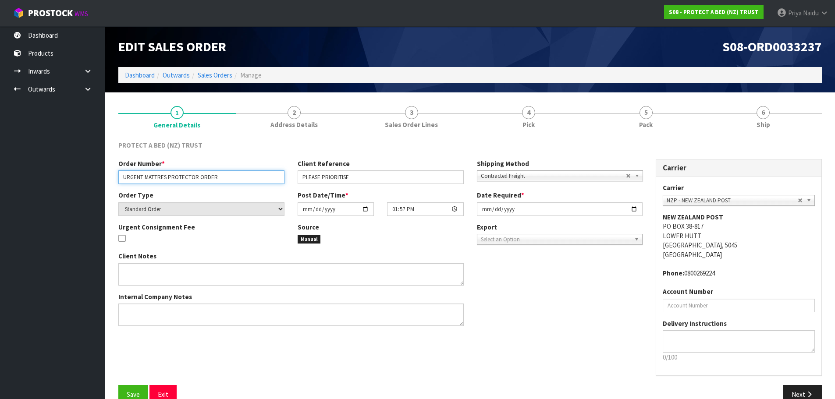
drag, startPoint x: 122, startPoint y: 175, endPoint x: 237, endPoint y: 180, distance: 114.9
click at [237, 180] on input "URGENT MATTRES PROTECTOR ORDER" at bounding box center [201, 177] width 166 height 14
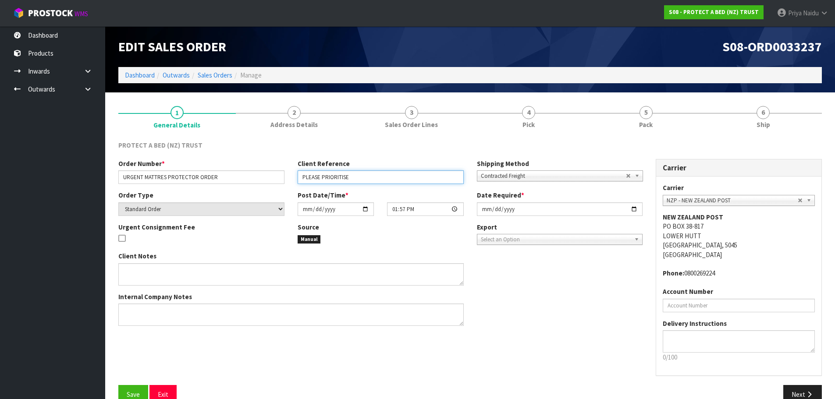
drag, startPoint x: 297, startPoint y: 177, endPoint x: 366, endPoint y: 188, distance: 69.7
click at [366, 188] on div "Order Number * URGENT MATTRES PROTECTOR ORDER Client Reference PLEASE PRIORITIS…" at bounding box center [380, 175] width 537 height 32
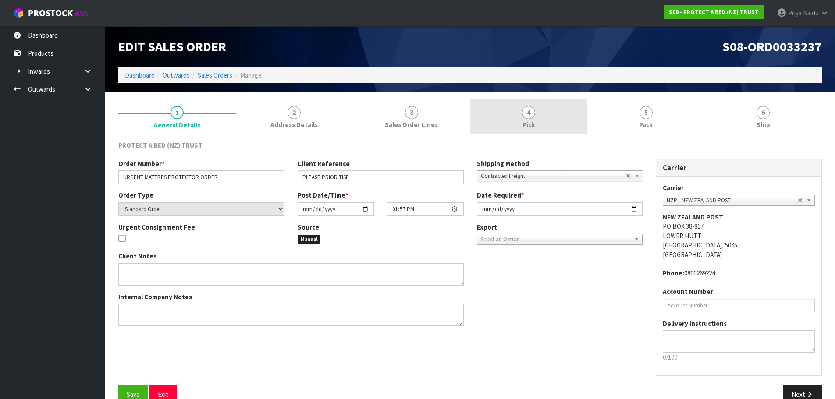
drag, startPoint x: 654, startPoint y: 110, endPoint x: 563, endPoint y: 112, distance: 90.7
click at [654, 110] on link "5 Pack" at bounding box center [645, 116] width 117 height 35
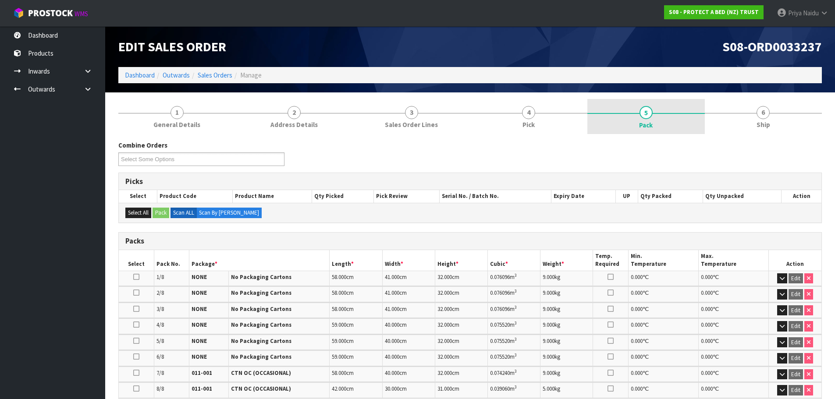
click at [748, 110] on link "6 Ship" at bounding box center [762, 116] width 117 height 35
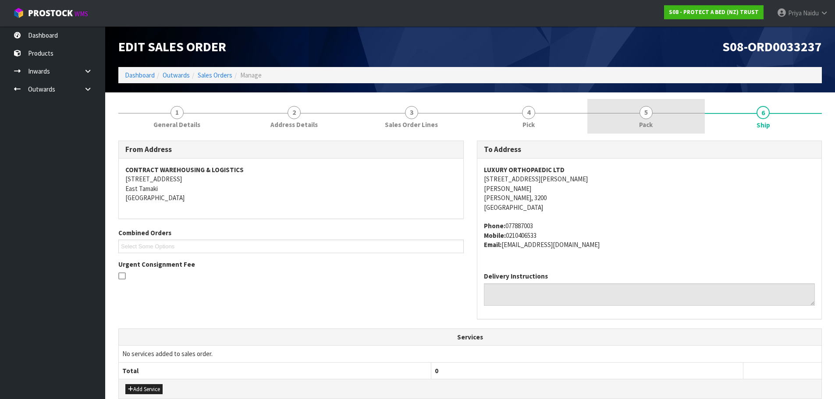
click at [634, 114] on link "5 Pack" at bounding box center [645, 116] width 117 height 35
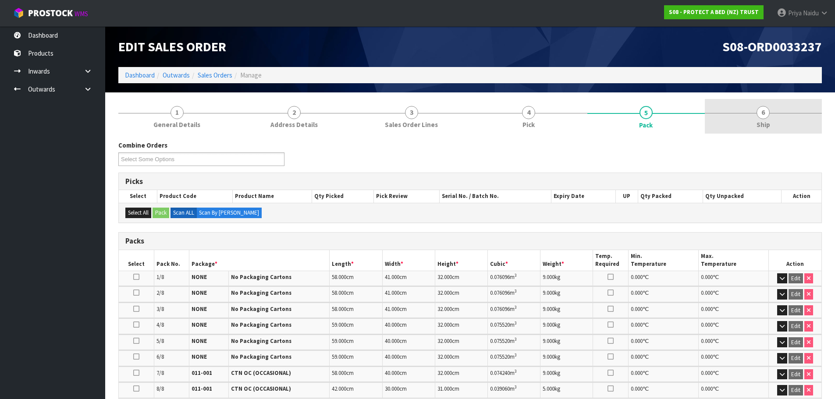
click at [752, 131] on link "6 Ship" at bounding box center [762, 116] width 117 height 35
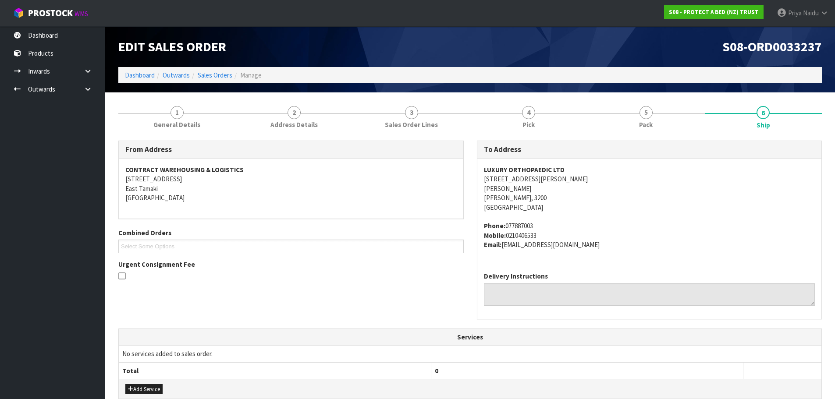
drag, startPoint x: 481, startPoint y: 225, endPoint x: 547, endPoint y: 234, distance: 66.4
click at [547, 234] on div "LUXURY ORTHOPAEDIC LTD [STREET_ADDRESS][PERSON_NAME][PERSON_NAME] Phone: 077887…" at bounding box center [649, 212] width 344 height 106
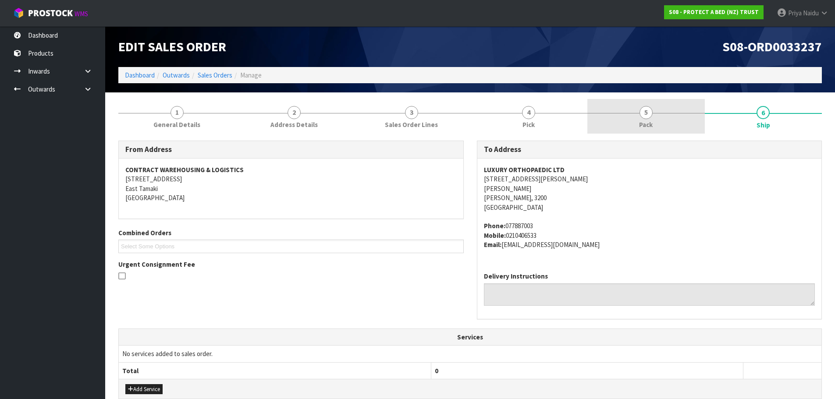
click at [609, 124] on link "5 Pack" at bounding box center [645, 116] width 117 height 35
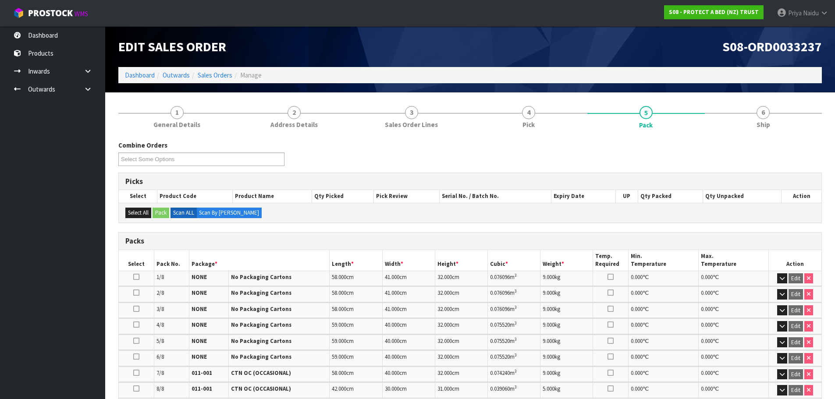
scroll to position [88, 0]
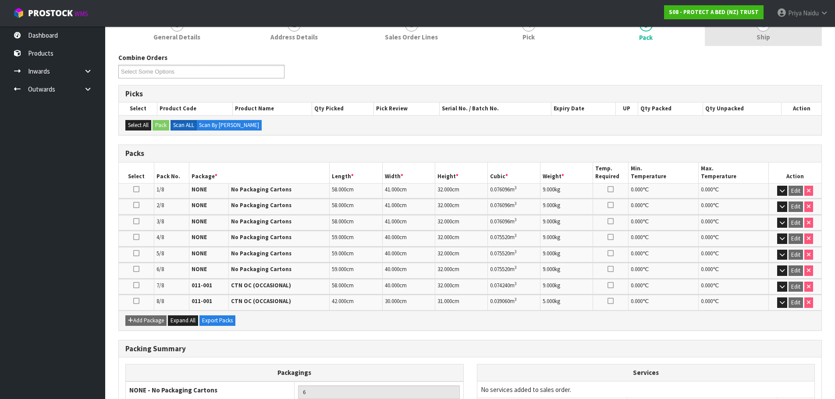
click at [746, 40] on link "6 Ship" at bounding box center [762, 28] width 117 height 35
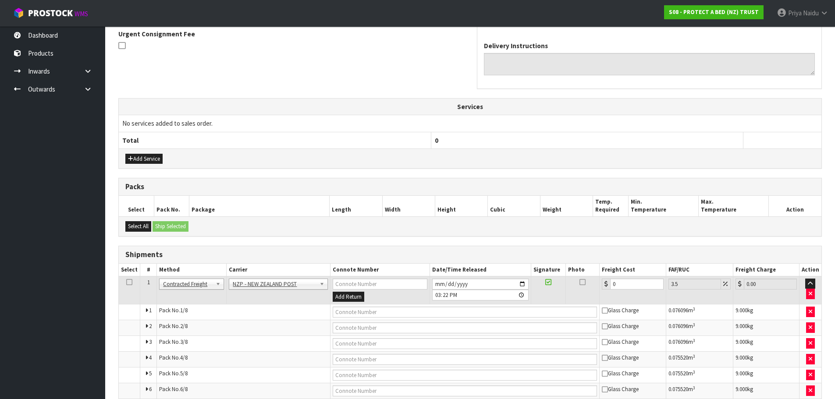
scroll to position [304, 0]
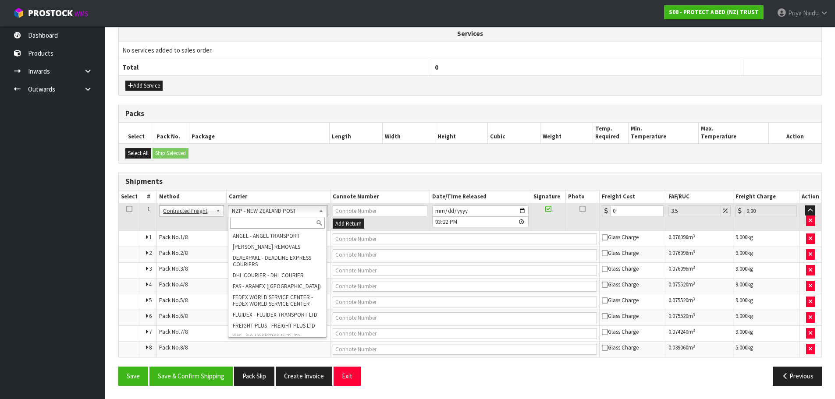
click at [254, 219] on input "text" at bounding box center [277, 223] width 95 height 11
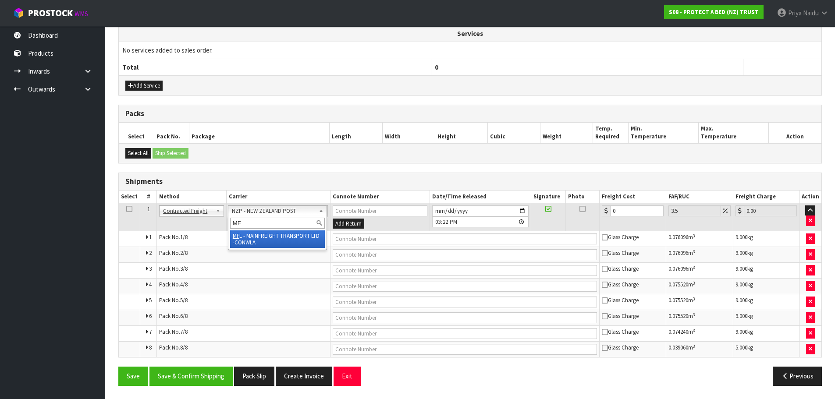
type input "MF"
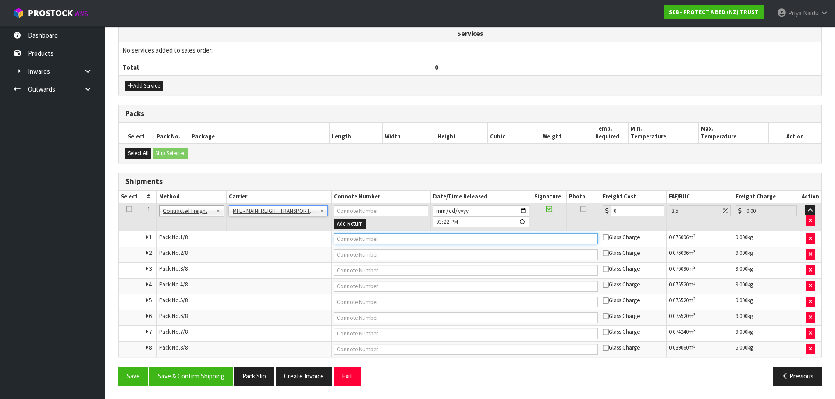
click at [356, 240] on input "text" at bounding box center [466, 239] width 264 height 11
paste input "FWM58534418"
type input "FWM58534418"
click at [628, 207] on input "0" at bounding box center [637, 210] width 53 height 11
type input "0"
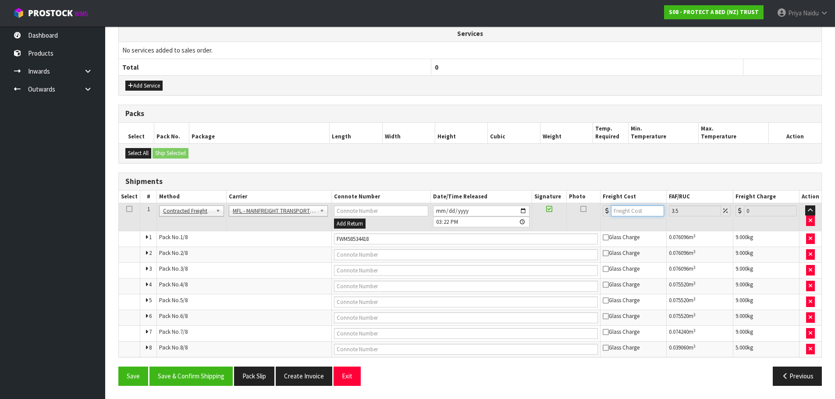
type input "4"
type input "4.14"
type input "46"
type input "47.61"
type input "46"
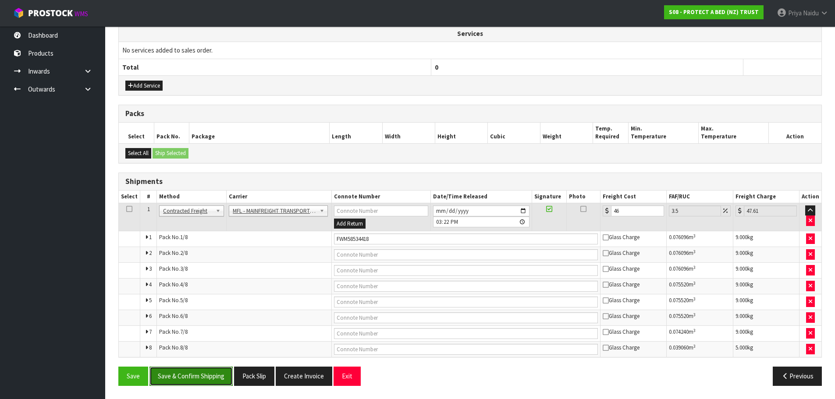
click at [173, 373] on button "Save & Confirm Shipping" at bounding box center [190, 376] width 83 height 19
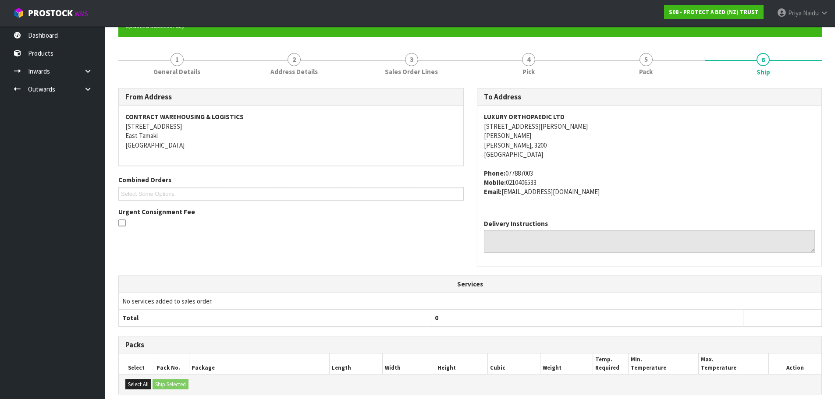
scroll to position [0, 0]
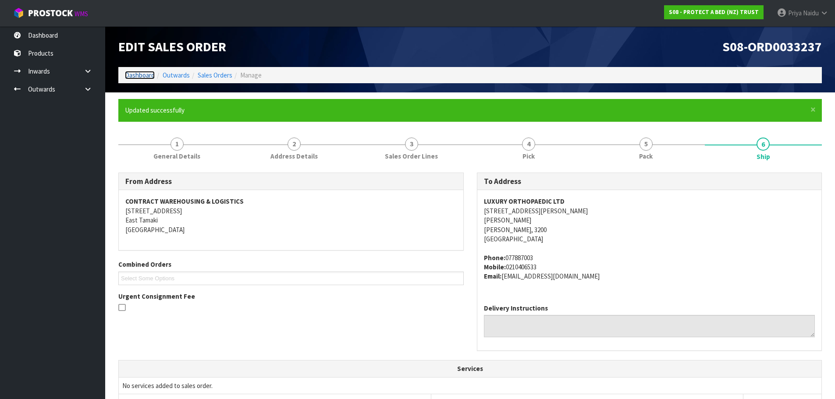
click at [134, 79] on link "Dashboard" at bounding box center [140, 75] width 30 height 8
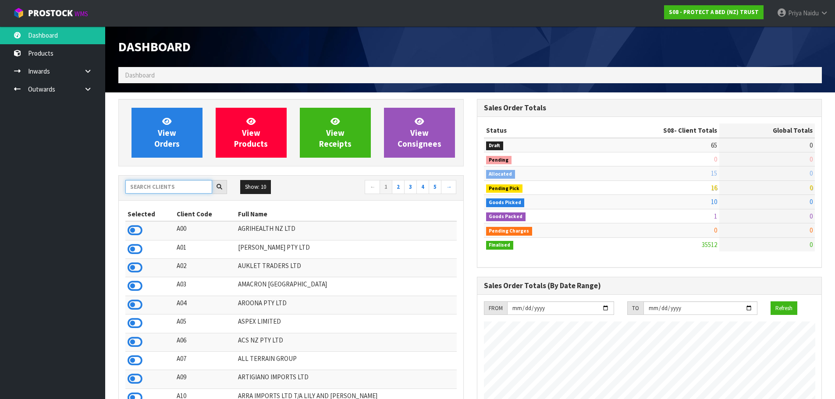
click at [167, 184] on input "text" at bounding box center [168, 187] width 87 height 14
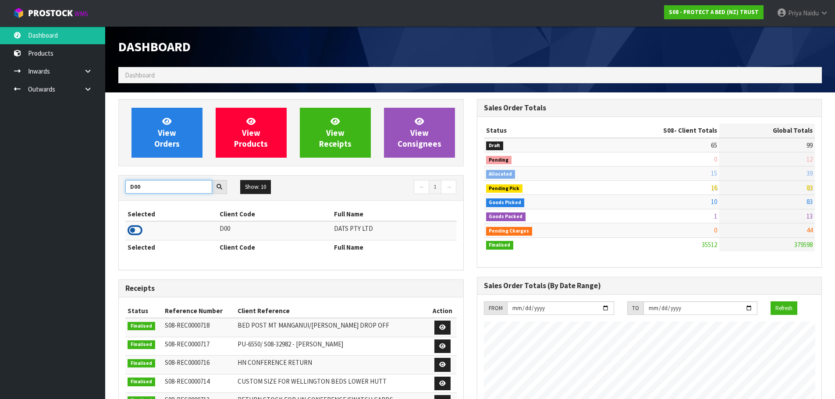
type input "D00"
click at [130, 233] on icon at bounding box center [134, 230] width 15 height 13
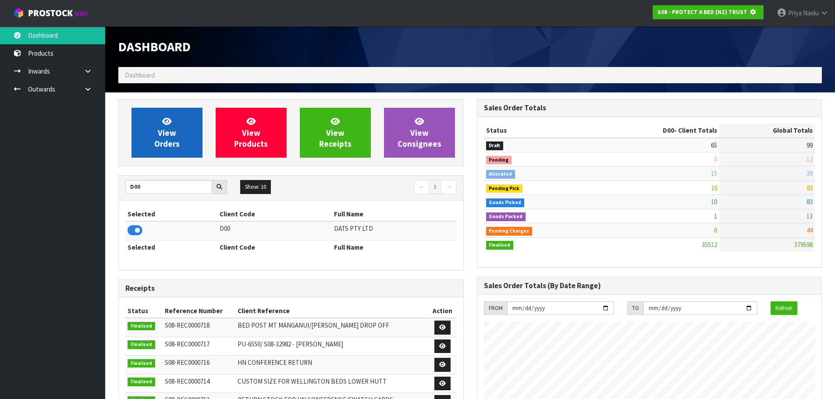
scroll to position [437566, 437754]
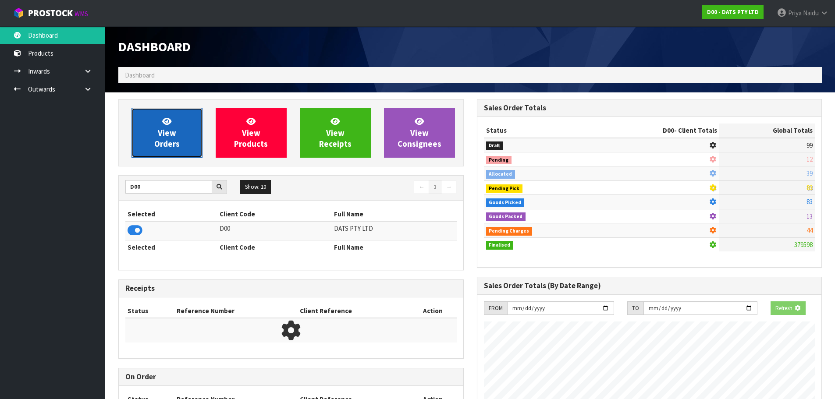
click at [171, 135] on span "View Orders" at bounding box center [166, 132] width 25 height 33
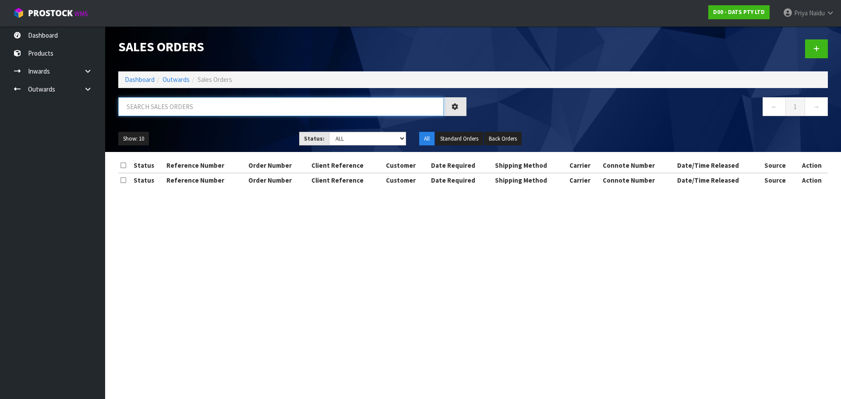
click at [186, 111] on input "text" at bounding box center [281, 106] width 326 height 19
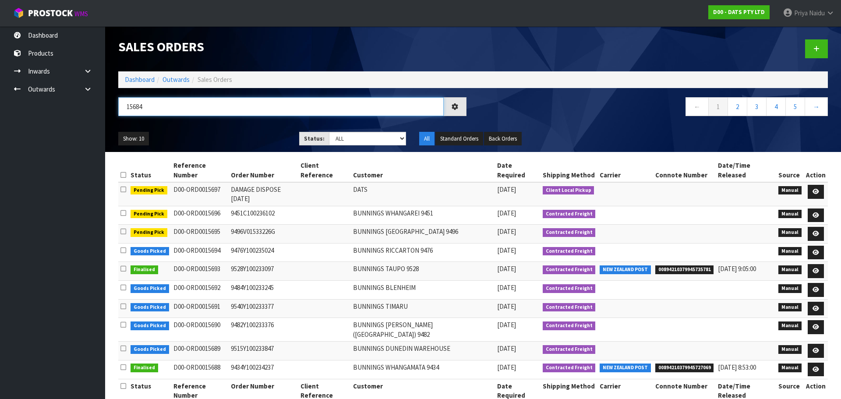
type input "15684"
click at [245, 128] on div "Show: 10 5 10 25 50 Status: Draft Pending Allocated Pending Pick Goods Picked G…" at bounding box center [473, 138] width 723 height 27
click at [351, 133] on select "Draft Pending Allocated Pending Pick Goods Picked Goods Packed Pending Charges …" at bounding box center [368, 139] width 78 height 14
select select "string:5"
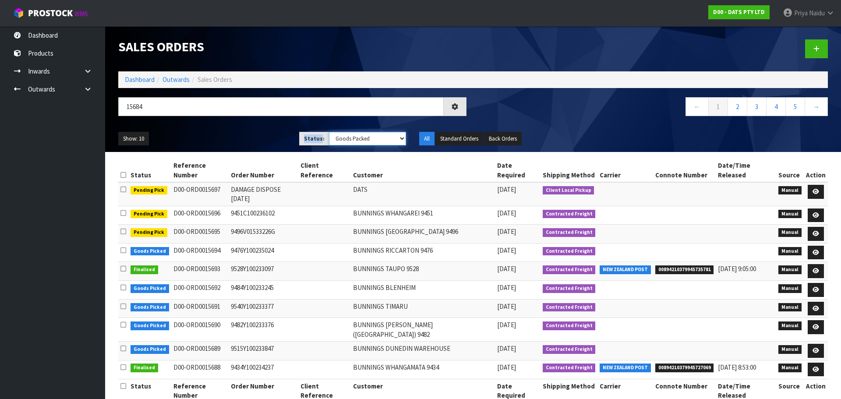
click at [329, 132] on select "Draft Pending Allocated Pending Pick Goods Picked Goods Packed Pending Charges …" at bounding box center [368, 139] width 78 height 14
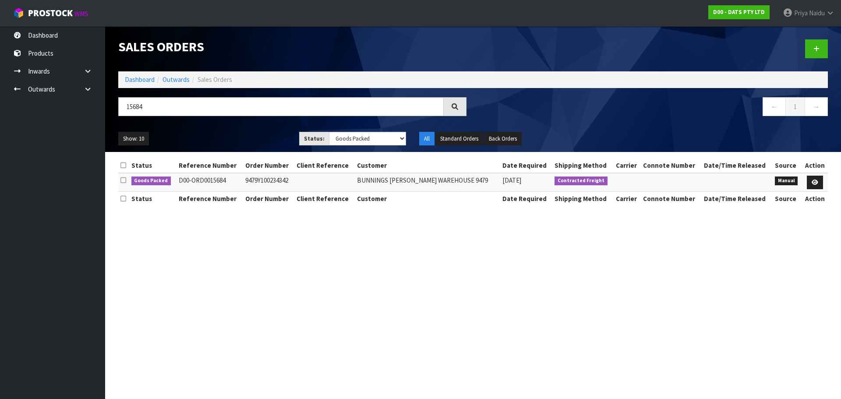
click at [231, 136] on ul "Show: 10 5 10 25 50" at bounding box center [202, 139] width 168 height 14
click at [815, 183] on icon at bounding box center [815, 183] width 7 height 6
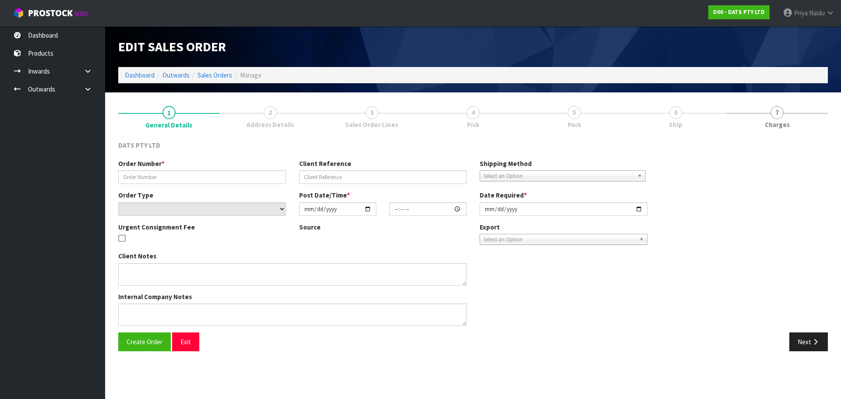
type input "9479Y100234342"
select select "number:0"
type input "[DATE]"
type input "08:47:00.000"
type input "[DATE]"
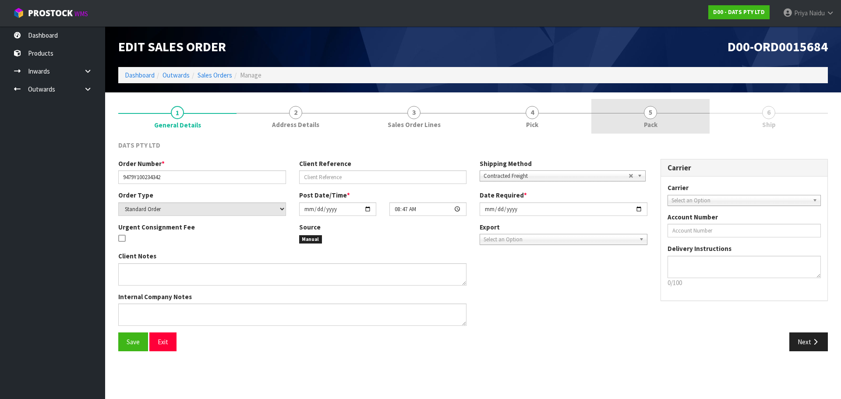
click at [631, 103] on link "5 Pack" at bounding box center [650, 116] width 118 height 35
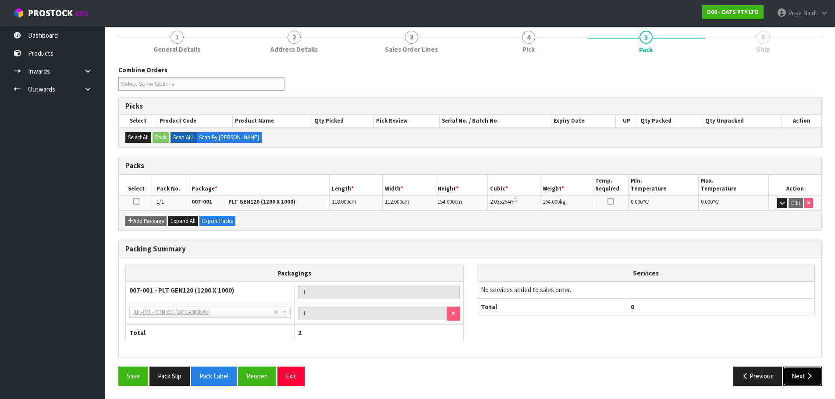
click at [810, 381] on button "Next" at bounding box center [802, 376] width 39 height 19
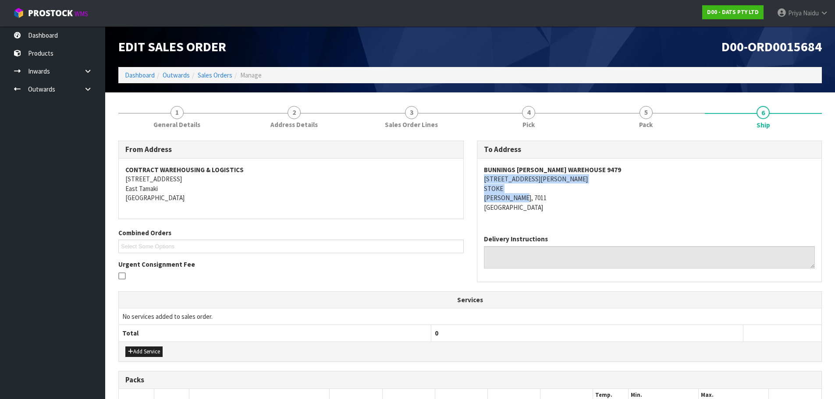
drag, startPoint x: 476, startPoint y: 178, endPoint x: 567, endPoint y: 199, distance: 93.0
click at [567, 199] on div "To Address [GEOGRAPHIC_DATA][PERSON_NAME] [STREET_ADDRESS][PERSON_NAME][PERSON_…" at bounding box center [649, 216] width 358 height 150
click at [484, 170] on strong "BUNNINGS [PERSON_NAME] WAREHOUSE 9479" at bounding box center [552, 170] width 137 height 8
drag, startPoint x: 484, startPoint y: 169, endPoint x: 635, endPoint y: 163, distance: 151.7
click at [635, 163] on div "BUNNINGS [PERSON_NAME] WAREHOUSE [STREET_ADDRESS][PERSON_NAME][PERSON_NAME]" at bounding box center [649, 193] width 344 height 69
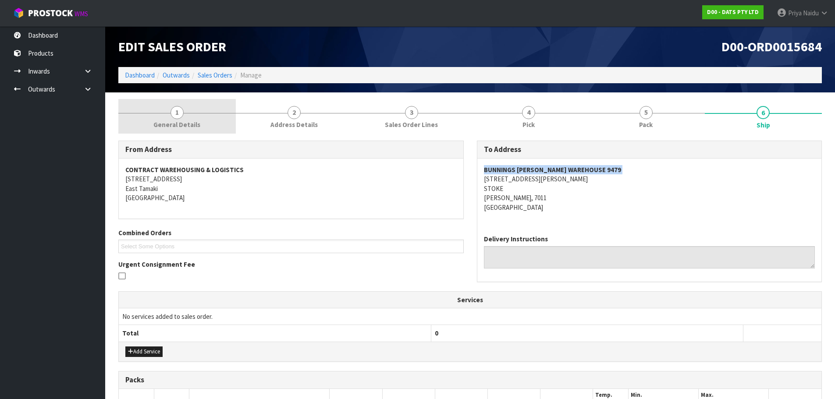
click at [197, 112] on link "1 General Details" at bounding box center [176, 116] width 117 height 35
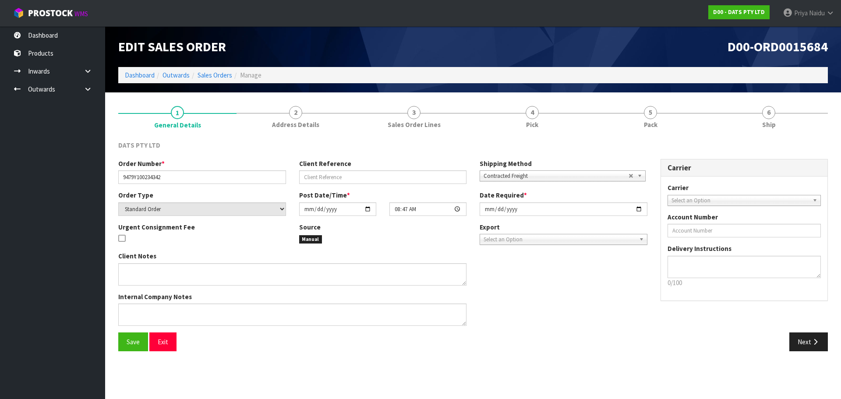
click at [121, 177] on div "Order Number * 9479Y100234342" at bounding box center [202, 171] width 181 height 25
drag, startPoint x: 121, startPoint y: 176, endPoint x: 174, endPoint y: 176, distance: 53.0
click at [174, 176] on input "9479Y100234342" at bounding box center [202, 177] width 168 height 14
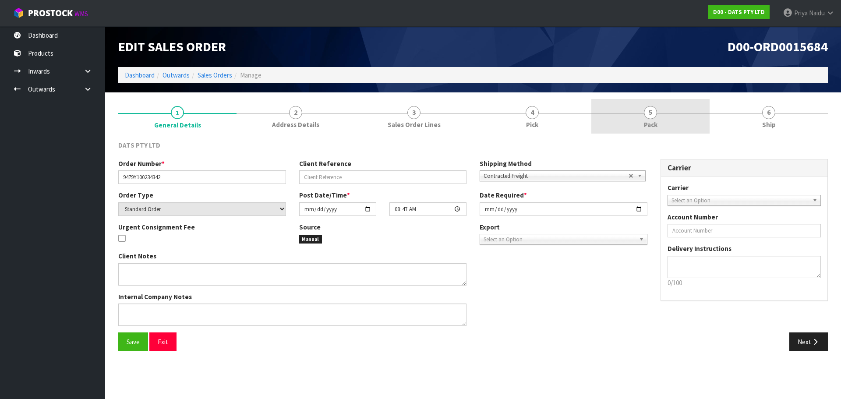
click at [631, 124] on link "5 Pack" at bounding box center [650, 116] width 118 height 35
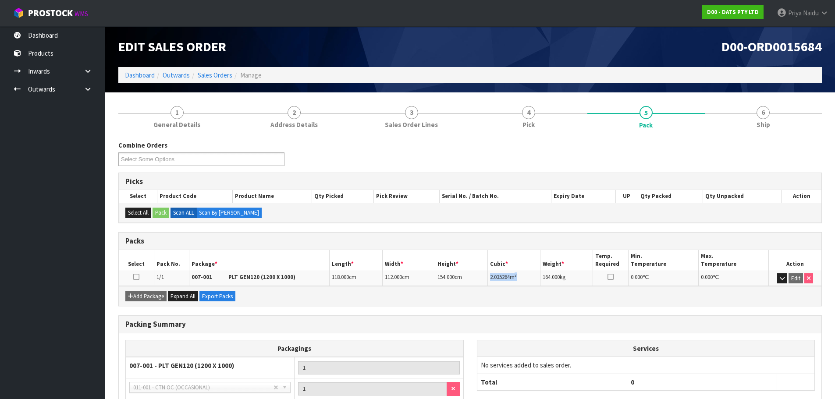
drag, startPoint x: 487, startPoint y: 277, endPoint x: 529, endPoint y: 278, distance: 41.6
click at [529, 278] on td "2.035264 m 3" at bounding box center [514, 278] width 53 height 15
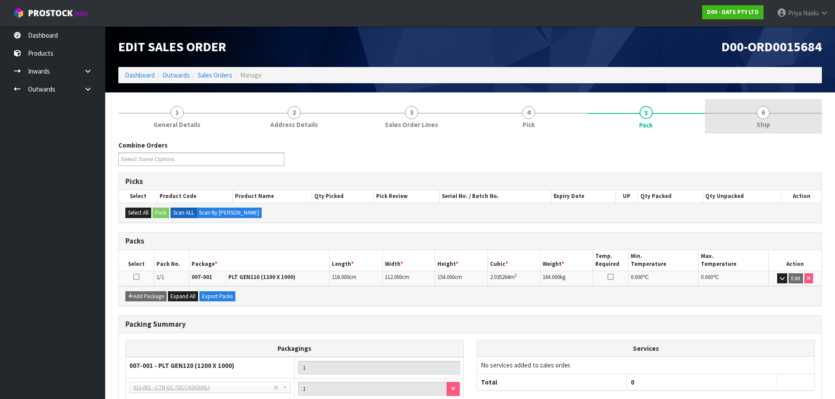
click at [745, 119] on link "6 Ship" at bounding box center [762, 116] width 117 height 35
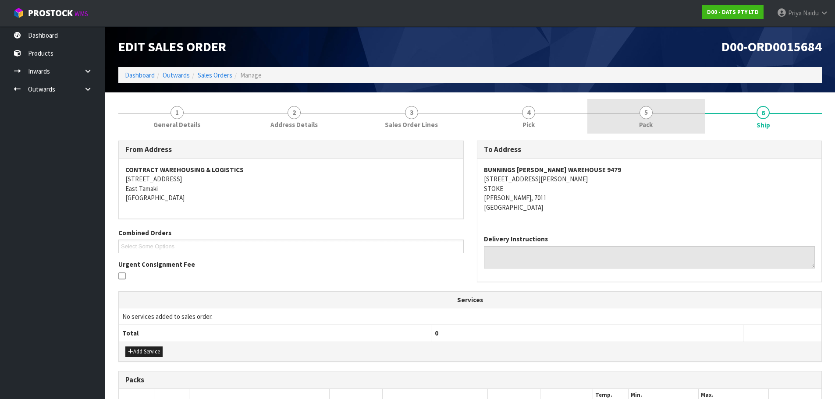
click at [649, 111] on span "5" at bounding box center [645, 112] width 13 height 13
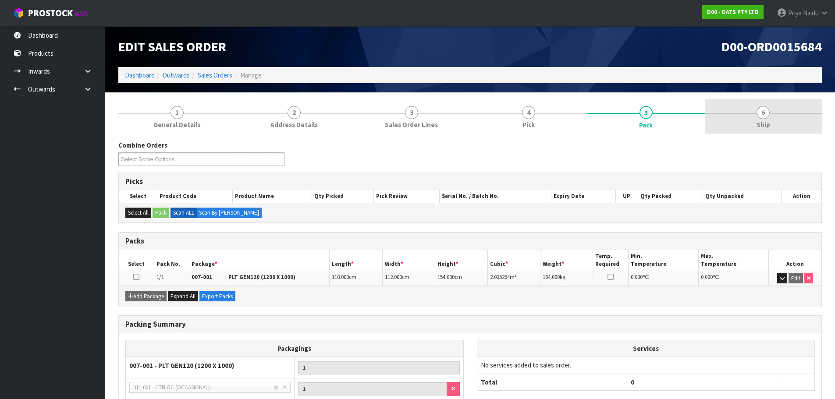
click at [782, 114] on link "6 Ship" at bounding box center [762, 116] width 117 height 35
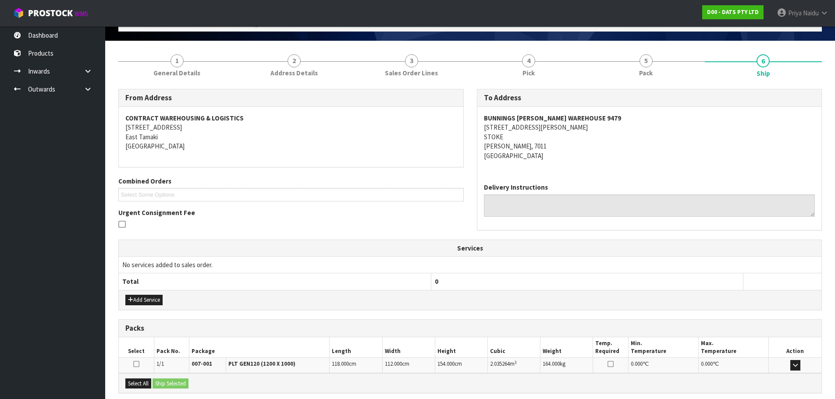
scroll to position [140, 0]
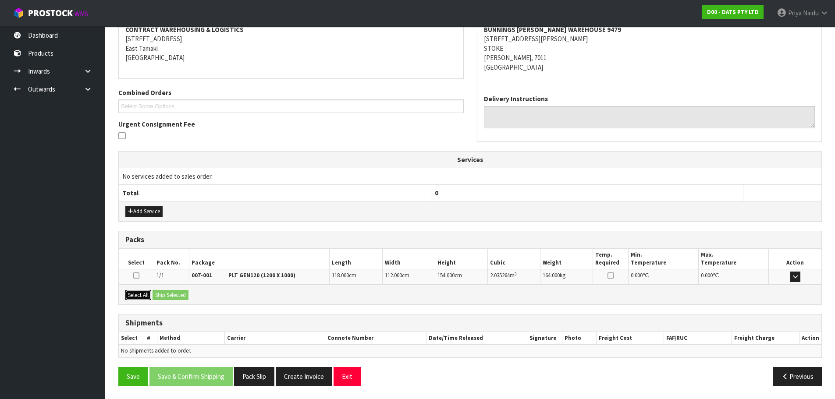
click at [142, 292] on button "Select All" at bounding box center [138, 295] width 26 height 11
click at [162, 292] on button "Ship Selected" at bounding box center [170, 295] width 36 height 11
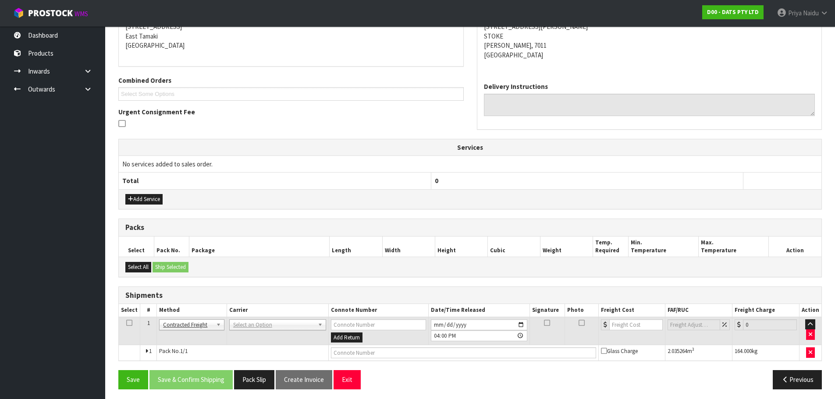
scroll to position [156, 0]
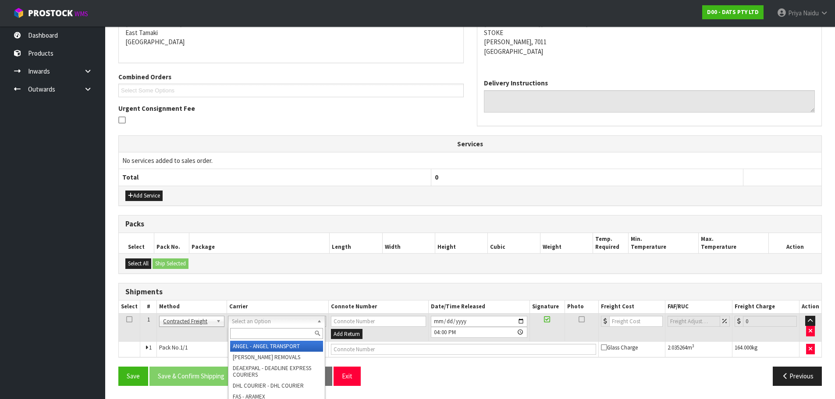
click at [251, 329] on input "text" at bounding box center [276, 333] width 93 height 11
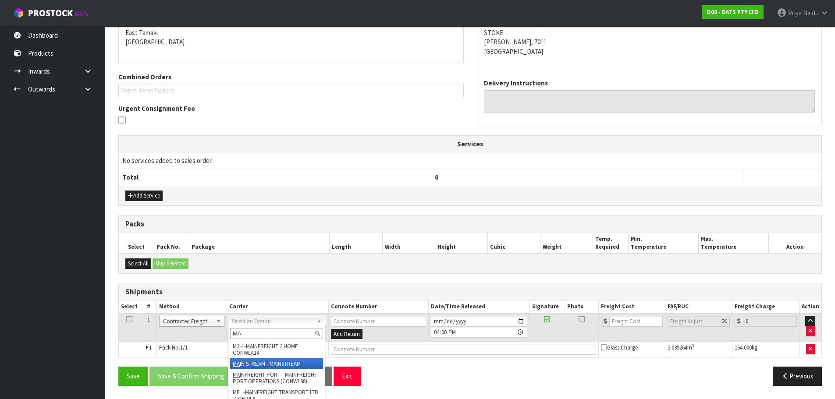
type input "MA"
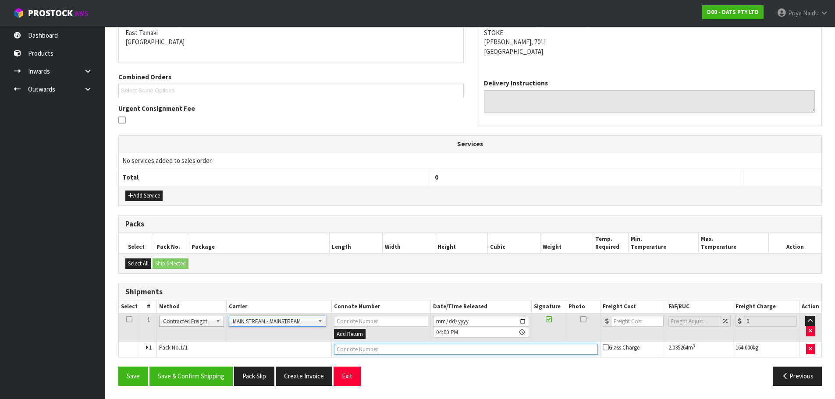
click at [410, 349] on input "text" at bounding box center [466, 349] width 264 height 11
paste input "CWL7720746"
type input "CWL7720746"
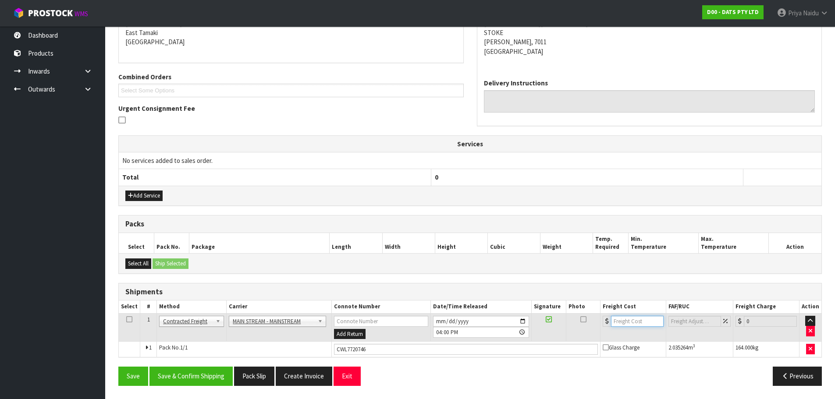
click at [630, 323] on input "number" at bounding box center [637, 321] width 53 height 11
type input "277.44"
drag, startPoint x: 207, startPoint y: 383, endPoint x: 219, endPoint y: 373, distance: 15.5
click at [207, 382] on button "Save & Confirm Shipping" at bounding box center [190, 376] width 83 height 19
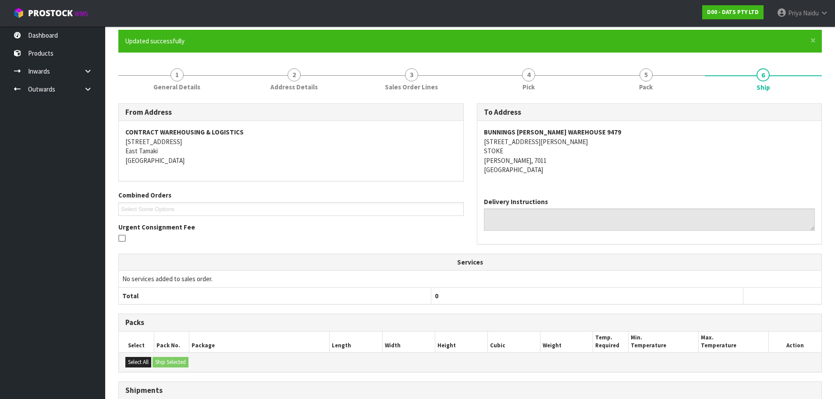
scroll to position [0, 0]
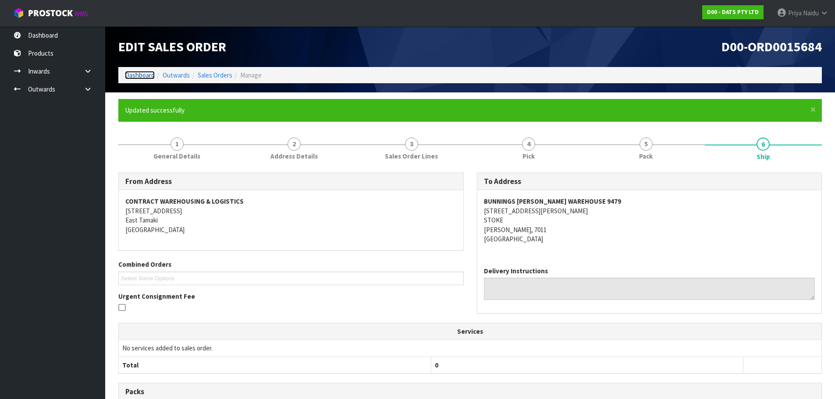
click at [144, 78] on link "Dashboard" at bounding box center [140, 75] width 30 height 8
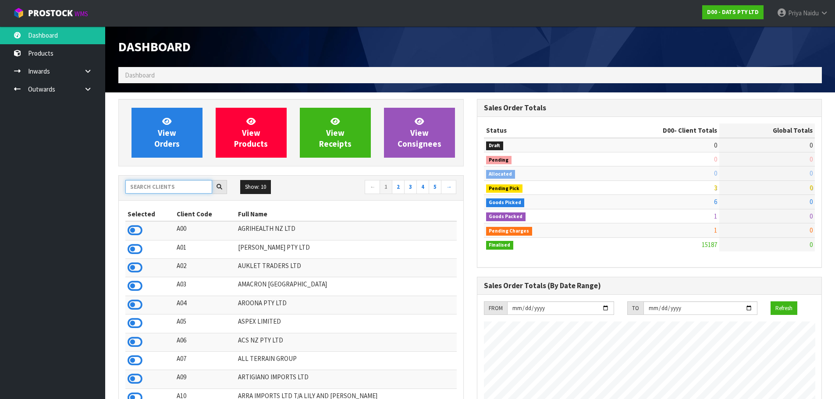
click at [146, 188] on input "text" at bounding box center [168, 187] width 87 height 14
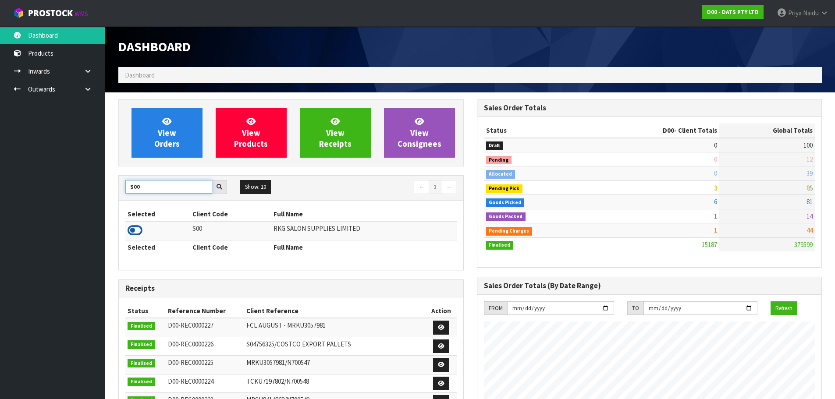
type input "S00"
drag, startPoint x: 135, startPoint y: 231, endPoint x: 137, endPoint y: 224, distance: 7.8
click at [135, 231] on icon at bounding box center [134, 230] width 15 height 13
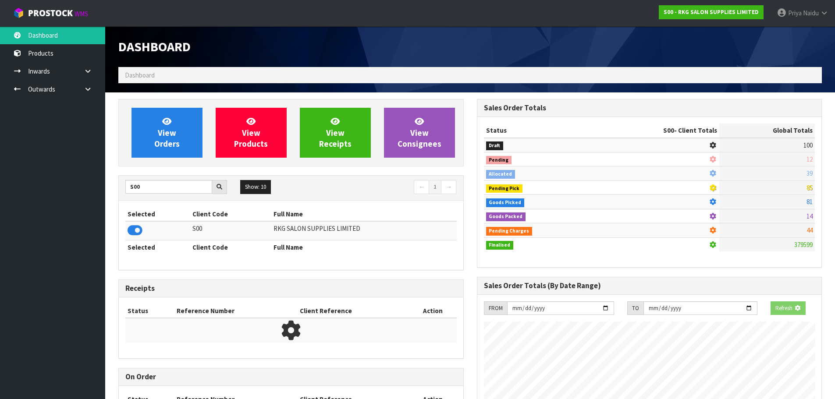
scroll to position [546, 358]
click at [168, 137] on span "View Orders" at bounding box center [166, 132] width 25 height 33
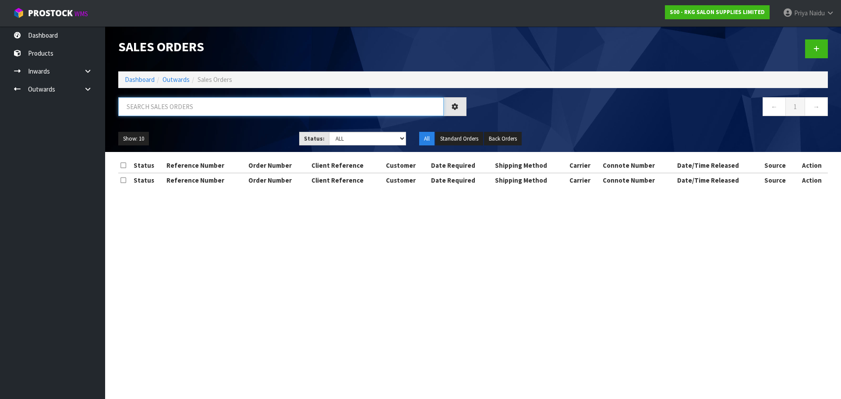
click at [185, 115] on input "text" at bounding box center [281, 106] width 326 height 19
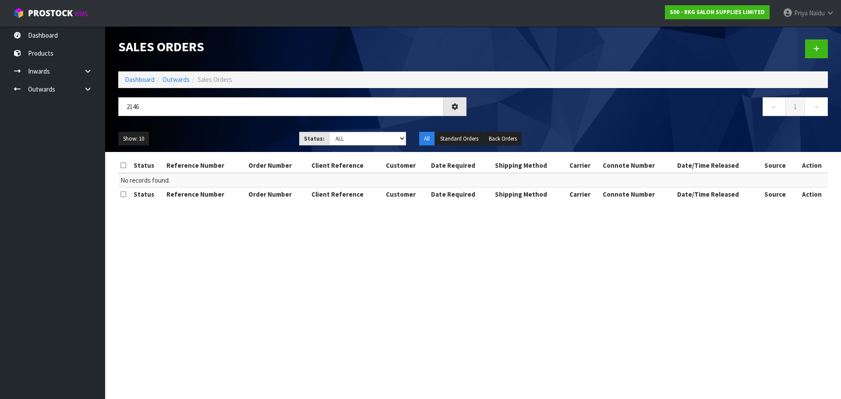
click at [210, 126] on div "Show: 10 5 10 25 50 Status: Draft Pending Allocated Pending Pick Goods Picked G…" at bounding box center [473, 138] width 723 height 27
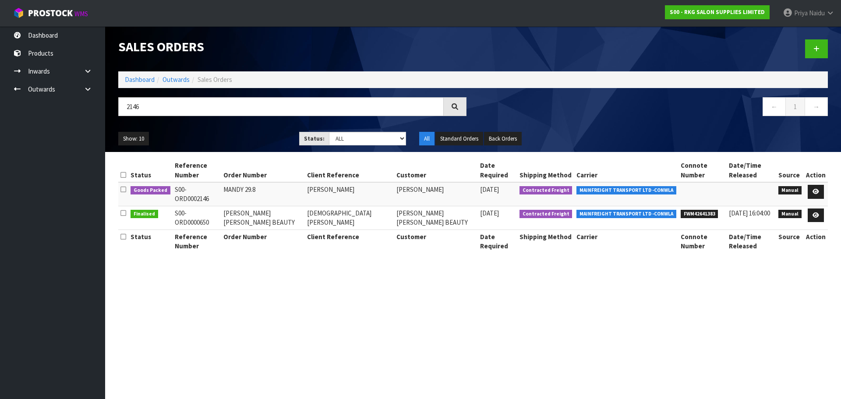
click at [208, 148] on div "Show: 10 5 10 25 50 Status: Draft Pending Allocated Pending Pick Goods Picked G…" at bounding box center [473, 138] width 723 height 27
click at [218, 132] on ul "Show: 10 5 10 25 50" at bounding box center [202, 139] width 168 height 14
click at [816, 189] on icon at bounding box center [816, 192] width 7 height 6
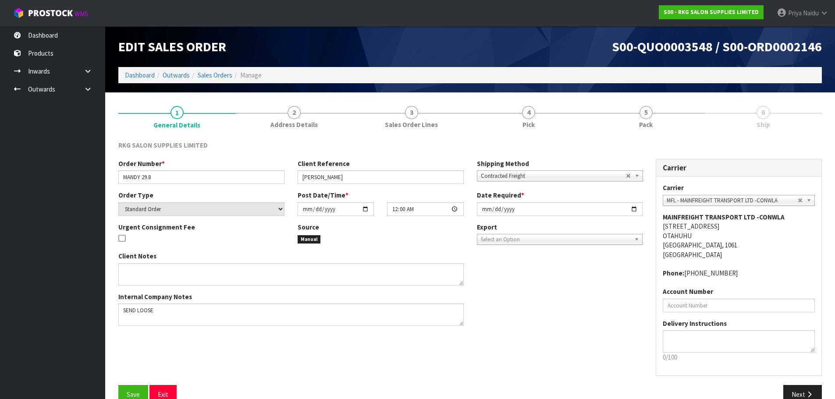
click at [662, 95] on section "1 General Details 2 Address Details 3 Sales Order Lines 4 Pick 5 Pack 6 Ship RK…" at bounding box center [469, 254] width 729 height 325
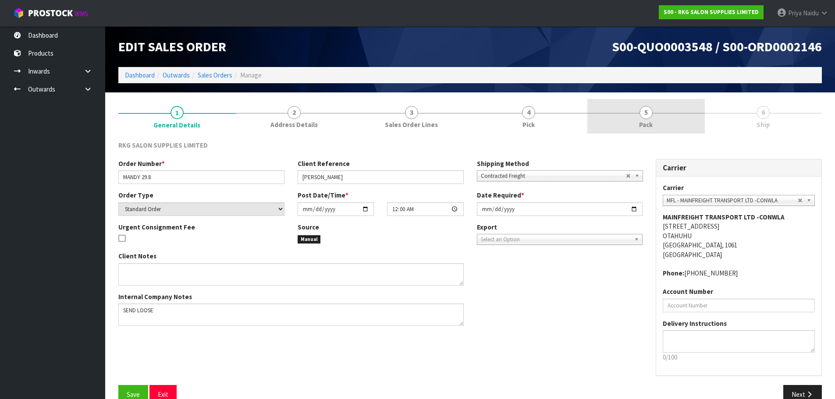
click at [664, 130] on link "5 Pack" at bounding box center [645, 116] width 117 height 35
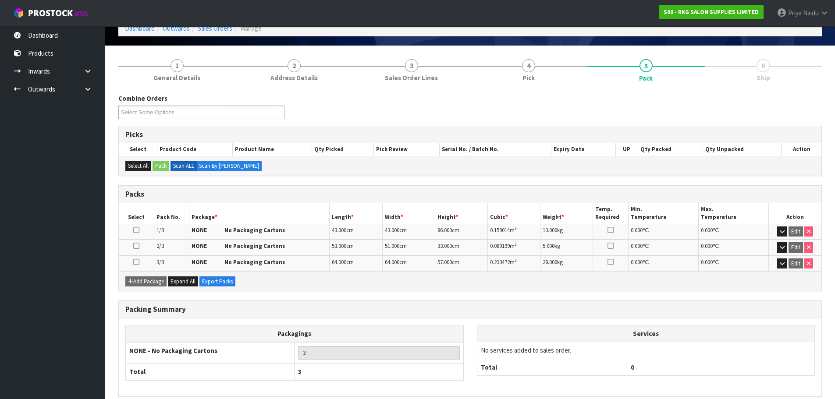
scroll to position [86, 0]
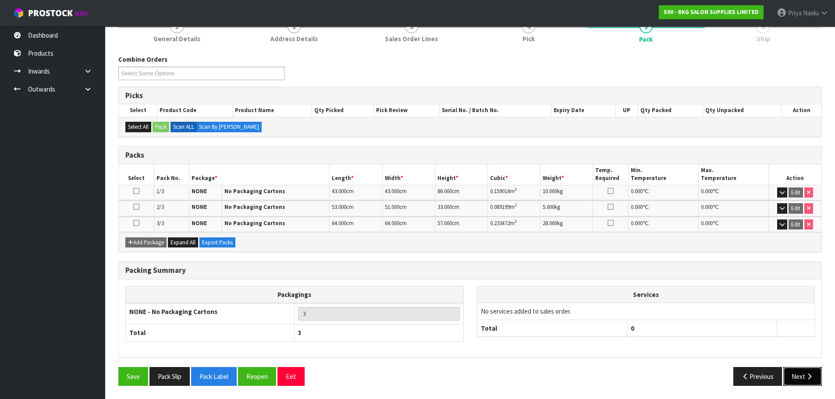
click at [801, 376] on button "Next" at bounding box center [802, 376] width 39 height 19
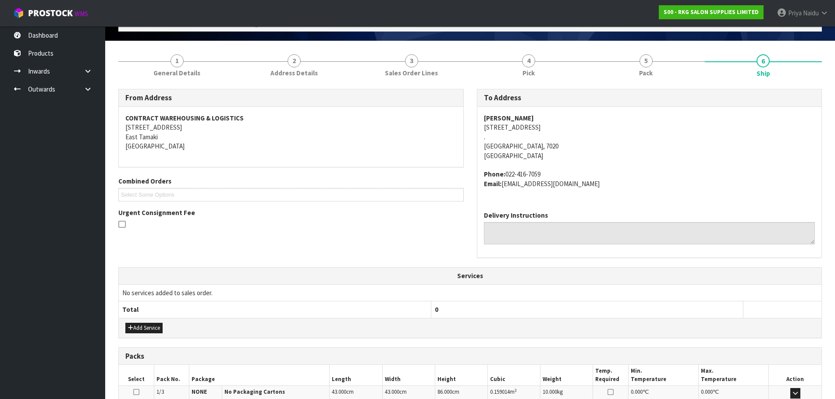
scroll to position [0, 0]
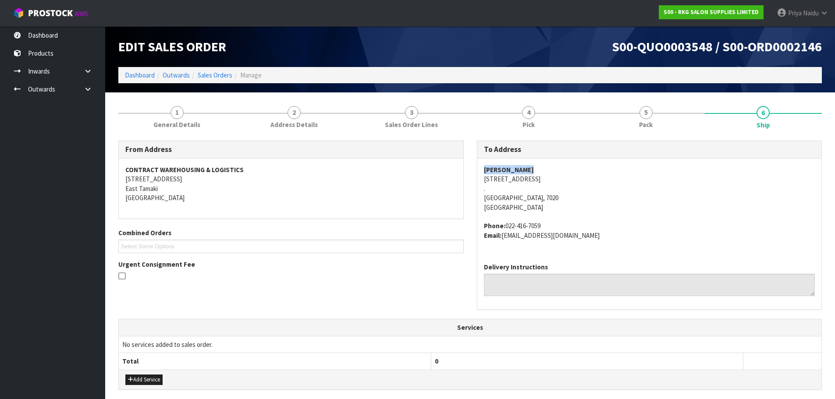
drag, startPoint x: 481, startPoint y: 166, endPoint x: 559, endPoint y: 164, distance: 77.6
click at [559, 164] on div "[PERSON_NAME][GEOGRAPHIC_DATA][STREET_ADDRESS] . [GEOGRAPHIC_DATA] Phone: [PHON…" at bounding box center [649, 207] width 344 height 97
click at [481, 179] on div "[PERSON_NAME][GEOGRAPHIC_DATA][STREET_ADDRESS] . [GEOGRAPHIC_DATA] Phone: [PHON…" at bounding box center [649, 207] width 344 height 97
drag, startPoint x: 482, startPoint y: 177, endPoint x: 30, endPoint y: 291, distance: 466.6
click at [561, 198] on div "[PERSON_NAME][GEOGRAPHIC_DATA][STREET_ADDRESS] . [GEOGRAPHIC_DATA] Phone: [PHON…" at bounding box center [649, 207] width 344 height 97
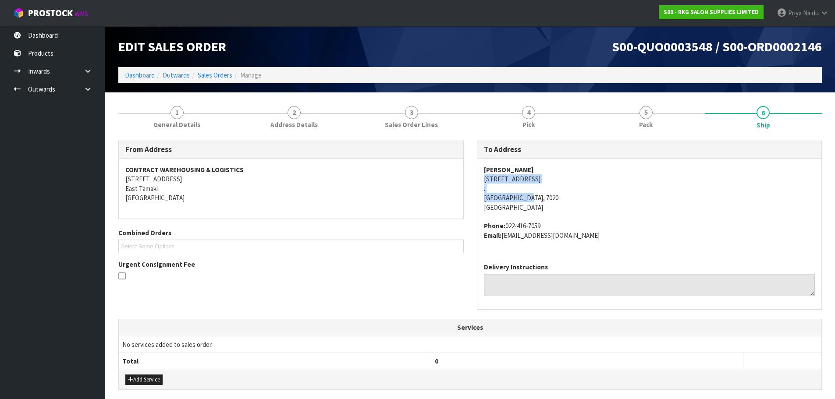
click at [634, 205] on address "[PERSON_NAME][GEOGRAPHIC_DATA][STREET_ADDRESS] . [GEOGRAPHIC_DATA], 7020 [GEOGR…" at bounding box center [649, 188] width 331 height 47
drag, startPoint x: 478, startPoint y: 177, endPoint x: 571, endPoint y: 184, distance: 93.1
click at [571, 184] on div "[PERSON_NAME][GEOGRAPHIC_DATA][STREET_ADDRESS] . [GEOGRAPHIC_DATA] Phone: [PHON…" at bounding box center [649, 207] width 344 height 97
click at [629, 200] on address "[PERSON_NAME][GEOGRAPHIC_DATA][STREET_ADDRESS] . [GEOGRAPHIC_DATA], 7020 [GEOGR…" at bounding box center [649, 188] width 331 height 47
drag, startPoint x: 506, startPoint y: 227, endPoint x: 554, endPoint y: 225, distance: 48.2
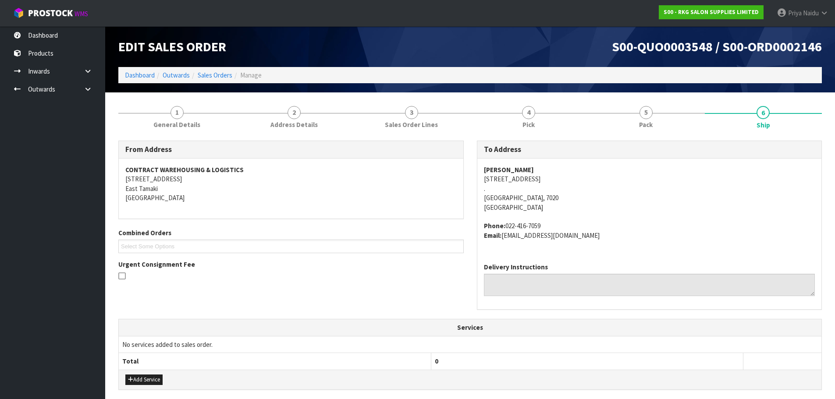
click at [554, 225] on address "Phone: [PHONE_NUMBER] Email: [EMAIL_ADDRESS][DOMAIN_NAME]" at bounding box center [649, 230] width 331 height 19
drag, startPoint x: 504, startPoint y: 236, endPoint x: 594, endPoint y: 241, distance: 90.0
click at [594, 241] on div "[PERSON_NAME][GEOGRAPHIC_DATA][STREET_ADDRESS] . [GEOGRAPHIC_DATA] Phone: [PHON…" at bounding box center [649, 207] width 344 height 97
drag, startPoint x: 481, startPoint y: 170, endPoint x: 546, endPoint y: 172, distance: 64.4
click at [546, 172] on div "[PERSON_NAME][GEOGRAPHIC_DATA][STREET_ADDRESS] . [GEOGRAPHIC_DATA] Phone: [PHON…" at bounding box center [649, 207] width 344 height 97
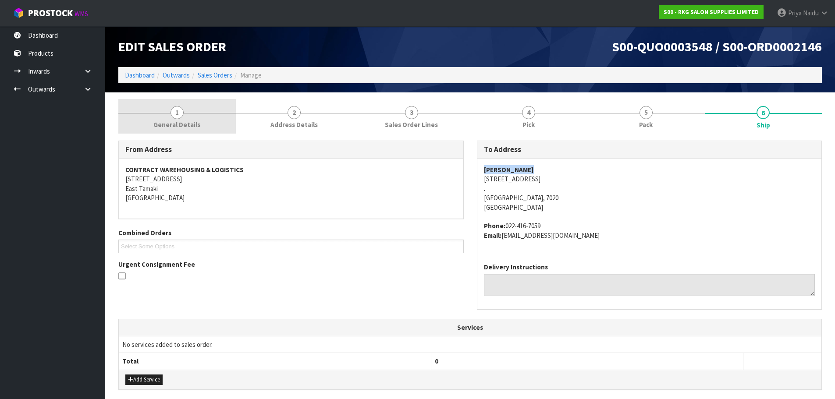
drag, startPoint x: 229, startPoint y: 121, endPoint x: 224, endPoint y: 124, distance: 4.9
click at [229, 121] on link "1 General Details" at bounding box center [176, 116] width 117 height 35
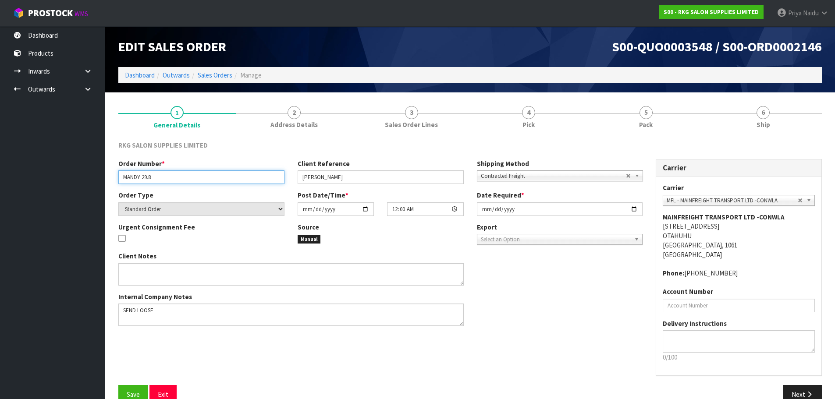
drag, startPoint x: 123, startPoint y: 177, endPoint x: 178, endPoint y: 178, distance: 54.8
click at [178, 178] on input "MANDY 29.8" at bounding box center [201, 177] width 166 height 14
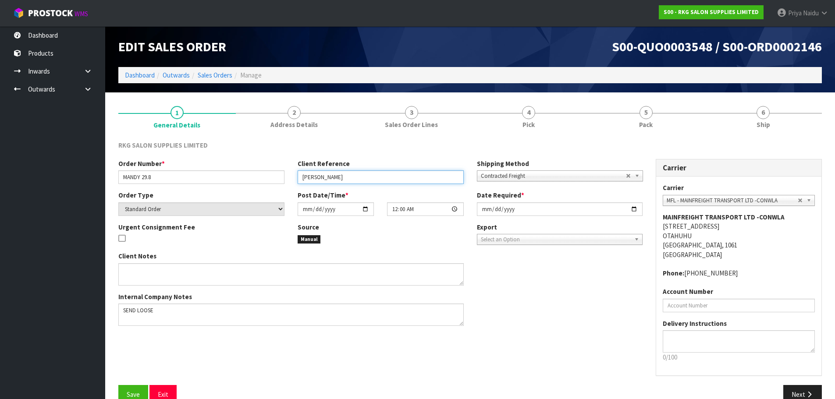
drag, startPoint x: 298, startPoint y: 178, endPoint x: 342, endPoint y: 178, distance: 44.3
click at [349, 176] on input "[PERSON_NAME]" at bounding box center [380, 177] width 166 height 14
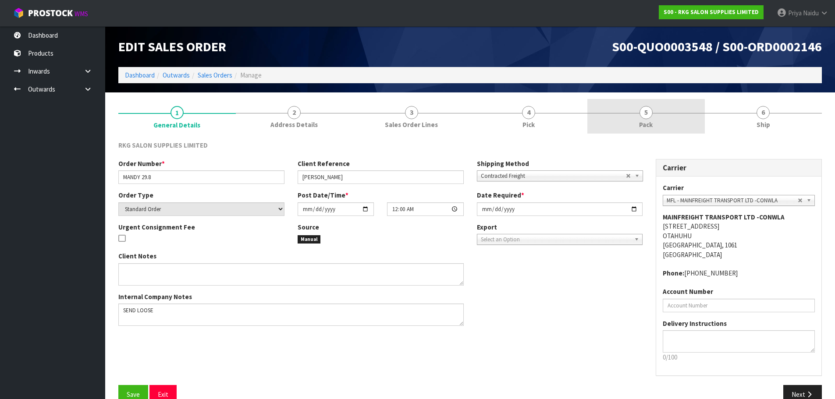
click at [620, 119] on link "5 Pack" at bounding box center [645, 116] width 117 height 35
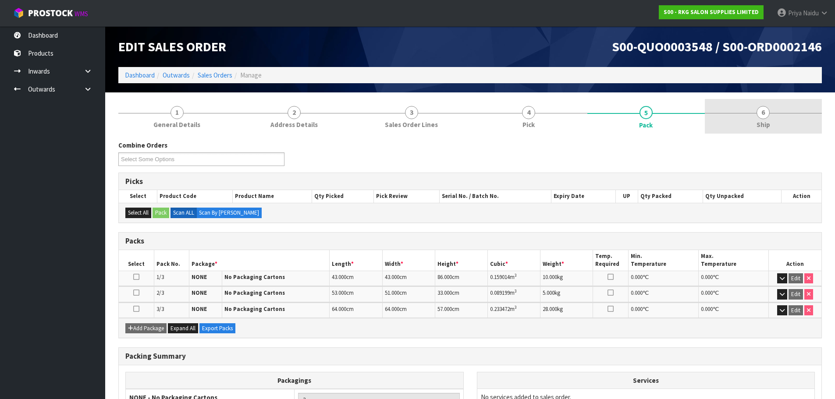
click at [768, 128] on span "Ship" at bounding box center [763, 124] width 14 height 9
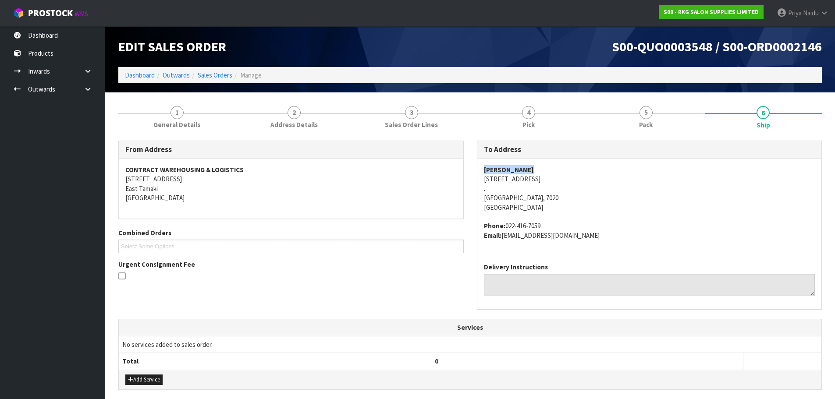
drag, startPoint x: 481, startPoint y: 169, endPoint x: 537, endPoint y: 163, distance: 55.5
click at [537, 163] on div "[PERSON_NAME][GEOGRAPHIC_DATA][STREET_ADDRESS] . [GEOGRAPHIC_DATA] Phone: [PHON…" at bounding box center [649, 207] width 344 height 97
drag, startPoint x: 497, startPoint y: 223, endPoint x: 573, endPoint y: 221, distance: 75.4
click at [573, 221] on div "[PERSON_NAME][GEOGRAPHIC_DATA][STREET_ADDRESS] . [GEOGRAPHIC_DATA] Phone: [PHON…" at bounding box center [649, 207] width 344 height 97
drag, startPoint x: 482, startPoint y: 183, endPoint x: 561, endPoint y: 201, distance: 80.5
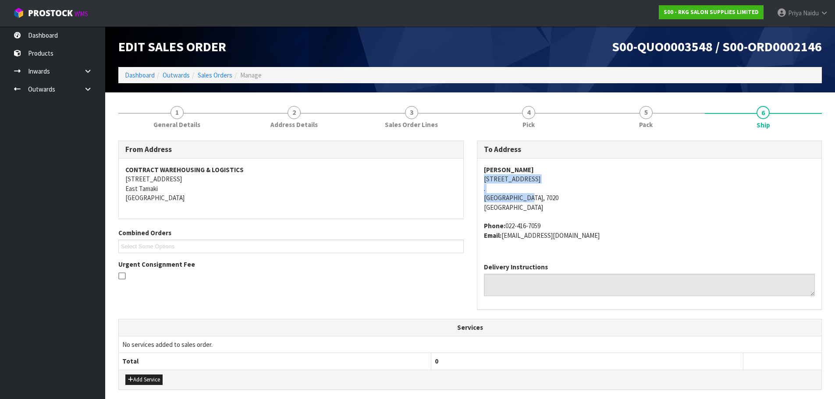
click at [561, 201] on div "[PERSON_NAME][GEOGRAPHIC_DATA][STREET_ADDRESS] . [GEOGRAPHIC_DATA] Phone: [PHON…" at bounding box center [649, 207] width 344 height 97
click at [615, 207] on address "[PERSON_NAME][GEOGRAPHIC_DATA][STREET_ADDRESS] . [GEOGRAPHIC_DATA], 7020 [GEOGR…" at bounding box center [649, 188] width 331 height 47
click at [633, 200] on address "[PERSON_NAME][GEOGRAPHIC_DATA][STREET_ADDRESS] . [GEOGRAPHIC_DATA], 7020 [GEOGR…" at bounding box center [649, 188] width 331 height 47
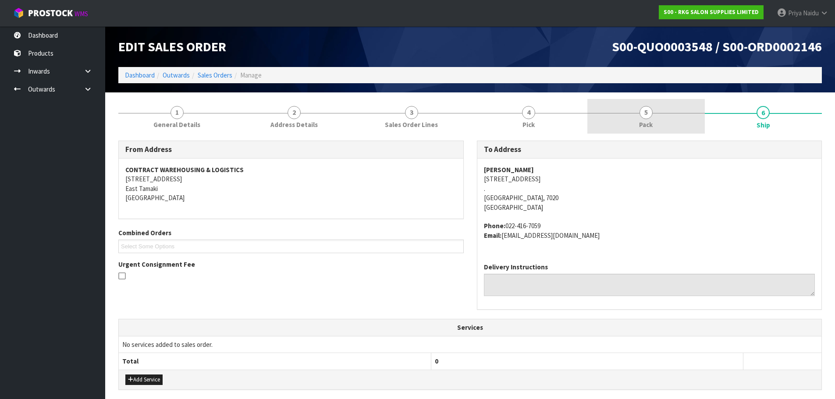
click at [643, 121] on span "Pack" at bounding box center [646, 124] width 14 height 9
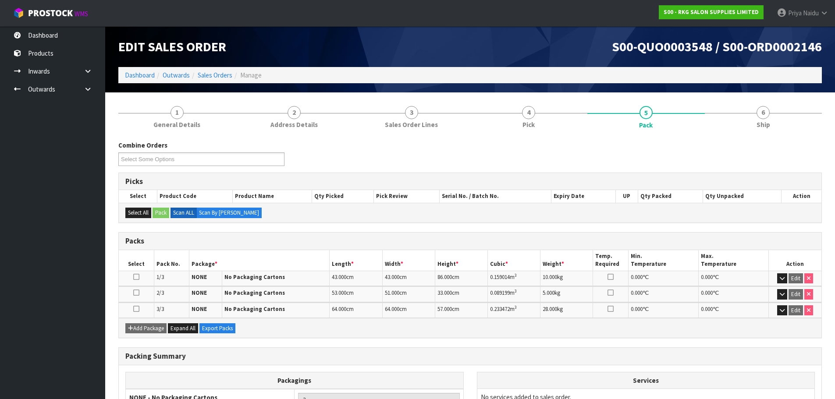
click at [744, 138] on div "Combine Orders S00-ORD0002132 S00-ORD0002146 S00-ORD0002151 Select Some Options…" at bounding box center [469, 306] width 703 height 344
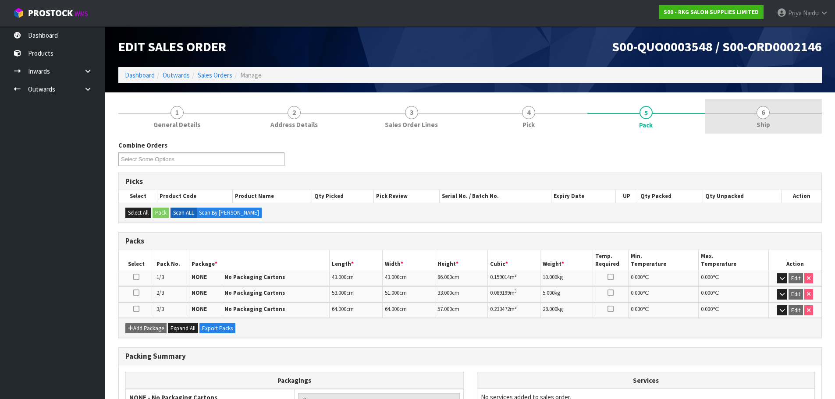
click at [748, 127] on link "6 Ship" at bounding box center [762, 116] width 117 height 35
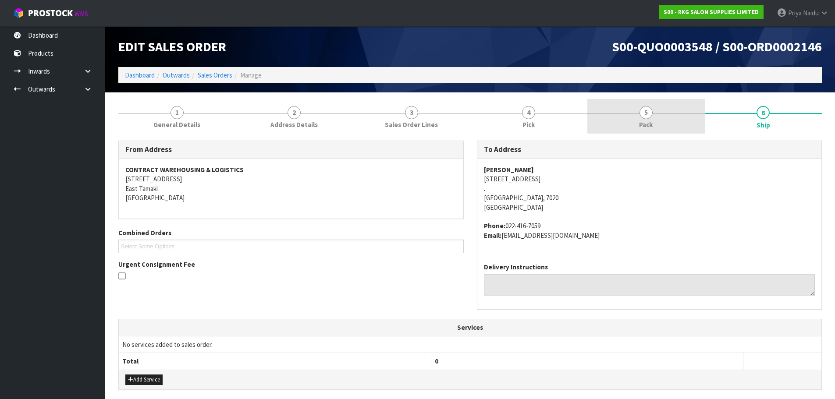
click at [647, 114] on span "5" at bounding box center [645, 112] width 13 height 13
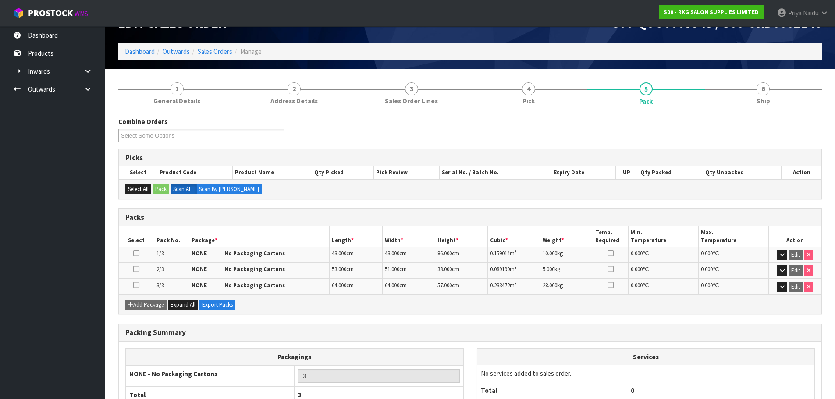
scroll to position [44, 0]
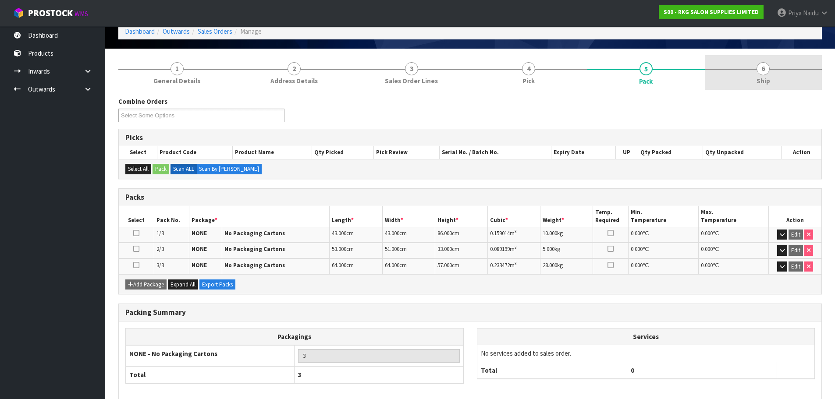
click at [746, 67] on link "6 Ship" at bounding box center [762, 72] width 117 height 35
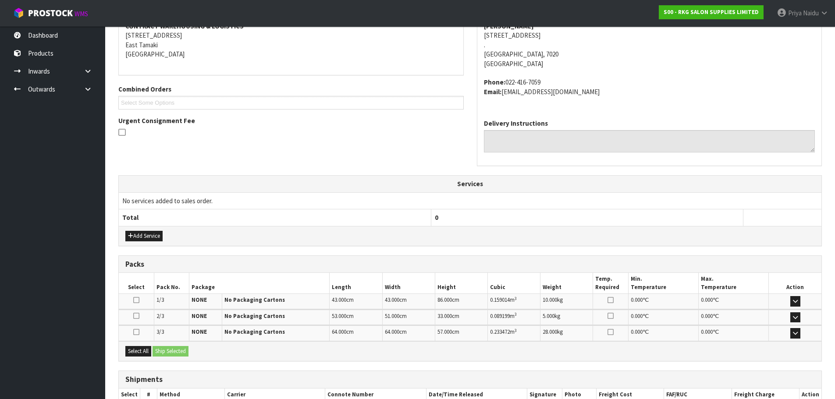
scroll to position [200, 0]
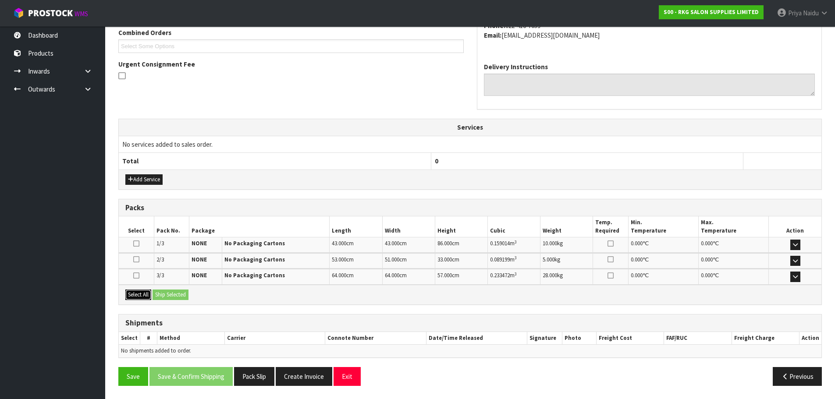
click at [139, 297] on button "Select All" at bounding box center [138, 295] width 26 height 11
drag, startPoint x: 156, startPoint y: 295, endPoint x: 179, endPoint y: 297, distance: 22.8
click at [159, 295] on button "Ship Selected" at bounding box center [170, 295] width 36 height 11
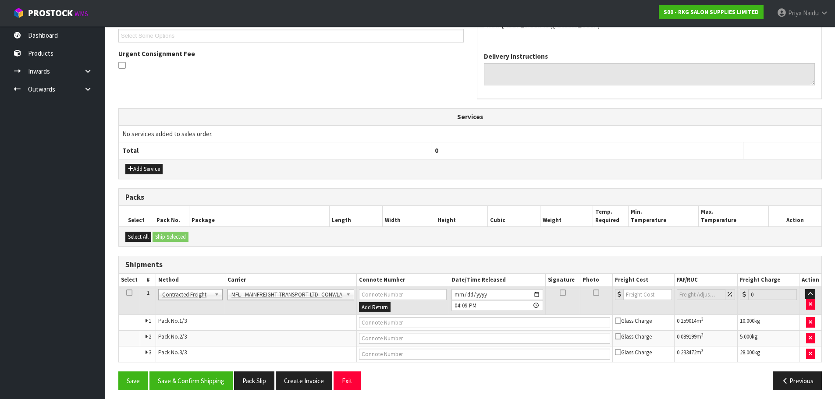
scroll to position [215, 0]
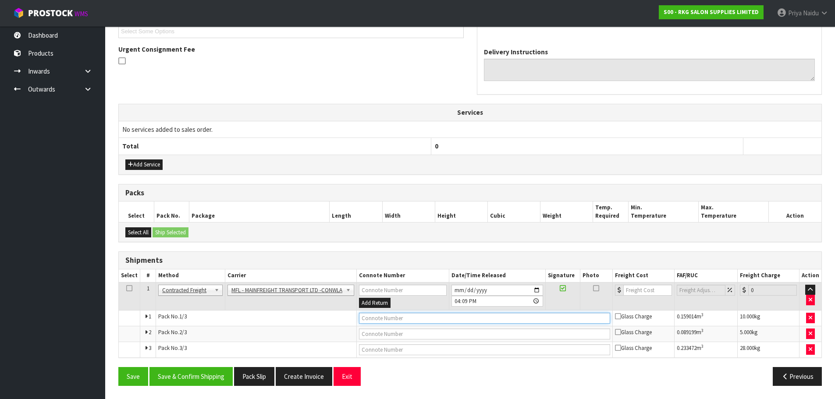
click at [385, 316] on input "text" at bounding box center [484, 318] width 251 height 11
paste input "FWM58535350"
drag, startPoint x: 639, startPoint y: 290, endPoint x: 603, endPoint y: 261, distance: 45.5
click at [639, 289] on input "number" at bounding box center [647, 290] width 49 height 11
click at [187, 382] on button "Save & Confirm Shipping" at bounding box center [190, 376] width 83 height 19
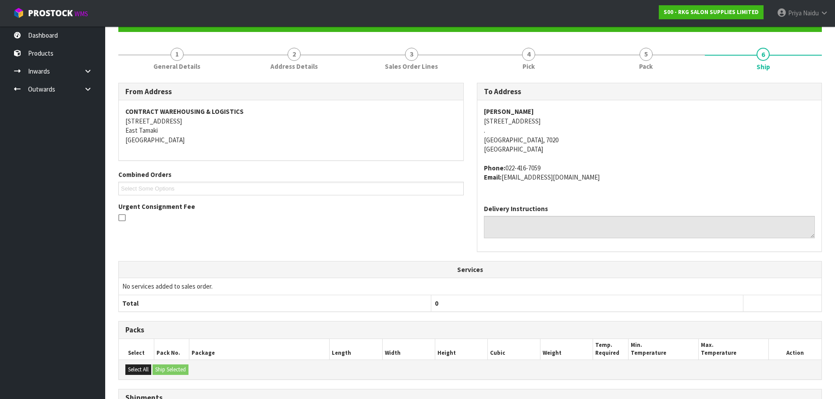
scroll to position [0, 0]
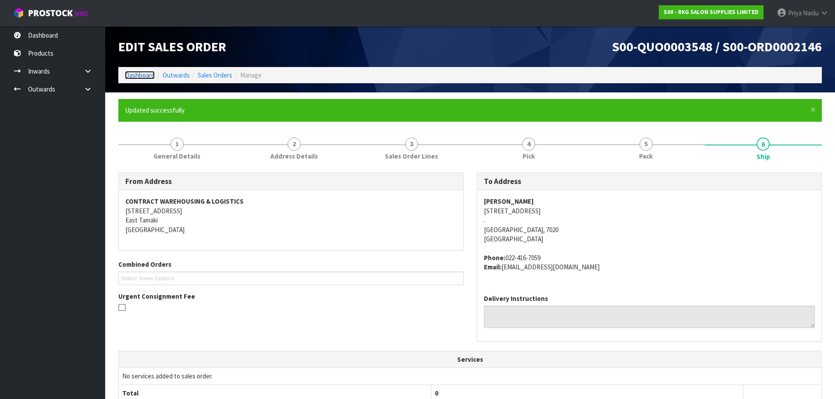
drag, startPoint x: 139, startPoint y: 74, endPoint x: 147, endPoint y: 74, distance: 8.3
click at [139, 74] on link "Dashboard" at bounding box center [140, 75] width 30 height 8
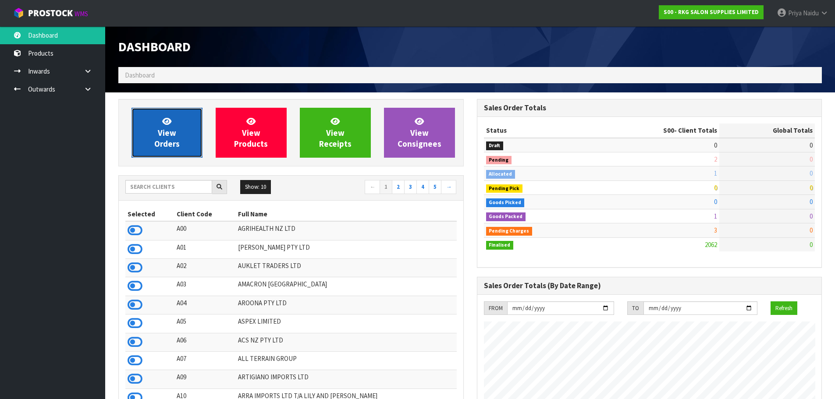
scroll to position [664, 358]
click at [168, 146] on span "View Orders" at bounding box center [166, 132] width 25 height 33
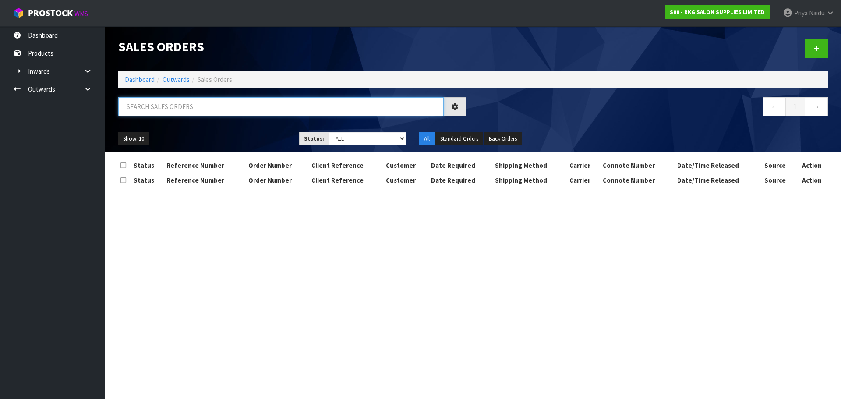
click at [184, 106] on input "text" at bounding box center [281, 106] width 326 height 19
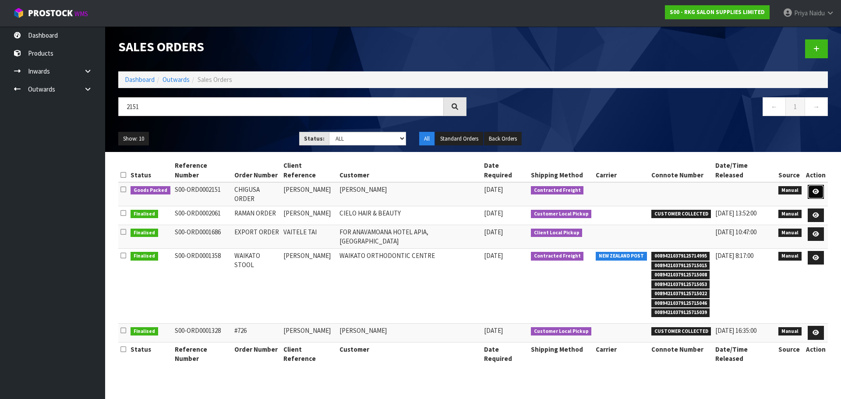
click at [815, 189] on icon at bounding box center [816, 192] width 7 height 6
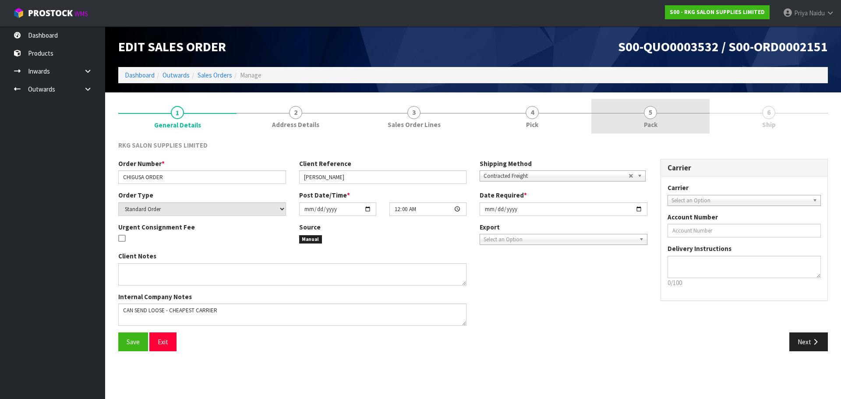
click at [663, 117] on link "5 Pack" at bounding box center [650, 116] width 118 height 35
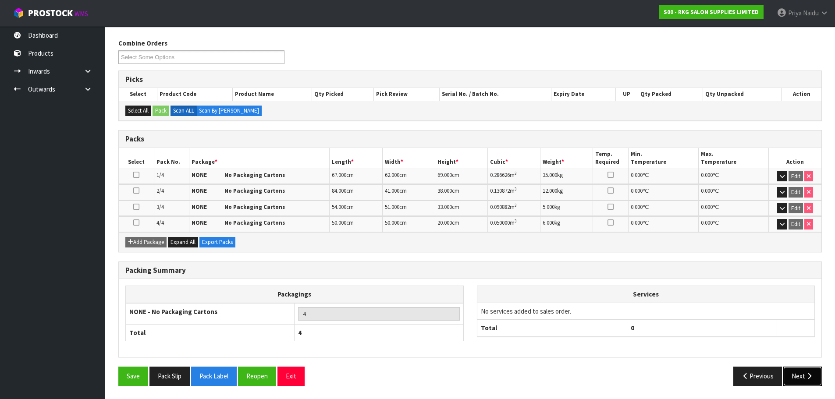
click at [807, 379] on icon "button" at bounding box center [809, 376] width 8 height 7
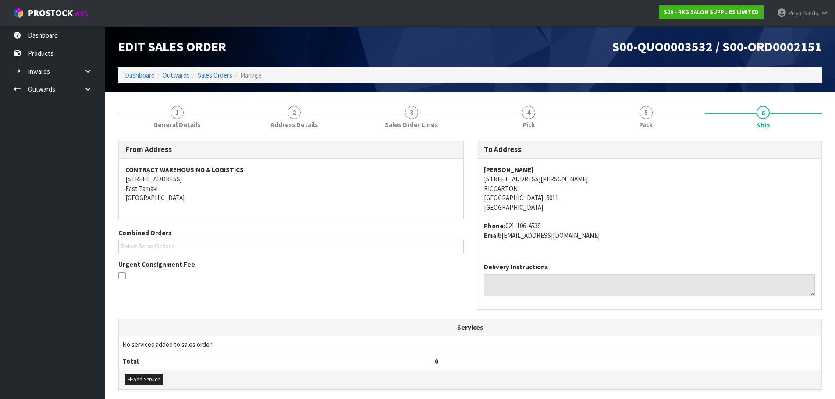
drag, startPoint x: 478, startPoint y: 170, endPoint x: 541, endPoint y: 167, distance: 63.6
click at [541, 167] on div "[PERSON_NAME] [STREET_ADDRESS][PERSON_NAME] Phone: [PHONE_NUMBER] Email: [EMAIL…" at bounding box center [649, 207] width 344 height 97
drag, startPoint x: 478, startPoint y: 180, endPoint x: 552, endPoint y: 195, distance: 76.1
click at [552, 195] on div "[PERSON_NAME] [STREET_ADDRESS][PERSON_NAME] Phone: [PHONE_NUMBER] Email: [EMAIL…" at bounding box center [649, 207] width 344 height 97
drag, startPoint x: 569, startPoint y: 187, endPoint x: 544, endPoint y: 184, distance: 25.6
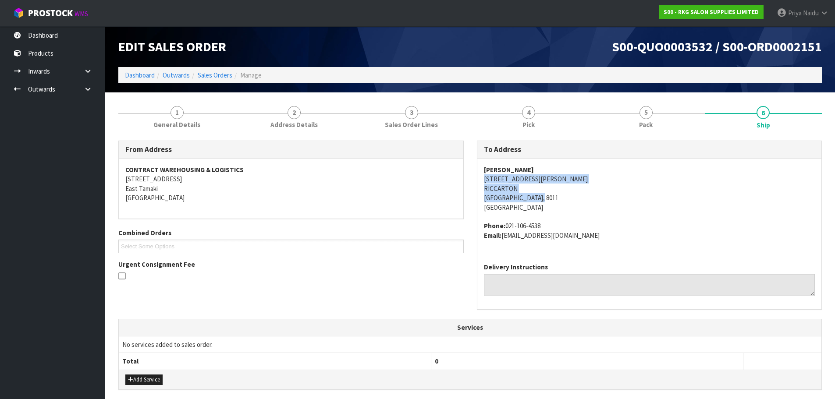
click at [570, 187] on address "[PERSON_NAME] [STREET_ADDRESS][PERSON_NAME]" at bounding box center [649, 188] width 331 height 47
click at [481, 178] on div "[PERSON_NAME] [STREET_ADDRESS][PERSON_NAME] Phone: [PHONE_NUMBER] Email: [EMAIL…" at bounding box center [649, 207] width 344 height 97
drag, startPoint x: 481, startPoint y: 178, endPoint x: 130, endPoint y: 220, distance: 354.3
click at [536, 181] on div "[PERSON_NAME] [STREET_ADDRESS][PERSON_NAME] Phone: [PHONE_NUMBER] Email: [EMAIL…" at bounding box center [649, 207] width 344 height 97
drag, startPoint x: 505, startPoint y: 228, endPoint x: 549, endPoint y: 225, distance: 43.9
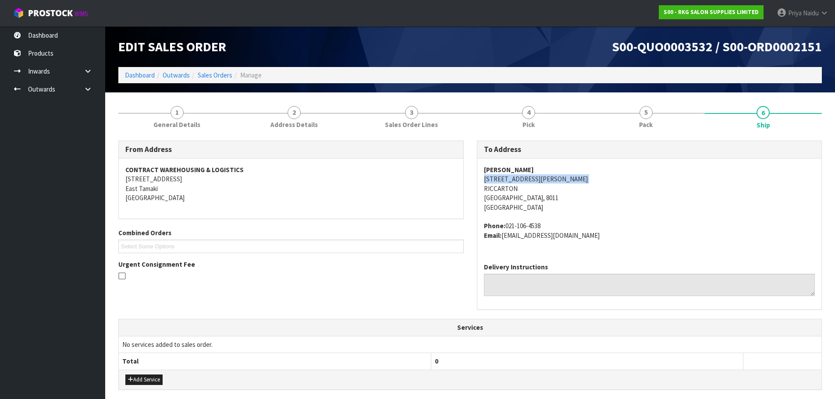
click at [549, 225] on address "Phone: [PHONE_NUMBER] Email: [EMAIL_ADDRESS][DOMAIN_NAME]" at bounding box center [649, 230] width 331 height 19
drag, startPoint x: 503, startPoint y: 237, endPoint x: 234, endPoint y: 278, distance: 272.6
click at [583, 247] on div "[PERSON_NAME] [STREET_ADDRESS][PERSON_NAME] Phone: [PHONE_NUMBER] Email: [EMAIL…" at bounding box center [649, 207] width 344 height 97
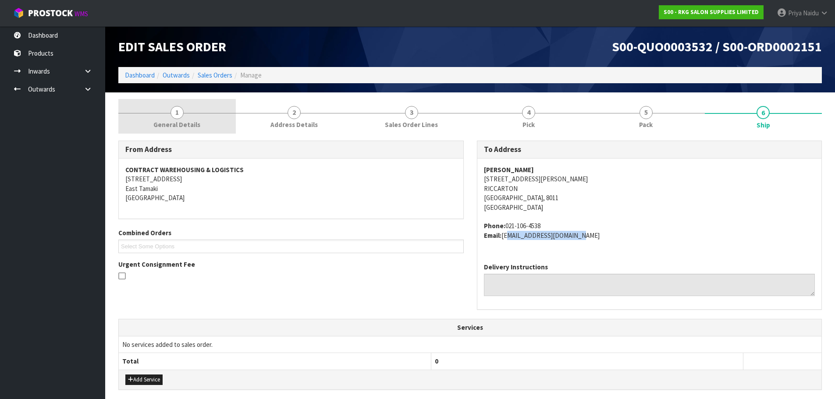
drag, startPoint x: 188, startPoint y: 122, endPoint x: 187, endPoint y: 131, distance: 9.7
click at [188, 122] on span "General Details" at bounding box center [176, 124] width 47 height 9
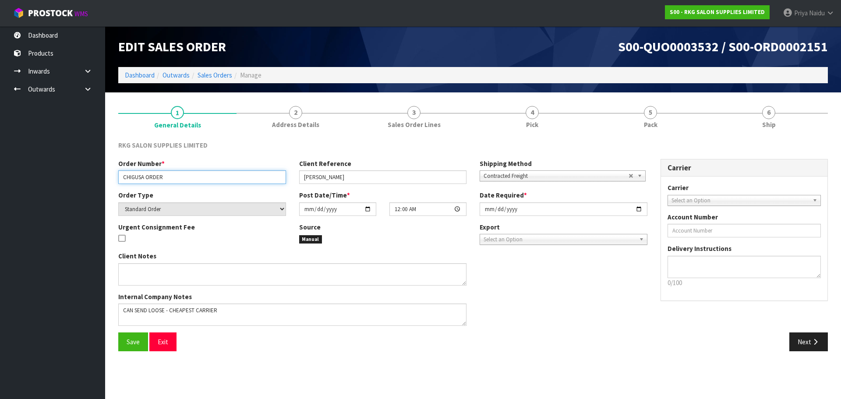
drag, startPoint x: 120, startPoint y: 178, endPoint x: 186, endPoint y: 178, distance: 65.3
click at [186, 178] on input "CHIGUSA ORDER" at bounding box center [202, 177] width 168 height 14
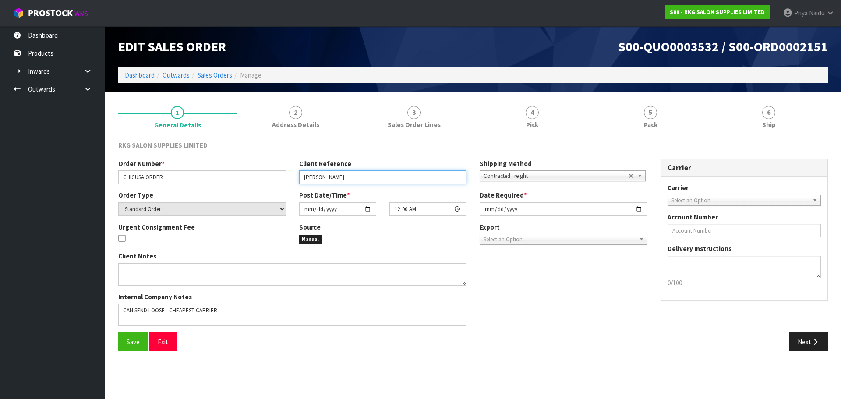
paste input "ORDER"
drag, startPoint x: 303, startPoint y: 177, endPoint x: 349, endPoint y: 181, distance: 45.8
click at [349, 181] on input "CHIGUSA ORDER" at bounding box center [383, 177] width 168 height 14
click at [149, 82] on ol "Dashboard Outwards Sales Orders Manage" at bounding box center [473, 75] width 710 height 16
click at [152, 74] on link "Dashboard" at bounding box center [140, 75] width 30 height 8
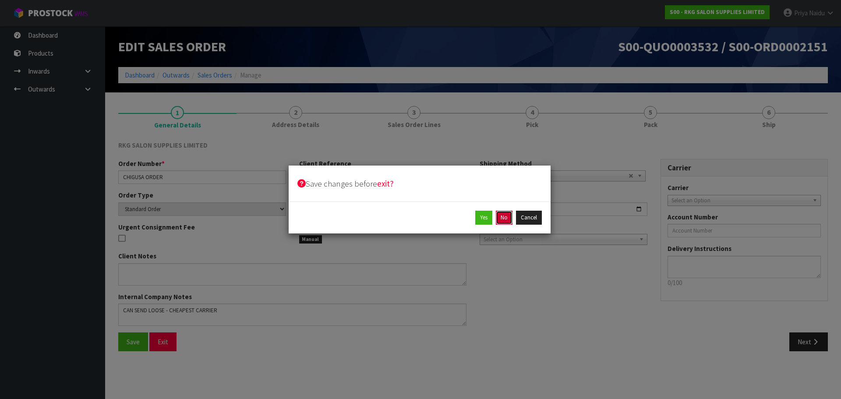
click at [501, 219] on button "No" at bounding box center [504, 218] width 17 height 14
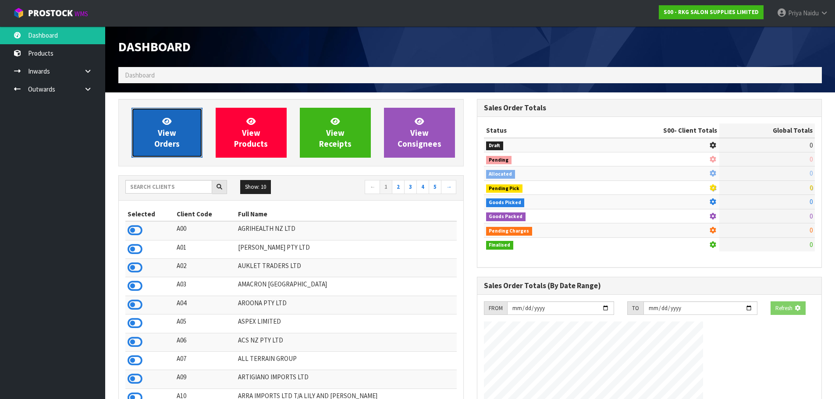
click at [172, 125] on link "View Orders" at bounding box center [166, 133] width 71 height 50
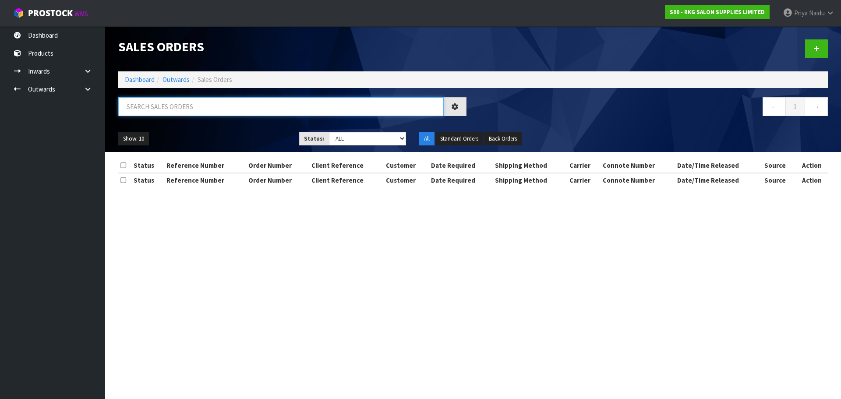
click at [184, 108] on input "text" at bounding box center [281, 106] width 326 height 19
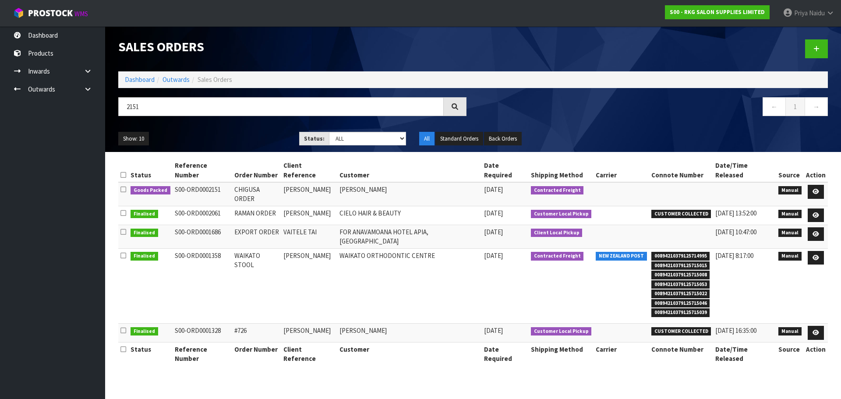
click at [238, 139] on ul "Show: 10 5 10 25 50" at bounding box center [202, 139] width 168 height 14
drag, startPoint x: 429, startPoint y: 230, endPoint x: 719, endPoint y: 227, distance: 289.6
click at [710, 248] on tr "Finalised S00-ORD0001358 WAIKATO STOOL ALI UKRA WAIKATO ORTHODONTIC CENTRE [DAT…" at bounding box center [473, 285] width 710 height 75
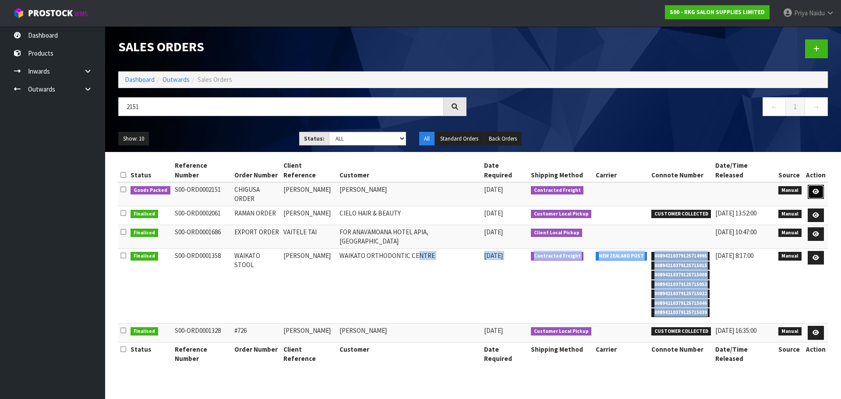
click at [816, 189] on icon at bounding box center [816, 192] width 7 height 6
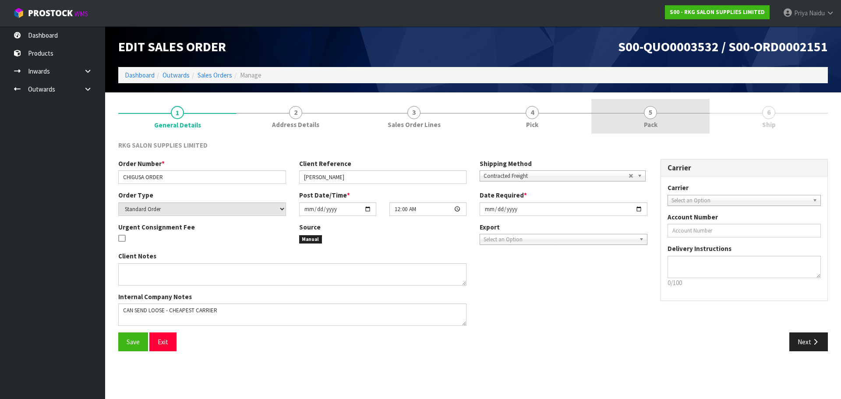
click at [671, 111] on link "5 Pack" at bounding box center [650, 116] width 118 height 35
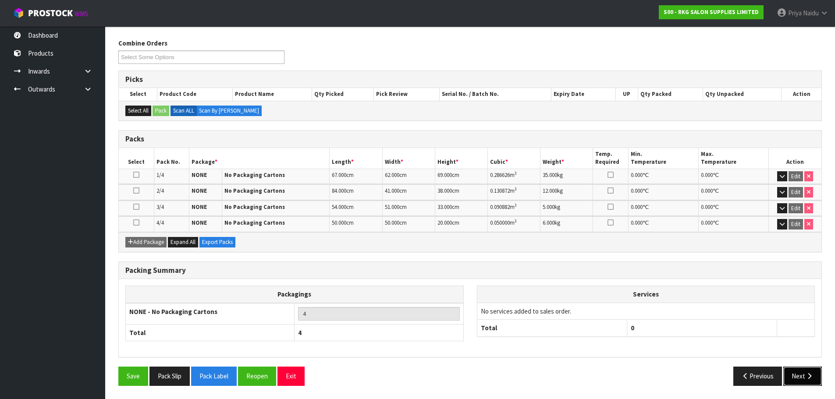
click at [802, 379] on button "Next" at bounding box center [802, 376] width 39 height 19
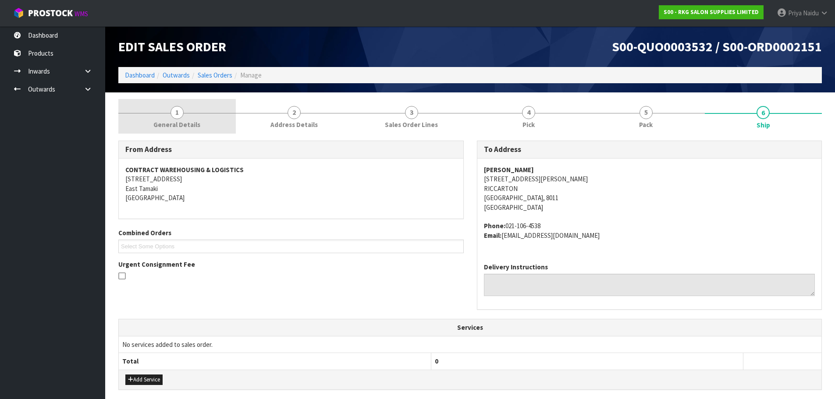
click at [167, 128] on span "General Details" at bounding box center [176, 124] width 47 height 9
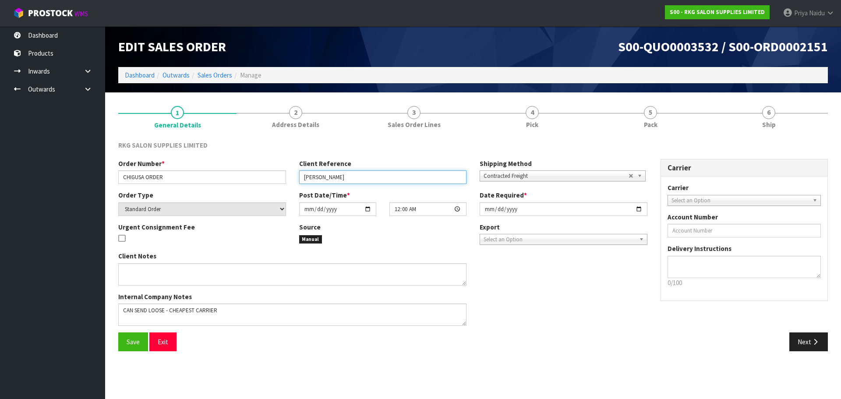
drag, startPoint x: 300, startPoint y: 177, endPoint x: 183, endPoint y: 198, distance: 118.7
click at [368, 177] on input "[PERSON_NAME]" at bounding box center [383, 177] width 168 height 14
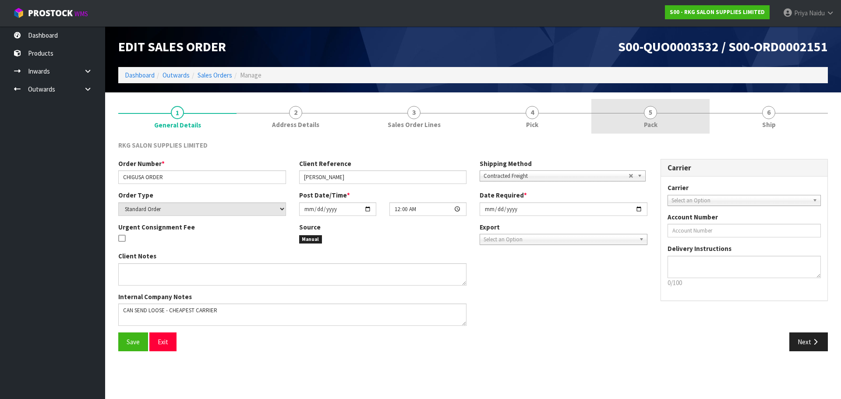
click at [609, 126] on link "5 Pack" at bounding box center [650, 116] width 118 height 35
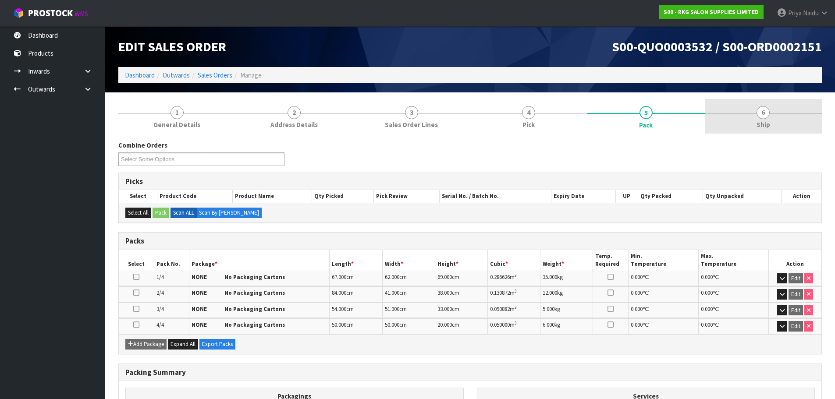
drag, startPoint x: 766, startPoint y: 111, endPoint x: 723, endPoint y: 130, distance: 47.1
click at [764, 112] on span "6" at bounding box center [762, 112] width 13 height 13
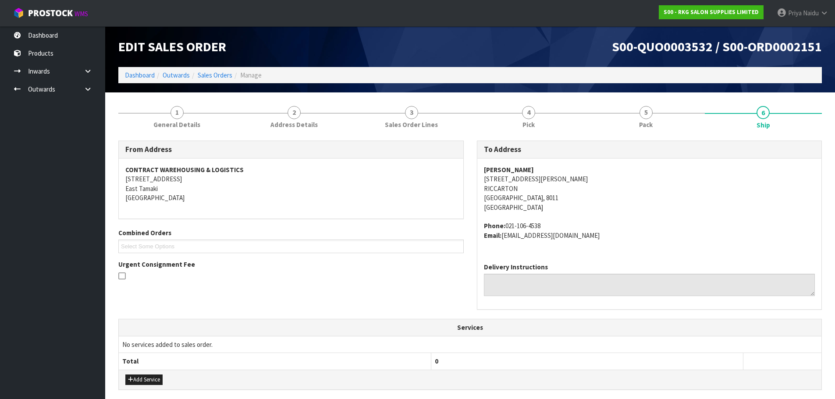
drag, startPoint x: 474, startPoint y: 167, endPoint x: 546, endPoint y: 169, distance: 71.9
click at [546, 169] on div "To Address [PERSON_NAME] [STREET_ADDRESS][PERSON_NAME] Phone: [PHONE_NUMBER] Em…" at bounding box center [649, 230] width 358 height 178
drag, startPoint x: 481, startPoint y: 227, endPoint x: 546, endPoint y: 225, distance: 65.8
click at [546, 225] on div "[PERSON_NAME] [STREET_ADDRESS][PERSON_NAME] Phone: [PHONE_NUMBER] Email: [EMAIL…" at bounding box center [649, 207] width 344 height 97
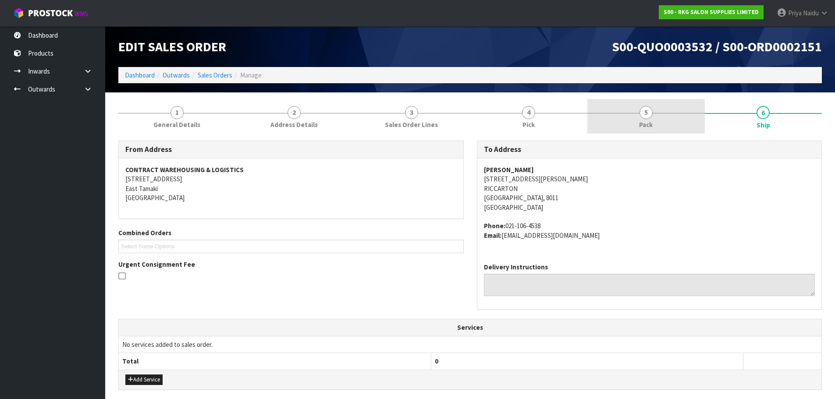
drag, startPoint x: 679, startPoint y: 128, endPoint x: 632, endPoint y: 131, distance: 47.4
click at [679, 128] on link "5 Pack" at bounding box center [645, 116] width 117 height 35
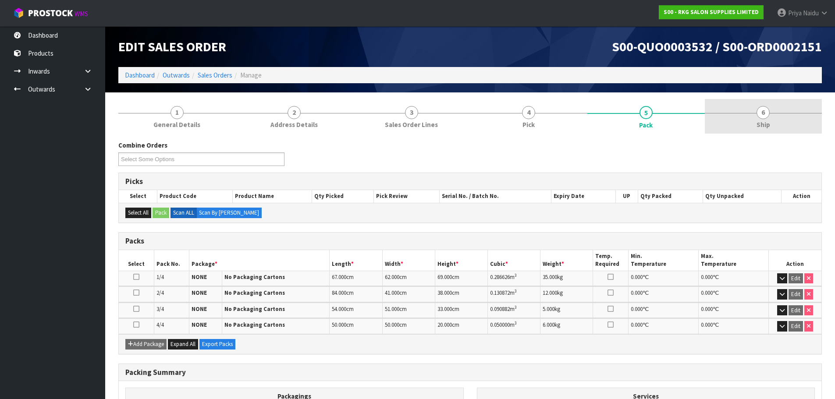
click at [757, 107] on link "6 Ship" at bounding box center [762, 116] width 117 height 35
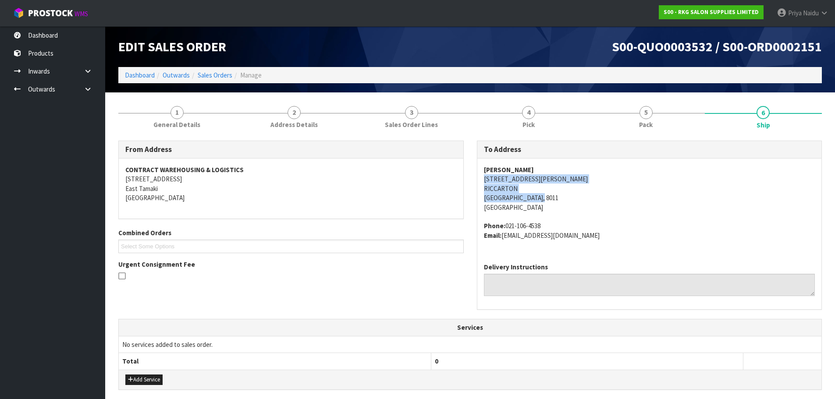
drag, startPoint x: 477, startPoint y: 182, endPoint x: 563, endPoint y: 197, distance: 87.9
click at [563, 197] on div "[PERSON_NAME] [STREET_ADDRESS][PERSON_NAME] Phone: [PHONE_NUMBER] Email: [EMAIL…" at bounding box center [649, 207] width 344 height 97
click at [604, 187] on address "[PERSON_NAME] [STREET_ADDRESS][PERSON_NAME]" at bounding box center [649, 188] width 331 height 47
drag, startPoint x: 475, startPoint y: 177, endPoint x: 538, endPoint y: 189, distance: 64.2
click at [570, 196] on div "To Address [PERSON_NAME] [STREET_ADDRESS][PERSON_NAME] Phone: [PHONE_NUMBER] Em…" at bounding box center [649, 230] width 358 height 178
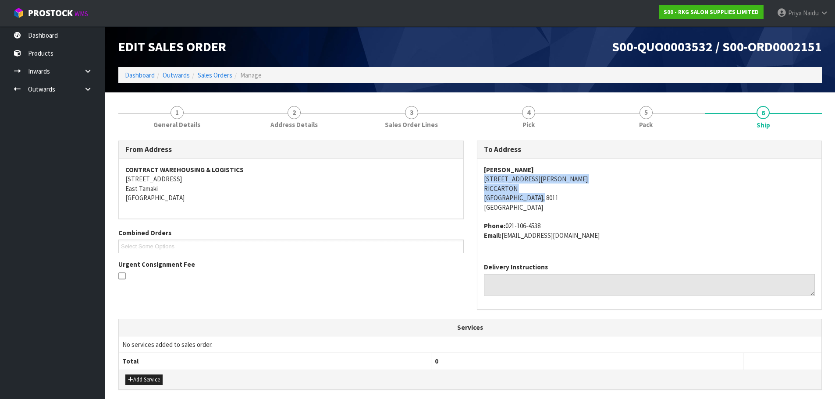
click at [566, 184] on address "[PERSON_NAME] [STREET_ADDRESS][PERSON_NAME]" at bounding box center [649, 188] width 331 height 47
drag, startPoint x: 477, startPoint y: 178, endPoint x: 35, endPoint y: 245, distance: 447.1
click at [569, 177] on div "[PERSON_NAME] [STREET_ADDRESS][PERSON_NAME] Phone: [PHONE_NUMBER] Email: [EMAIL…" at bounding box center [649, 207] width 344 height 97
click at [478, 170] on div "[PERSON_NAME] [STREET_ADDRESS][PERSON_NAME] Phone: [PHONE_NUMBER] Email: [EMAIL…" at bounding box center [649, 207] width 344 height 97
drag, startPoint x: 479, startPoint y: 170, endPoint x: 48, endPoint y: 209, distance: 432.5
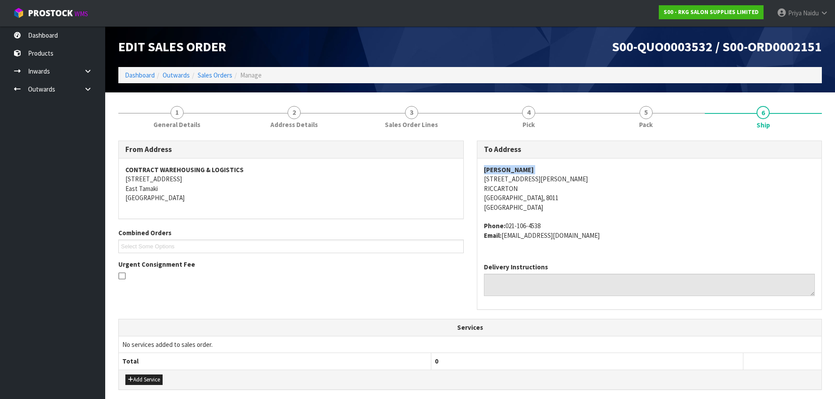
click at [548, 170] on div "[PERSON_NAME] [STREET_ADDRESS][PERSON_NAME] Phone: [PHONE_NUMBER] Email: [EMAIL…" at bounding box center [649, 207] width 344 height 97
drag, startPoint x: 484, startPoint y: 223, endPoint x: 596, endPoint y: 223, distance: 111.7
click at [596, 223] on div "[PERSON_NAME] [STREET_ADDRESS][PERSON_NAME] Phone: [PHONE_NUMBER] Email: [EMAIL…" at bounding box center [649, 207] width 344 height 97
click at [505, 225] on address "Phone: [PHONE_NUMBER] Email: [EMAIL_ADDRESS][DOMAIN_NAME]" at bounding box center [649, 230] width 331 height 19
drag, startPoint x: 505, startPoint y: 225, endPoint x: 542, endPoint y: 222, distance: 36.5
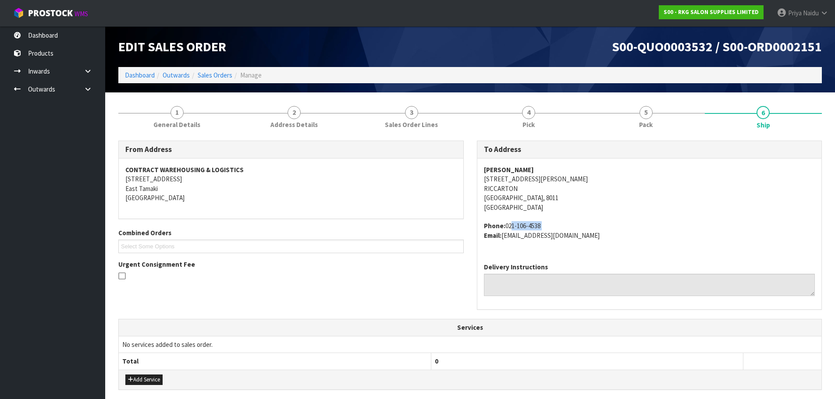
click at [542, 222] on address "Phone: [PHONE_NUMBER] Email: [EMAIL_ADDRESS][DOMAIN_NAME]" at bounding box center [649, 230] width 331 height 19
drag, startPoint x: 502, startPoint y: 238, endPoint x: 522, endPoint y: 256, distance: 27.0
click at [578, 242] on div "[PERSON_NAME] [STREET_ADDRESS][PERSON_NAME] Phone: [PHONE_NUMBER] Email: [EMAIL…" at bounding box center [649, 207] width 344 height 97
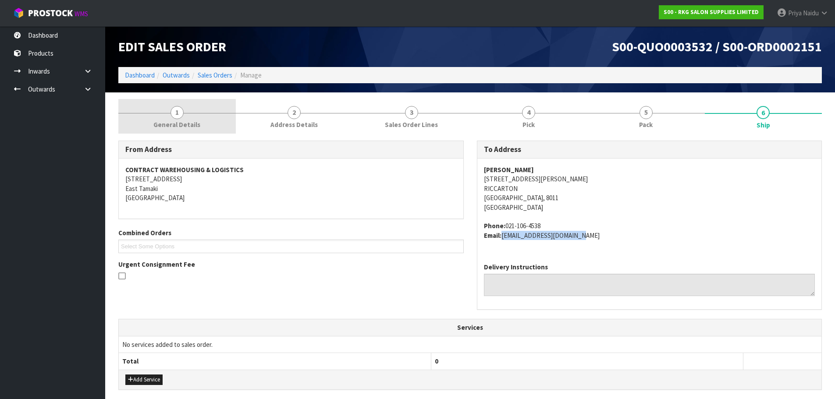
drag, startPoint x: 220, startPoint y: 126, endPoint x: 210, endPoint y: 131, distance: 10.6
click at [220, 126] on link "1 General Details" at bounding box center [176, 116] width 117 height 35
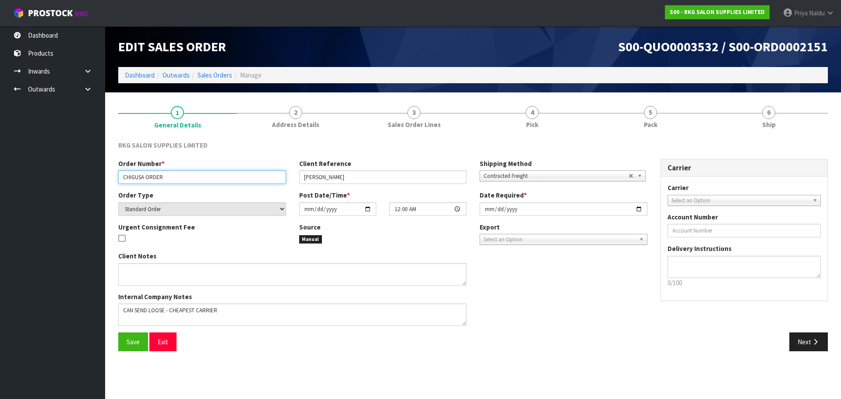
drag, startPoint x: 124, startPoint y: 178, endPoint x: 168, endPoint y: 174, distance: 44.4
click at [168, 174] on input "CHIGUSA ORDER" at bounding box center [202, 177] width 168 height 14
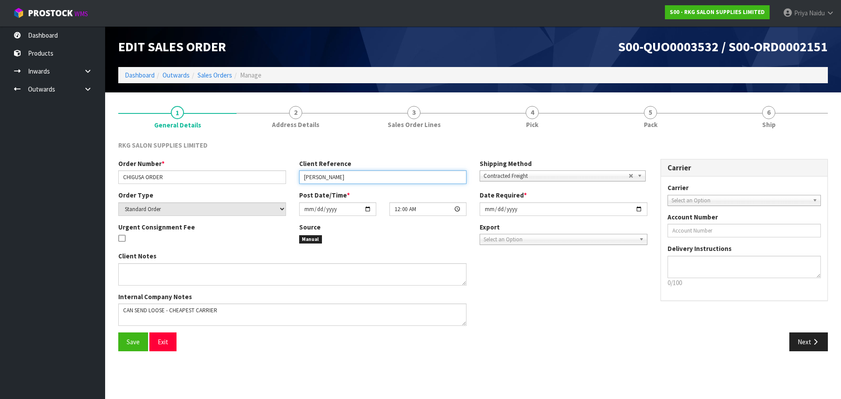
drag, startPoint x: 301, startPoint y: 179, endPoint x: 122, endPoint y: 244, distance: 190.4
click at [354, 184] on div "Order Number * CHIGUSA ORDER Client Reference [PERSON_NAME] Shipping Method Cli…" at bounding box center [383, 175] width 542 height 32
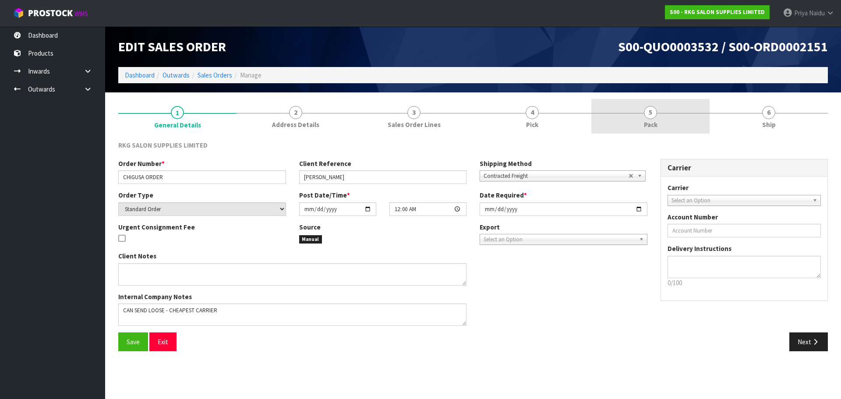
click at [634, 133] on link "5 Pack" at bounding box center [650, 116] width 118 height 35
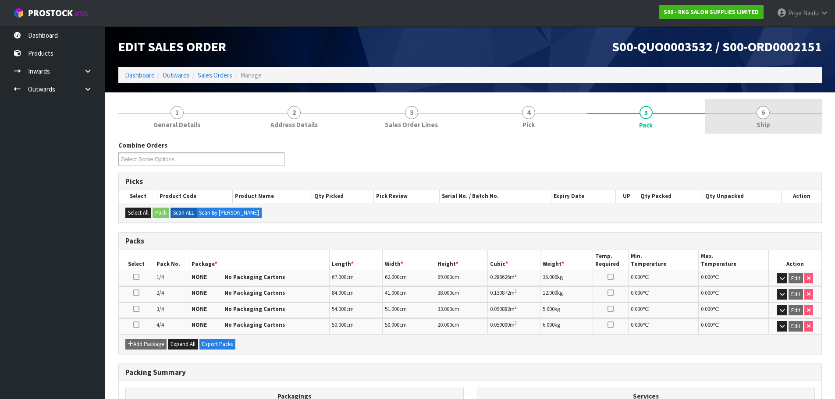
drag, startPoint x: 761, startPoint y: 113, endPoint x: 740, endPoint y: 127, distance: 26.2
click at [761, 113] on span "6" at bounding box center [762, 112] width 13 height 13
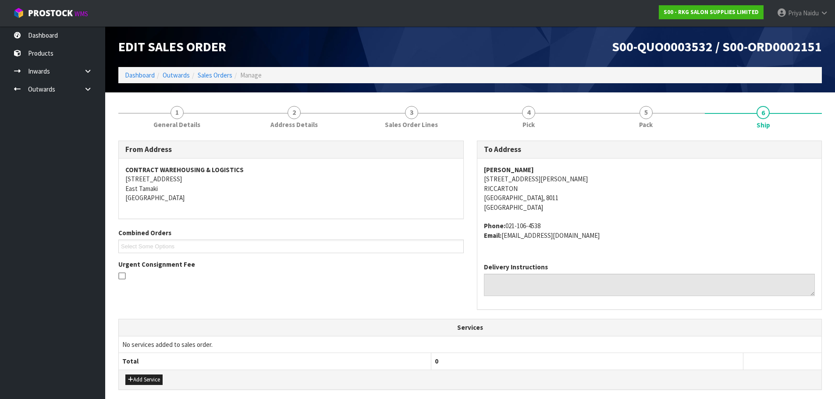
drag, startPoint x: 483, startPoint y: 170, endPoint x: 1, endPoint y: 195, distance: 482.5
click at [531, 170] on strong "[PERSON_NAME]" at bounding box center [509, 170] width 50 height 8
drag, startPoint x: 475, startPoint y: 226, endPoint x: 563, endPoint y: 223, distance: 88.1
click at [563, 223] on div "From Address CONTRACT WAREHOUSING & LOGISTICS [STREET_ADDRESS] Combined Orders …" at bounding box center [470, 230] width 716 height 178
click at [563, 223] on address "Phone: [PHONE_NUMBER] Email: [EMAIL_ADDRESS][DOMAIN_NAME]" at bounding box center [649, 230] width 331 height 19
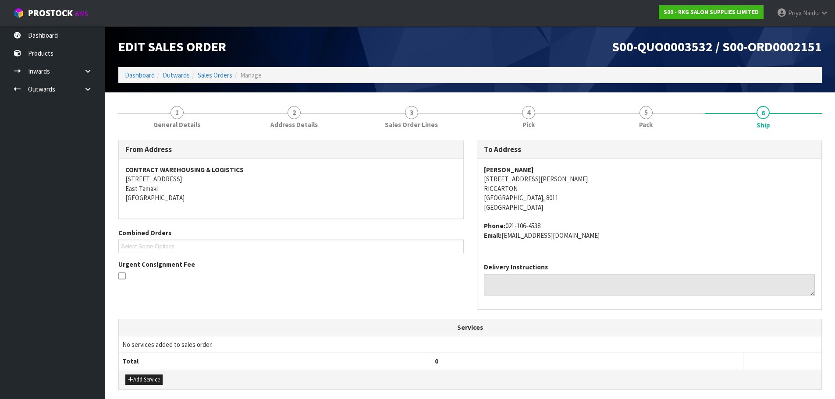
drag, startPoint x: 478, startPoint y: 229, endPoint x: 554, endPoint y: 217, distance: 77.2
click at [554, 217] on div "[PERSON_NAME] [STREET_ADDRESS][PERSON_NAME] Phone: [PHONE_NUMBER] Email: [EMAIL…" at bounding box center [649, 207] width 344 height 97
drag, startPoint x: 483, startPoint y: 166, endPoint x: 11, endPoint y: 212, distance: 474.6
click at [545, 165] on address "[PERSON_NAME] [STREET_ADDRESS][PERSON_NAME]" at bounding box center [649, 188] width 331 height 47
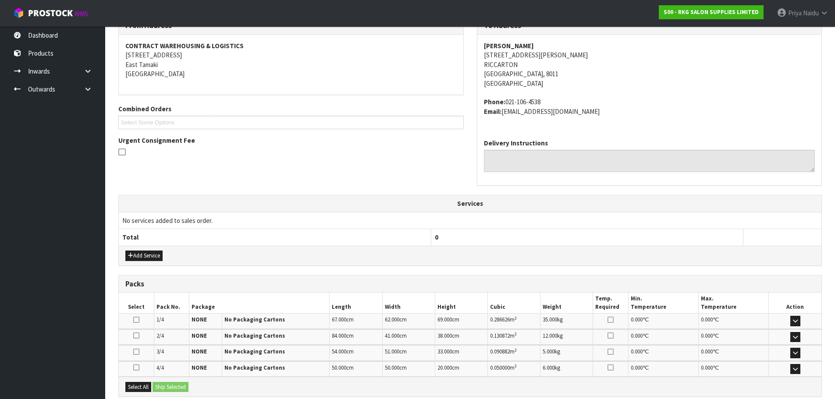
scroll to position [216, 0]
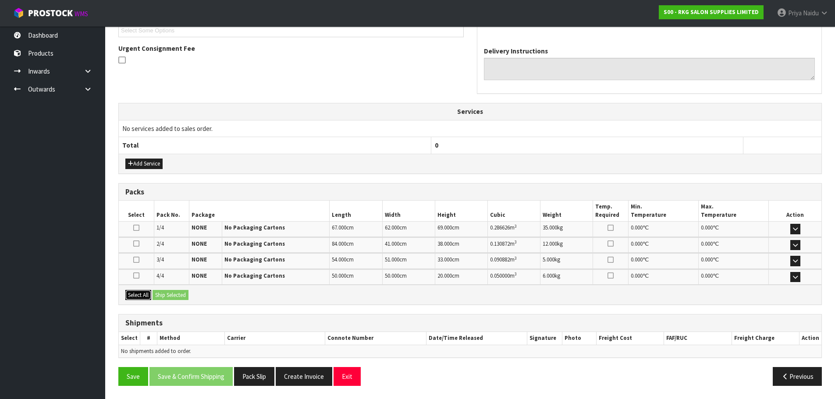
click at [144, 298] on button "Select All" at bounding box center [138, 295] width 26 height 11
click at [174, 295] on button "Ship Selected" at bounding box center [170, 295] width 36 height 11
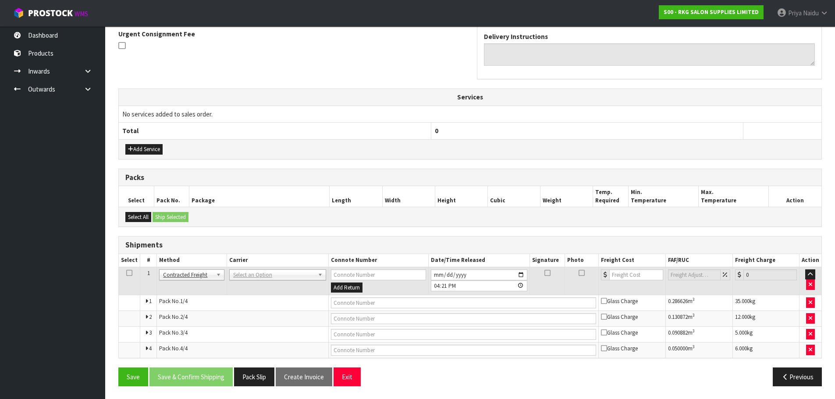
scroll to position [231, 0]
click at [260, 261] on th "Carrier" at bounding box center [278, 260] width 102 height 13
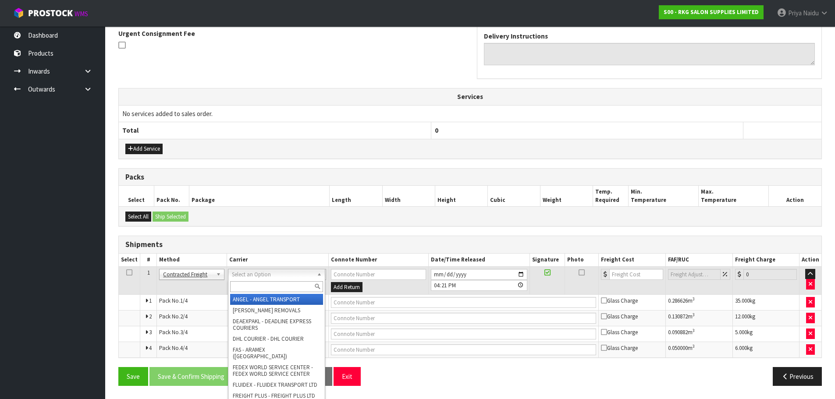
click at [261, 283] on input "text" at bounding box center [276, 286] width 93 height 11
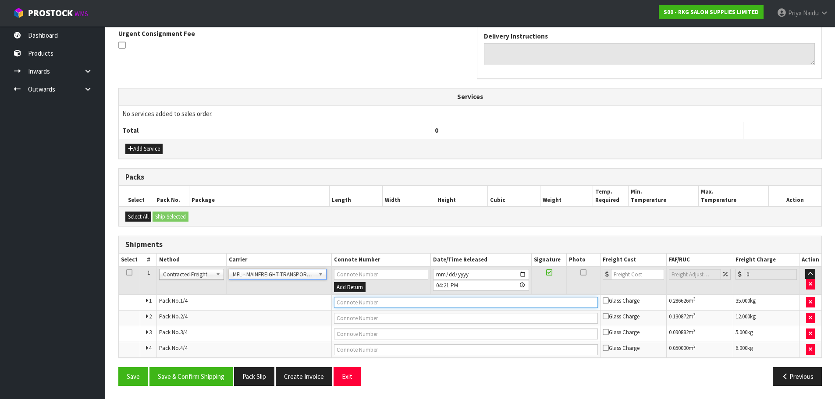
click at [357, 307] on input "text" at bounding box center [466, 302] width 264 height 11
paste input "FWM58535627"
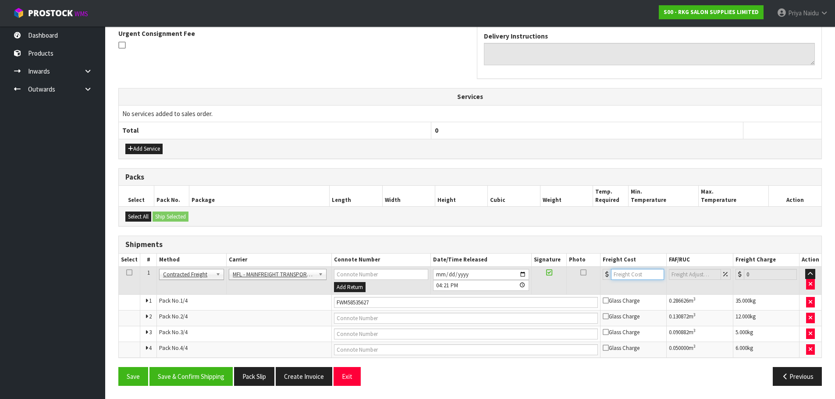
click at [636, 273] on input "number" at bounding box center [637, 274] width 53 height 11
click at [194, 375] on button "Save & Confirm Shipping" at bounding box center [190, 376] width 83 height 19
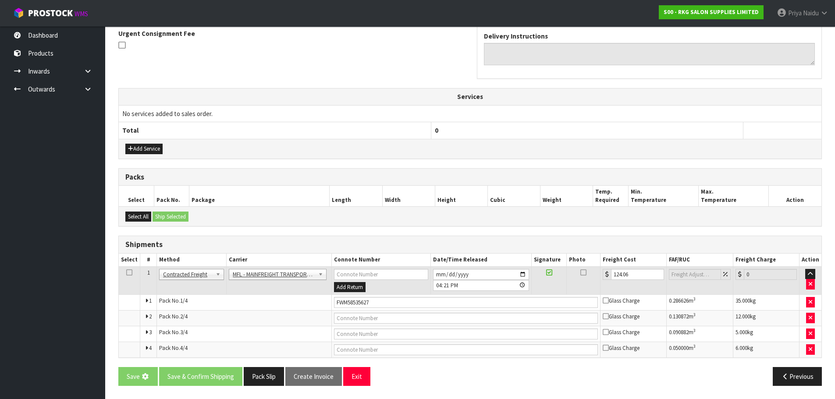
scroll to position [0, 0]
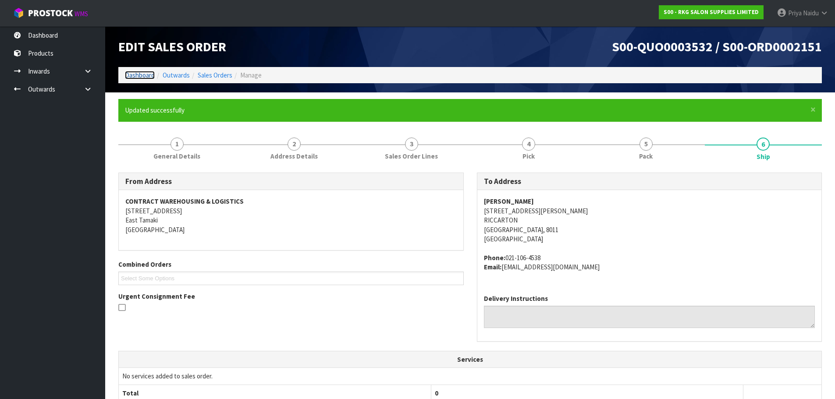
click at [136, 74] on link "Dashboard" at bounding box center [140, 75] width 30 height 8
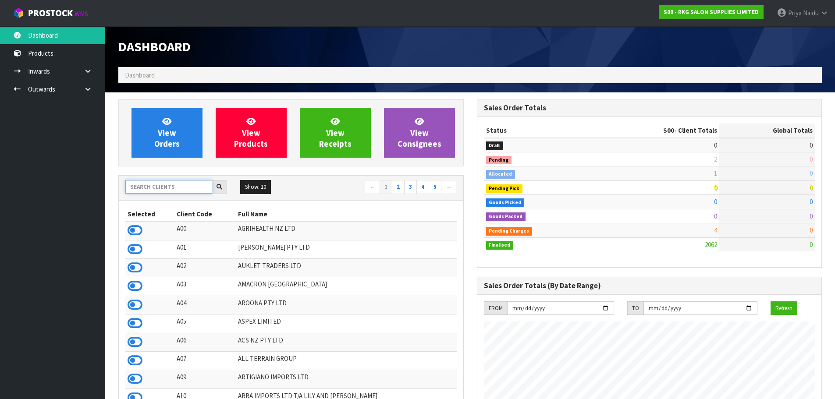
scroll to position [664, 358]
click at [164, 183] on input "text" at bounding box center [168, 187] width 87 height 14
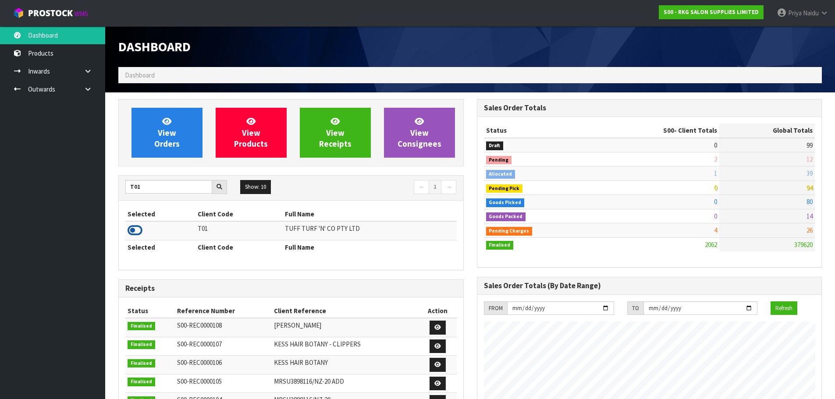
click at [135, 231] on icon at bounding box center [134, 230] width 15 height 13
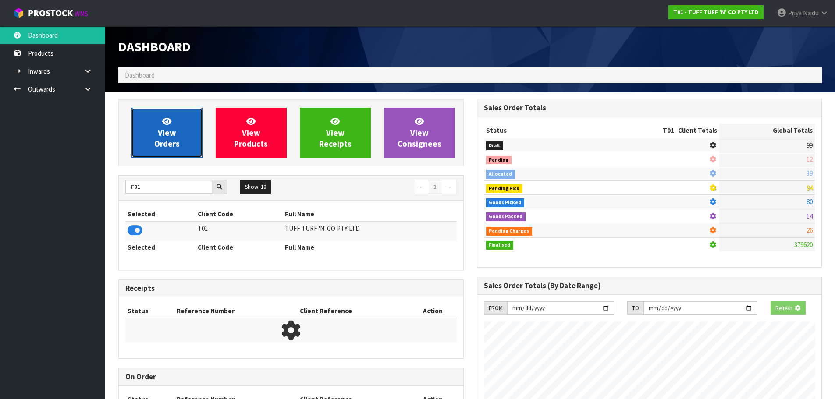
click at [178, 150] on link "View Orders" at bounding box center [166, 133] width 71 height 50
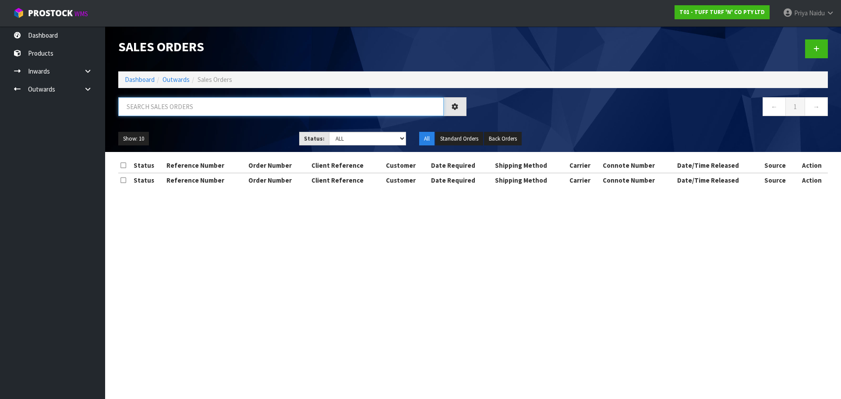
click at [185, 109] on input "text" at bounding box center [281, 106] width 326 height 19
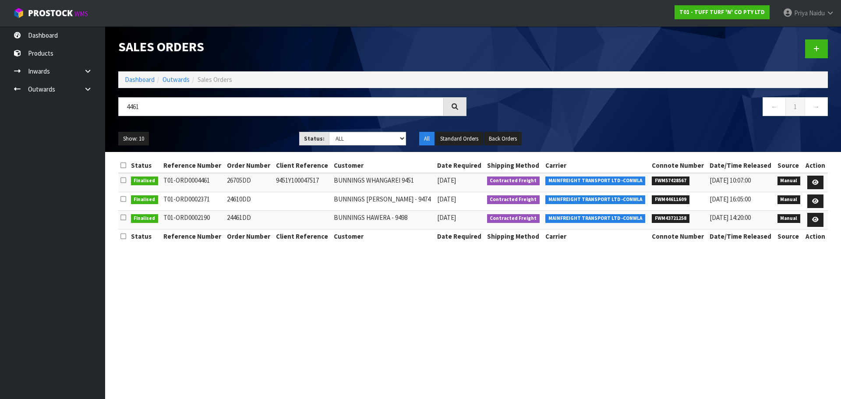
click at [208, 125] on div "Show: 10 5 10 25 50 Status: Draft Pending Allocated Pending Pick Goods Picked G…" at bounding box center [473, 138] width 723 height 27
click at [182, 113] on input "4461" at bounding box center [281, 106] width 326 height 19
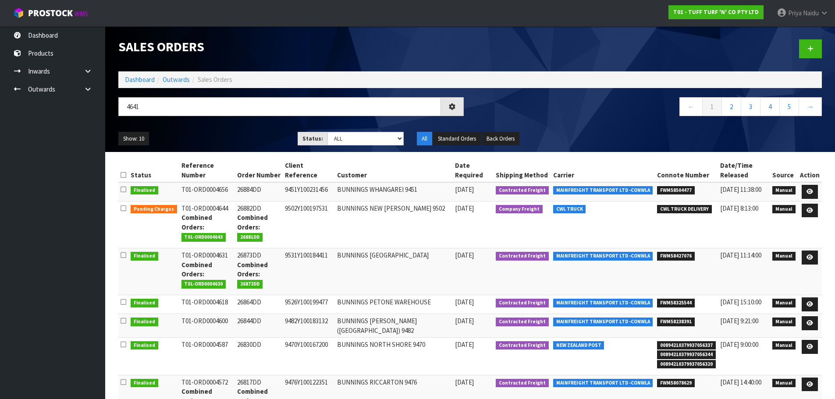
click at [257, 131] on div "Show: 10 5 10 25 50 Status: Draft Pending Allocated Pending Pick Goods Picked G…" at bounding box center [470, 138] width 716 height 27
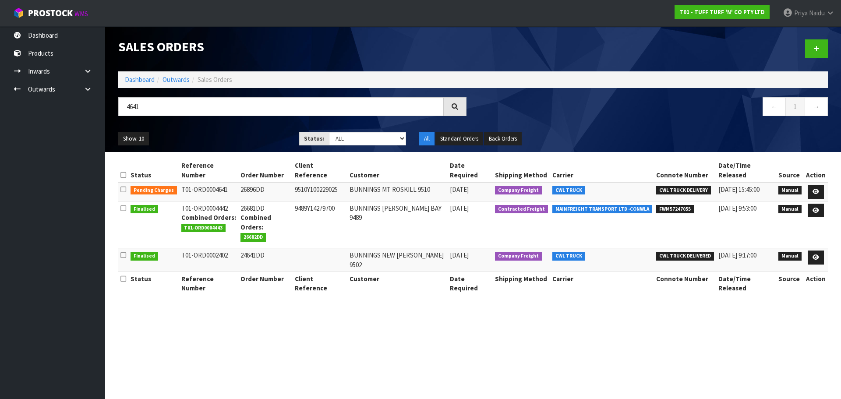
click at [257, 131] on div "Show: 10 5 10 25 50 Status: Draft Pending Allocated Pending Pick Goods Picked G…" at bounding box center [473, 138] width 723 height 27
drag, startPoint x: 814, startPoint y: 183, endPoint x: 806, endPoint y: 172, distance: 13.4
click at [814, 189] on icon at bounding box center [816, 192] width 7 height 6
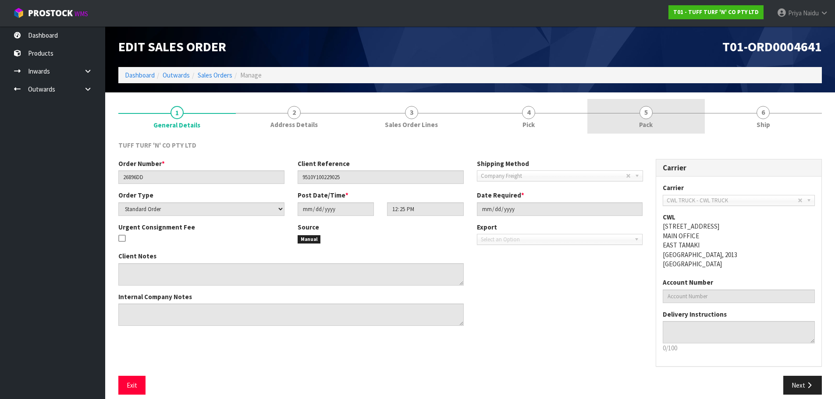
click at [666, 111] on link "5 Pack" at bounding box center [645, 116] width 117 height 35
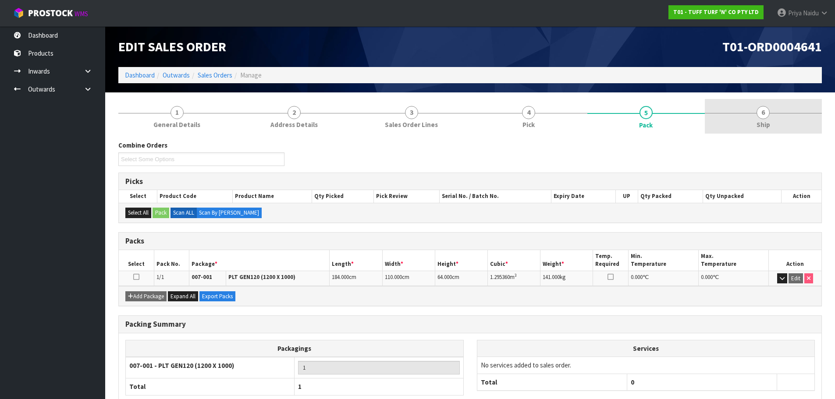
click at [748, 120] on link "6 Ship" at bounding box center [762, 116] width 117 height 35
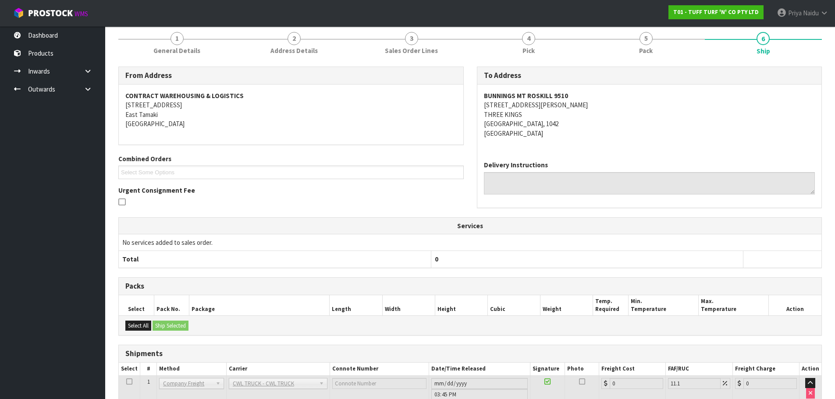
scroll to position [134, 0]
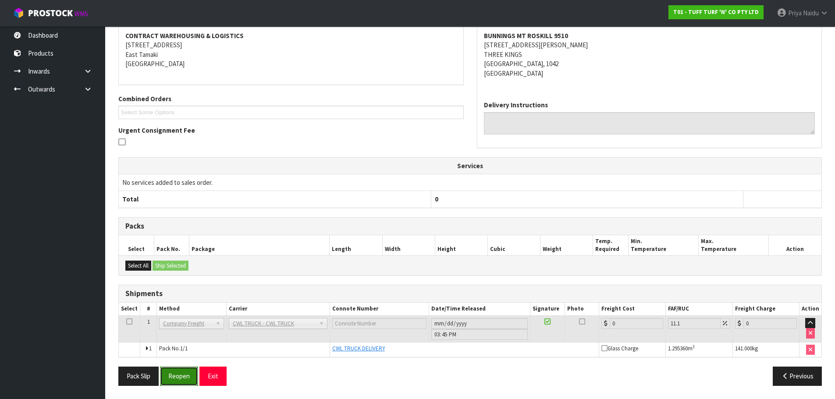
click at [173, 381] on button "Reopen" at bounding box center [179, 376] width 38 height 19
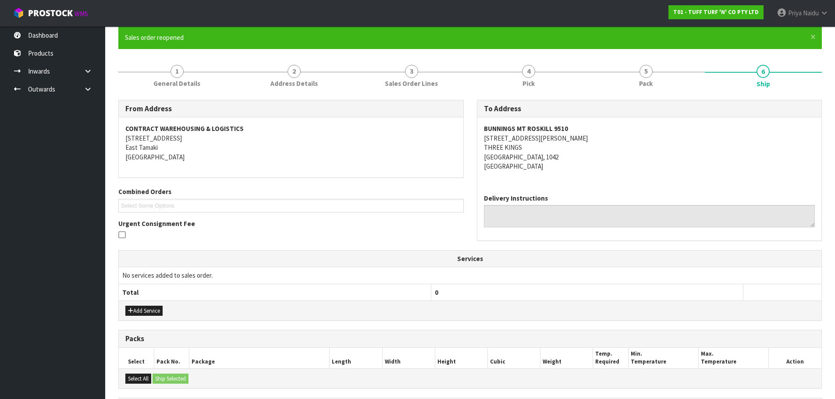
scroll to position [188, 0]
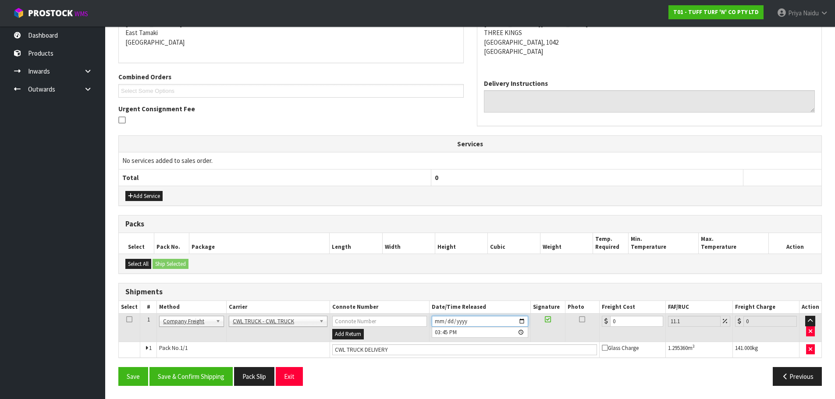
click at [520, 320] on input "[DATE]" at bounding box center [480, 321] width 96 height 11
click at [200, 375] on button "Save & Confirm Shipping" at bounding box center [190, 376] width 83 height 19
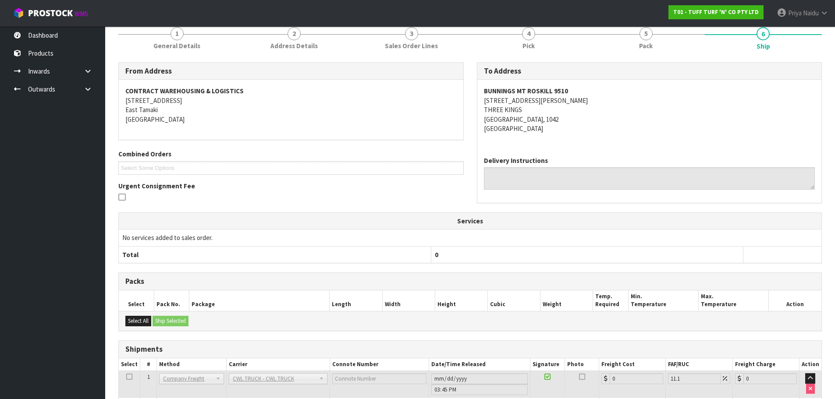
scroll to position [0, 0]
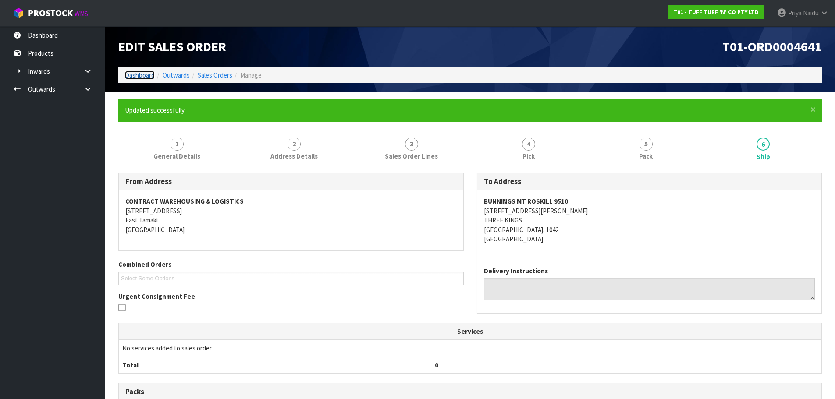
click at [144, 71] on link "Dashboard" at bounding box center [140, 75] width 30 height 8
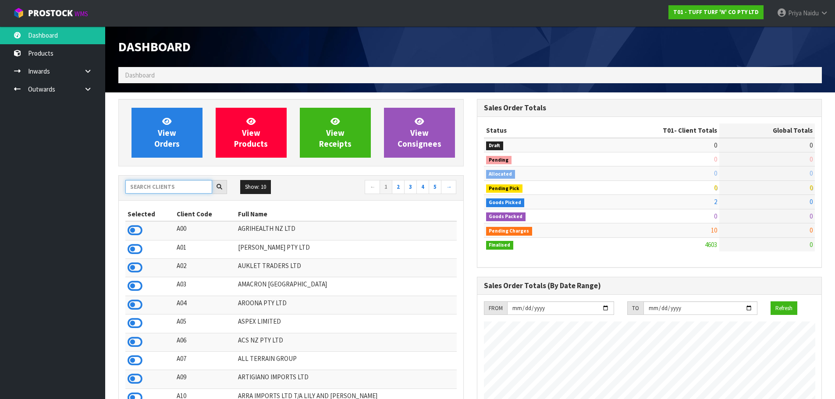
click at [153, 190] on input "text" at bounding box center [168, 187] width 87 height 14
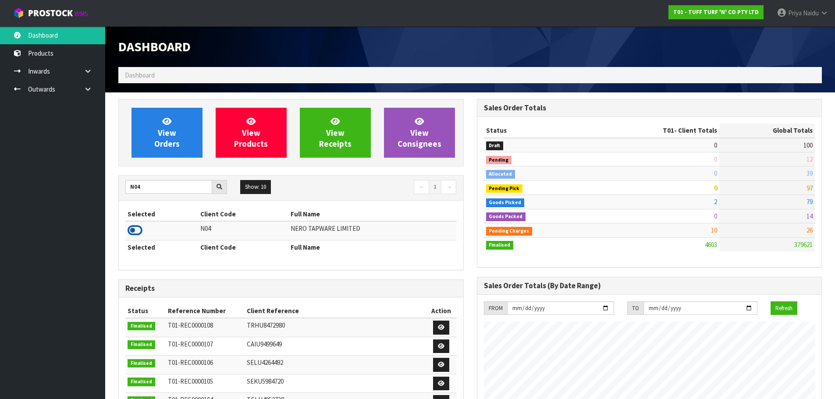
click at [135, 231] on icon at bounding box center [134, 230] width 15 height 13
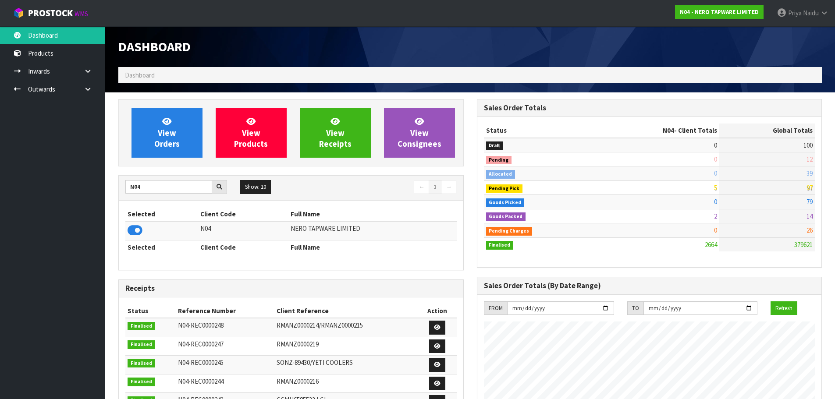
scroll to position [683, 358]
click at [166, 143] on span "View Orders" at bounding box center [166, 132] width 25 height 33
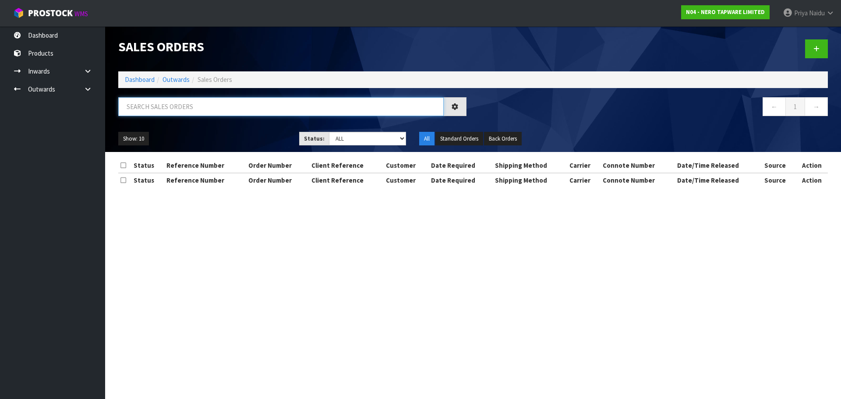
click at [184, 108] on input "text" at bounding box center [281, 106] width 326 height 19
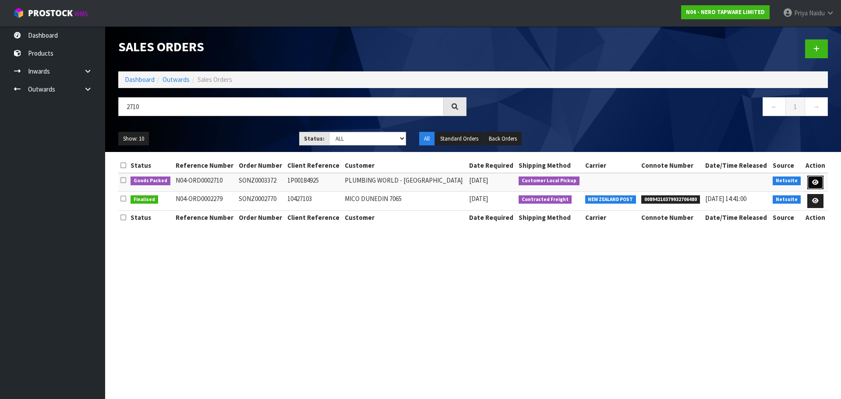
click at [814, 180] on icon at bounding box center [815, 183] width 7 height 6
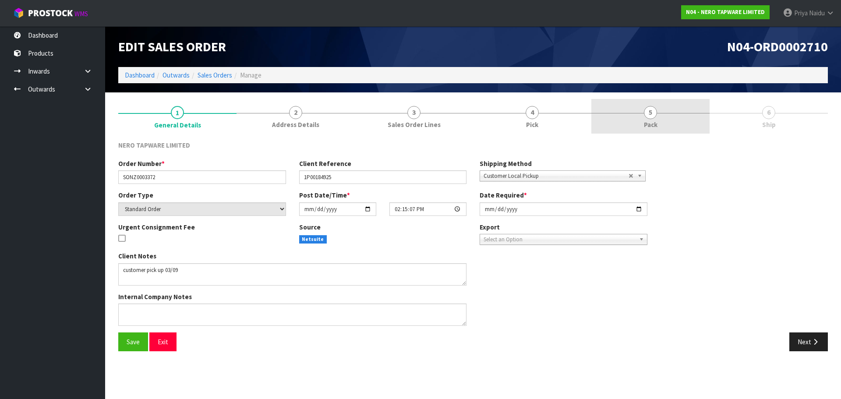
click at [657, 112] on link "5 Pack" at bounding box center [650, 116] width 118 height 35
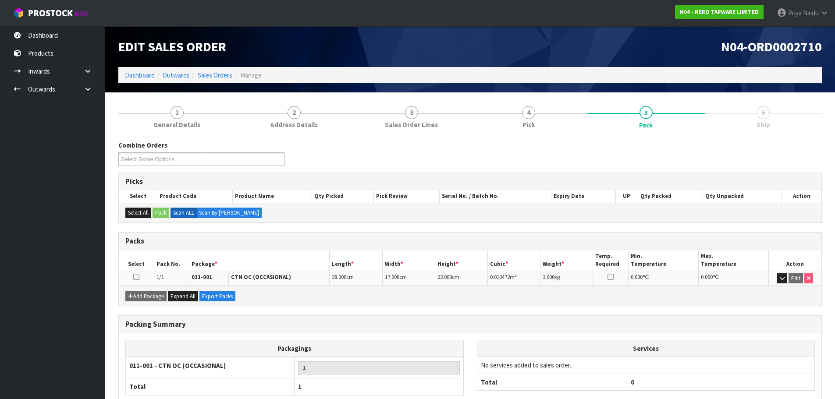
scroll to position [54, 0]
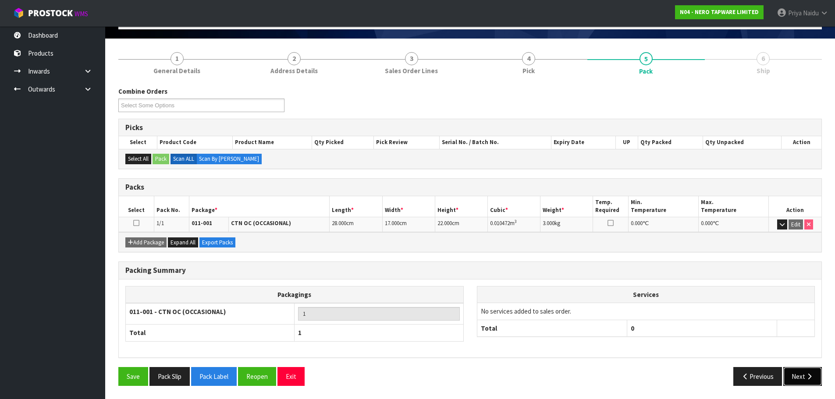
click at [800, 368] on button "Next" at bounding box center [802, 376] width 39 height 19
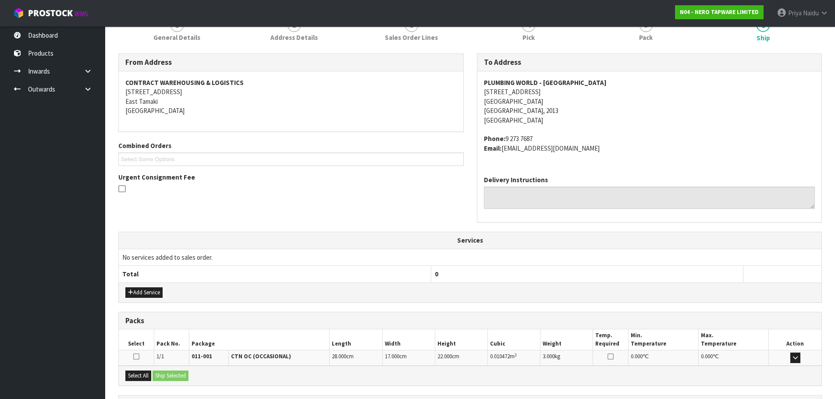
scroll to position [168, 0]
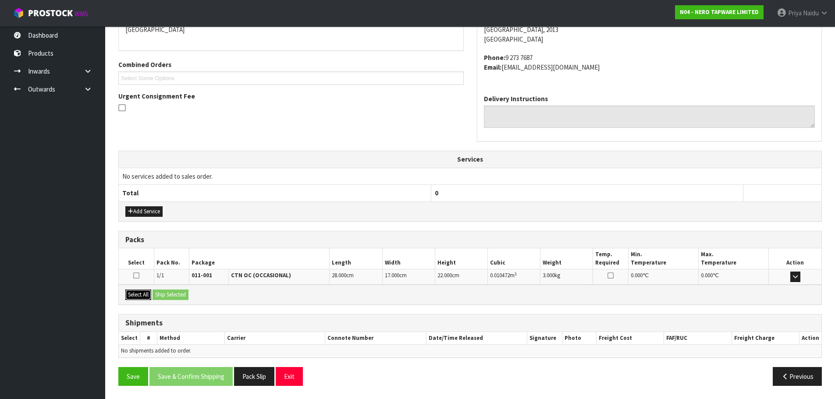
drag, startPoint x: 138, startPoint y: 291, endPoint x: 149, endPoint y: 291, distance: 10.5
click at [139, 291] on button "Select All" at bounding box center [138, 295] width 26 height 11
drag, startPoint x: 153, startPoint y: 291, endPoint x: 201, endPoint y: 301, distance: 48.8
click at [161, 294] on button "Ship Selected" at bounding box center [170, 295] width 36 height 11
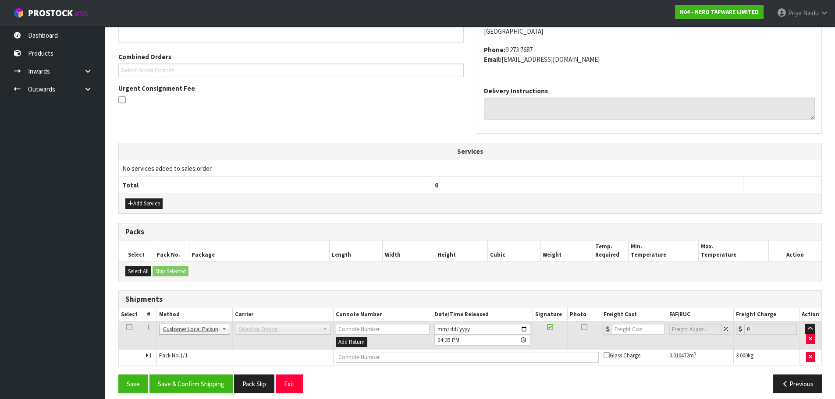
scroll to position [184, 0]
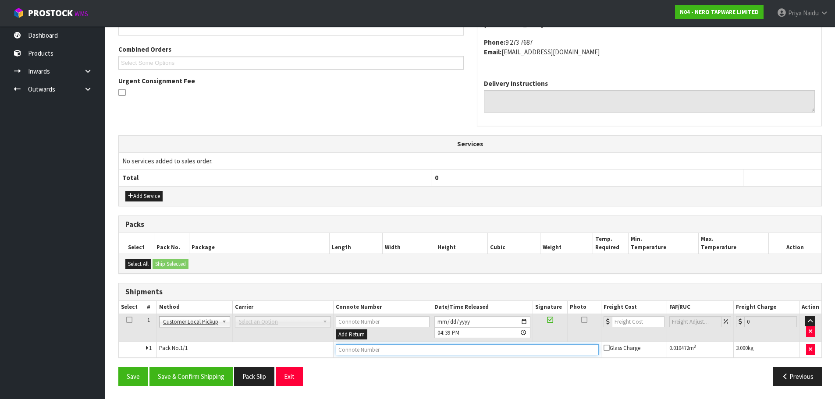
click at [341, 352] on input "text" at bounding box center [467, 349] width 263 height 11
click at [204, 382] on button "Save & Confirm Shipping" at bounding box center [190, 376] width 83 height 19
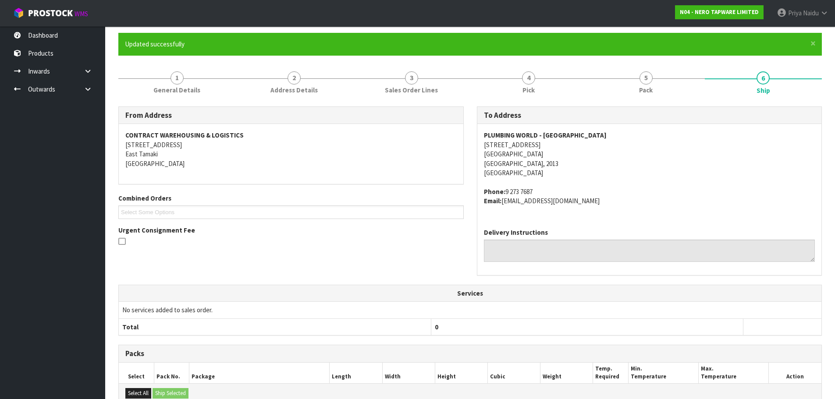
scroll to position [0, 0]
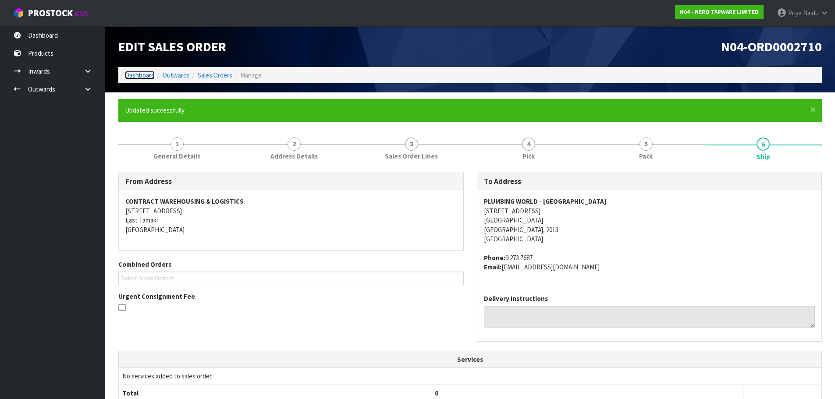
click at [141, 79] on link "Dashboard" at bounding box center [140, 75] width 30 height 8
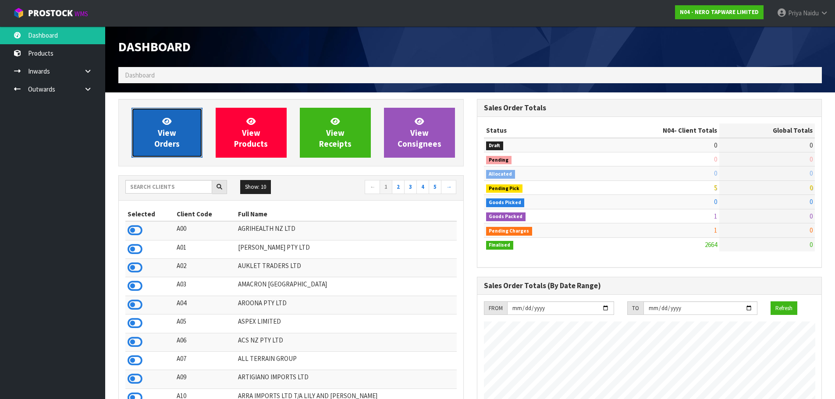
click at [165, 133] on span "View Orders" at bounding box center [166, 132] width 25 height 33
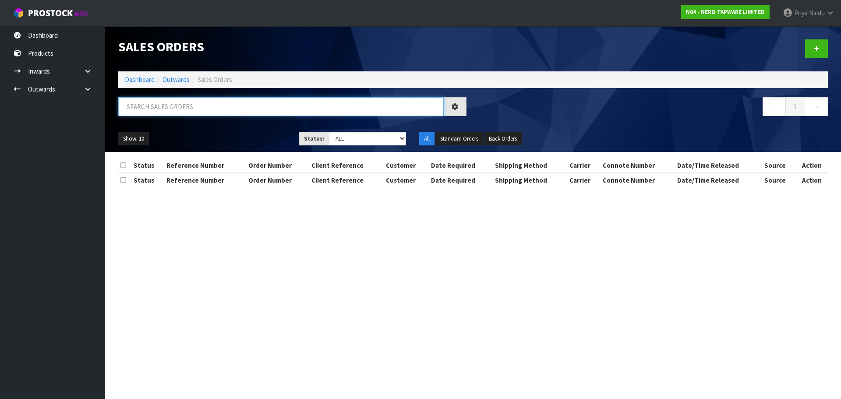
click at [183, 110] on input "text" at bounding box center [281, 106] width 326 height 19
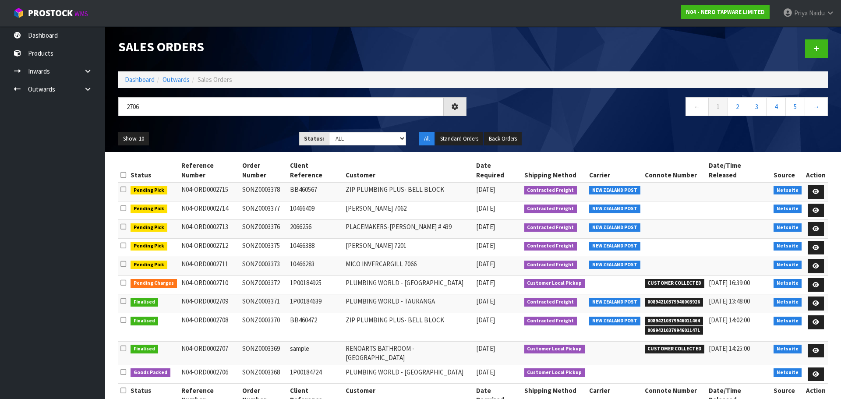
click at [234, 135] on ul "Show: 10 5 10 25 50" at bounding box center [202, 139] width 168 height 14
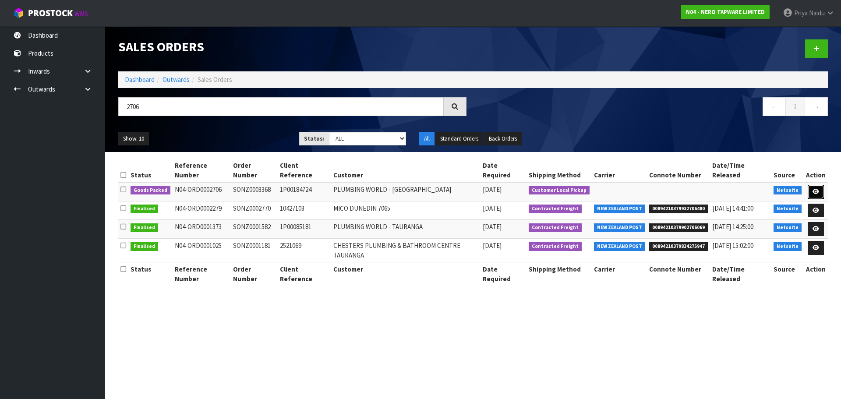
click at [814, 189] on icon at bounding box center [816, 192] width 7 height 6
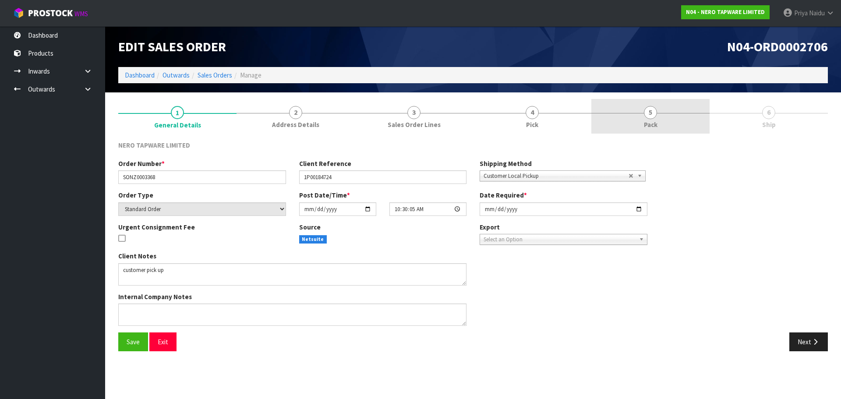
click at [669, 119] on link "5 Pack" at bounding box center [650, 116] width 118 height 35
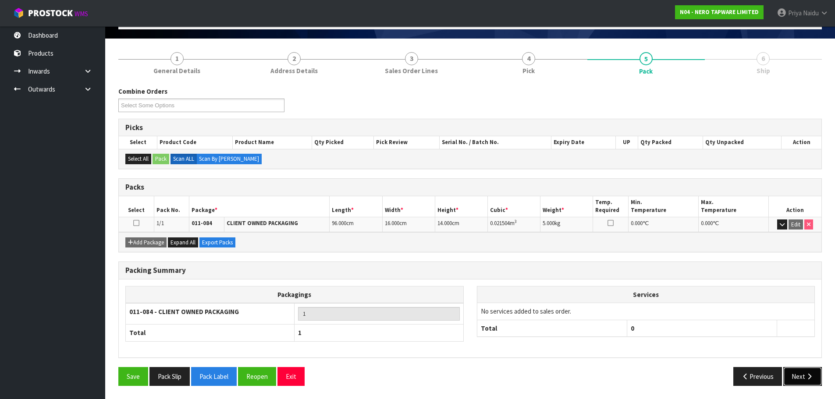
click at [801, 376] on button "Next" at bounding box center [802, 376] width 39 height 19
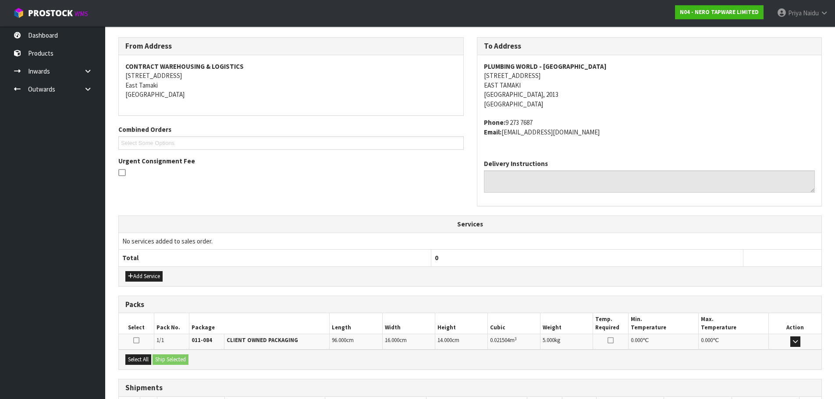
scroll to position [168, 0]
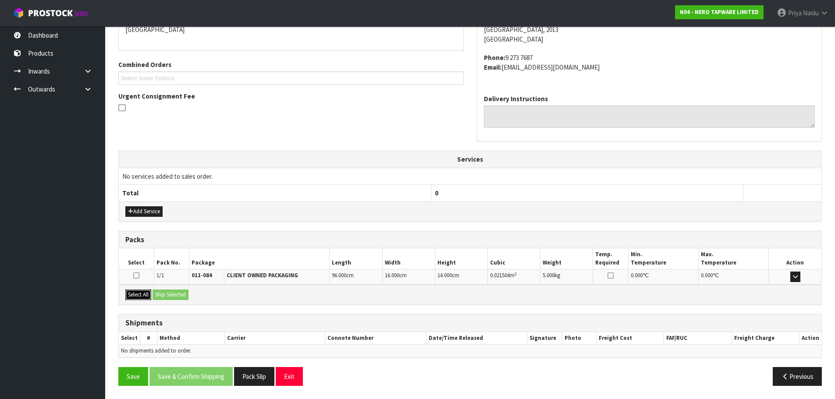
click at [139, 295] on button "Select All" at bounding box center [138, 295] width 26 height 11
drag, startPoint x: 159, startPoint y: 295, endPoint x: 209, endPoint y: 311, distance: 51.7
click at [160, 295] on button "Ship Selected" at bounding box center [170, 295] width 36 height 11
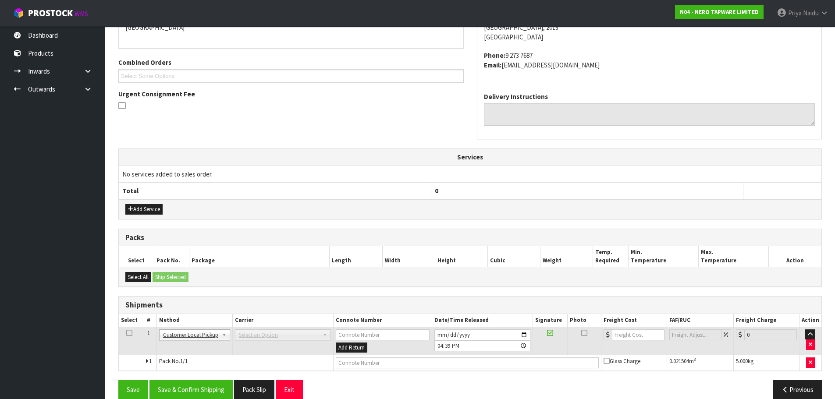
scroll to position [184, 0]
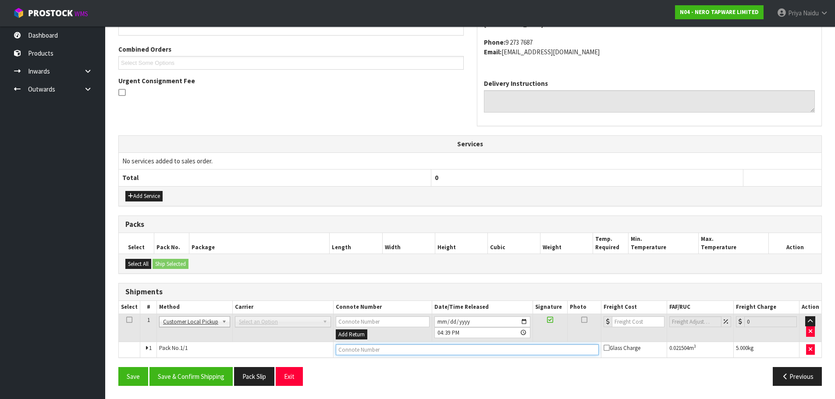
click at [402, 354] on input "text" at bounding box center [467, 349] width 263 height 11
click at [191, 387] on div "Save Save & Confirm Shipping Pack Slip Exit Previous" at bounding box center [470, 379] width 716 height 25
click at [193, 385] on button "Save & Confirm Shipping" at bounding box center [190, 376] width 83 height 19
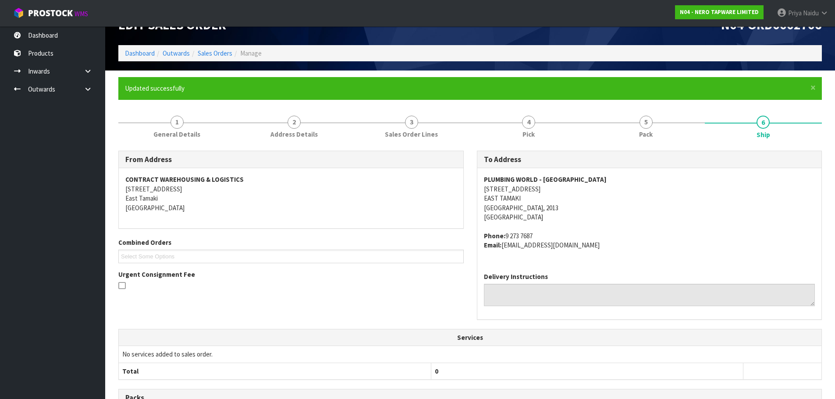
scroll to position [0, 0]
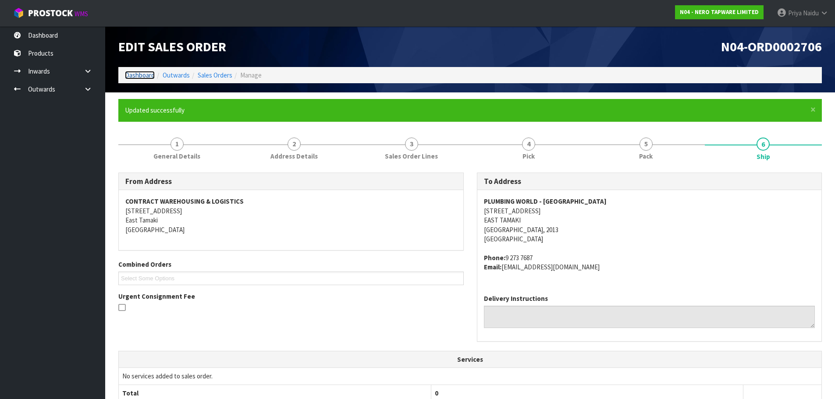
click at [140, 77] on link "Dashboard" at bounding box center [140, 75] width 30 height 8
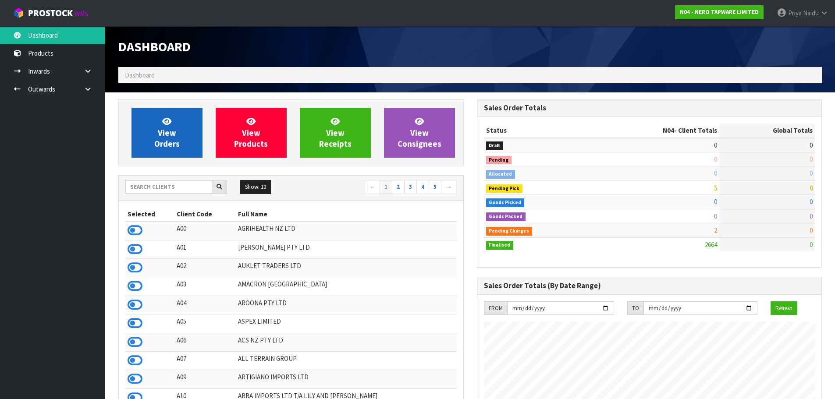
scroll to position [683, 358]
click at [150, 196] on div "Show: 10 5 10 25 50 ← 1 2 3 4 5 →" at bounding box center [291, 188] width 344 height 25
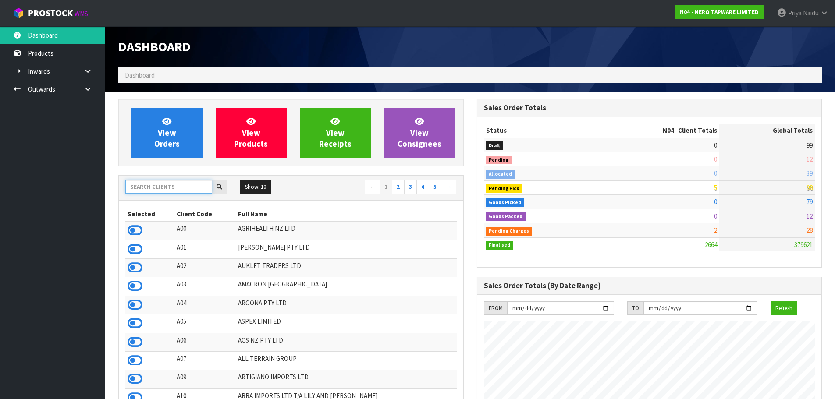
click at [154, 189] on input "text" at bounding box center [168, 187] width 87 height 14
click at [160, 195] on div "Show: 10 5 10 25 50 ← 1 2 3 4 5 →" at bounding box center [291, 187] width 344 height 15
click at [163, 188] on input "text" at bounding box center [168, 187] width 87 height 14
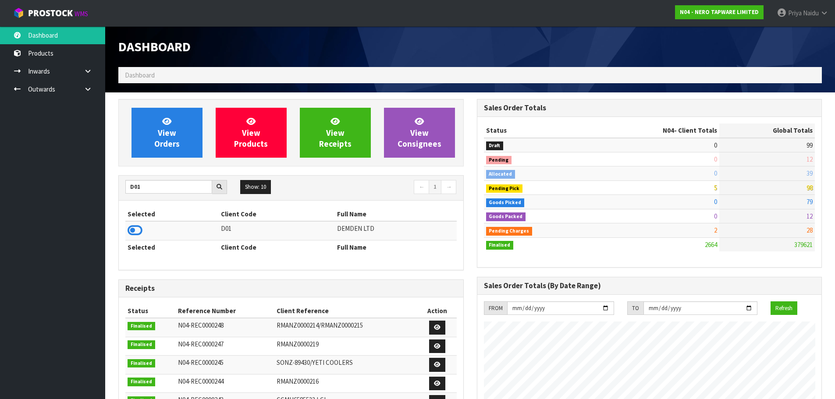
drag, startPoint x: 134, startPoint y: 227, endPoint x: 142, endPoint y: 218, distance: 12.7
click at [134, 227] on icon at bounding box center [134, 230] width 15 height 13
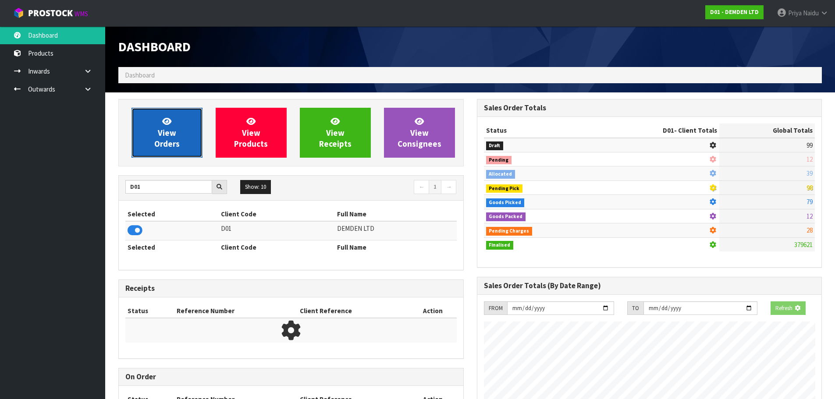
click at [142, 154] on link "View Orders" at bounding box center [166, 133] width 71 height 50
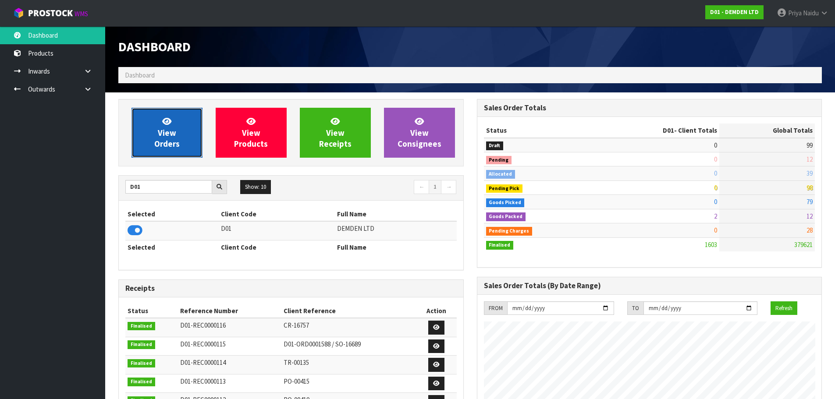
scroll to position [579, 358]
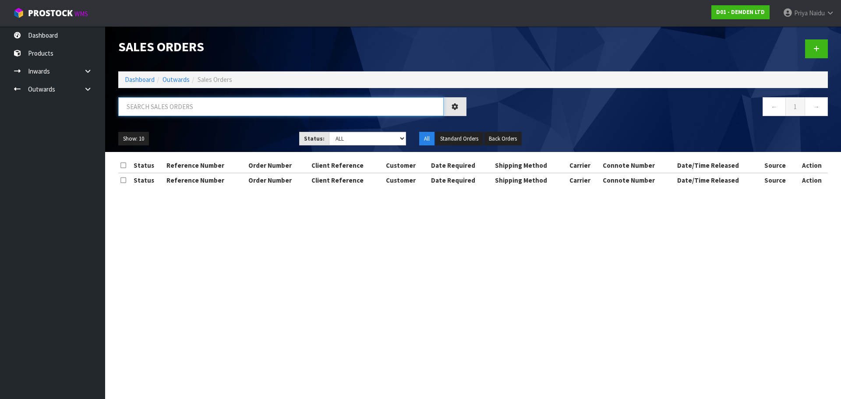
click at [180, 109] on input "text" at bounding box center [281, 106] width 326 height 19
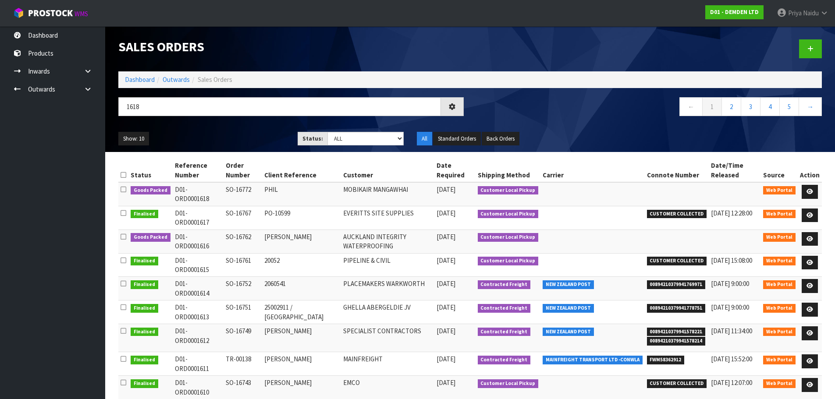
click at [200, 133] on ul "Show: 10 5 10 25 50" at bounding box center [201, 139] width 166 height 14
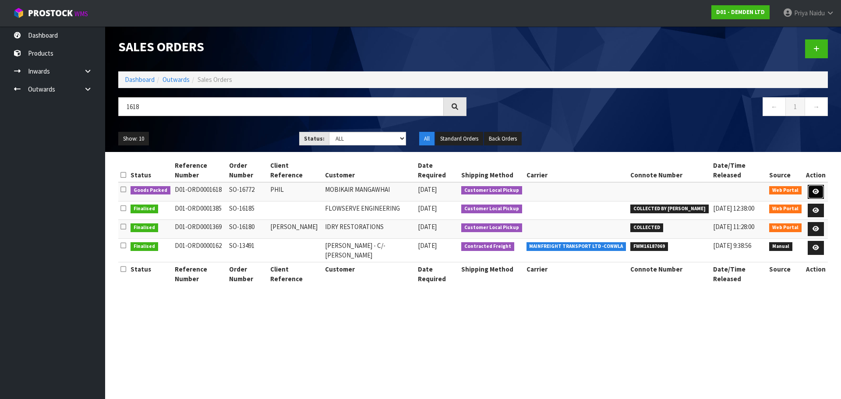
click at [818, 195] on link at bounding box center [816, 192] width 16 height 14
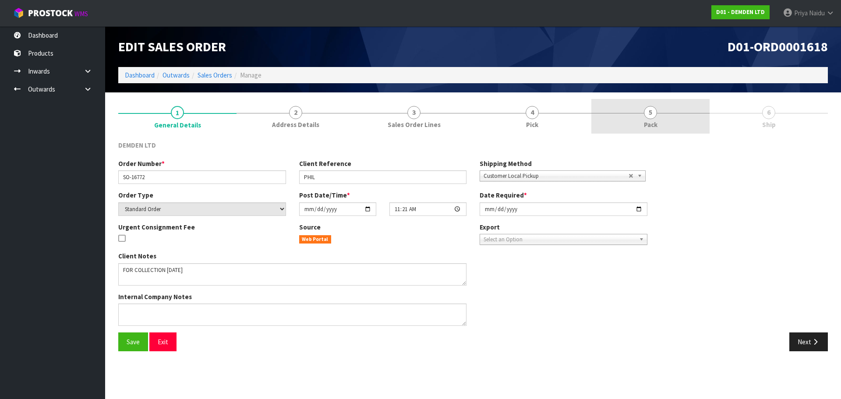
click at [641, 109] on link "5 Pack" at bounding box center [650, 116] width 118 height 35
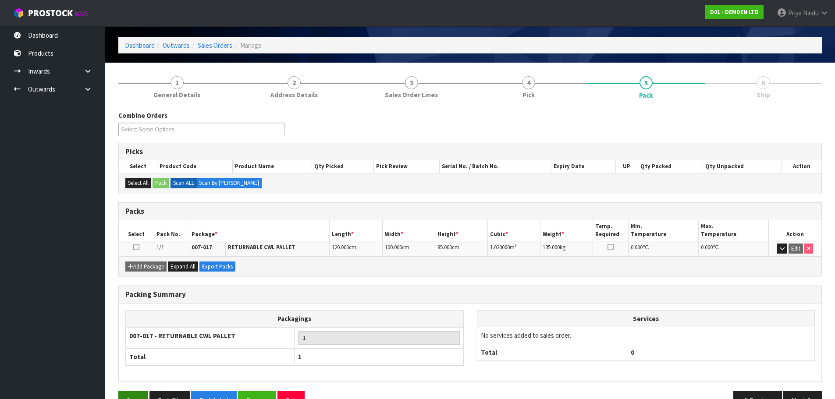
scroll to position [54, 0]
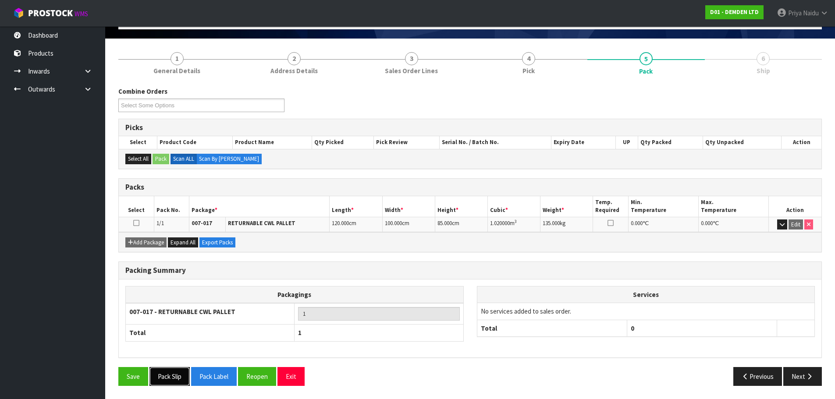
click at [162, 376] on button "Pack Slip" at bounding box center [169, 376] width 40 height 19
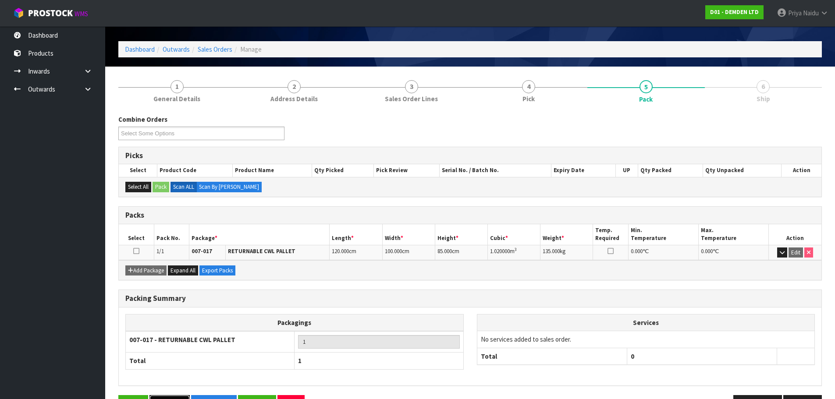
scroll to position [0, 0]
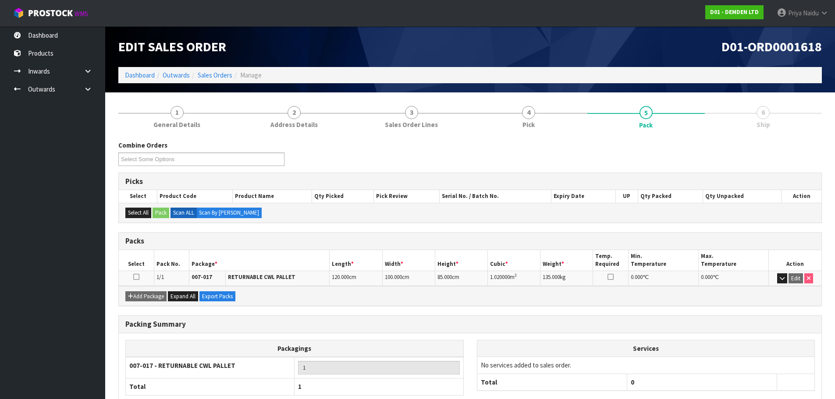
click at [123, 76] on ol "Dashboard Outwards Sales Orders Manage" at bounding box center [469, 75] width 703 height 16
click at [138, 76] on link "Dashboard" at bounding box center [140, 75] width 30 height 8
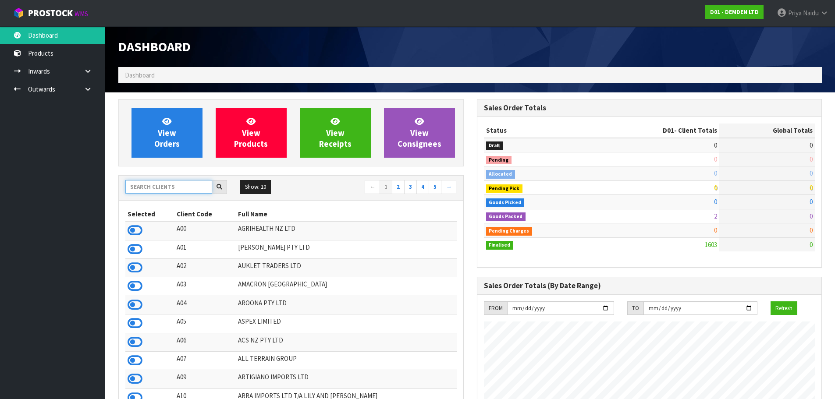
click at [150, 186] on input "text" at bounding box center [168, 187] width 87 height 14
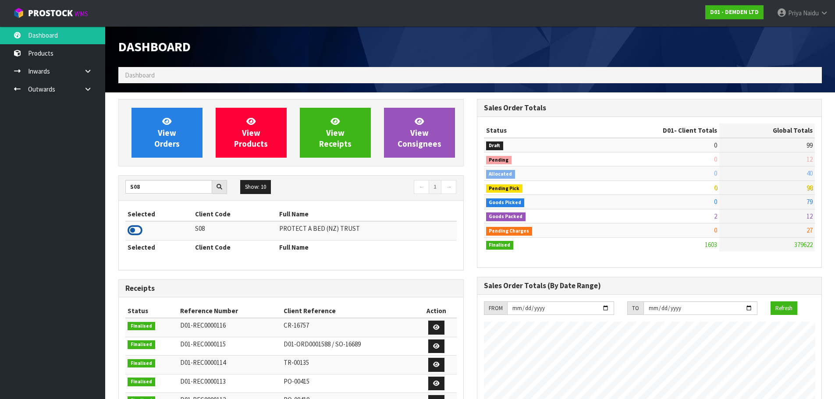
click at [134, 228] on icon at bounding box center [134, 230] width 15 height 13
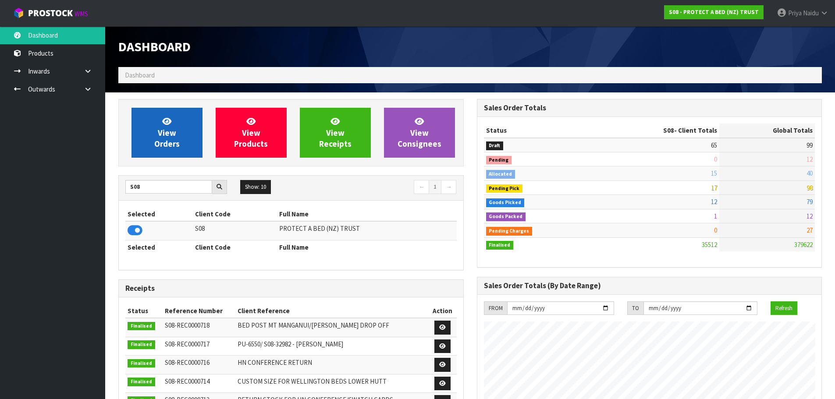
scroll to position [664, 358]
click at [171, 139] on span "View Orders" at bounding box center [166, 132] width 25 height 33
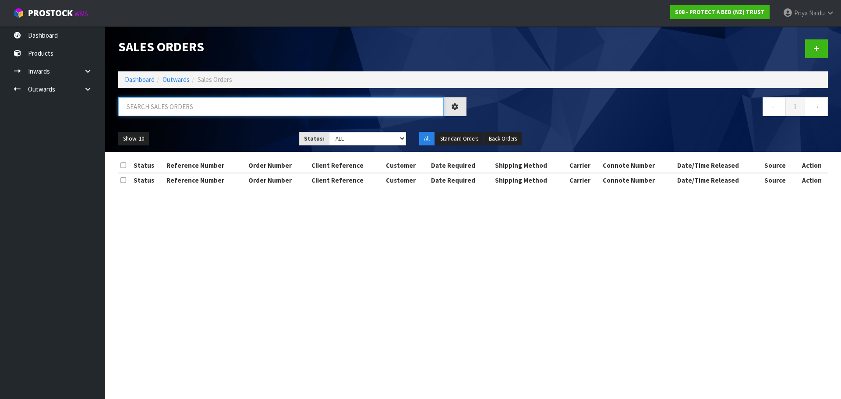
click at [199, 107] on input "text" at bounding box center [281, 106] width 326 height 19
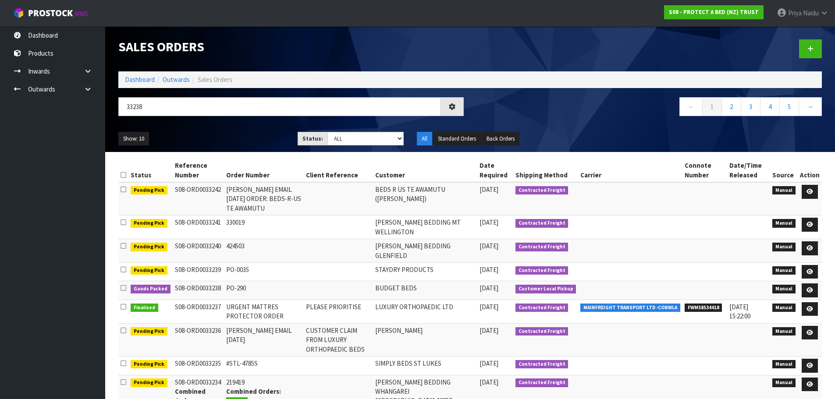
click at [211, 132] on div "Show: 10 5 10 25 50 Status: Draft Pending Allocated Pending Pick Goods Picked G…" at bounding box center [470, 138] width 716 height 27
click at [216, 132] on ul "Show: 10 5 10 25 50" at bounding box center [201, 139] width 166 height 14
click at [344, 138] on select "Draft Pending Allocated Pending Pick Goods Picked Goods Packed Pending Charges …" at bounding box center [365, 139] width 76 height 14
click at [327, 132] on select "Draft Pending Allocated Pending Pick Goods Picked Goods Packed Pending Charges …" at bounding box center [365, 139] width 76 height 14
click at [208, 123] on div "33238 ← 1 2 3 4 5 →" at bounding box center [470, 111] width 716 height 28
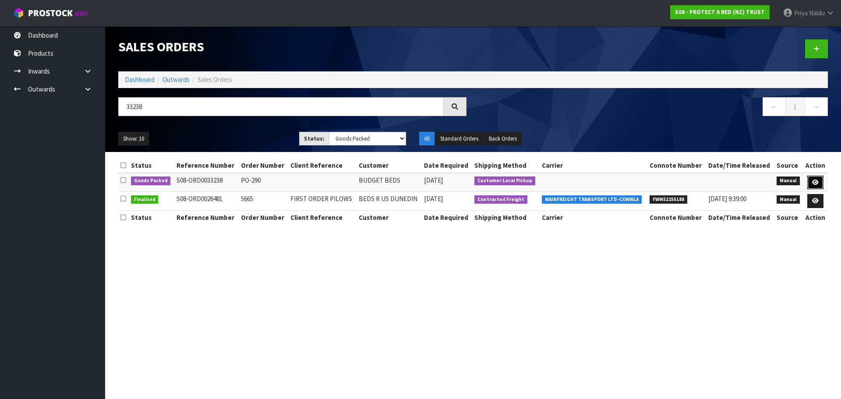
click at [814, 181] on icon at bounding box center [815, 183] width 7 height 6
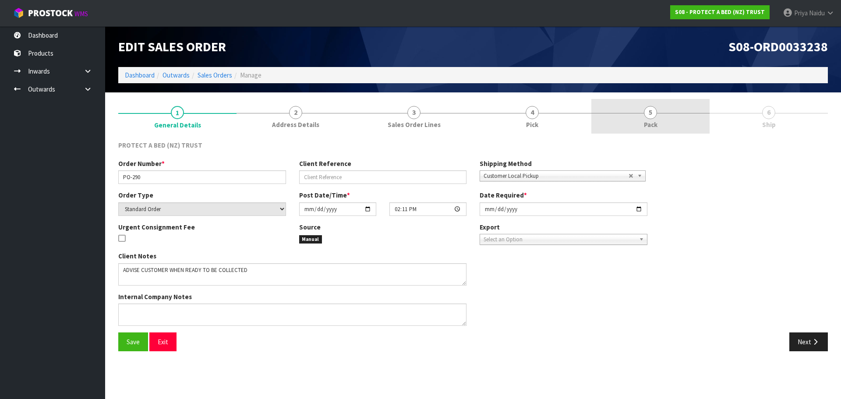
click at [651, 115] on span "5" at bounding box center [650, 112] width 13 height 13
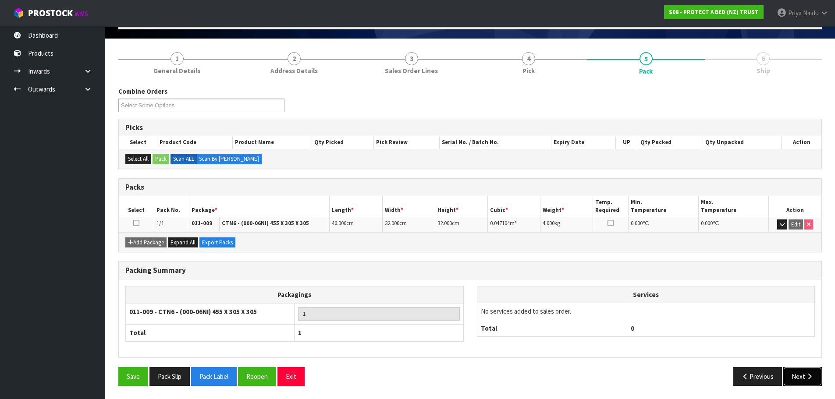
click at [805, 373] on icon "button" at bounding box center [809, 376] width 8 height 7
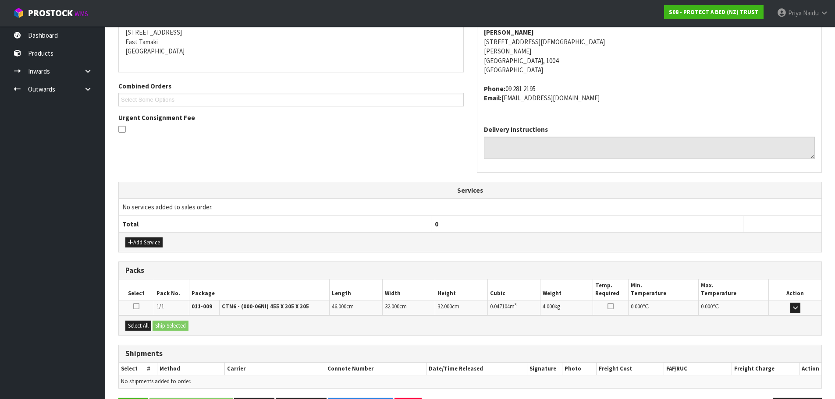
scroll to position [177, 0]
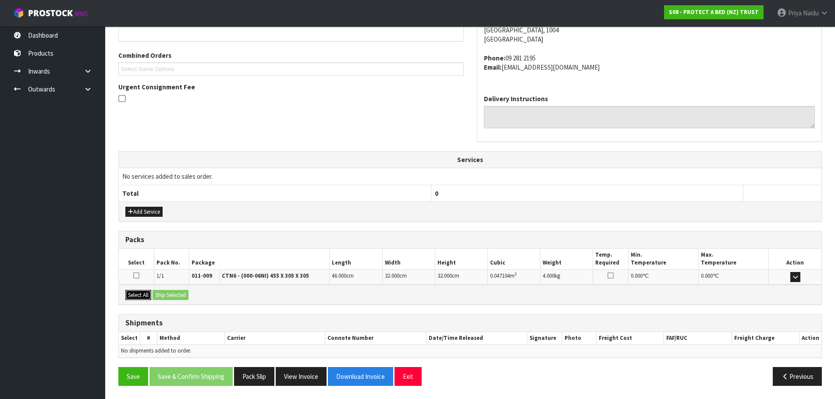
click at [147, 292] on button "Select All" at bounding box center [138, 295] width 26 height 11
click at [169, 293] on button "Ship Selected" at bounding box center [170, 295] width 36 height 11
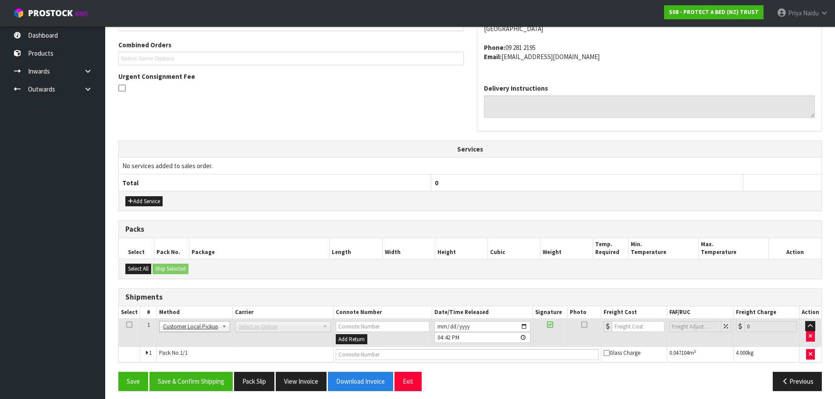
scroll to position [193, 0]
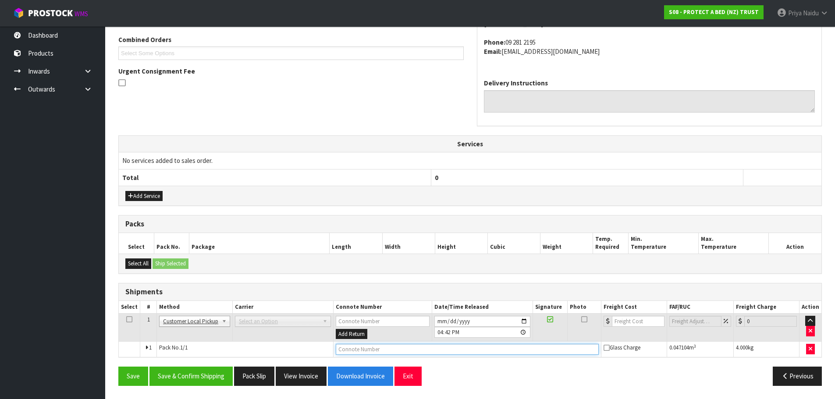
click at [389, 352] on input "text" at bounding box center [467, 349] width 263 height 11
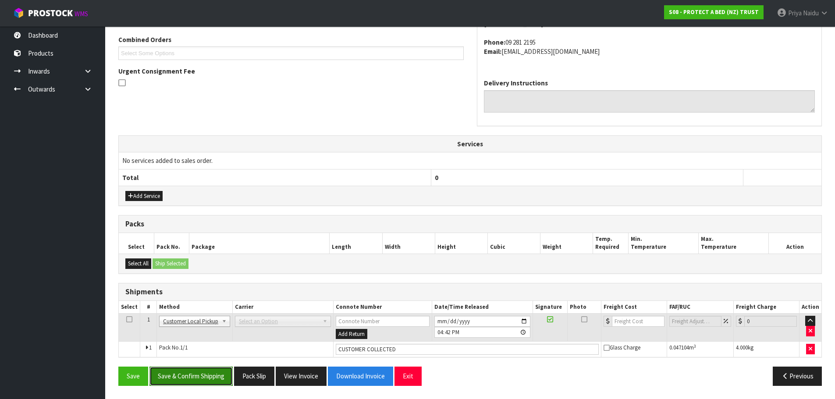
click at [203, 375] on button "Save & Confirm Shipping" at bounding box center [190, 376] width 83 height 19
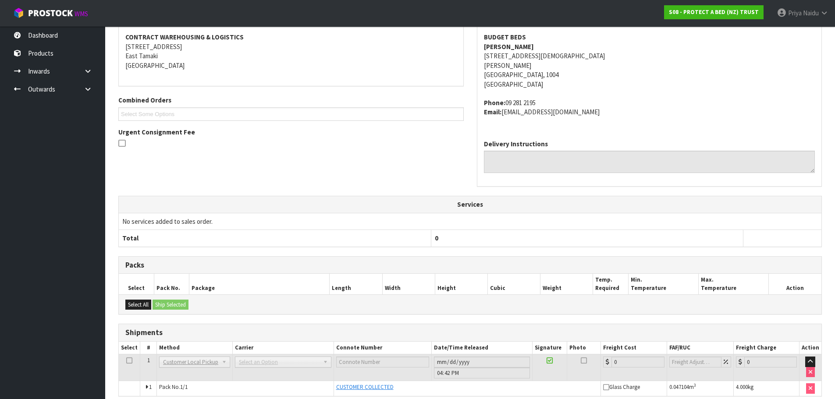
scroll to position [203, 0]
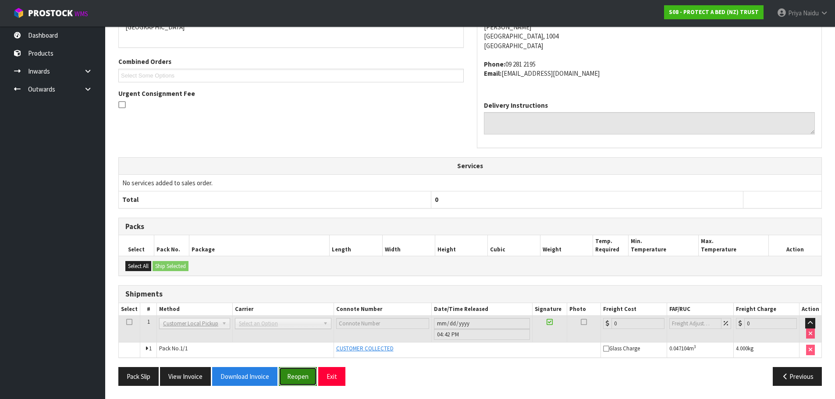
click at [298, 381] on button "Reopen" at bounding box center [298, 376] width 38 height 19
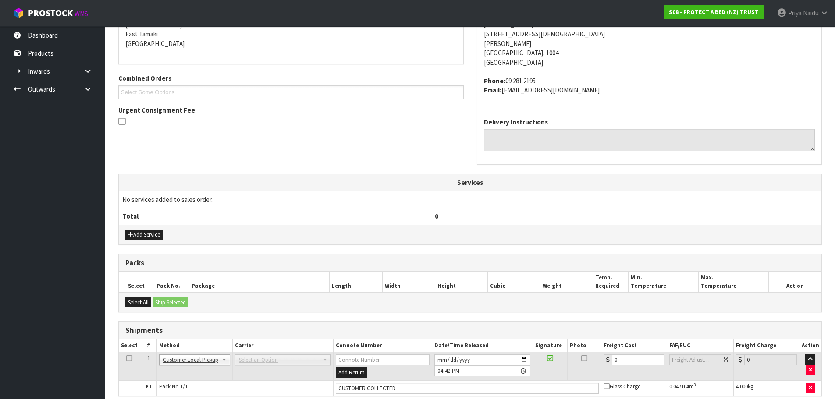
scroll to position [225, 0]
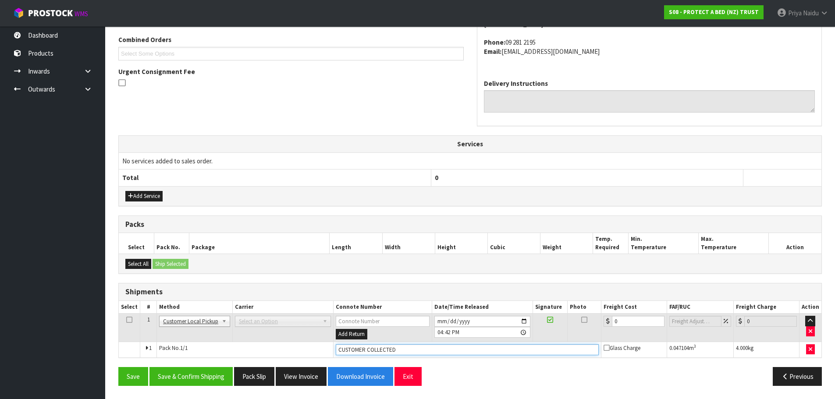
click at [428, 353] on input "CUSTOMER COLLECTED" at bounding box center [467, 349] width 263 height 11
click at [256, 378] on button "Pack Slip" at bounding box center [254, 376] width 40 height 19
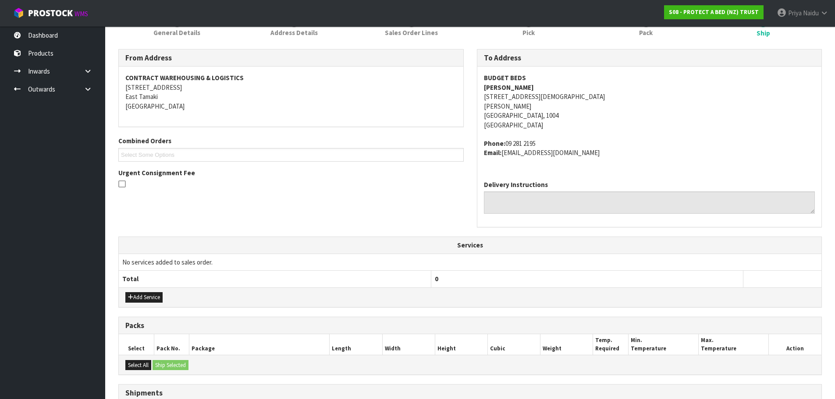
scroll to position [0, 0]
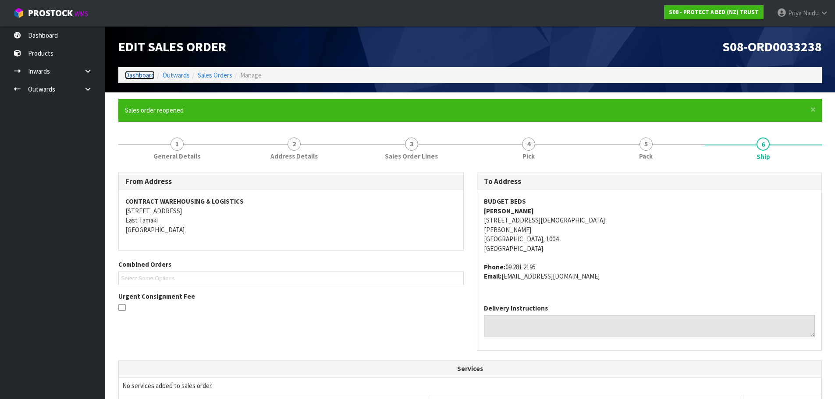
click at [135, 71] on link "Dashboard" at bounding box center [140, 75] width 30 height 8
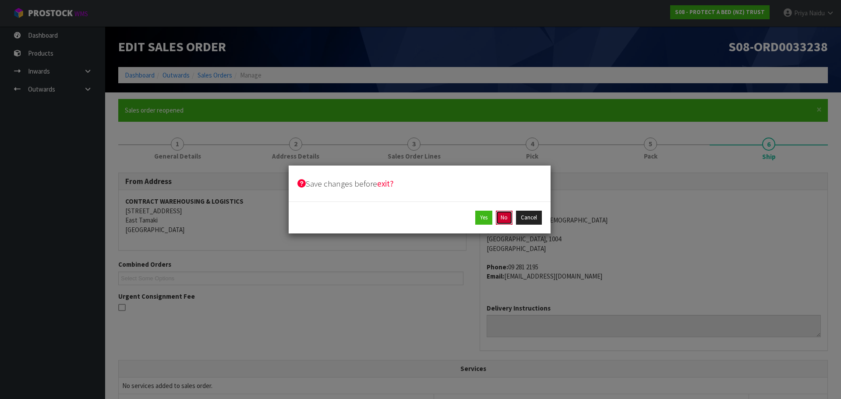
click at [500, 218] on button "No" at bounding box center [504, 218] width 17 height 14
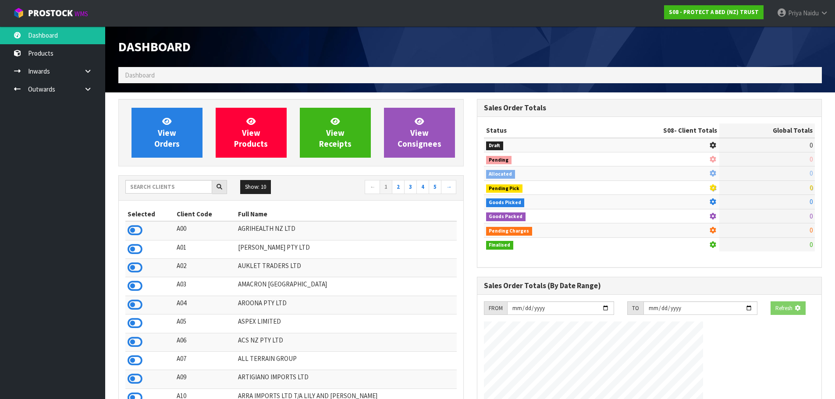
click at [158, 106] on div "View Orders View Products View Receipts View Consignees" at bounding box center [290, 132] width 345 height 67
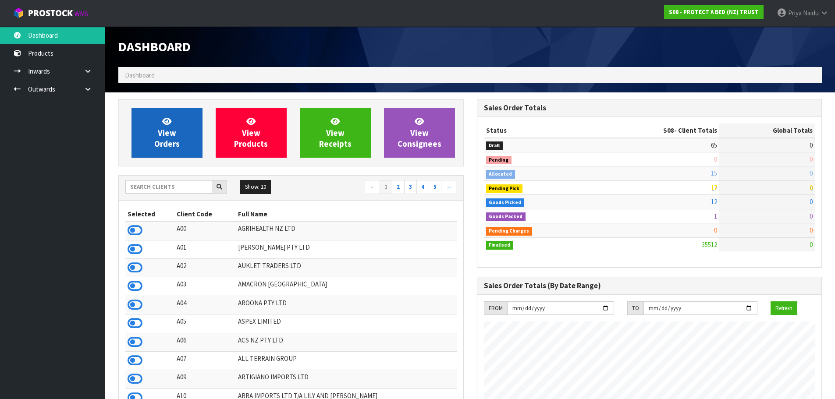
scroll to position [546, 358]
click at [170, 136] on span "View Orders" at bounding box center [166, 132] width 25 height 33
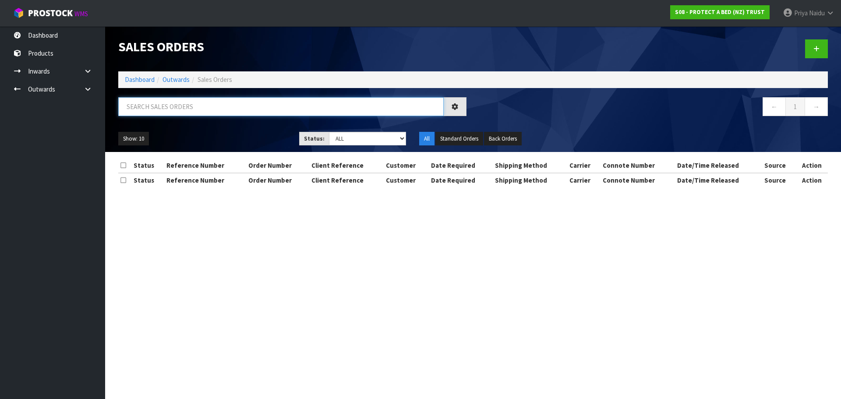
click at [192, 100] on input "text" at bounding box center [281, 106] width 326 height 19
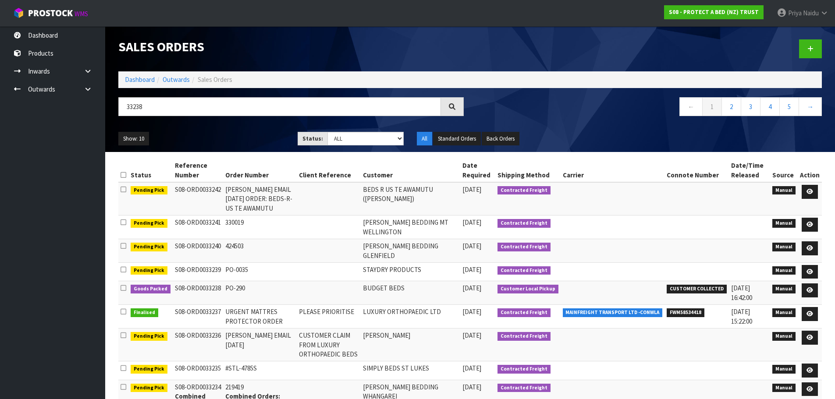
click at [237, 130] on div "Show: 10 5 10 25 50 Status: Draft Pending Allocated Pending Pick Goods Picked G…" at bounding box center [470, 138] width 716 height 27
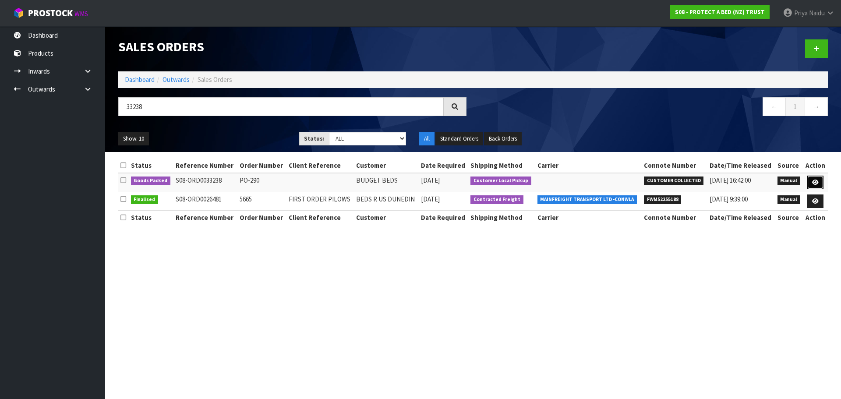
click at [817, 177] on link at bounding box center [815, 183] width 16 height 14
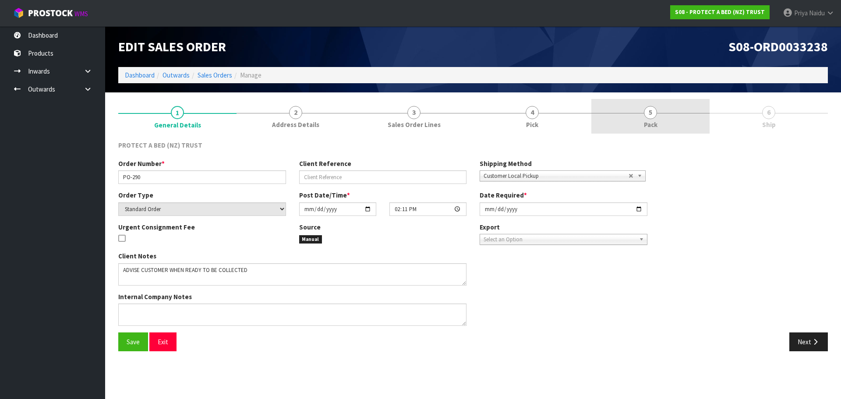
click at [676, 116] on link "5 Pack" at bounding box center [650, 116] width 118 height 35
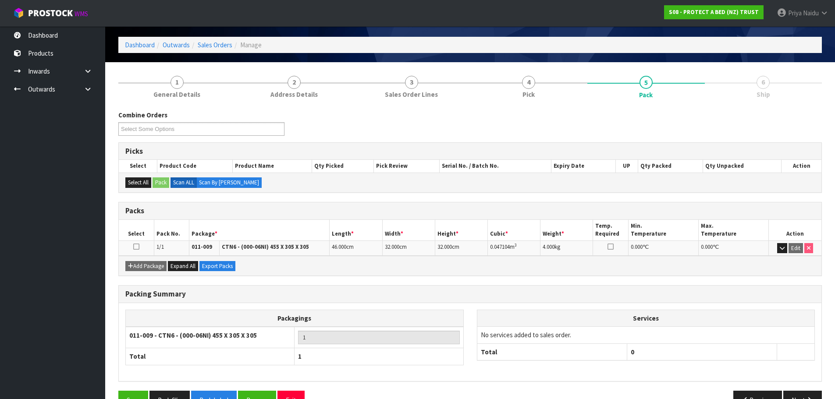
scroll to position [54, 0]
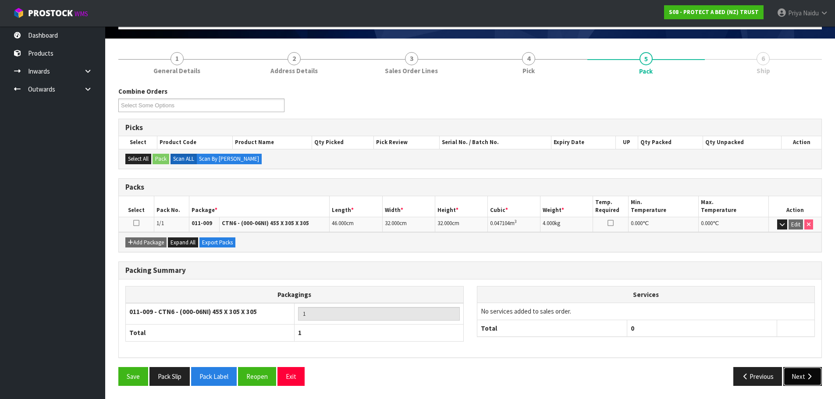
click at [802, 372] on button "Next" at bounding box center [802, 376] width 39 height 19
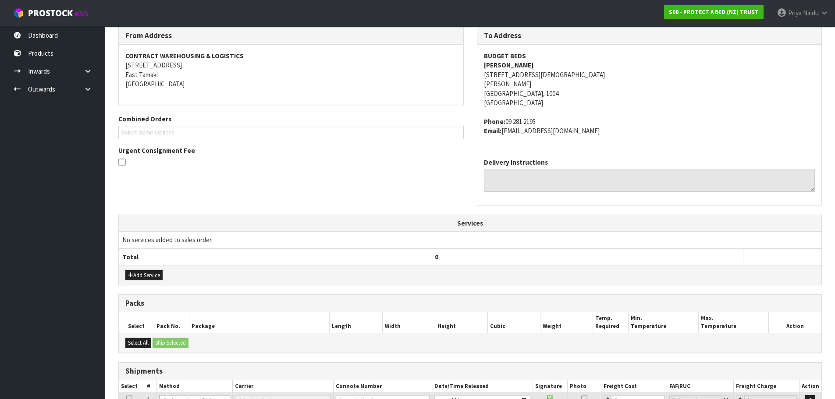
scroll to position [193, 0]
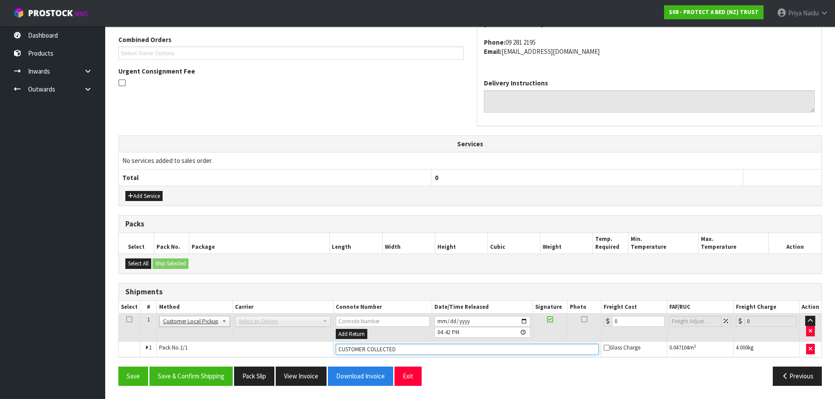
click at [413, 349] on input "CUSTOMER COLLECTED" at bounding box center [467, 349] width 263 height 11
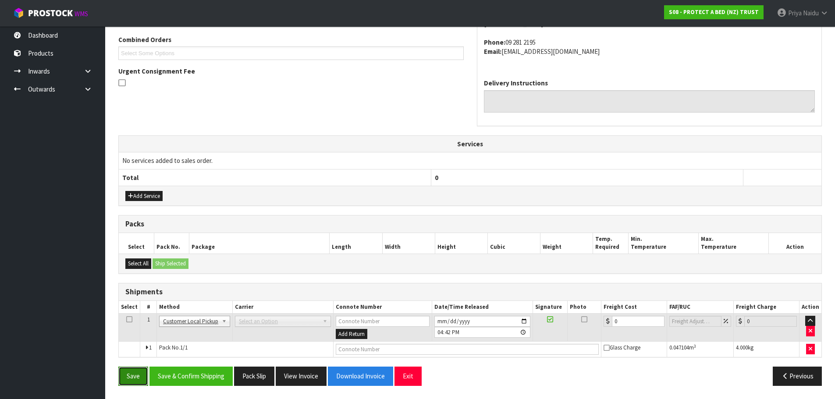
click at [139, 371] on button "Save" at bounding box center [133, 376] width 30 height 19
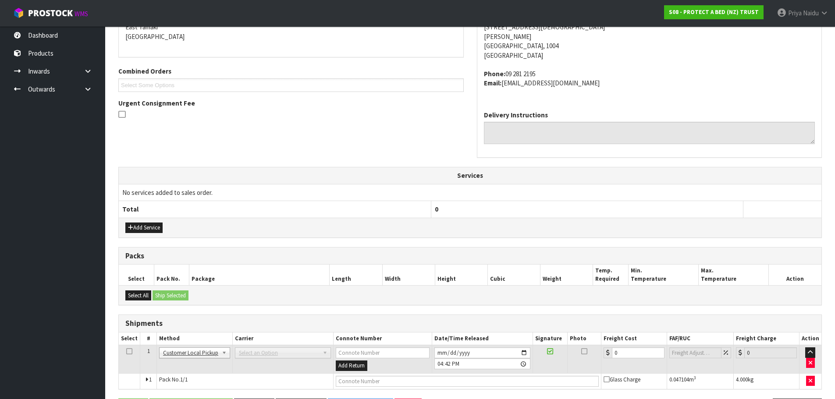
scroll to position [0, 0]
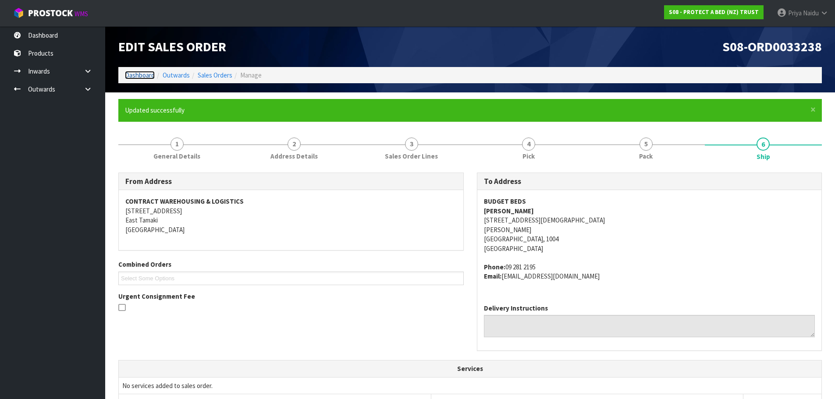
drag, startPoint x: 133, startPoint y: 73, endPoint x: 135, endPoint y: 77, distance: 4.6
click at [133, 73] on link "Dashboard" at bounding box center [140, 75] width 30 height 8
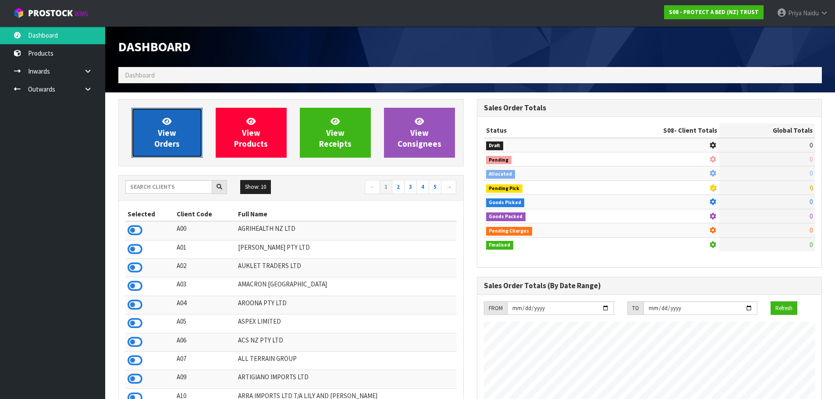
click at [170, 119] on icon at bounding box center [166, 121] width 9 height 8
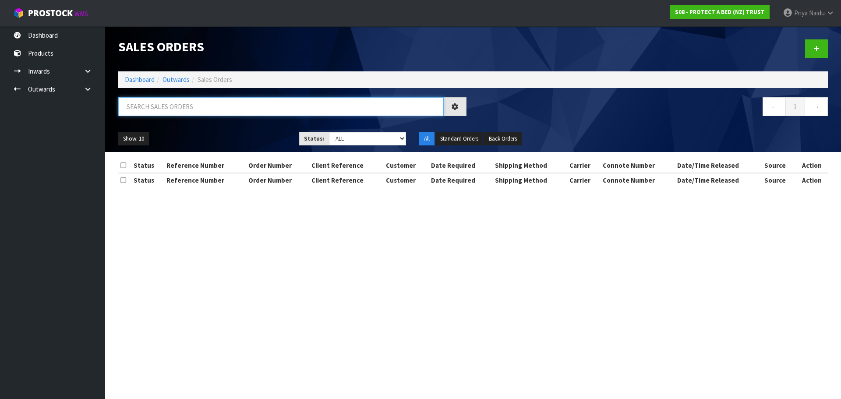
click at [186, 106] on input "text" at bounding box center [281, 106] width 326 height 19
click at [368, 136] on select "Draft Pending Allocated Pending Pick Goods Picked Goods Packed Pending Charges …" at bounding box center [368, 139] width 78 height 14
click at [329, 132] on select "Draft Pending Allocated Pending Pick Goods Picked Goods Packed Pending Charges …" at bounding box center [368, 139] width 78 height 14
click at [235, 136] on ul "Show: 10 5 10 25 50" at bounding box center [202, 139] width 168 height 14
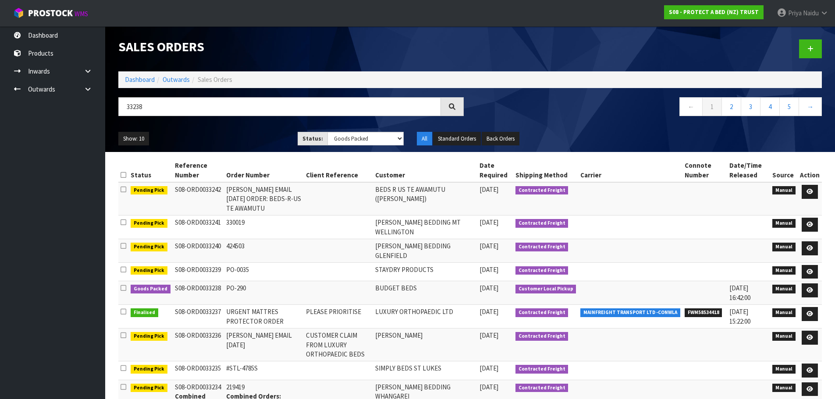
click at [250, 133] on ul "Show: 10 5 10 25 50" at bounding box center [201, 139] width 166 height 14
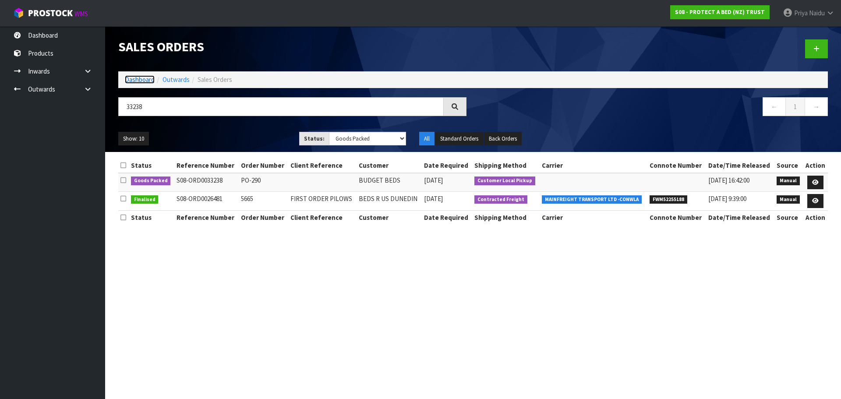
click at [133, 80] on link "Dashboard" at bounding box center [140, 79] width 30 height 8
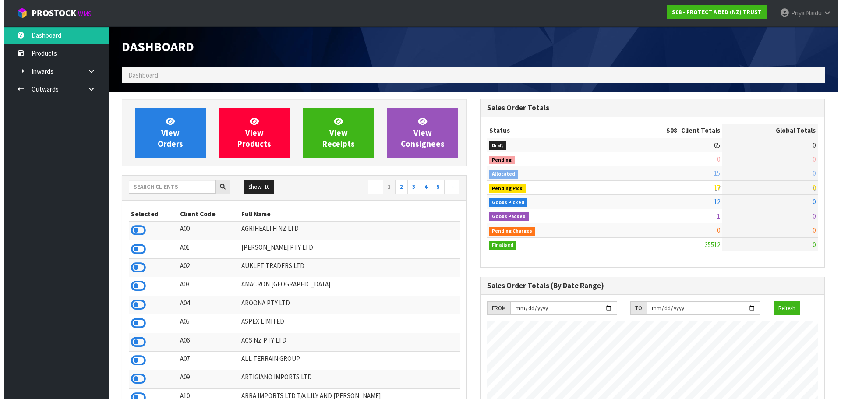
scroll to position [664, 358]
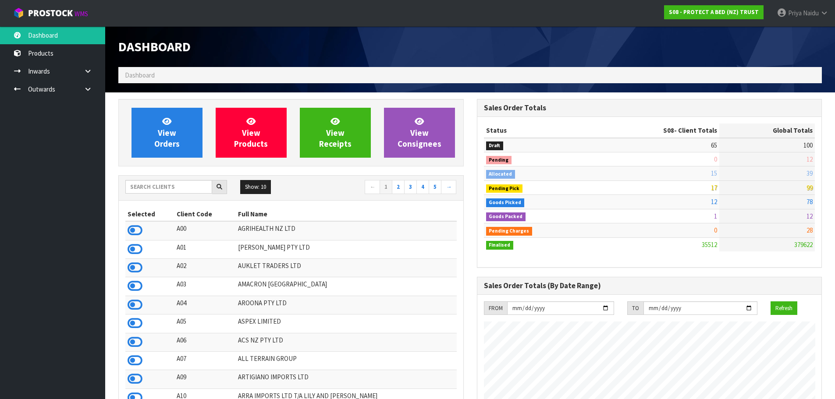
click at [170, 194] on div "Show: 10 5 10 25 50 ← 1 2 3 4 5 →" at bounding box center [291, 187] width 344 height 15
click at [170, 188] on input "text" at bounding box center [168, 187] width 87 height 14
click at [159, 143] on span "View Orders" at bounding box center [166, 132] width 25 height 33
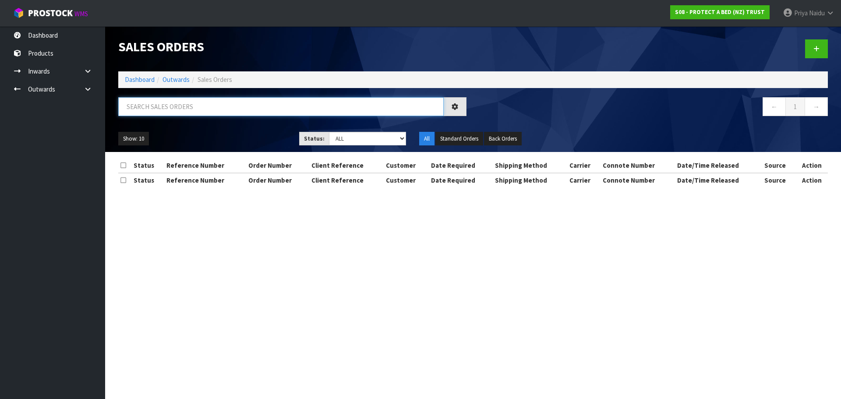
click at [181, 108] on input "text" at bounding box center [281, 106] width 326 height 19
click at [208, 132] on ul "Show: 10 5 10 25 50" at bounding box center [202, 139] width 168 height 14
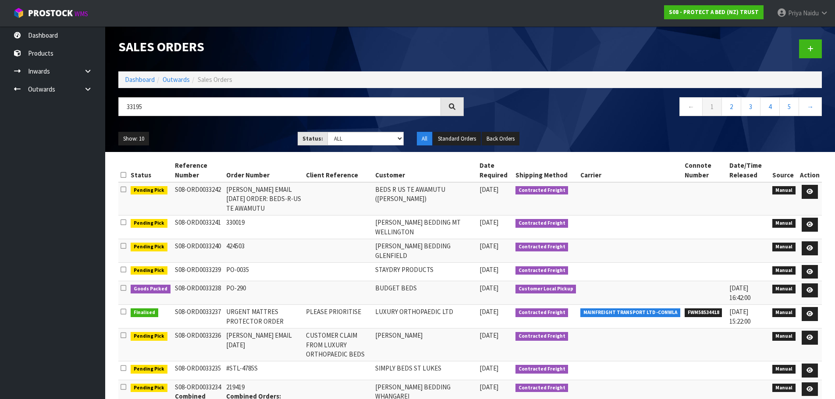
click at [231, 135] on ul "Show: 10 5 10 25 50" at bounding box center [201, 139] width 166 height 14
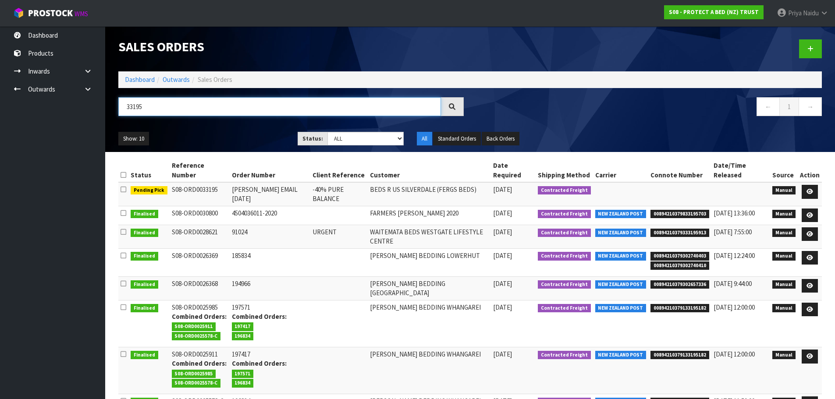
click at [159, 106] on input "33195" at bounding box center [279, 106] width 322 height 19
click at [218, 130] on div "Show: 10 5 10 25 50 Status: Draft Pending Allocated Pending Pick Goods Picked G…" at bounding box center [470, 138] width 716 height 27
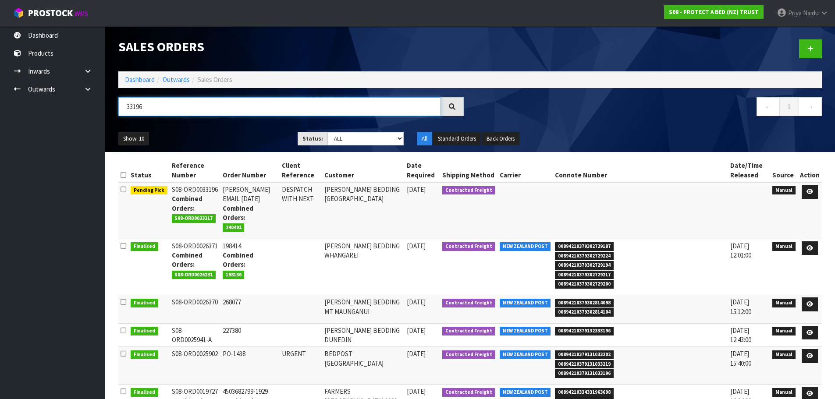
click at [164, 103] on input "33196" at bounding box center [279, 106] width 322 height 19
click at [225, 136] on ul "Show: 10 5 10 25 50" at bounding box center [201, 139] width 166 height 14
click at [226, 136] on ul "Show: 10 5 10 25 50" at bounding box center [201, 139] width 166 height 14
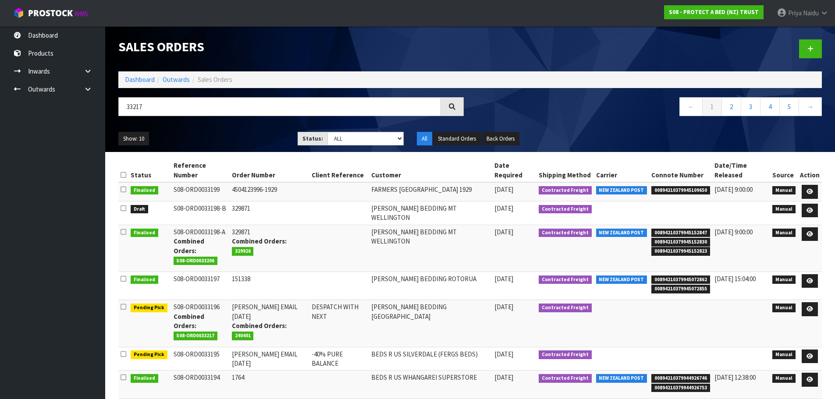
click at [236, 135] on ul "Show: 10 5 10 25 50" at bounding box center [201, 139] width 166 height 14
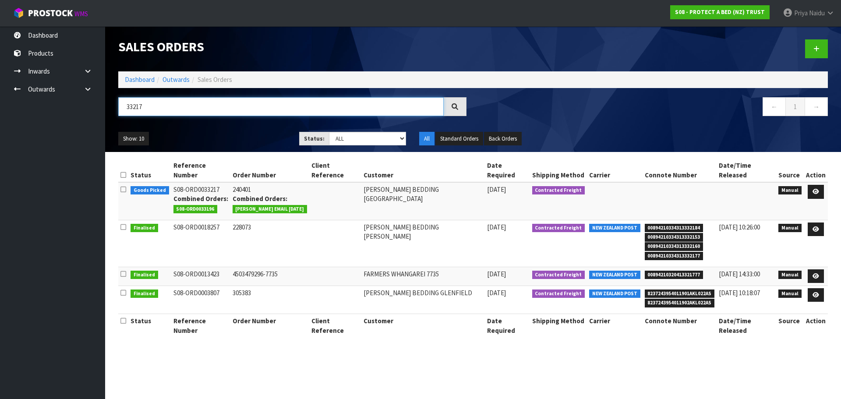
click at [190, 106] on input "33217" at bounding box center [281, 106] width 326 height 19
click at [205, 133] on ul "Show: 10 5 10 25 50" at bounding box center [202, 139] width 168 height 14
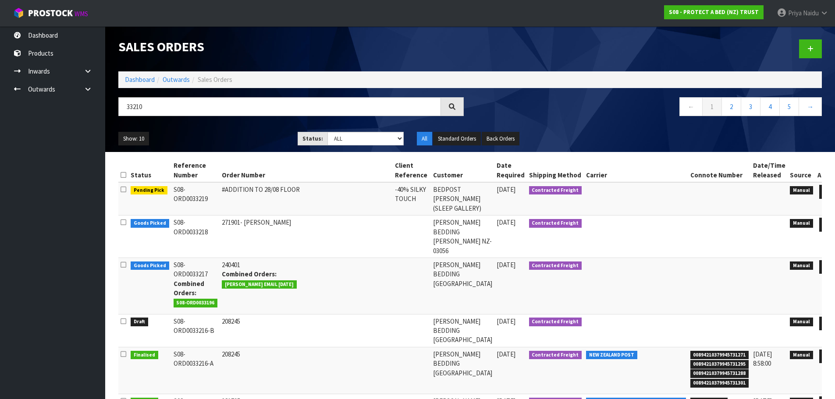
click at [212, 136] on ul "Show: 10 5 10 25 50" at bounding box center [201, 139] width 166 height 14
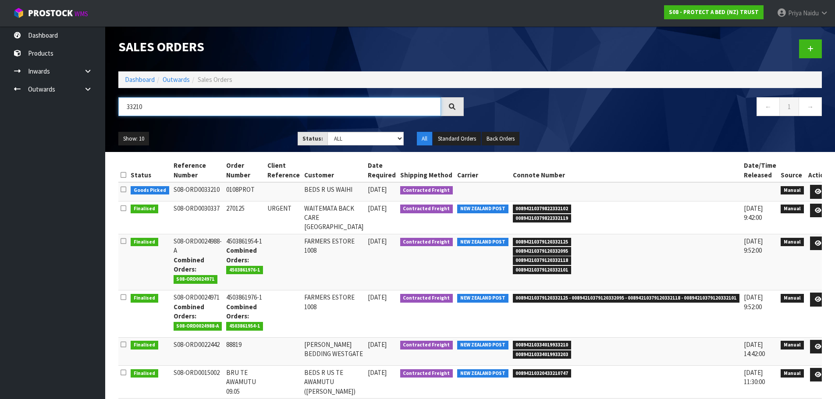
click at [177, 109] on input "33210" at bounding box center [279, 106] width 322 height 19
click at [251, 133] on ul "Show: 10 5 10 25 50" at bounding box center [201, 139] width 166 height 14
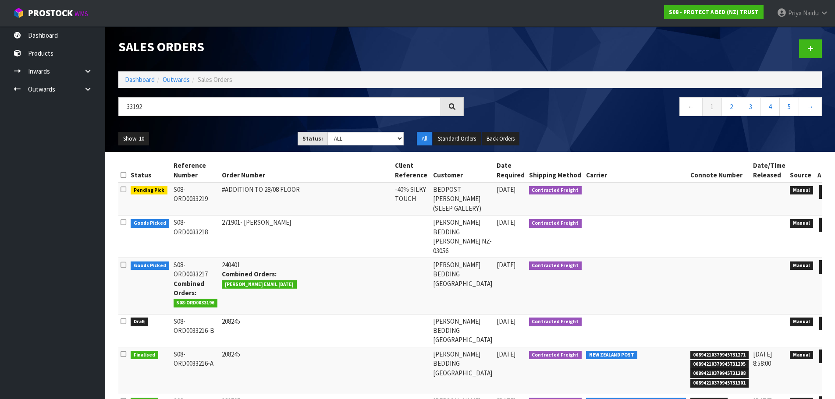
click at [252, 132] on ul "Show: 10 5 10 25 50" at bounding box center [201, 139] width 166 height 14
